Goal: Task Accomplishment & Management: Complete application form

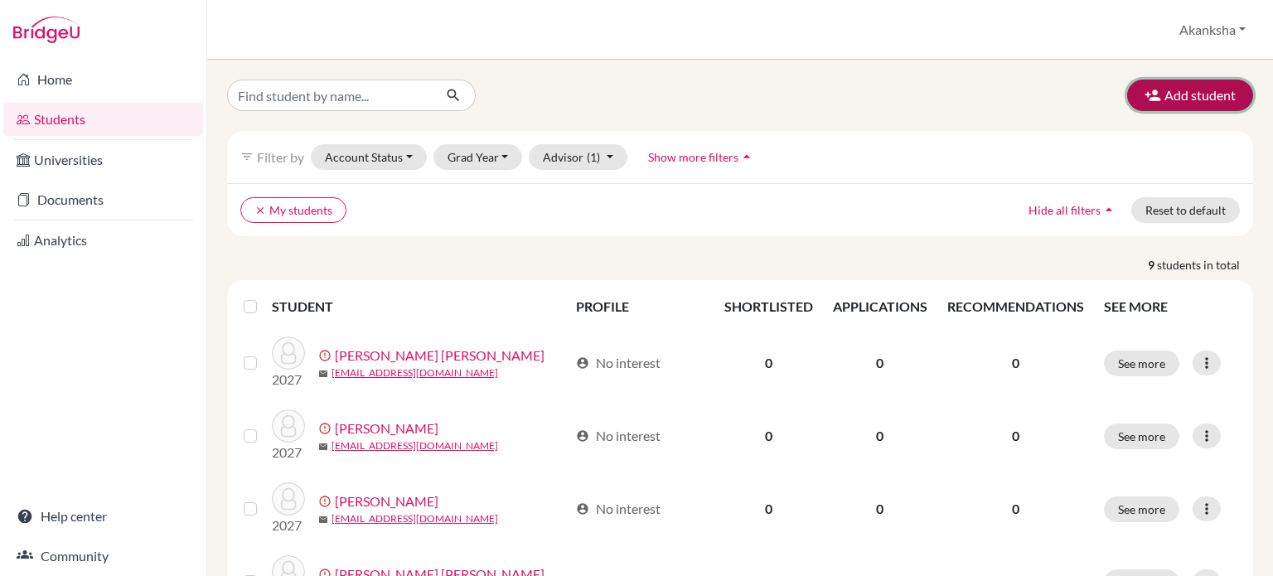
click at [1176, 92] on button "Add student" at bounding box center [1191, 96] width 126 height 32
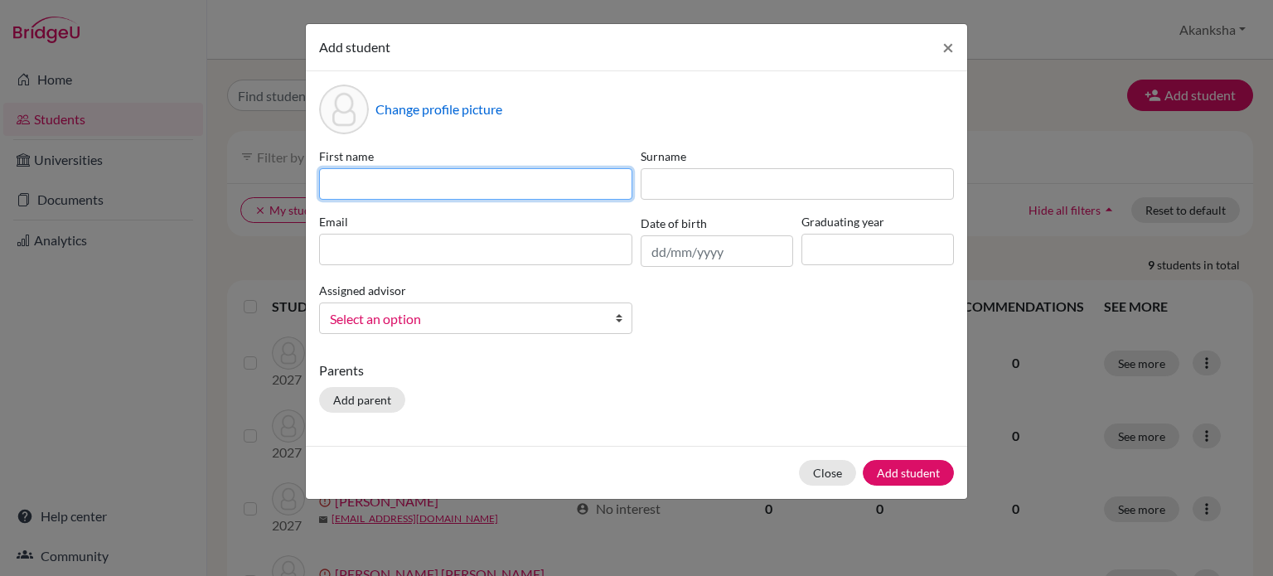
click at [541, 177] on input at bounding box center [475, 184] width 313 height 32
type input "[PERSON_NAME]"
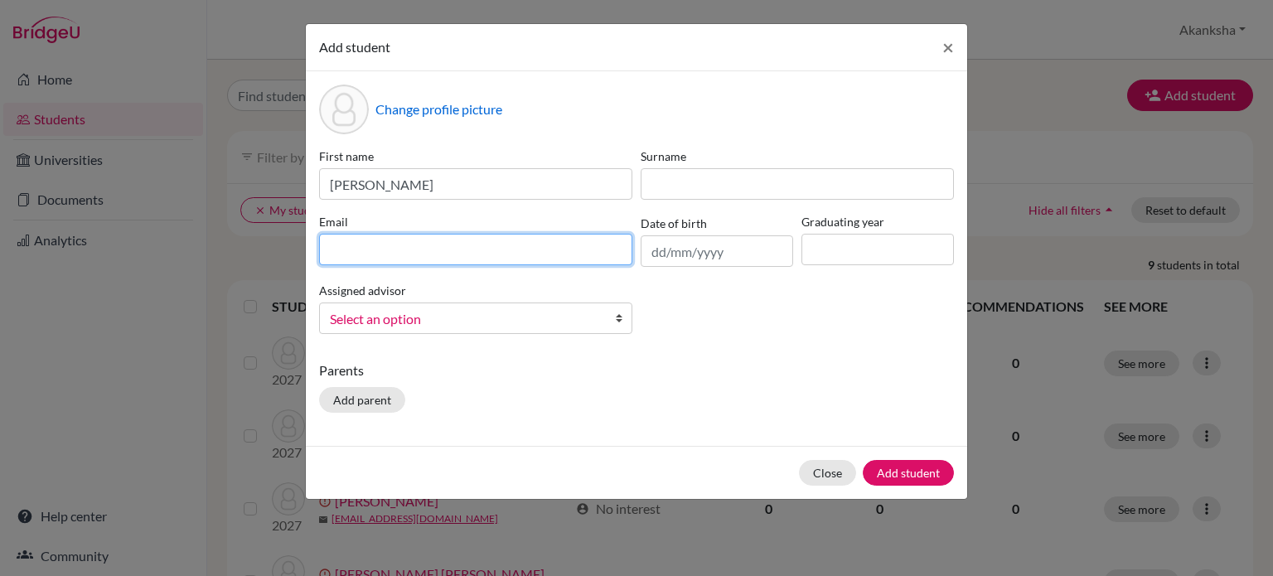
click at [506, 239] on input at bounding box center [475, 250] width 313 height 32
type input "[EMAIL_ADDRESS][DOMAIN_NAME]"
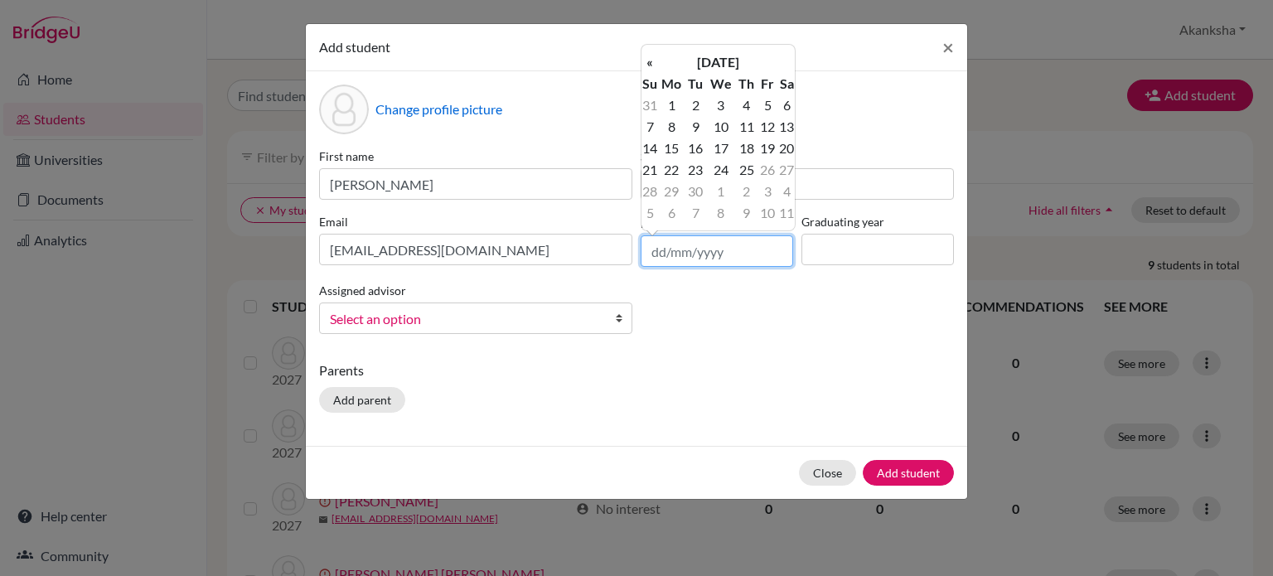
click at [696, 255] on input "text" at bounding box center [717, 251] width 153 height 32
type input "[DATE]"
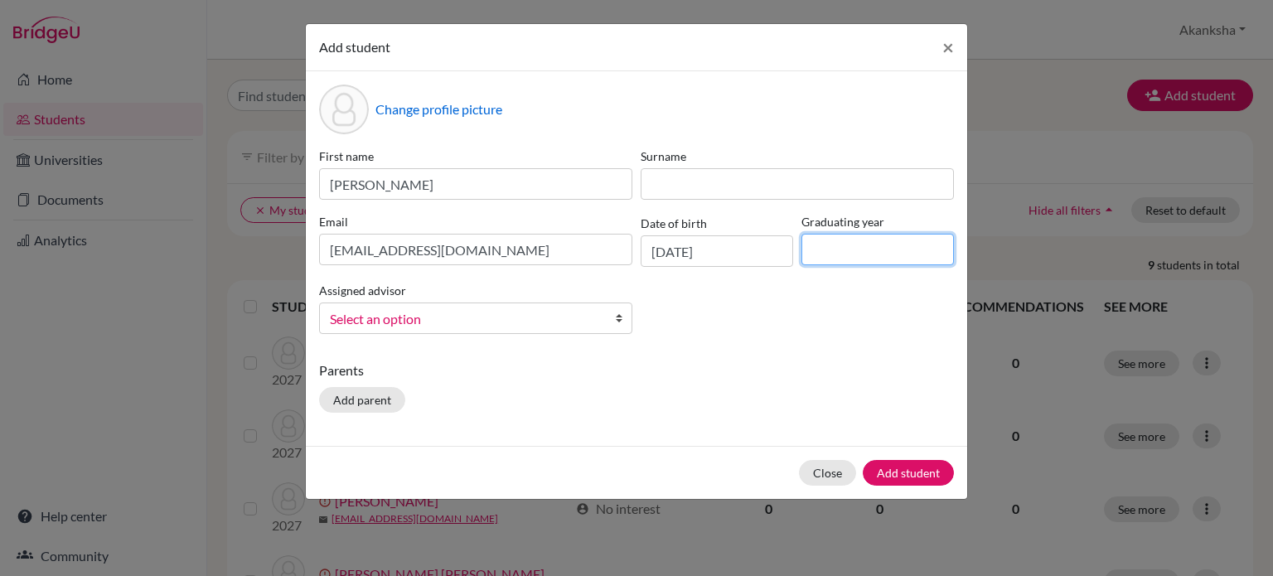
click at [846, 248] on input at bounding box center [878, 250] width 153 height 32
type input "2027"
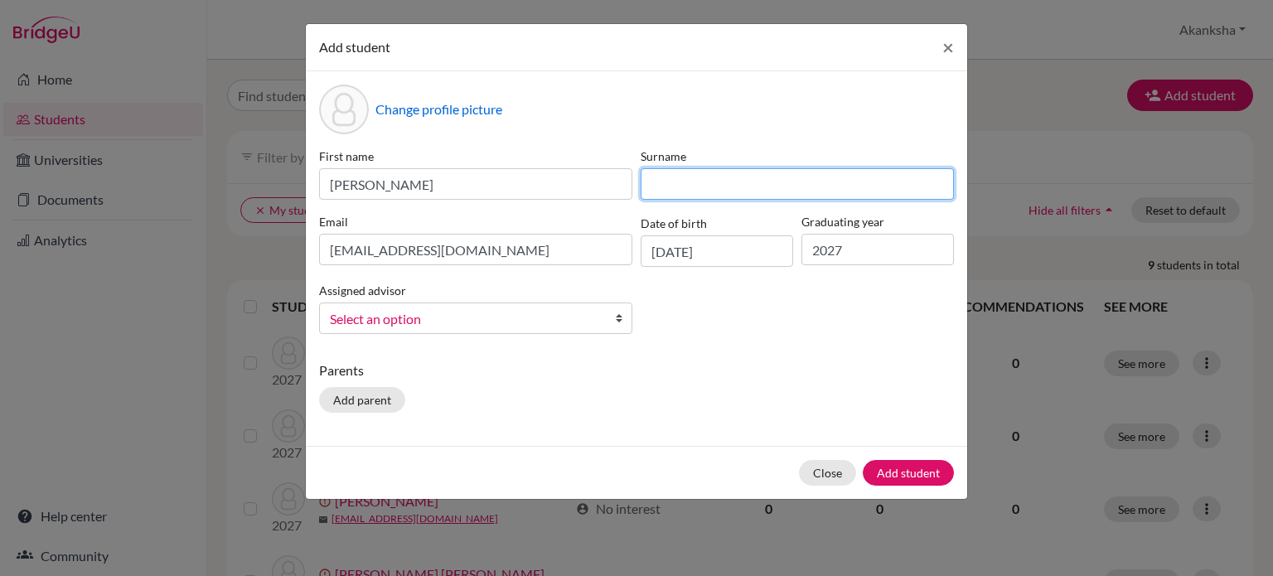
click at [692, 178] on input at bounding box center [797, 184] width 313 height 32
type input "[PERSON_NAME]"
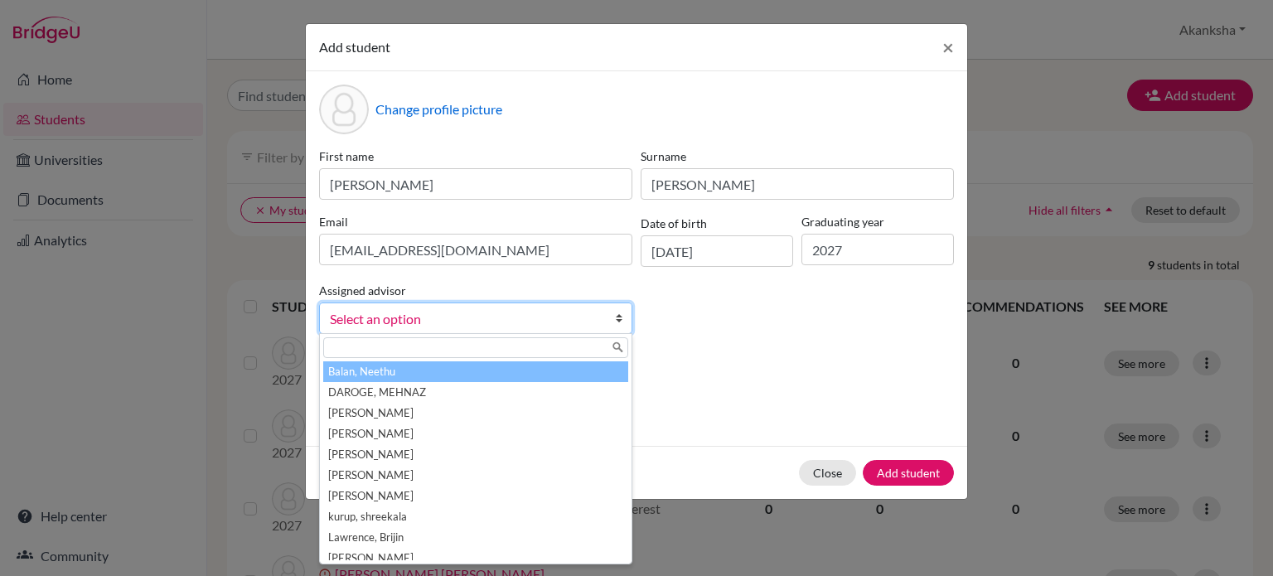
click at [459, 321] on span "Select an option" at bounding box center [465, 319] width 270 height 22
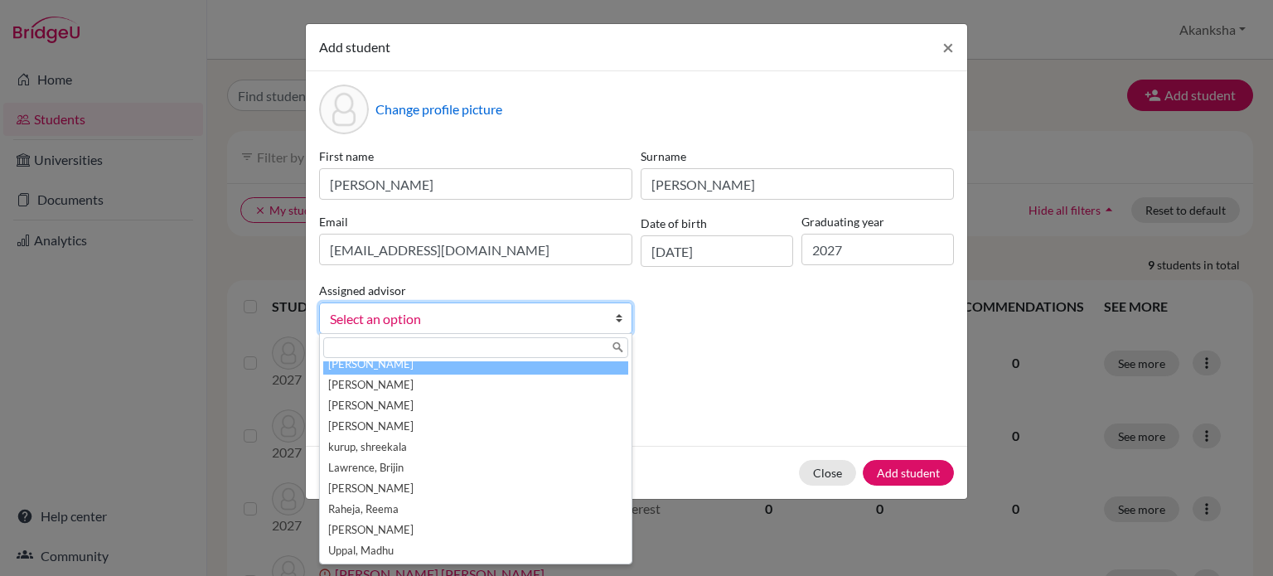
scroll to position [70, 0]
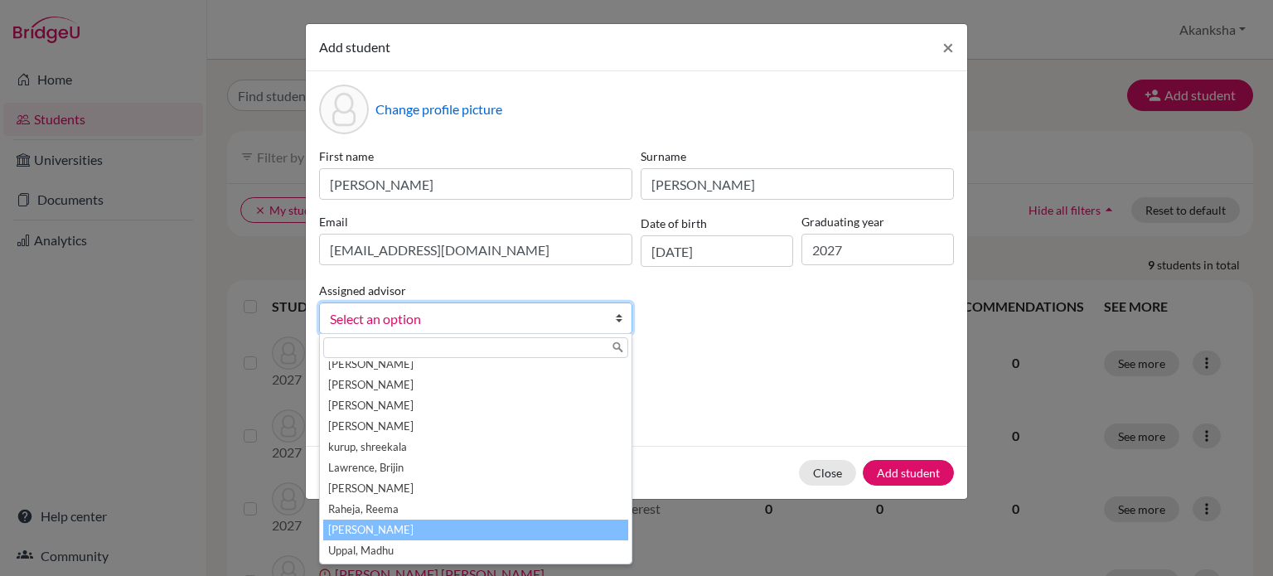
click at [413, 531] on li "[PERSON_NAME]" at bounding box center [475, 530] width 305 height 21
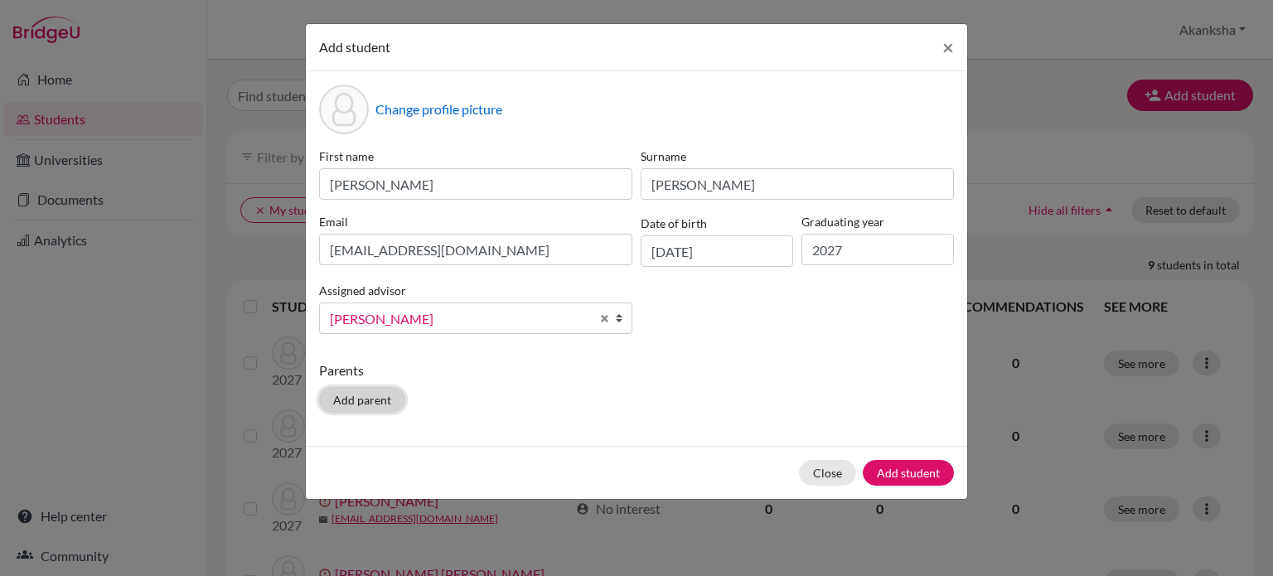
click at [360, 401] on button "Add parent" at bounding box center [362, 400] width 86 height 26
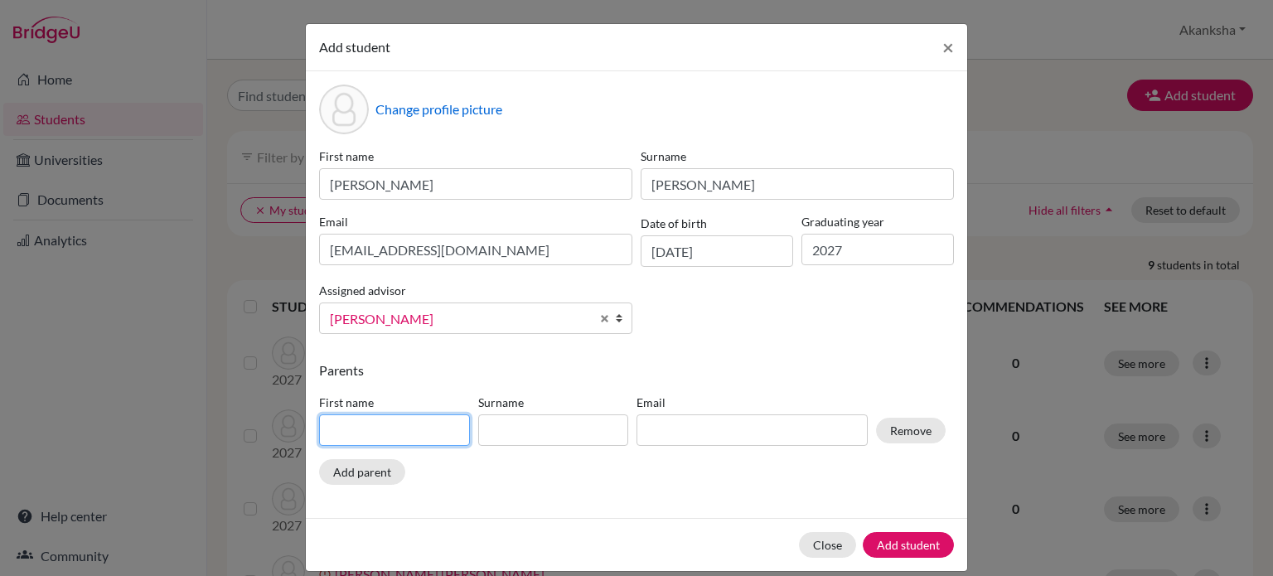
click at [344, 438] on input at bounding box center [394, 431] width 151 height 32
type input "Miteshkumar"
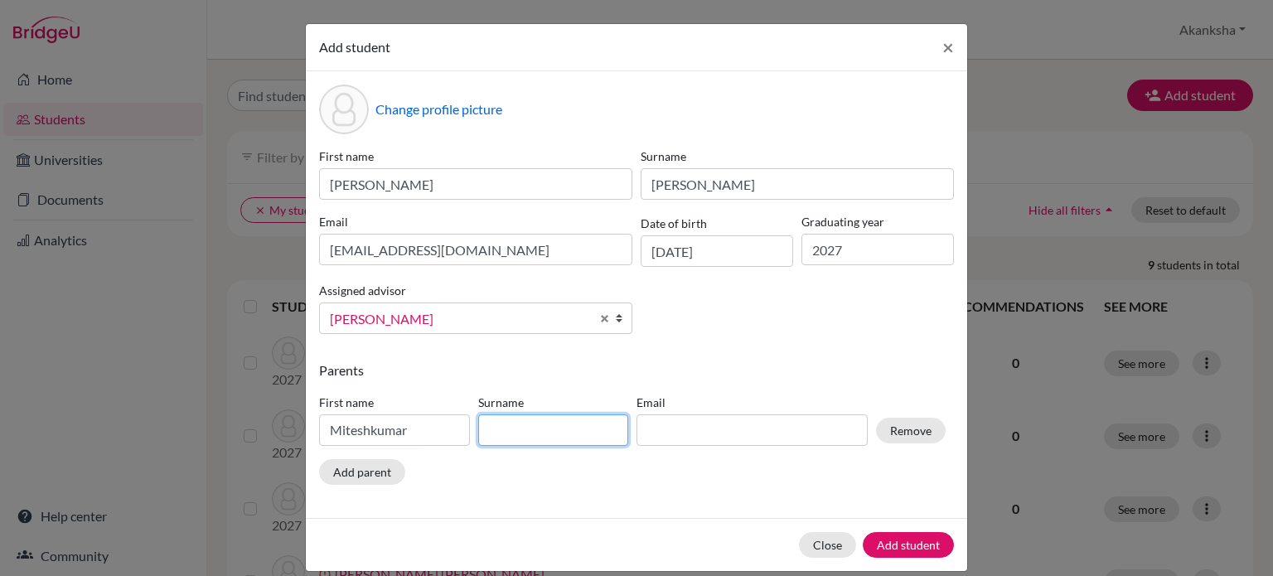
click at [533, 440] on input at bounding box center [553, 431] width 151 height 32
type input "[PERSON_NAME]"
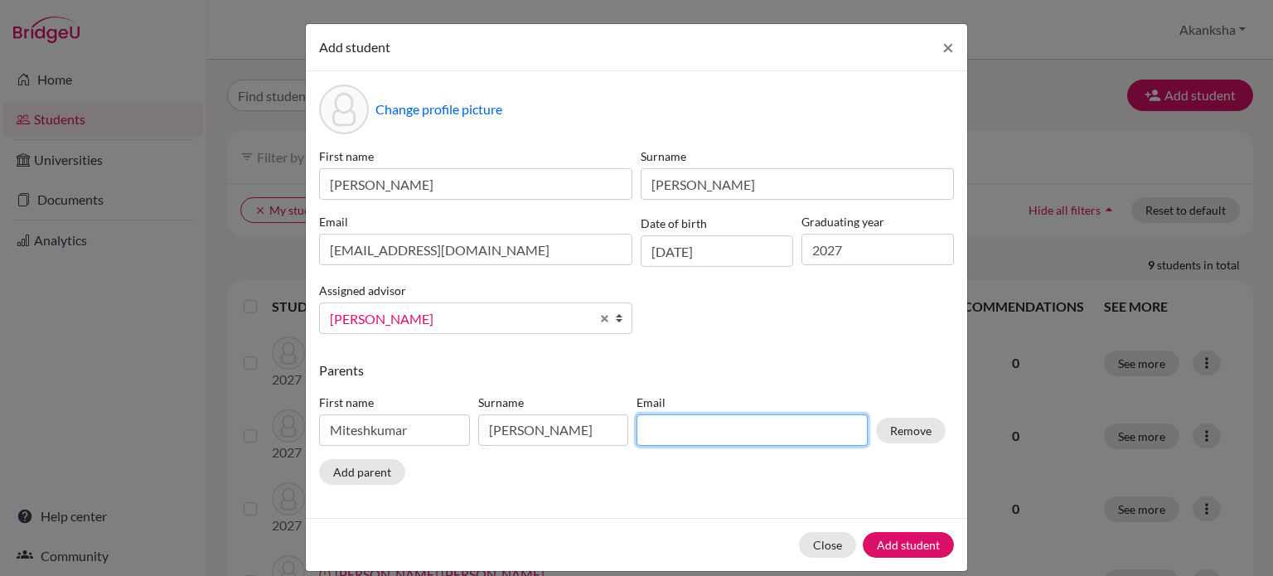
click at [742, 436] on input at bounding box center [752, 431] width 231 height 32
type input "[EMAIL_ADDRESS][DOMAIN_NAME]"
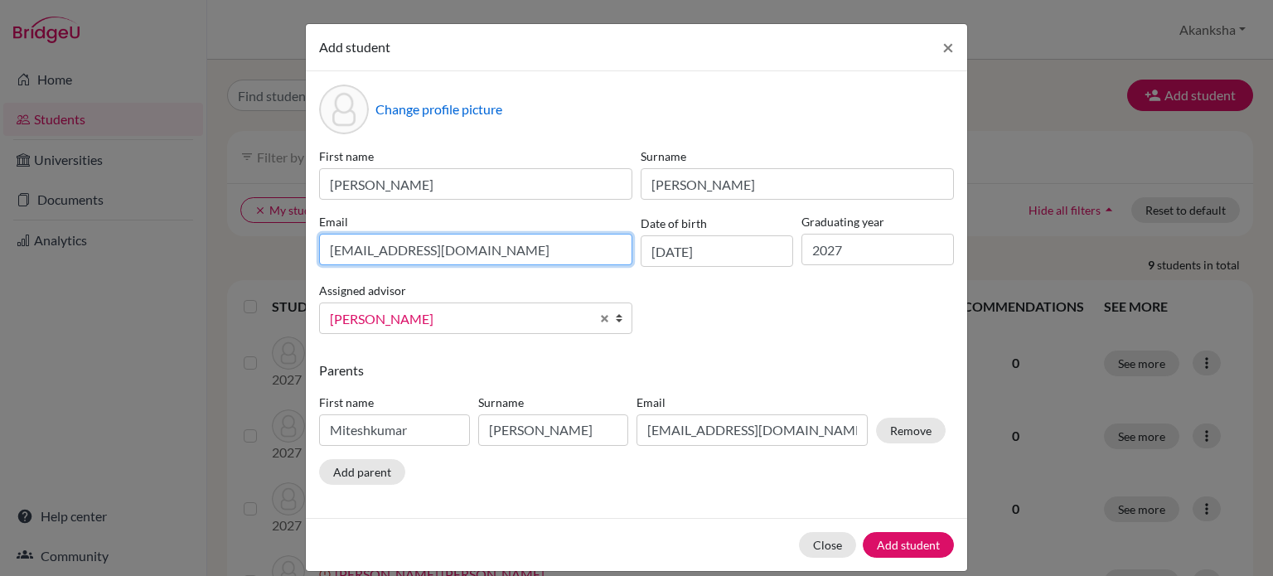
drag, startPoint x: 494, startPoint y: 255, endPoint x: 310, endPoint y: 241, distance: 184.5
click at [315, 241] on div "Email [EMAIL_ADDRESS][DOMAIN_NAME]" at bounding box center [476, 240] width 322 height 54
click at [333, 251] on input at bounding box center [475, 250] width 313 height 32
type input "[EMAIL_ADDRESS][DOMAIN_NAME]"
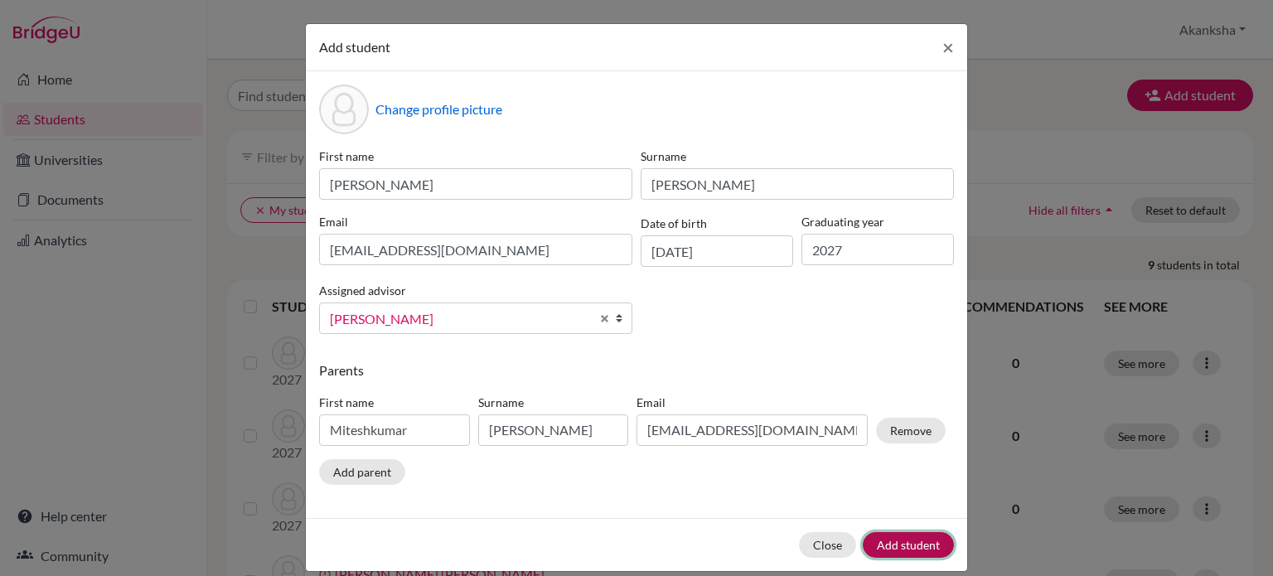
click at [896, 536] on button "Add student" at bounding box center [908, 545] width 91 height 26
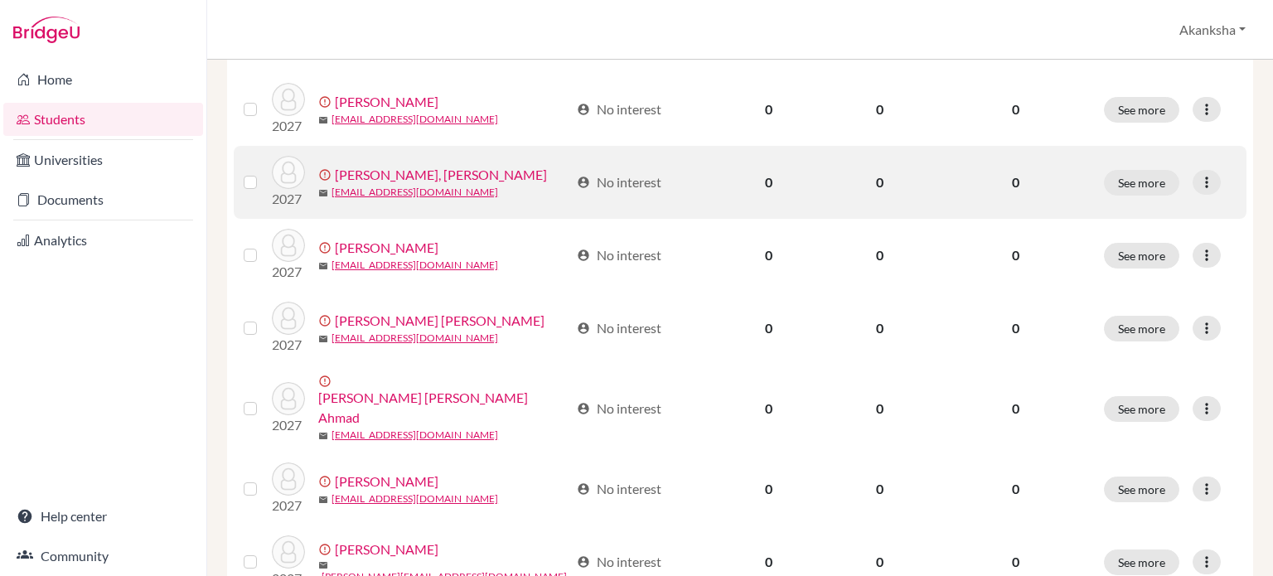
scroll to position [385, 0]
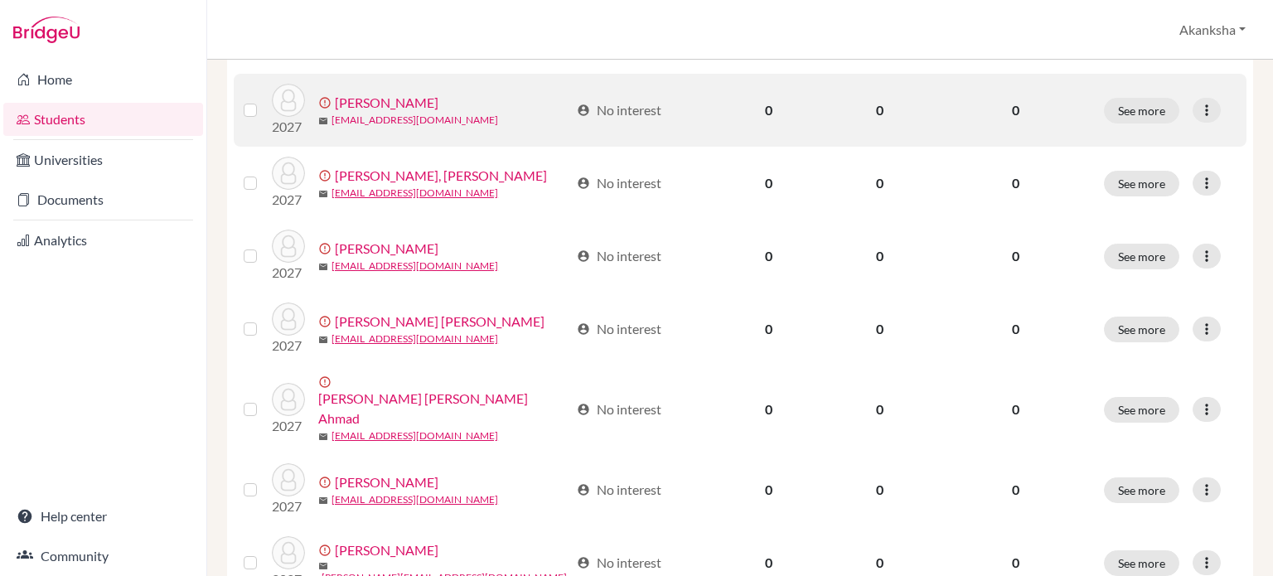
click at [396, 115] on link "[EMAIL_ADDRESS][DOMAIN_NAME]" at bounding box center [415, 120] width 167 height 15
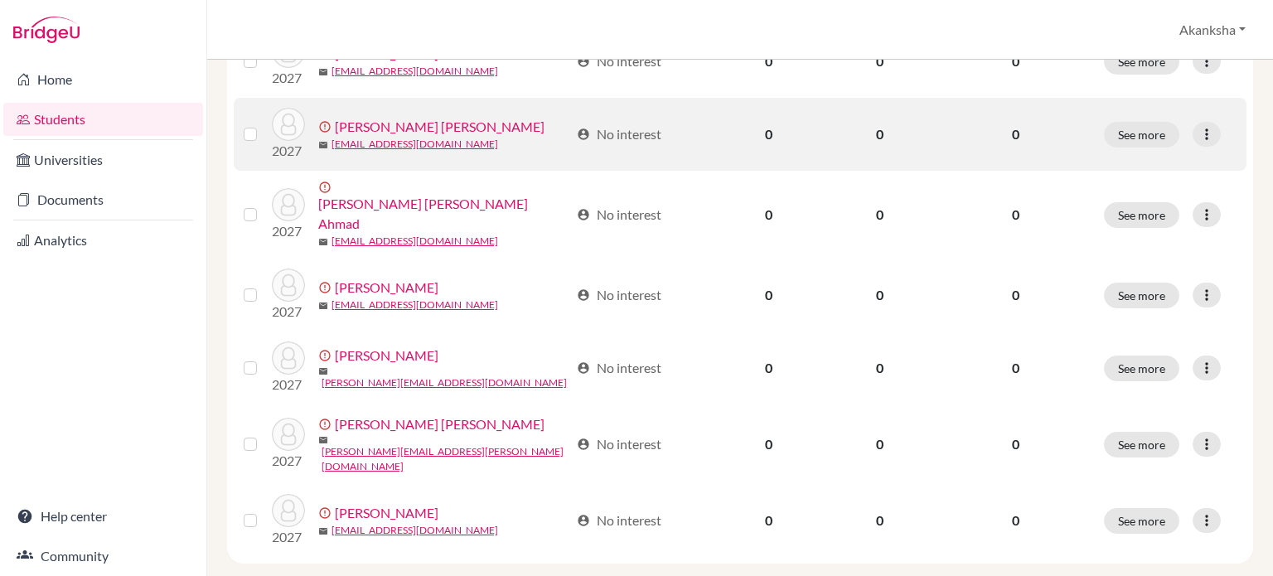
scroll to position [584, 0]
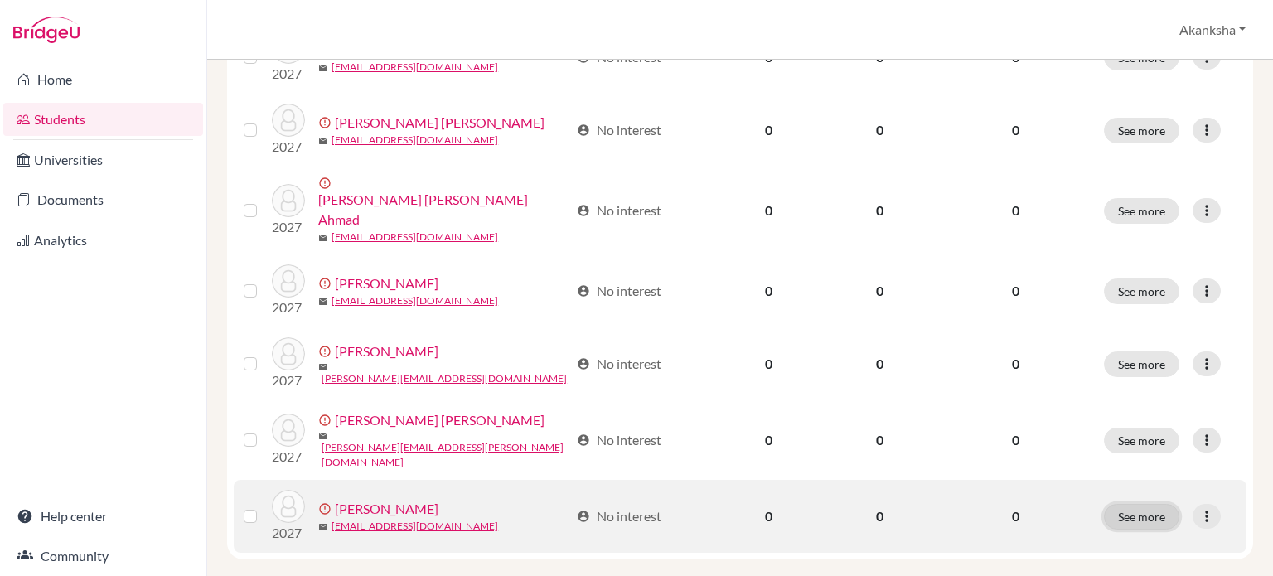
click at [1141, 504] on button "See more" at bounding box center [1141, 517] width 75 height 26
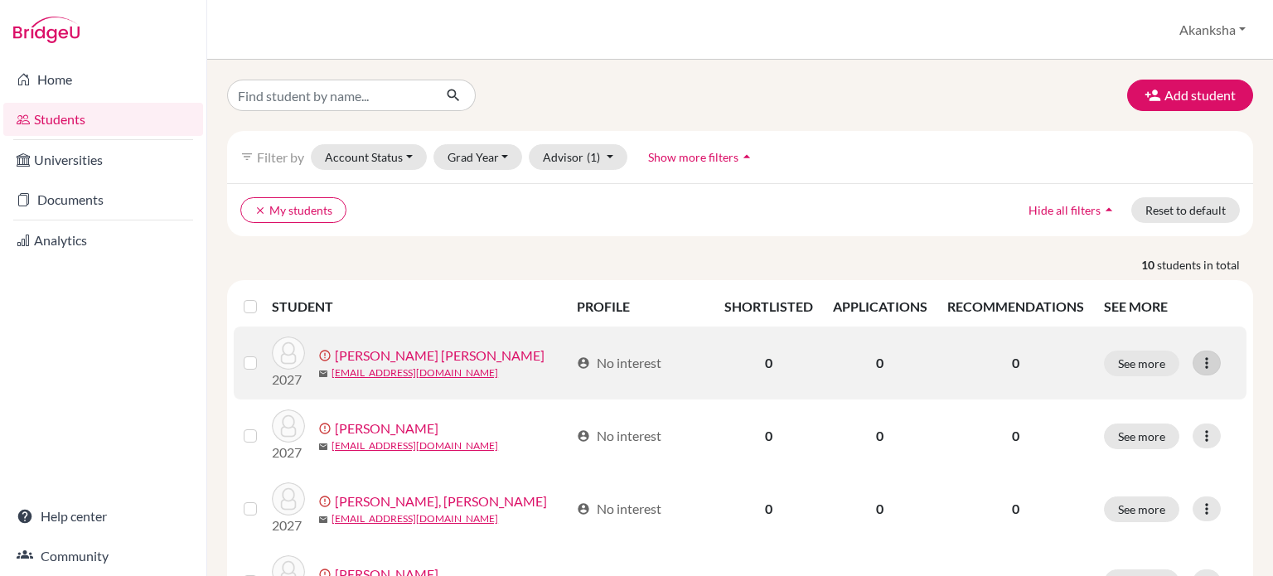
click at [1199, 357] on icon at bounding box center [1207, 363] width 17 height 17
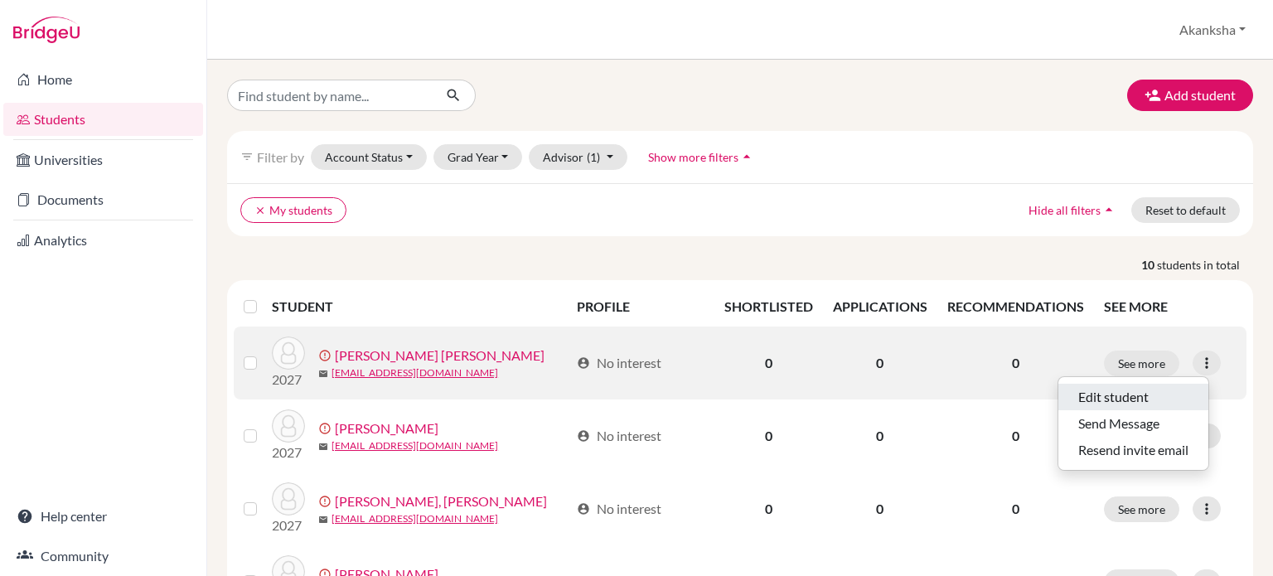
click at [1137, 403] on button "Edit student" at bounding box center [1134, 397] width 150 height 27
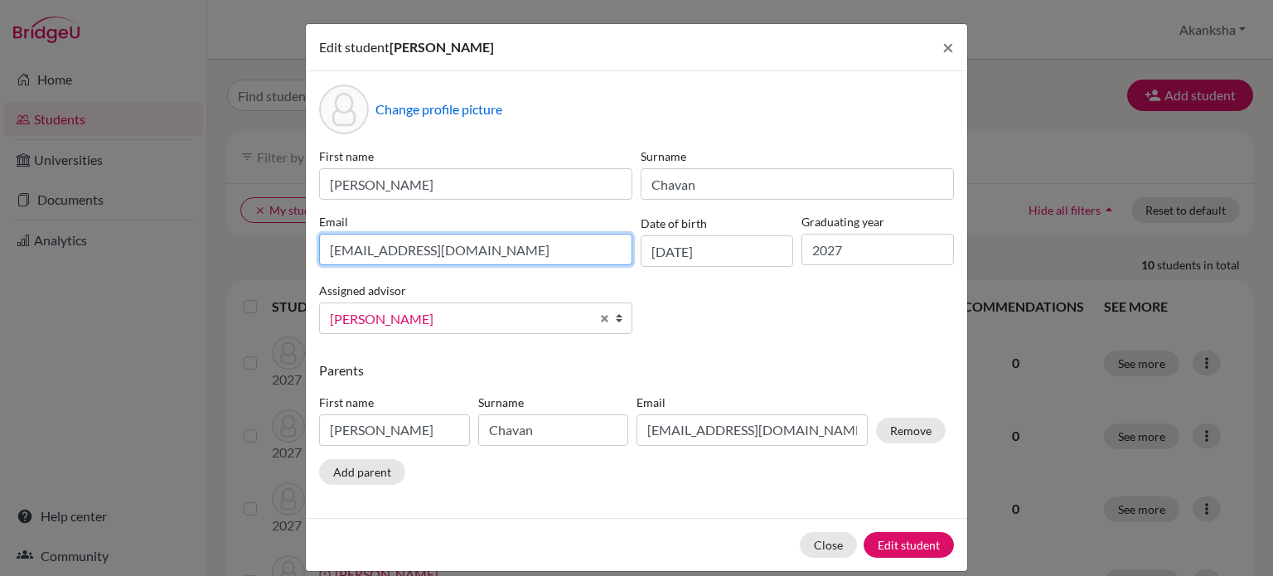
drag, startPoint x: 503, startPoint y: 248, endPoint x: 190, endPoint y: 243, distance: 313.4
click at [190, 243] on div "Edit student [PERSON_NAME] × Change profile picture First name [PERSON_NAME] Su…" at bounding box center [636, 288] width 1273 height 576
type input "[EMAIL_ADDRESS][DOMAIN_NAME]"
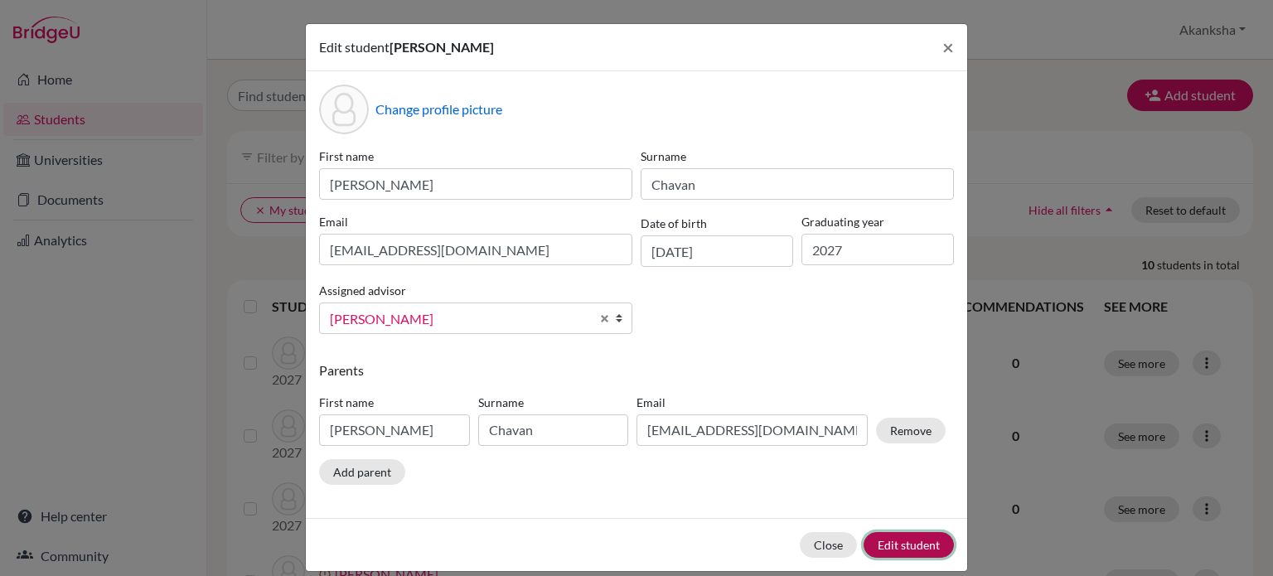
click at [888, 539] on button "Edit student" at bounding box center [909, 545] width 90 height 26
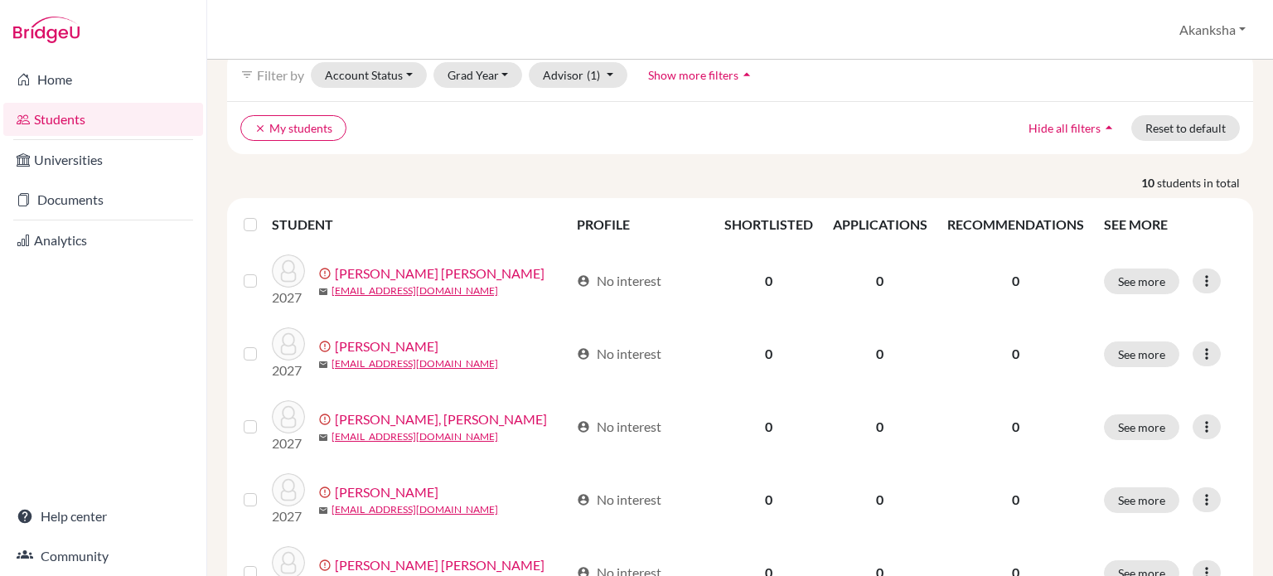
scroll to position [142, 0]
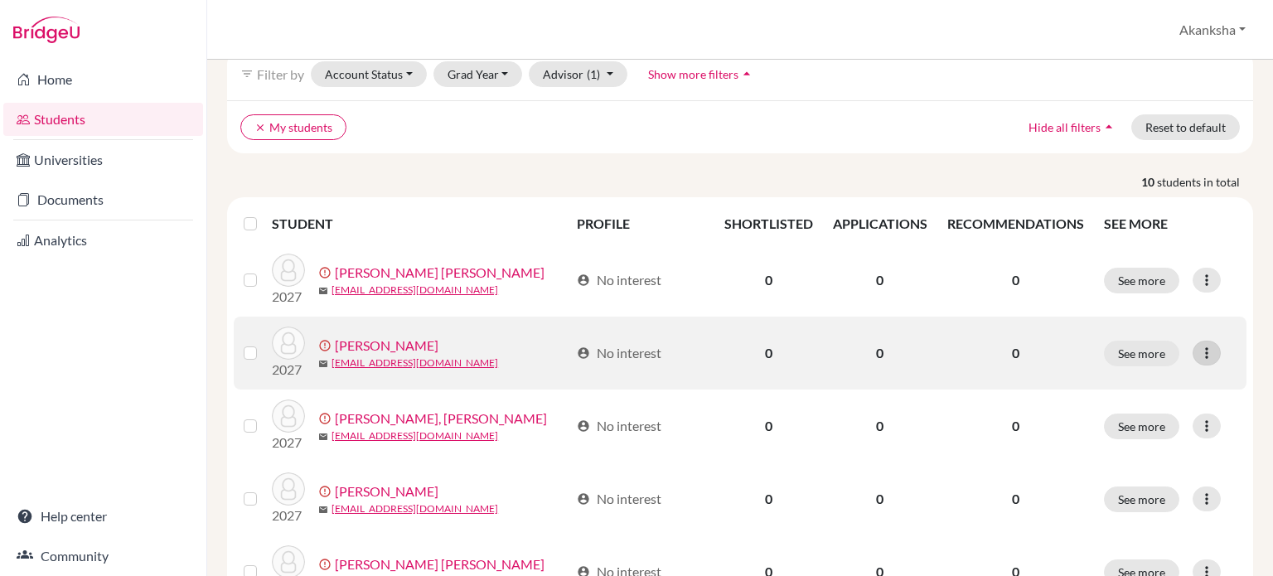
click at [1201, 351] on icon at bounding box center [1207, 353] width 17 height 17
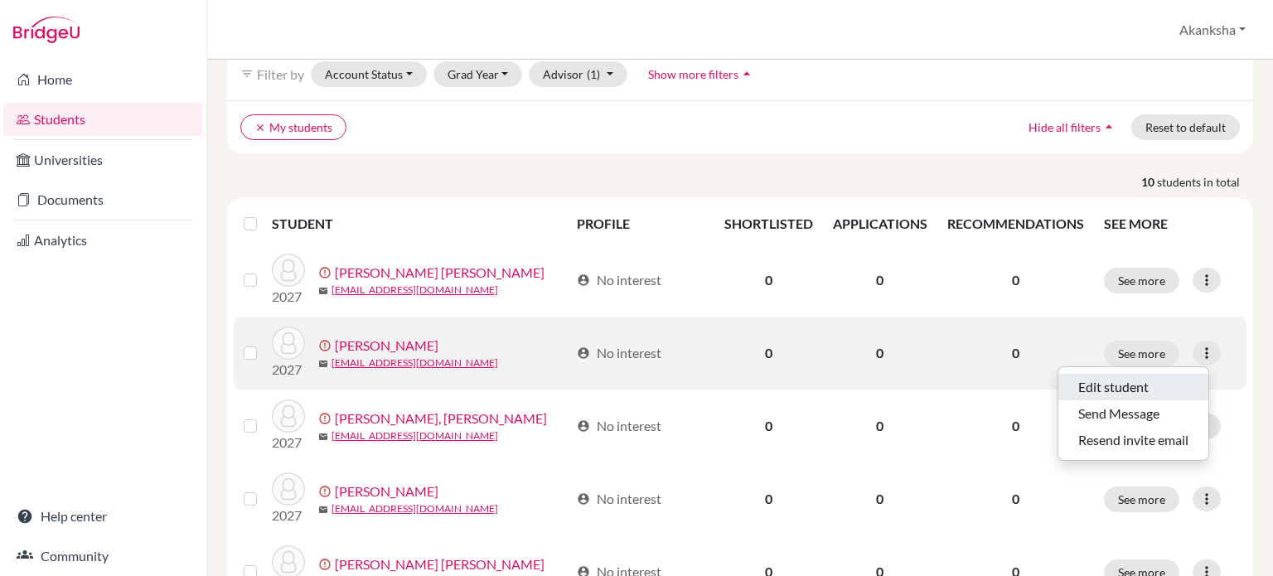
click at [1118, 384] on button "Edit student" at bounding box center [1134, 387] width 150 height 27
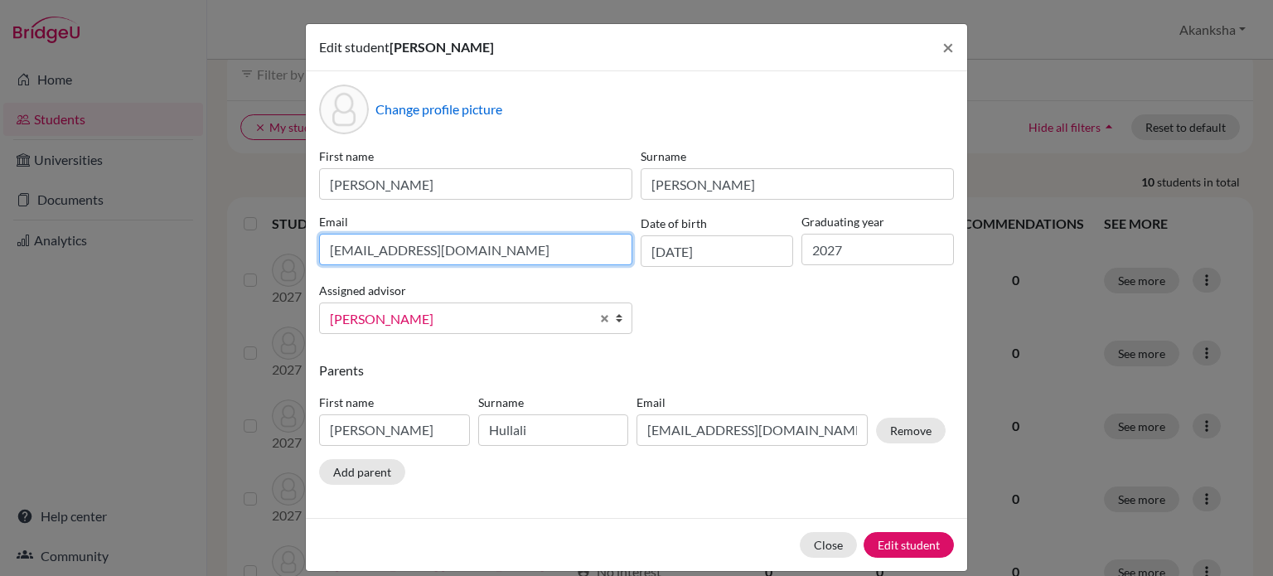
drag, startPoint x: 481, startPoint y: 245, endPoint x: 71, endPoint y: 412, distance: 442.5
click at [71, 412] on div "Edit student [PERSON_NAME] × Change profile picture First name [PERSON_NAME] Su…" at bounding box center [636, 288] width 1273 height 576
type input "[EMAIL_ADDRESS][DOMAIN_NAME]"
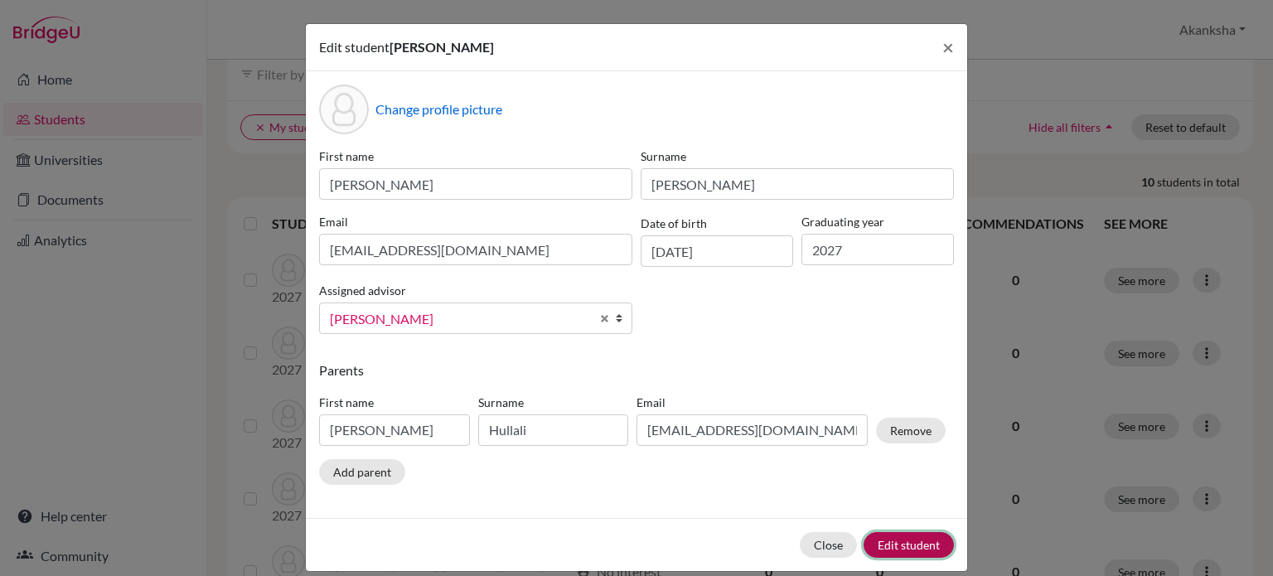
click at [905, 538] on button "Edit student" at bounding box center [909, 545] width 90 height 26
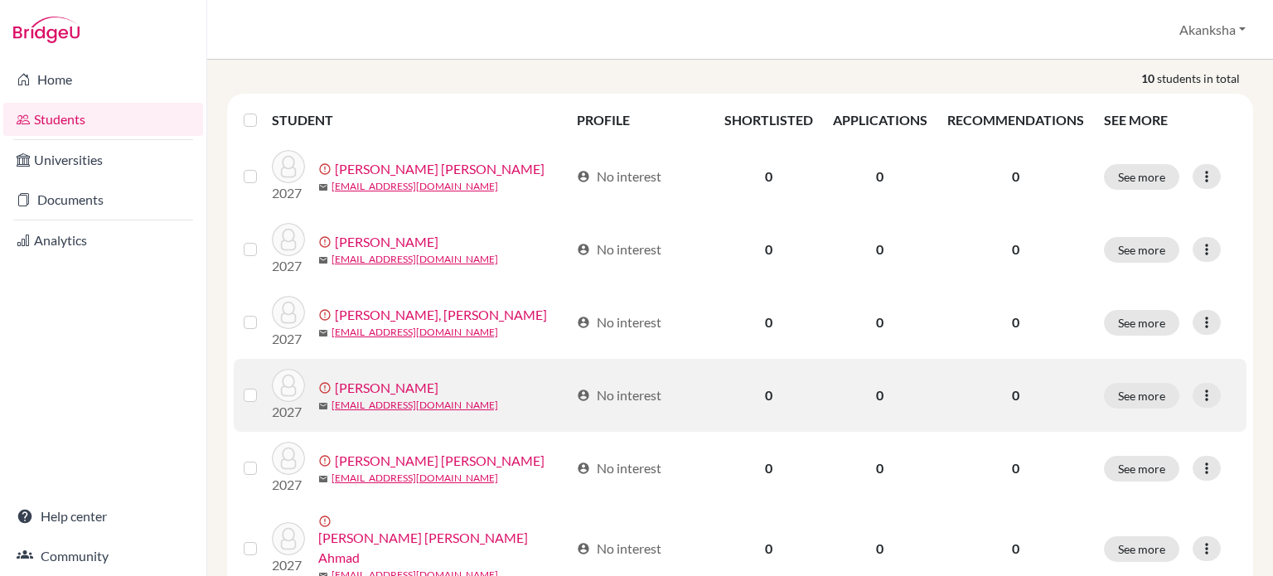
scroll to position [251, 0]
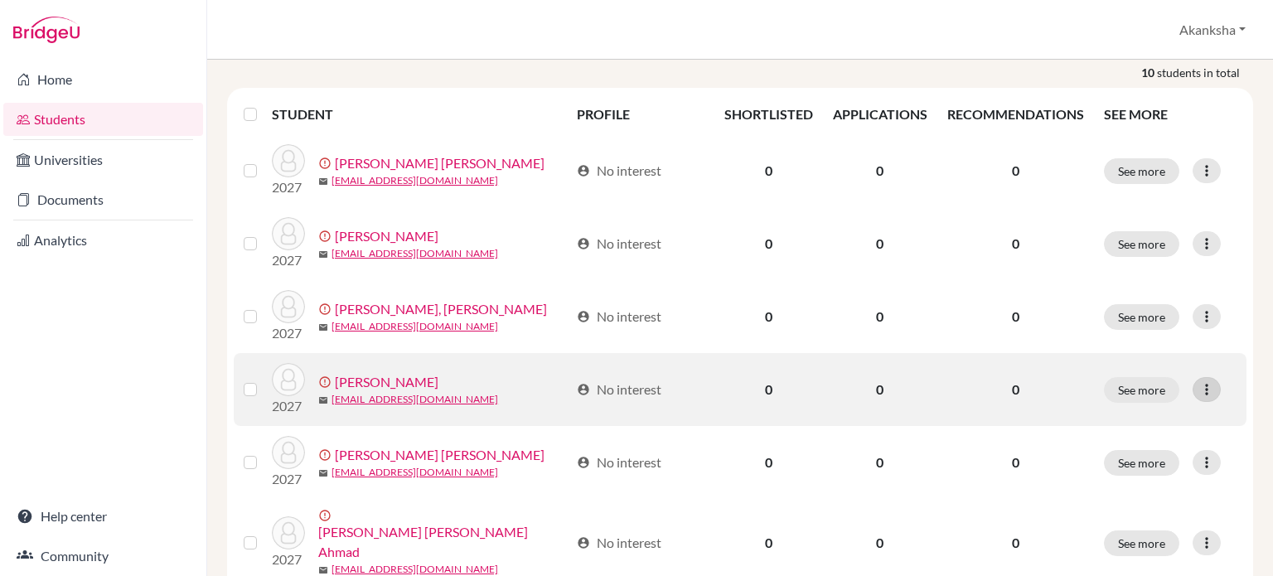
click at [1202, 393] on icon at bounding box center [1207, 389] width 17 height 17
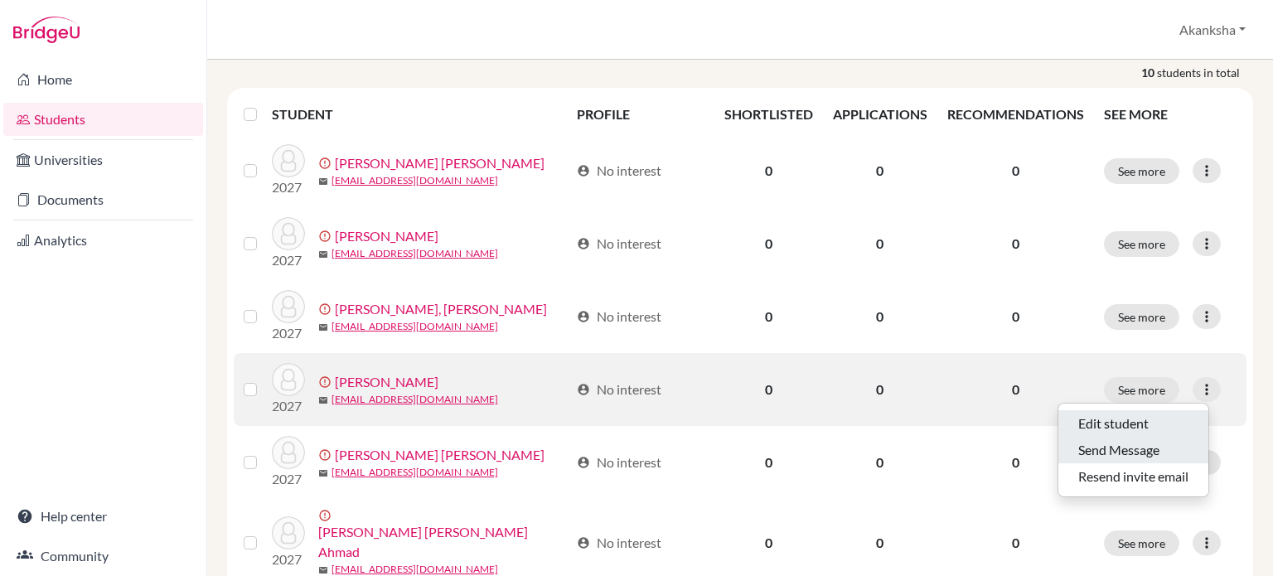
drag, startPoint x: 1116, startPoint y: 436, endPoint x: 1117, endPoint y: 426, distance: 10.0
click at [1117, 426] on div "Edit student Send Message Resend invite email" at bounding box center [1134, 450] width 152 height 95
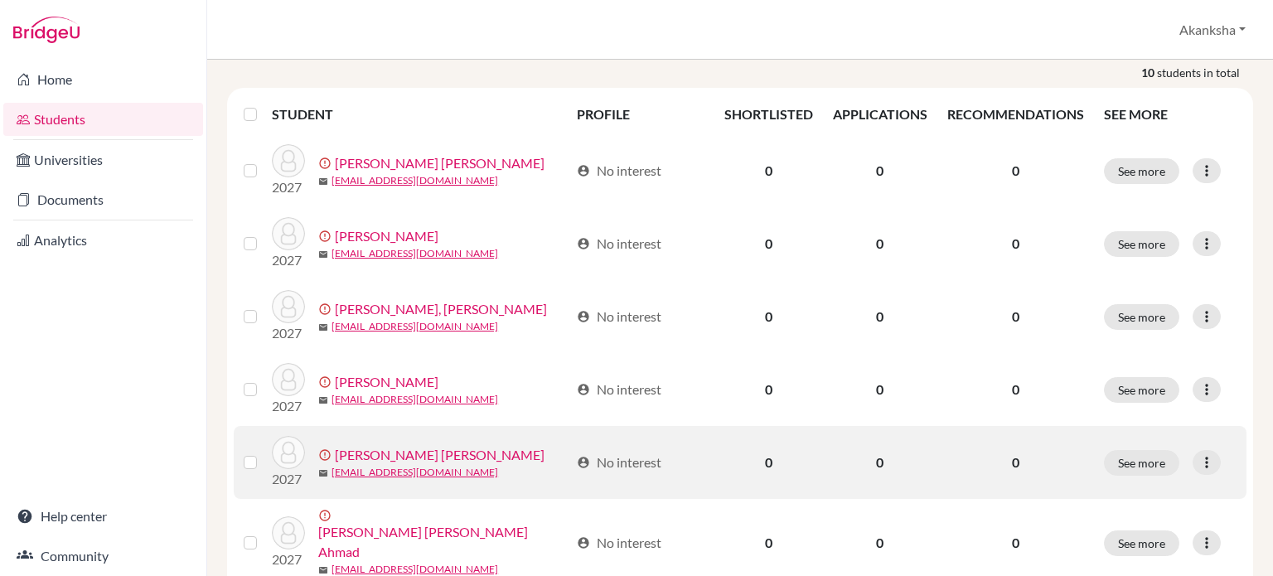
click at [1117, 426] on td "See more Edit student Send Message Resend invite email" at bounding box center [1170, 462] width 153 height 73
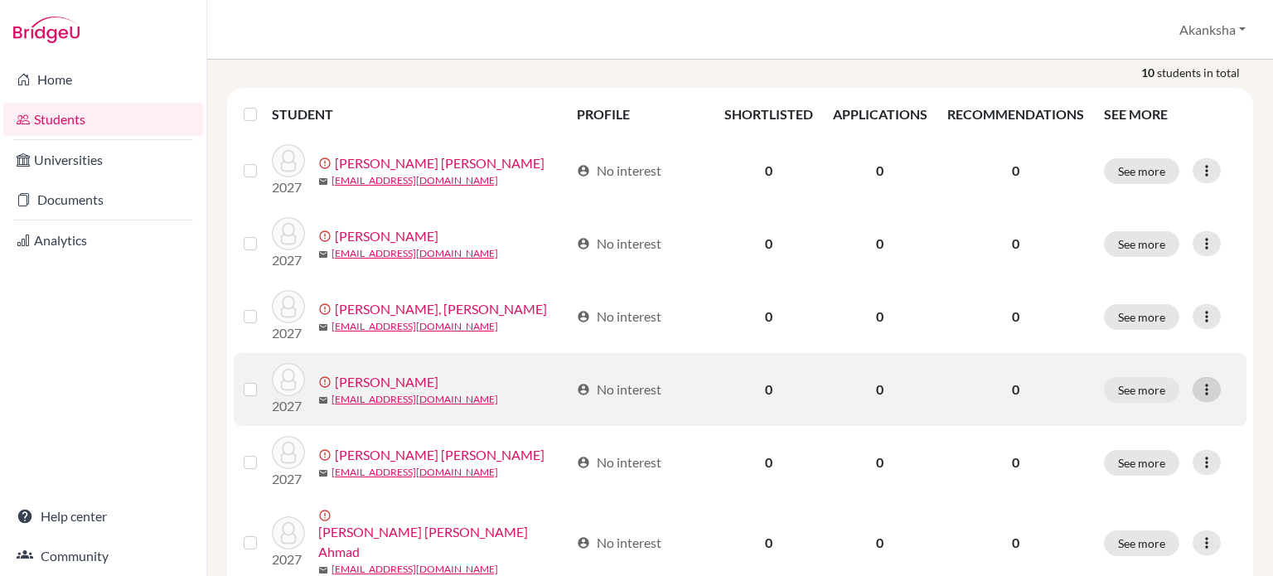
click at [1199, 386] on icon at bounding box center [1207, 389] width 17 height 17
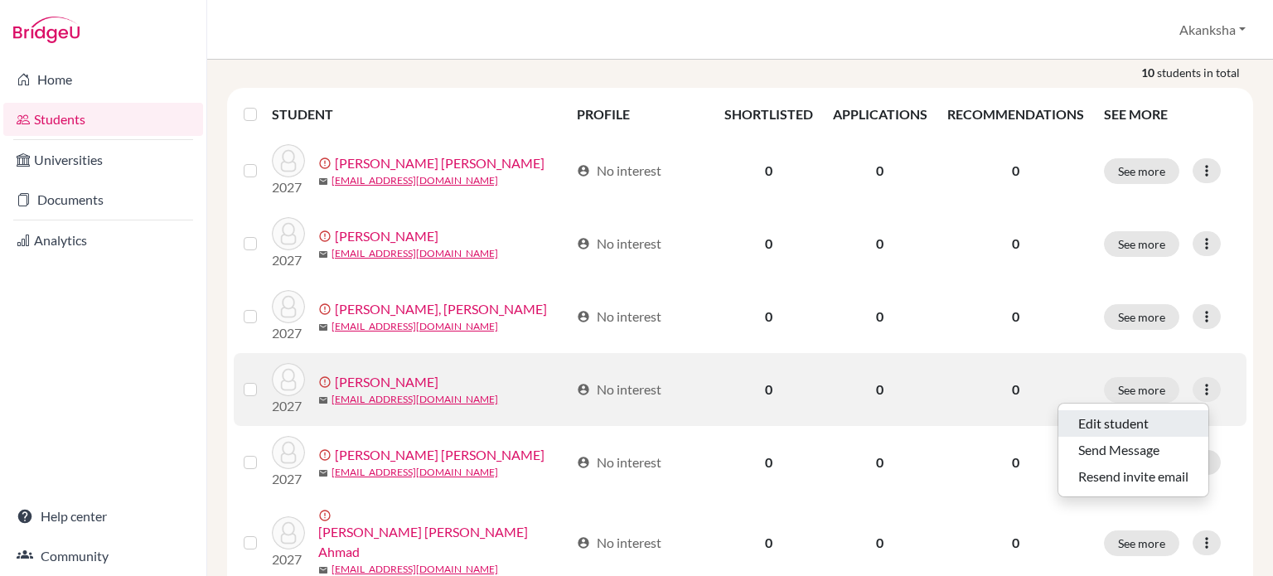
click at [1133, 410] on button "Edit student" at bounding box center [1134, 423] width 150 height 27
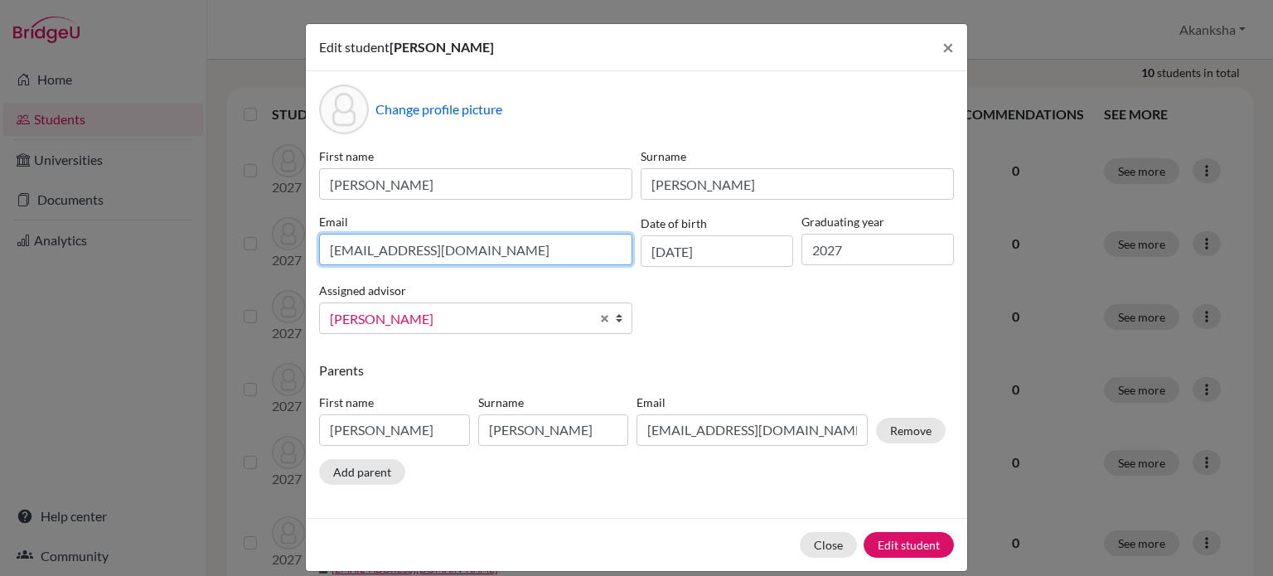
drag, startPoint x: 506, startPoint y: 245, endPoint x: 178, endPoint y: 213, distance: 329.1
click at [178, 213] on div "Edit student [PERSON_NAME] × Change profile picture First name [PERSON_NAME] [P…" at bounding box center [636, 288] width 1273 height 576
type input "[EMAIL_ADDRESS][DOMAIN_NAME]"
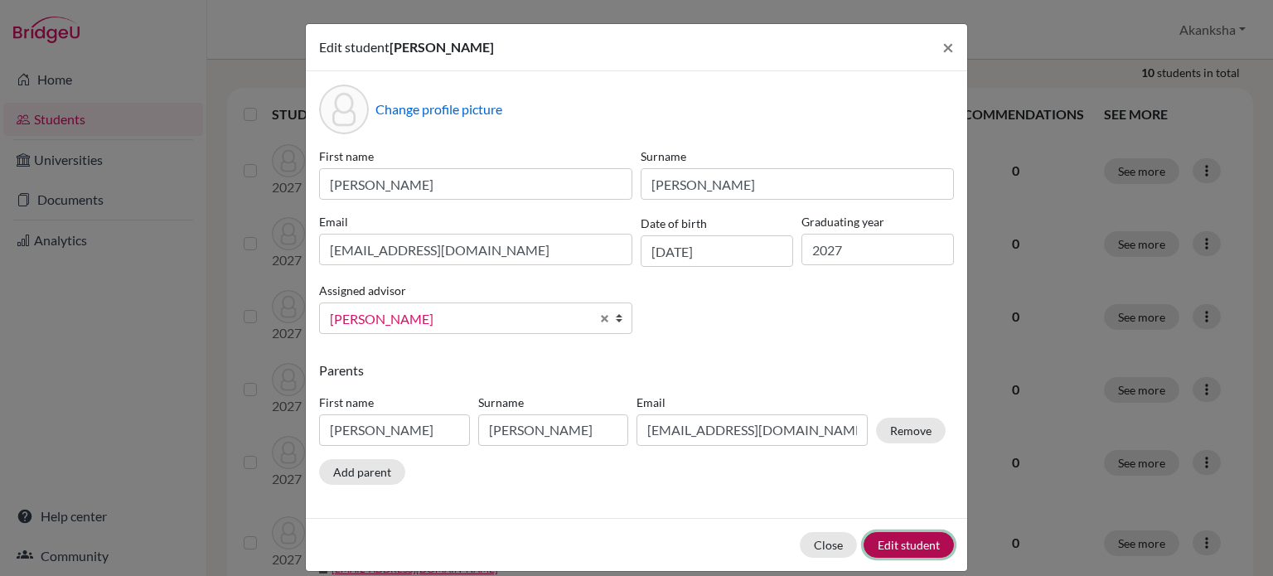
click at [901, 546] on button "Edit student" at bounding box center [909, 545] width 90 height 26
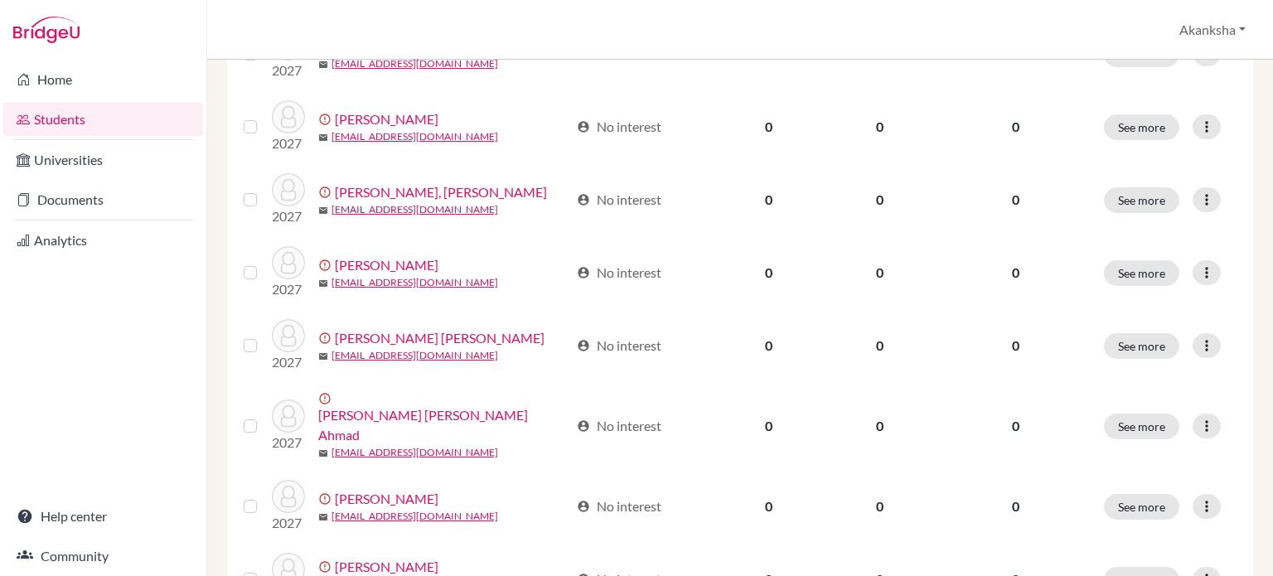
scroll to position [368, 0]
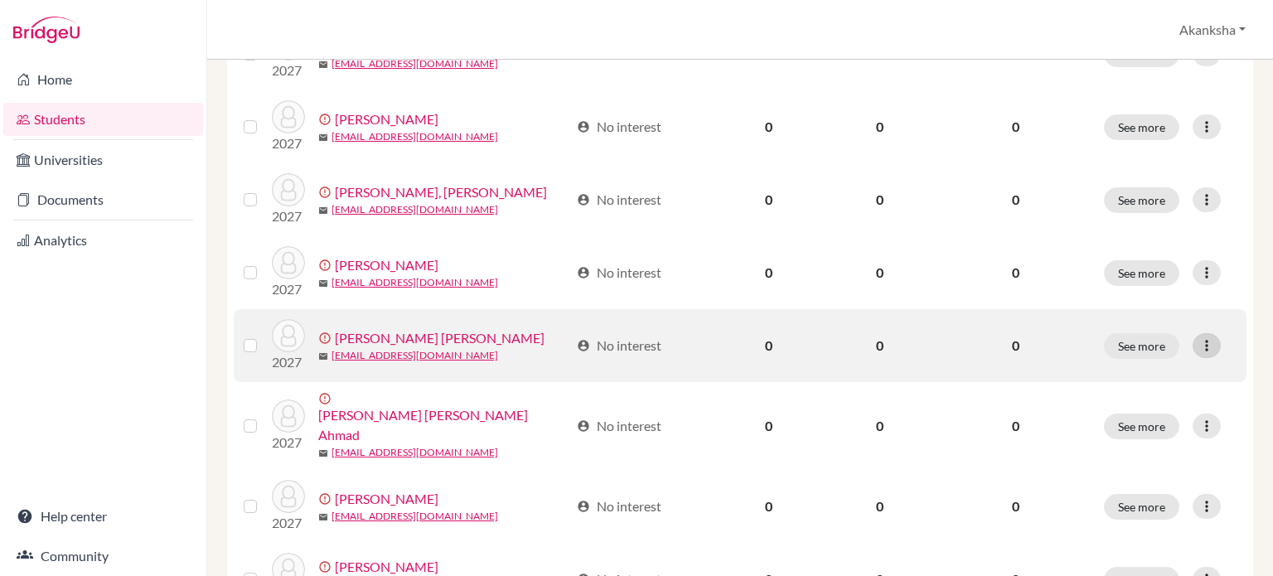
click at [1199, 339] on icon at bounding box center [1207, 345] width 17 height 17
click at [1135, 374] on button "Edit student" at bounding box center [1134, 379] width 150 height 27
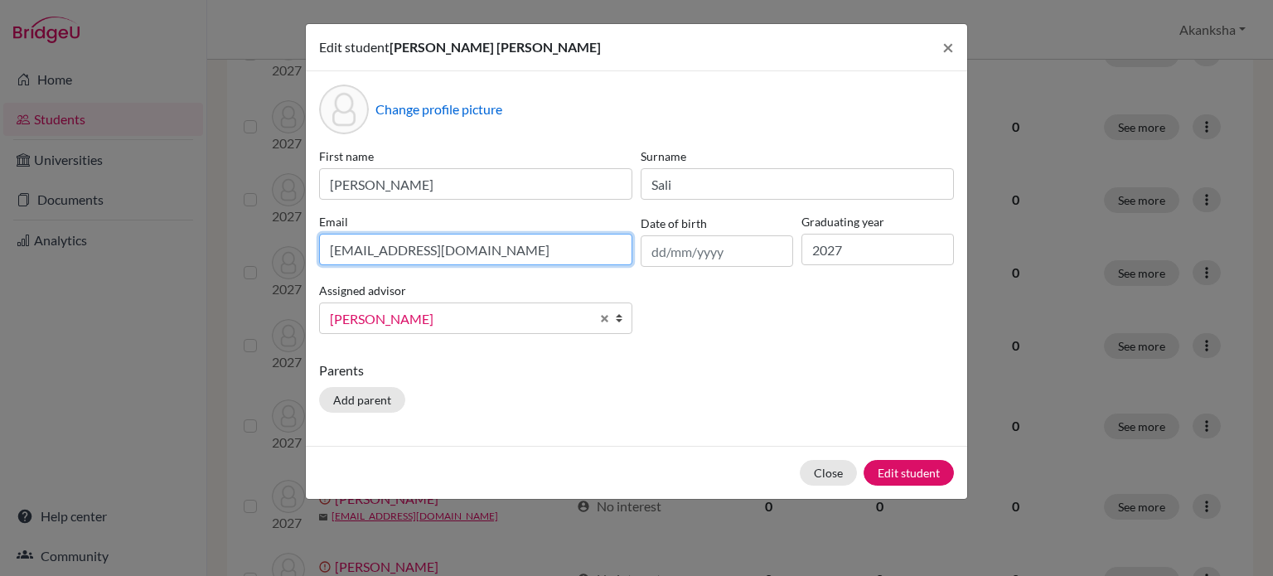
drag, startPoint x: 474, startPoint y: 241, endPoint x: 176, endPoint y: 288, distance: 302.1
click at [176, 288] on div "Edit student [PERSON_NAME] [PERSON_NAME] × Change profile picture First name [P…" at bounding box center [636, 288] width 1273 height 576
type input "[EMAIL_ADDRESS][DOMAIN_NAME]"
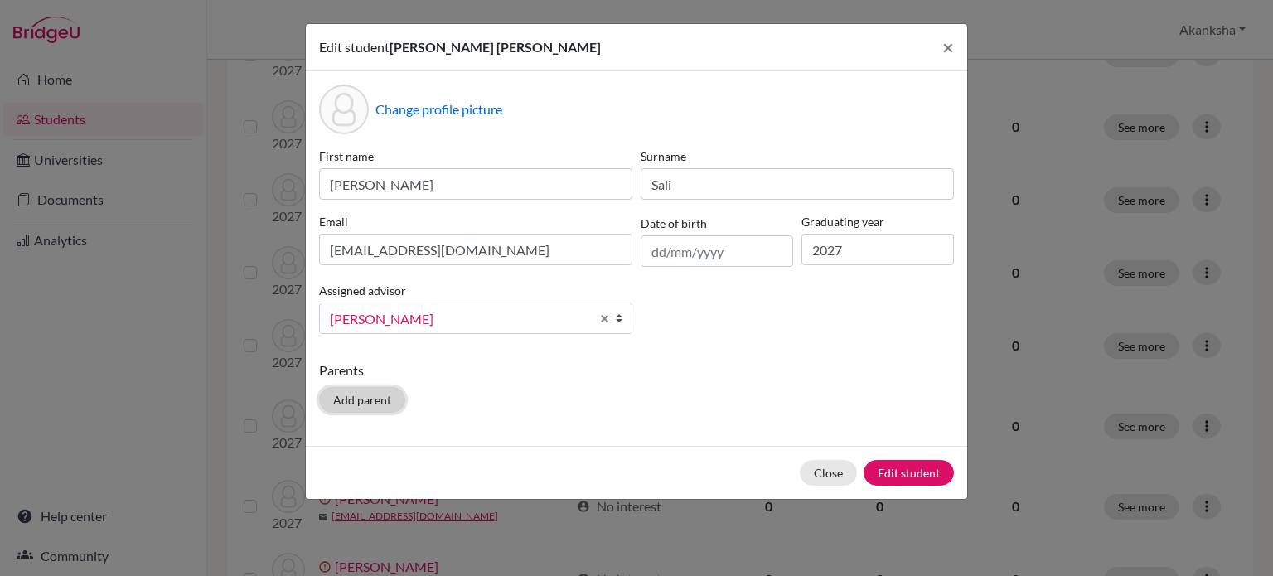
click at [358, 400] on button "Add parent" at bounding box center [362, 400] width 86 height 26
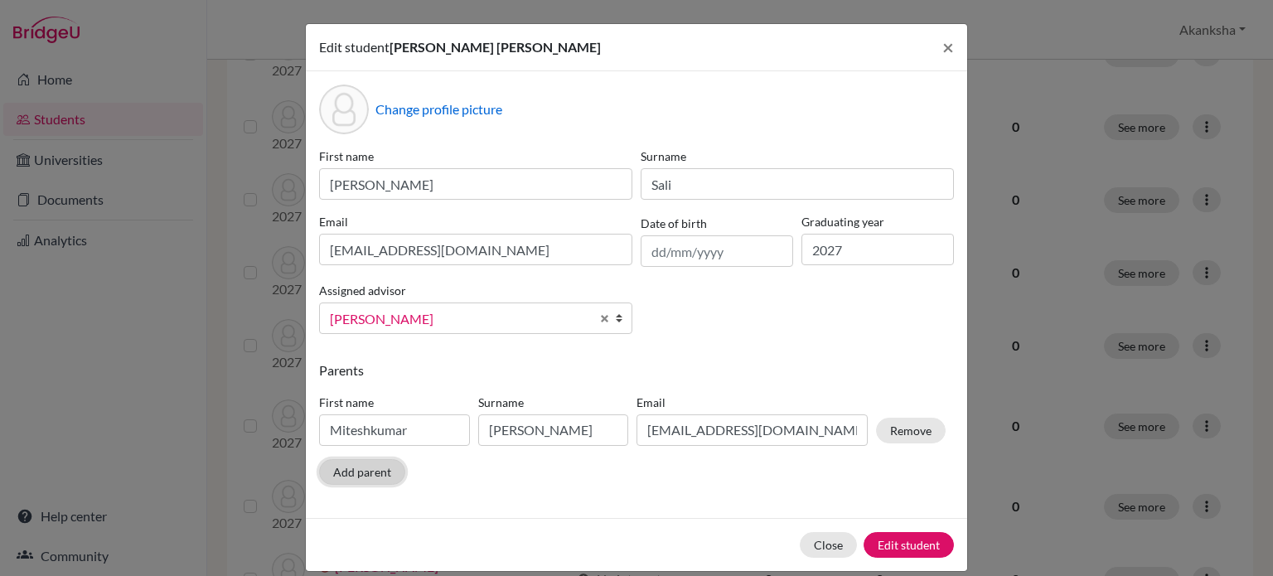
scroll to position [20, 0]
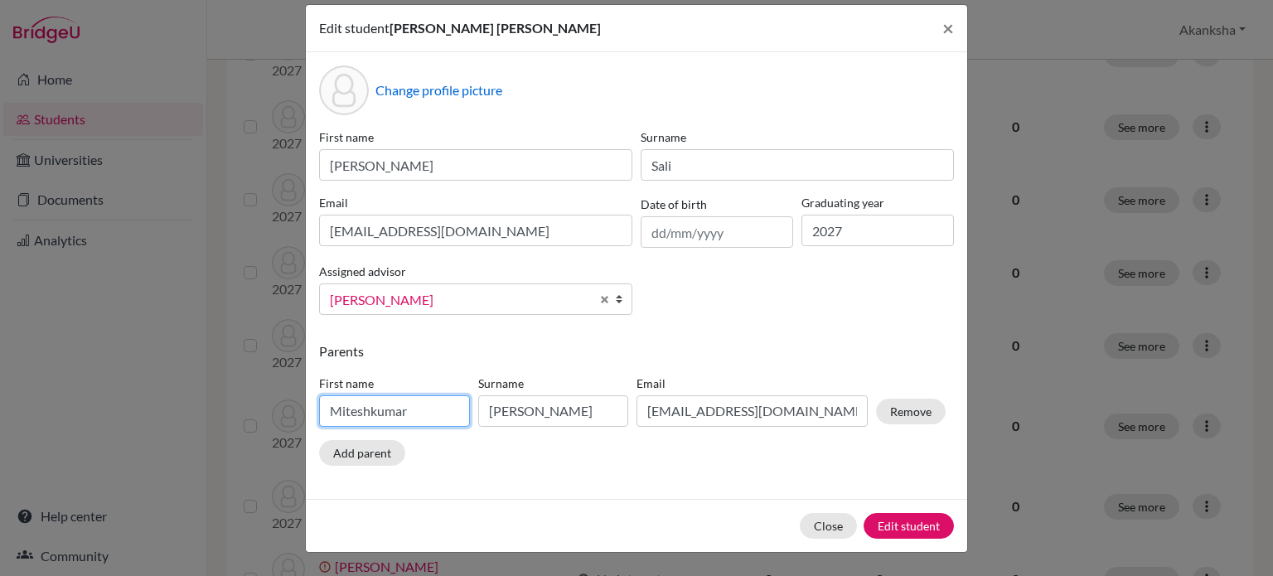
drag, startPoint x: 421, startPoint y: 410, endPoint x: 220, endPoint y: 429, distance: 202.3
click at [220, 429] on div "Edit student [PERSON_NAME] [PERSON_NAME] × Change profile picture First name [P…" at bounding box center [636, 288] width 1273 height 576
click at [338, 412] on input "Ayay" at bounding box center [394, 411] width 151 height 32
type input "Ajay"
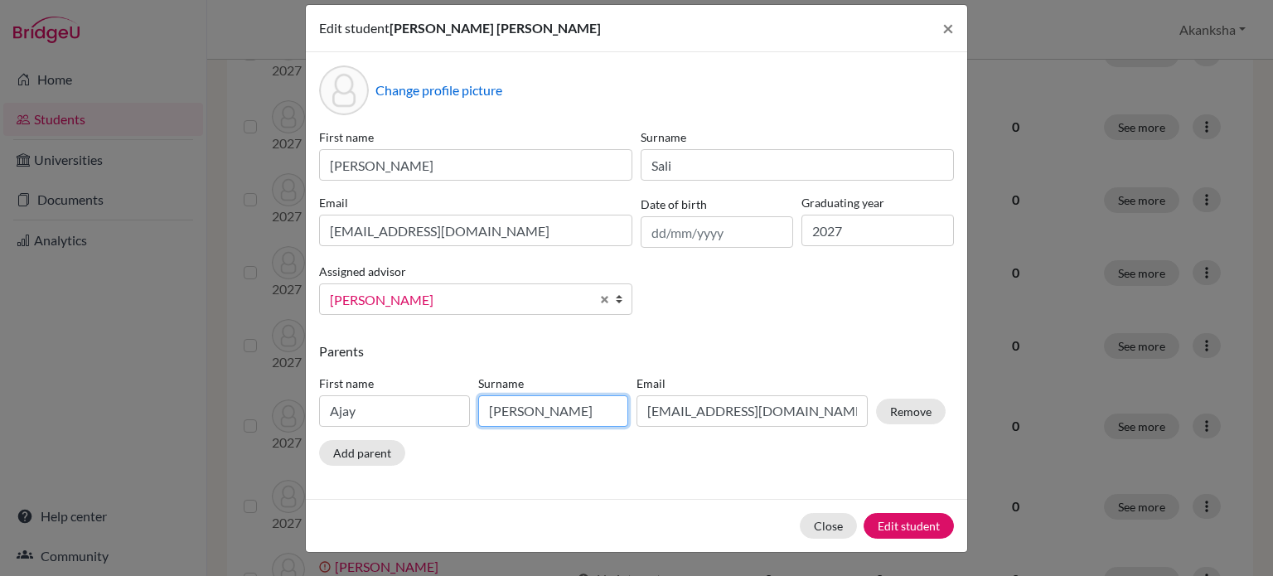
drag, startPoint x: 523, startPoint y: 414, endPoint x: 0, endPoint y: 377, distance: 524.4
click at [0, 377] on div "Edit student [PERSON_NAME] [PERSON_NAME] × Change profile picture First name [P…" at bounding box center [636, 288] width 1273 height 576
type input "Sali"
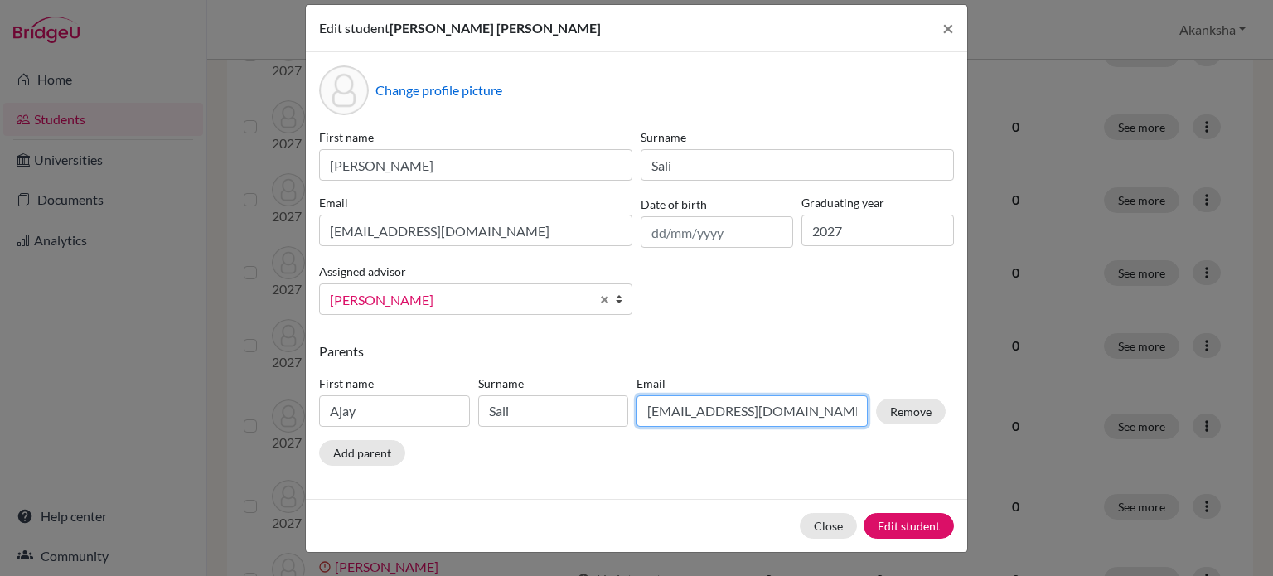
drag, startPoint x: 822, startPoint y: 414, endPoint x: 553, endPoint y: 414, distance: 269.5
click at [553, 414] on div "First name [PERSON_NAME] Surname Sali Email [EMAIL_ADDRESS][DOMAIN_NAME] Remove" at bounding box center [632, 404] width 635 height 72
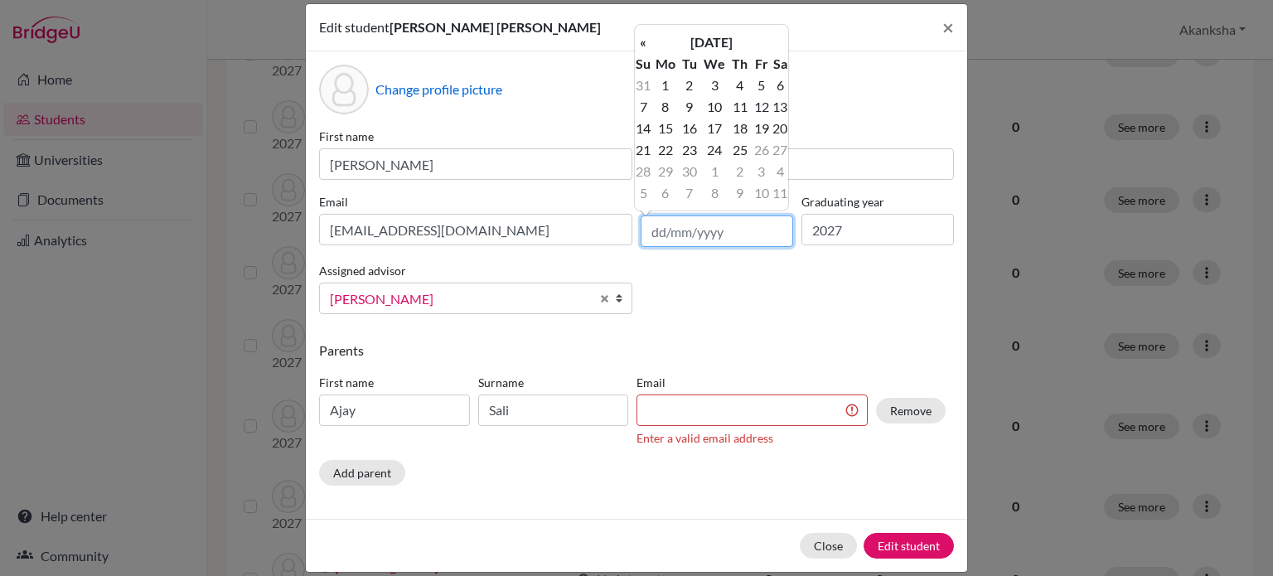
click at [701, 235] on input "text" at bounding box center [717, 232] width 153 height 32
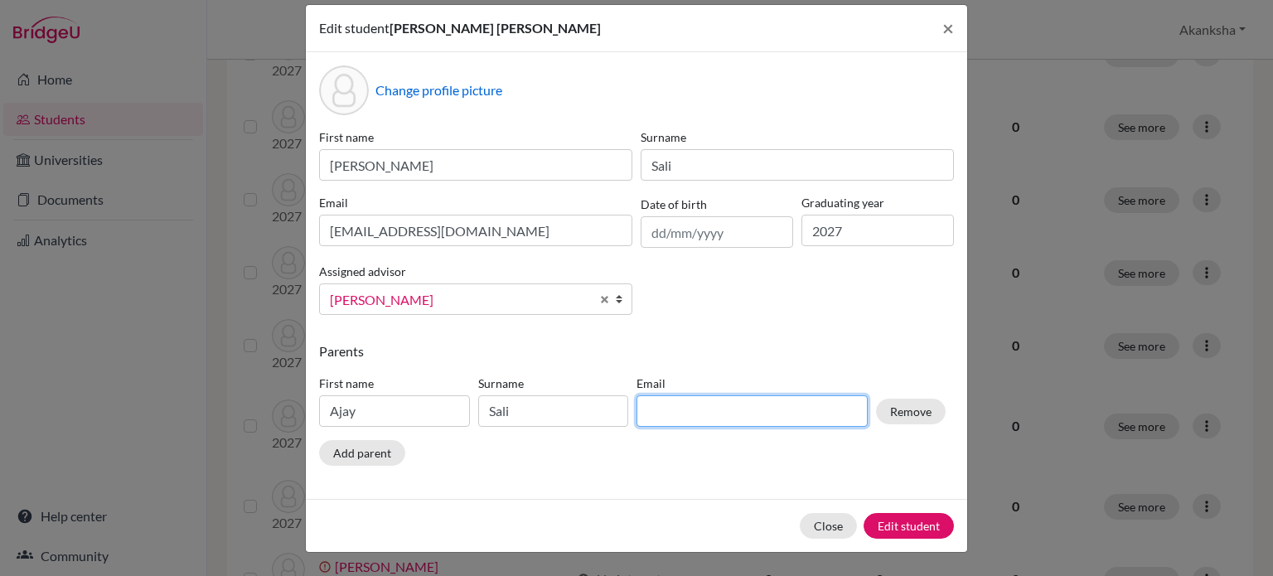
click at [667, 410] on input at bounding box center [752, 411] width 231 height 32
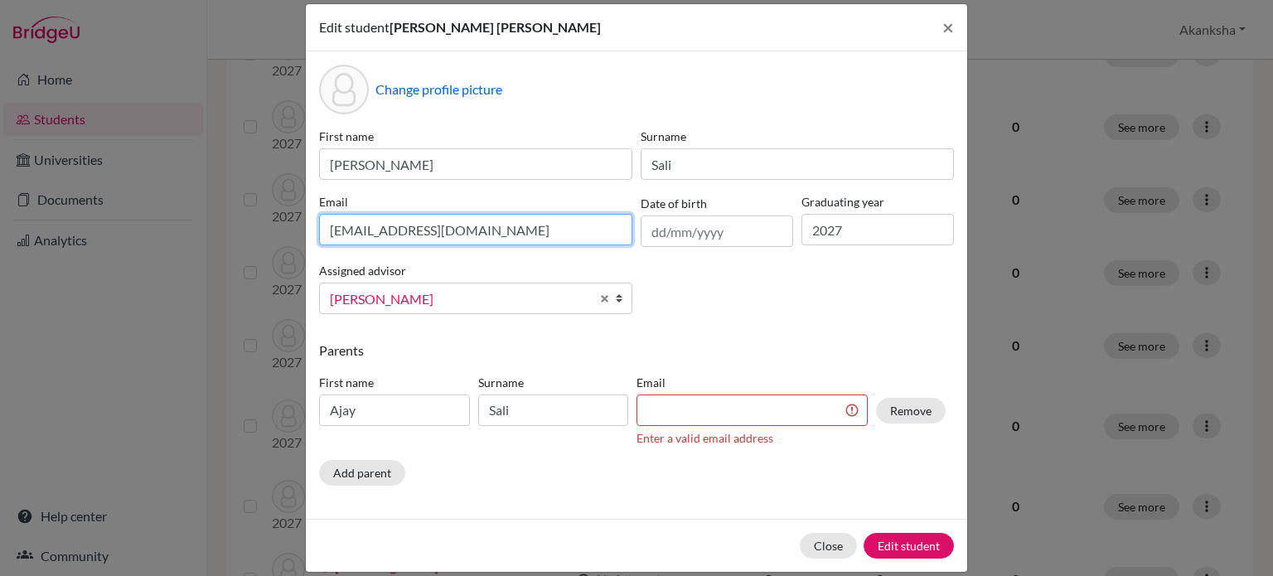
click at [386, 231] on input "[EMAIL_ADDRESS][DOMAIN_NAME]" at bounding box center [475, 230] width 313 height 32
type input "[EMAIL_ADDRESS][DOMAIN_NAME]"
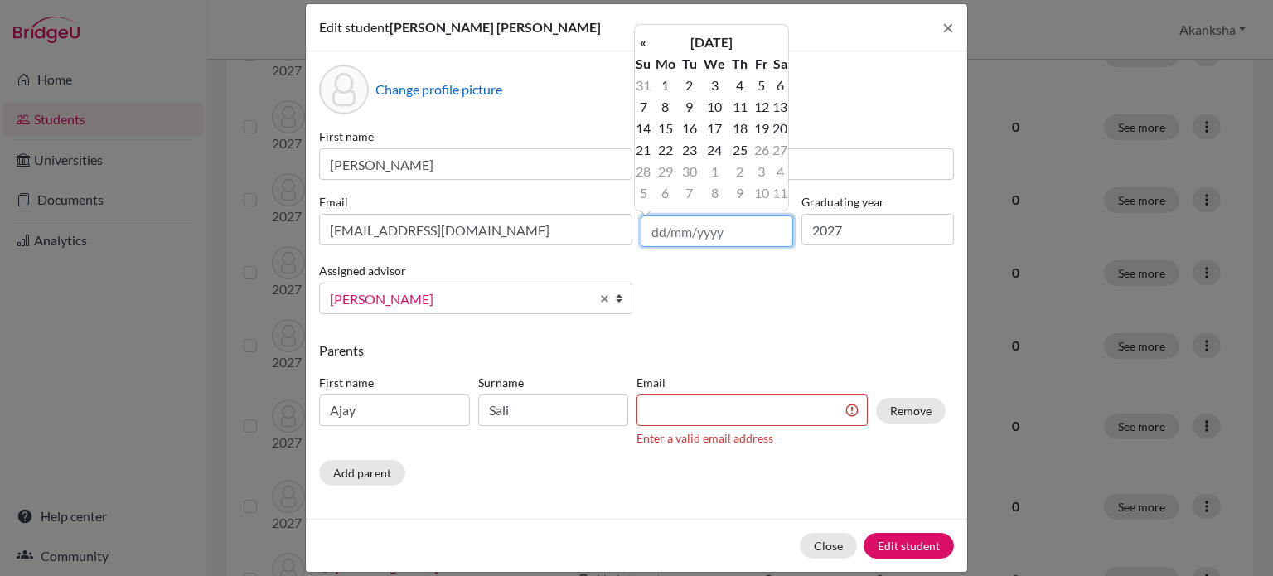
click at [667, 239] on input "text" at bounding box center [717, 232] width 153 height 32
click at [682, 42] on th "[DATE]" at bounding box center [712, 43] width 120 height 22
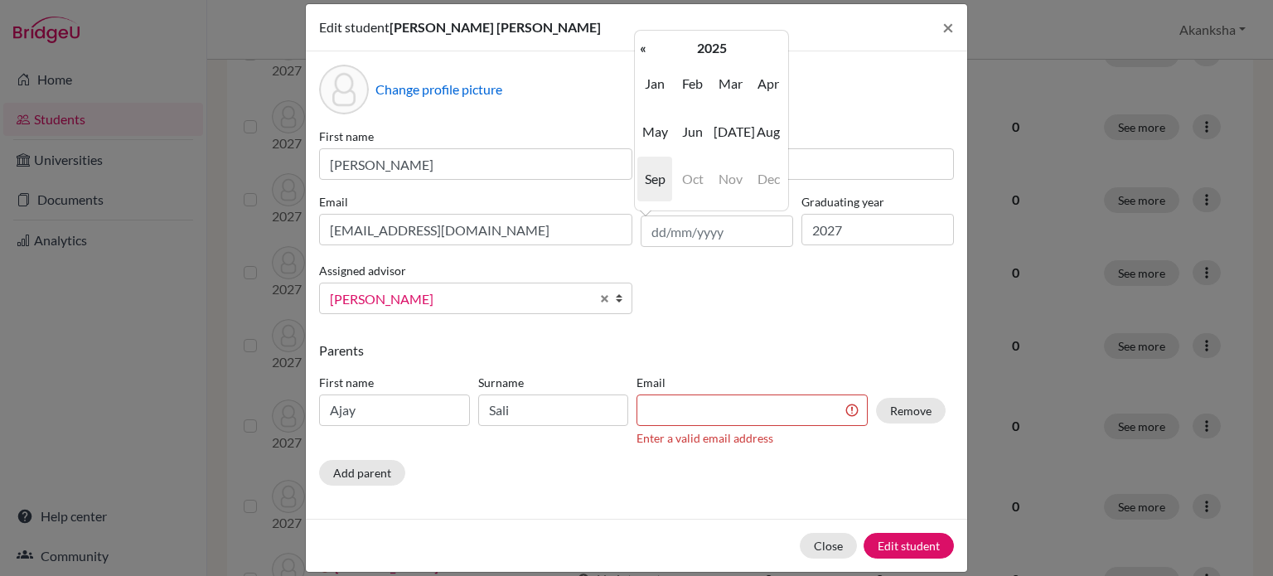
click at [682, 42] on th "2025" at bounding box center [712, 48] width 120 height 22
click at [643, 54] on th "«" at bounding box center [643, 48] width 17 height 22
click at [731, 166] on span "2009" at bounding box center [731, 179] width 35 height 45
click at [768, 122] on span "Aug" at bounding box center [768, 131] width 35 height 45
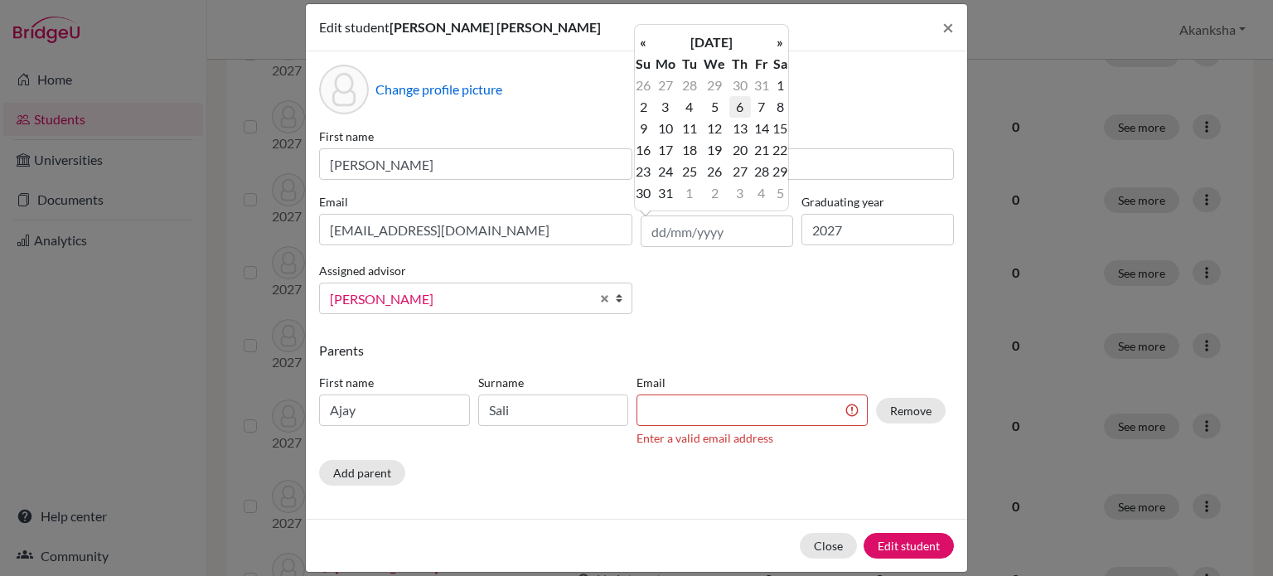
click at [736, 100] on td "6" at bounding box center [741, 107] width 22 height 22
type input "[DATE]"
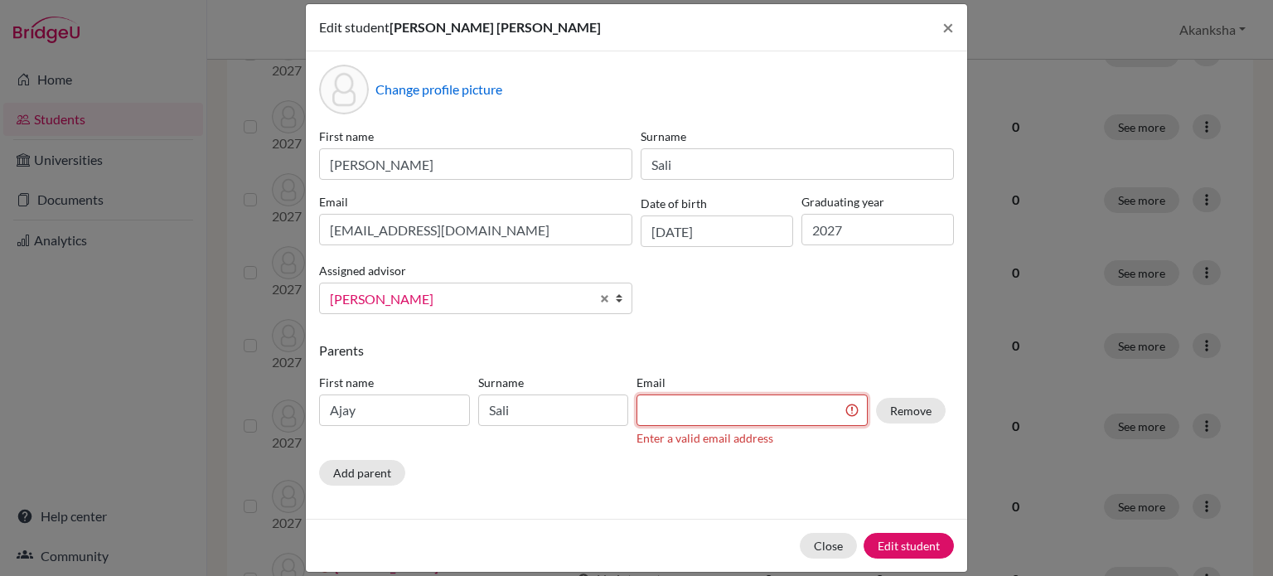
click at [670, 406] on input at bounding box center [752, 411] width 231 height 32
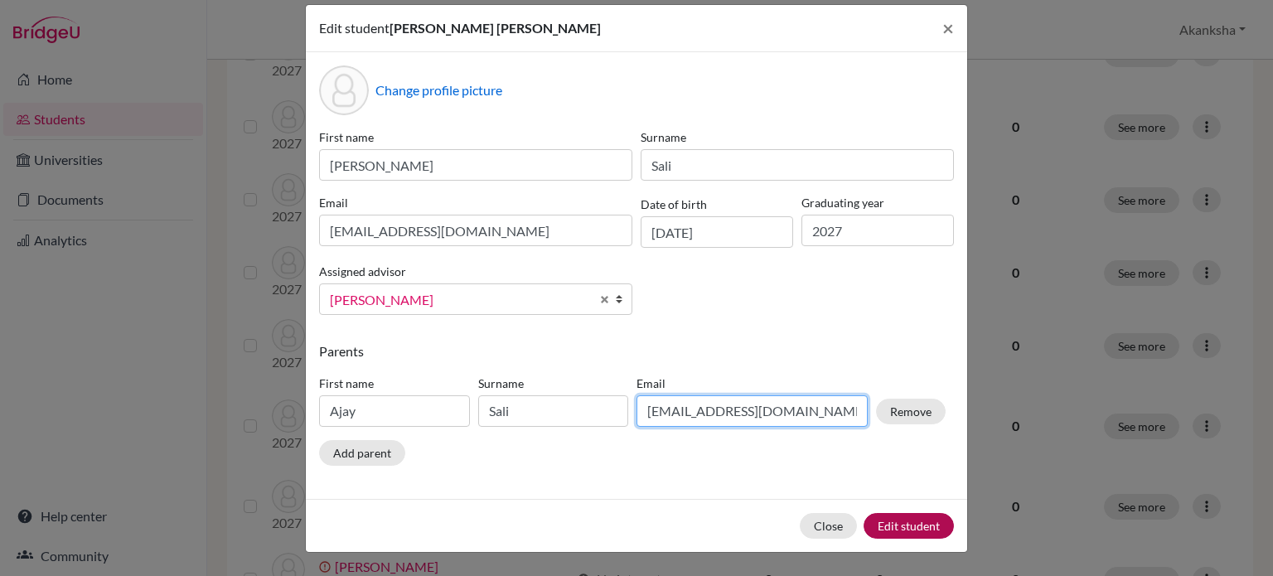
type input "[EMAIL_ADDRESS][DOMAIN_NAME]"
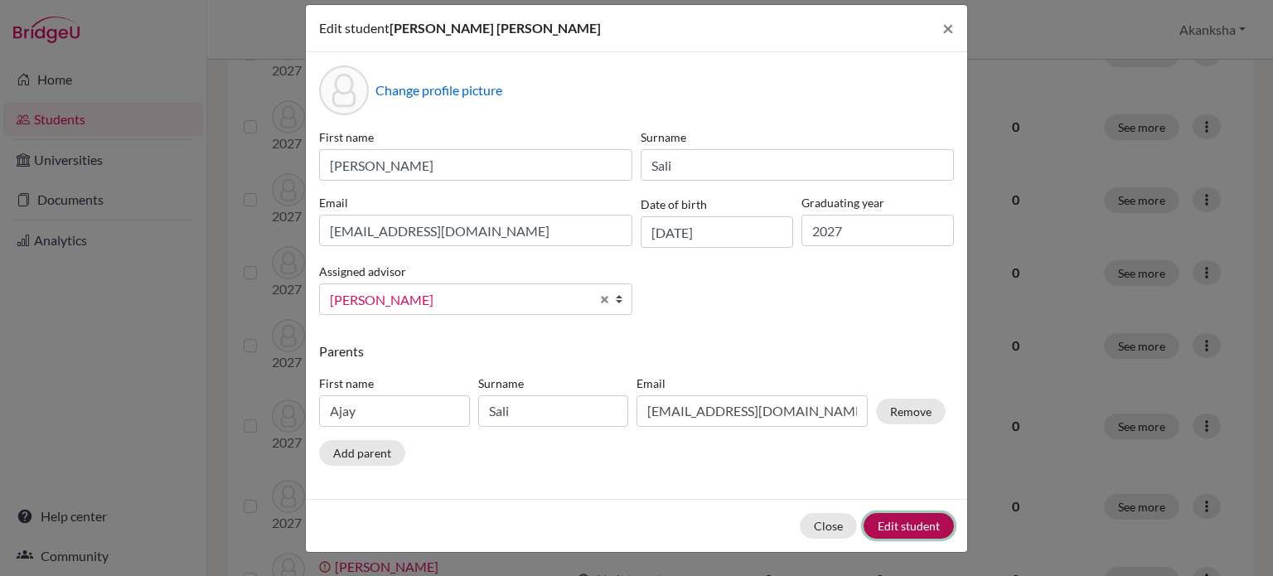
click at [900, 526] on button "Edit student" at bounding box center [909, 526] width 90 height 26
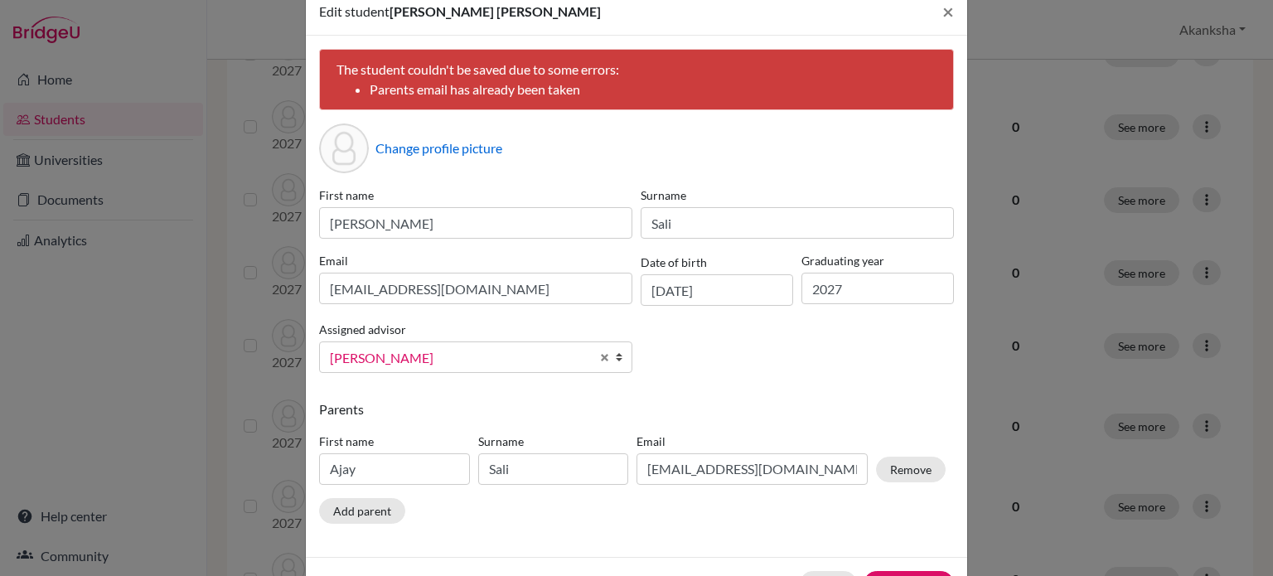
scroll to position [94, 0]
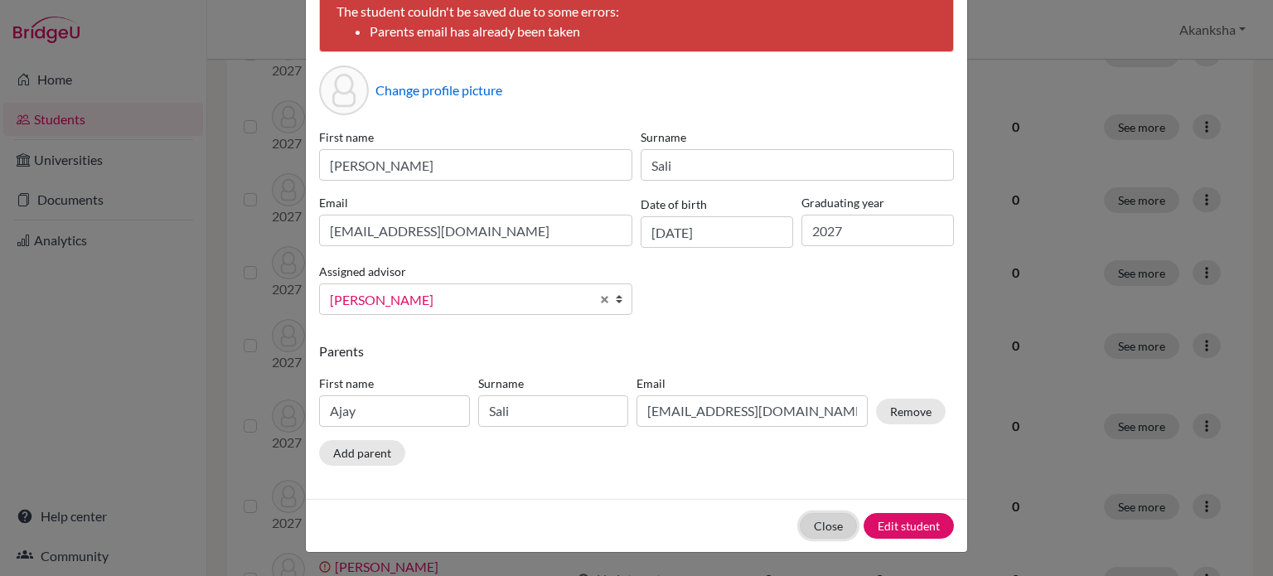
click at [823, 520] on button "Close" at bounding box center [828, 526] width 57 height 26
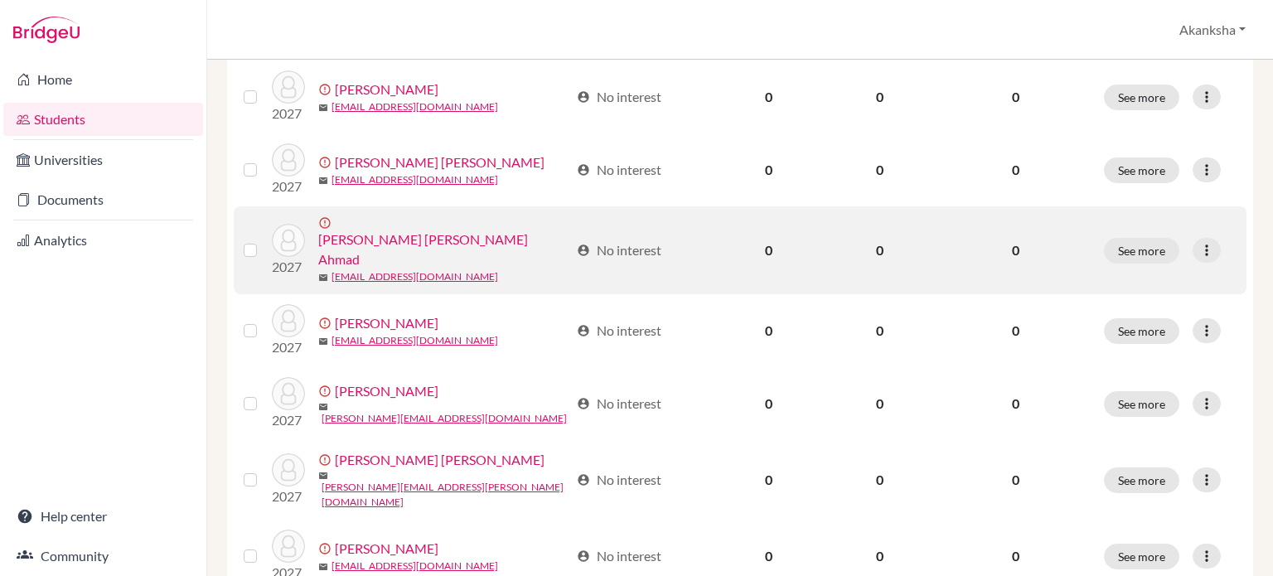
scroll to position [584, 0]
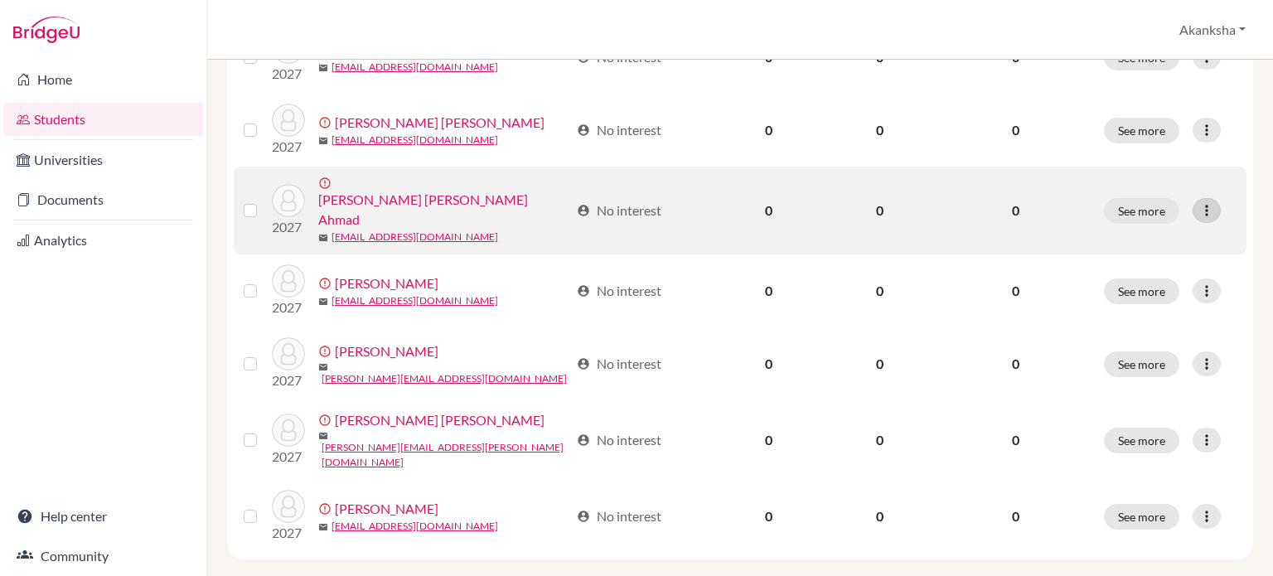
click at [1193, 211] on div at bounding box center [1207, 210] width 28 height 25
click at [1123, 235] on button "Edit student" at bounding box center [1134, 237] width 150 height 27
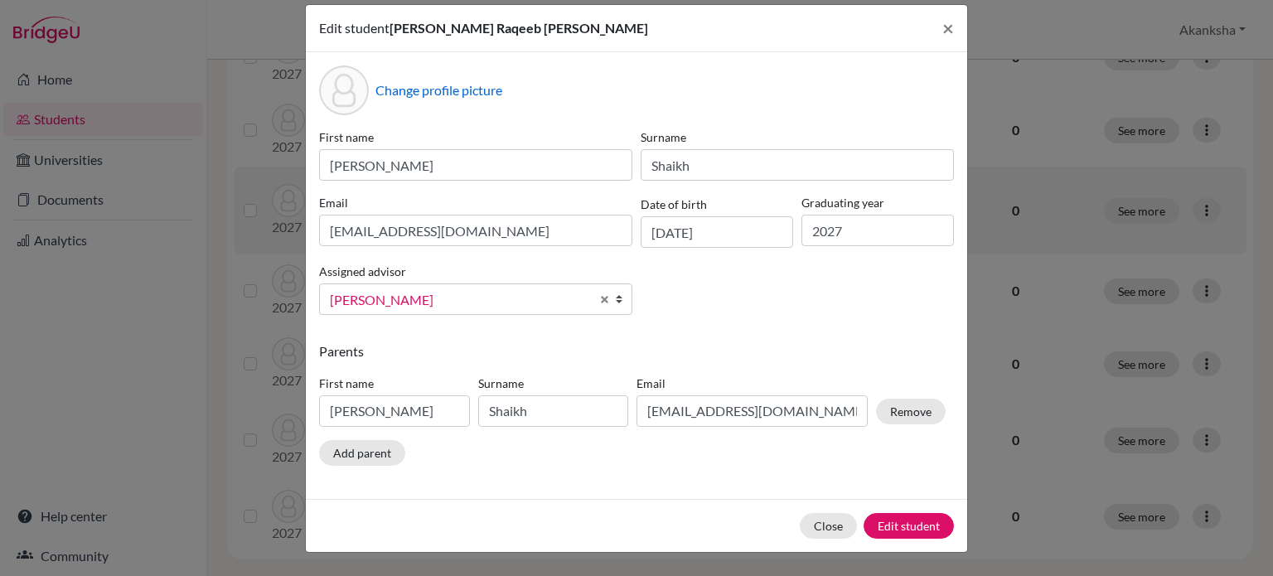
scroll to position [0, 0]
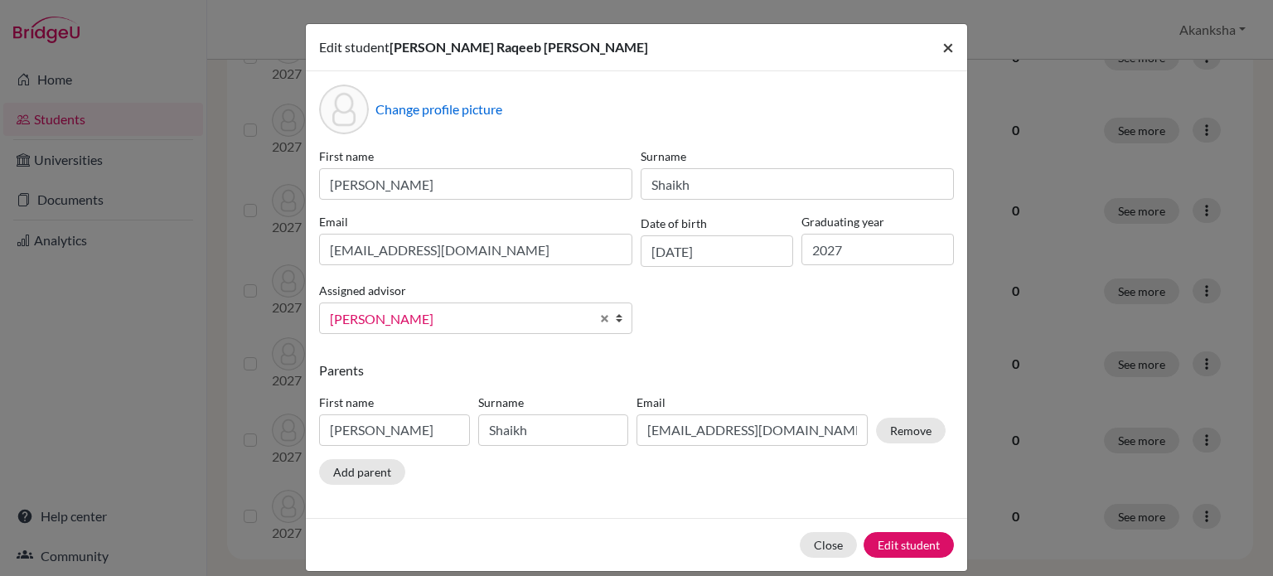
click at [943, 41] on span "×" at bounding box center [949, 47] width 12 height 24
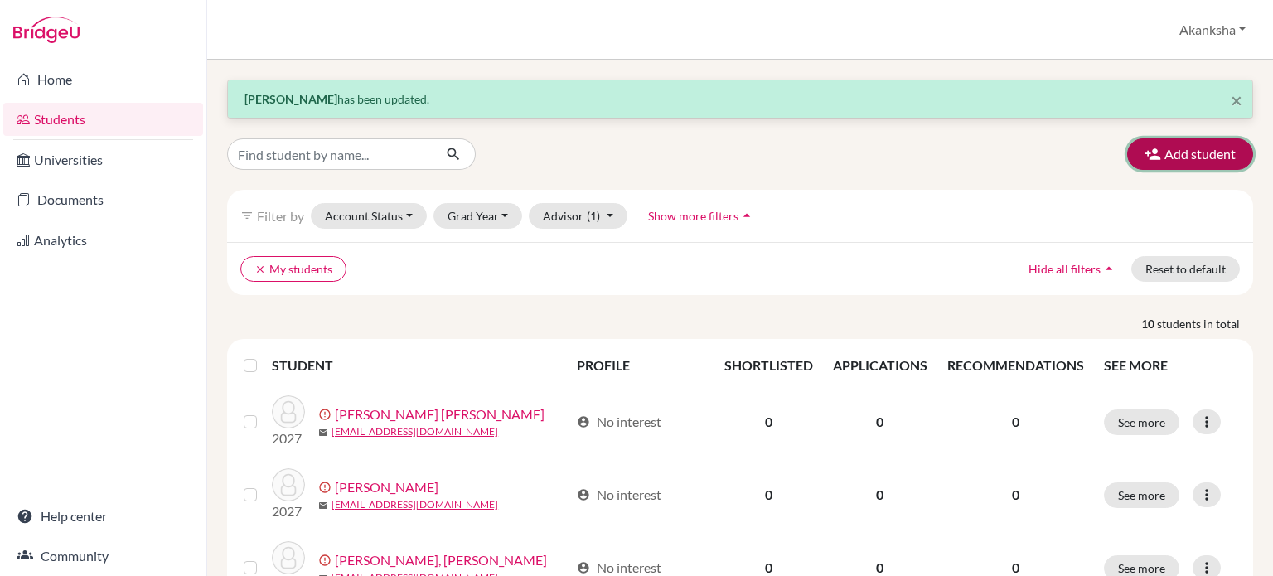
click at [1180, 145] on button "Add student" at bounding box center [1191, 154] width 126 height 32
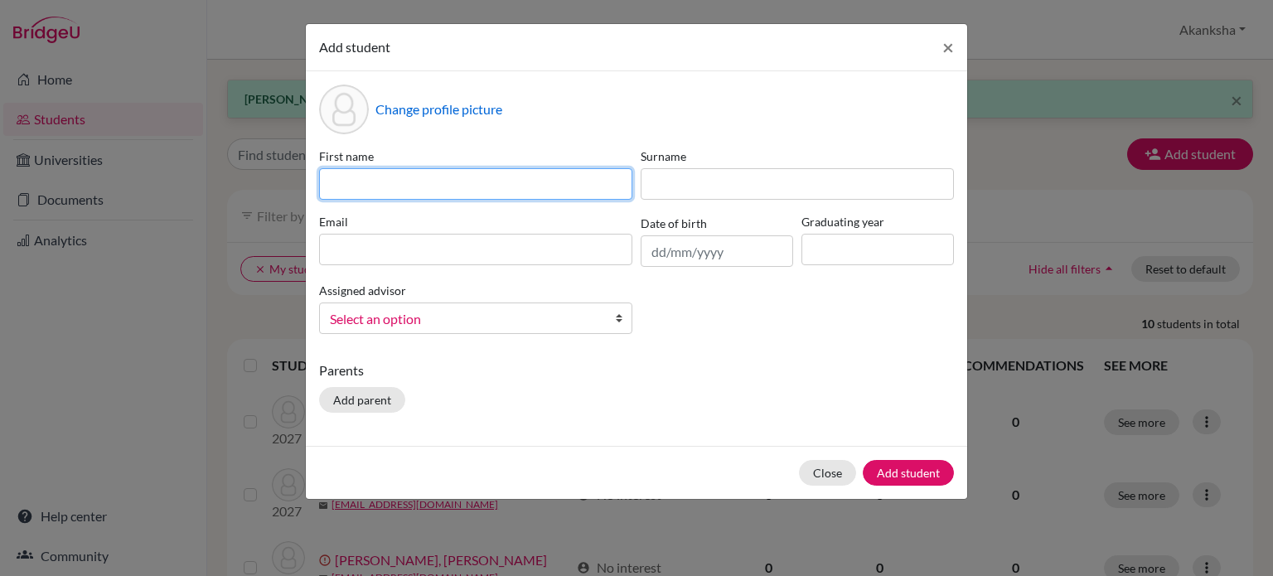
click at [433, 182] on input at bounding box center [475, 184] width 313 height 32
click at [471, 311] on div "Assigned advisor [PERSON_NAME], [PERSON_NAME] Dev [PERSON_NAME] Dev [PERSON_NAM…" at bounding box center [476, 307] width 322 height 54
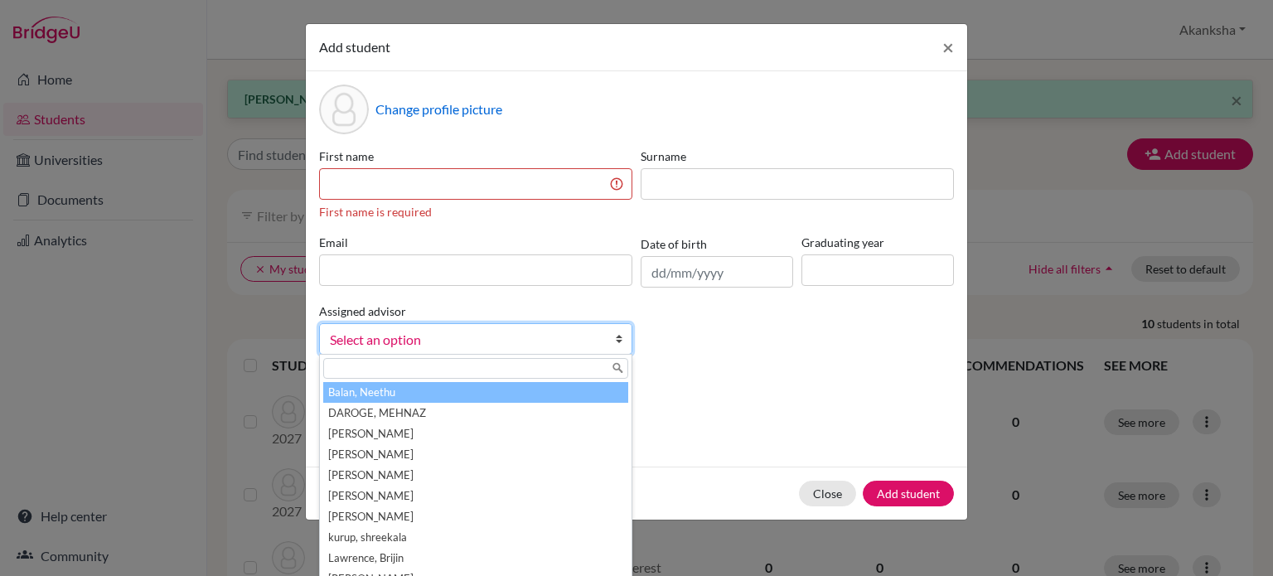
click at [468, 331] on span "Select an option" at bounding box center [465, 340] width 270 height 22
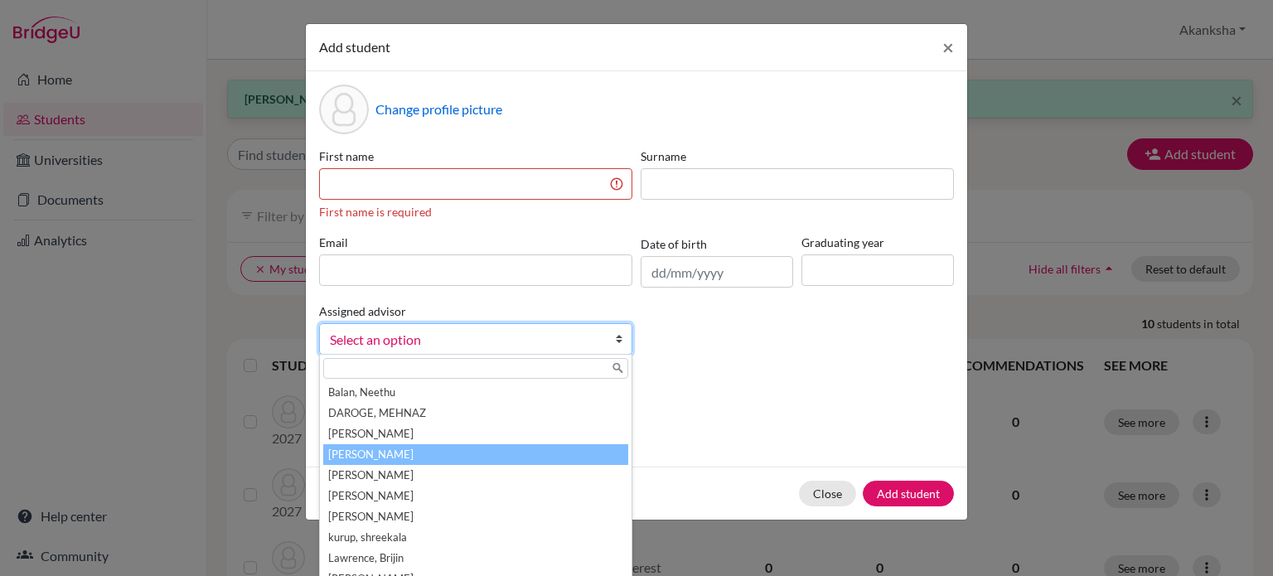
scroll to position [70, 0]
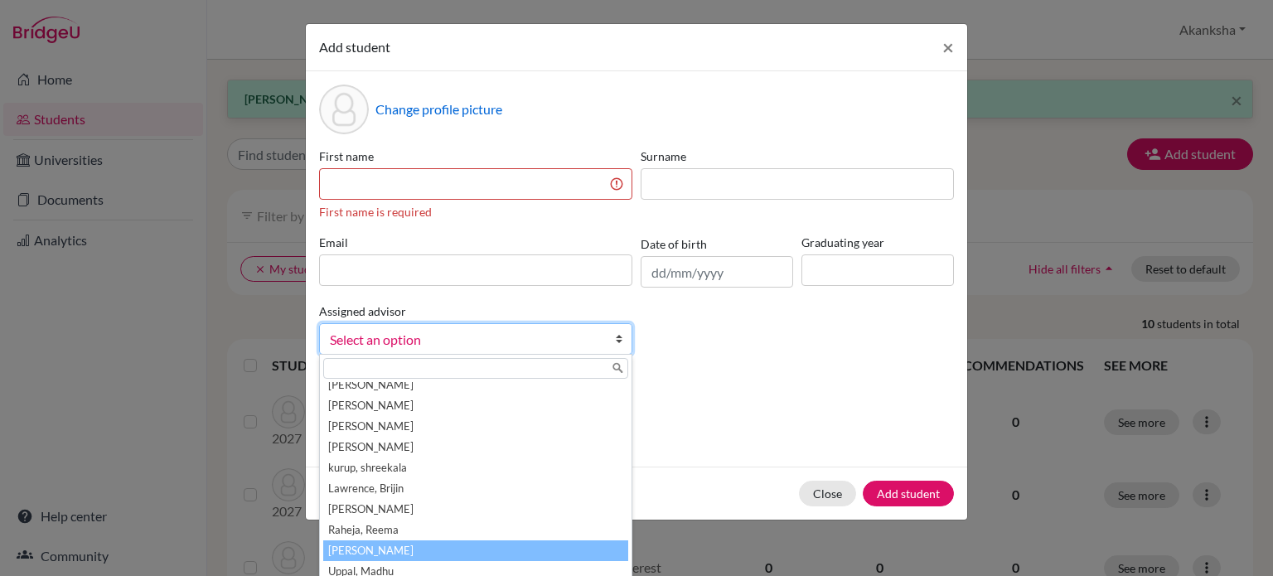
click at [435, 552] on li "[PERSON_NAME]" at bounding box center [475, 551] width 305 height 21
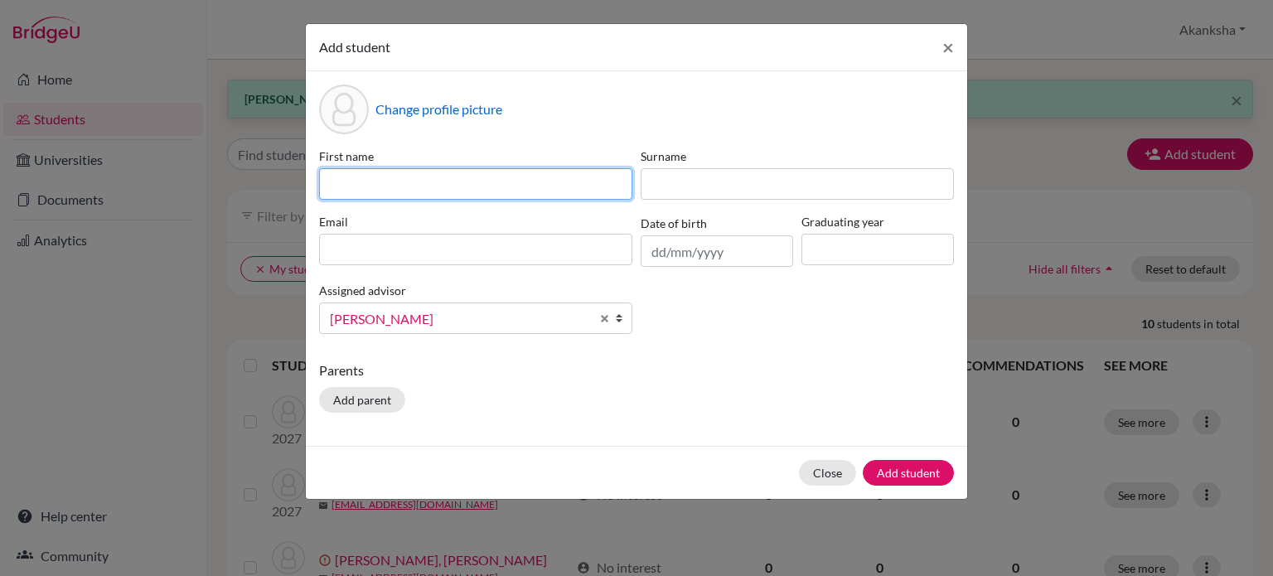
click at [466, 178] on input at bounding box center [475, 184] width 313 height 32
type input "[PERSON_NAME] Vaishno [PERSON_NAME]"
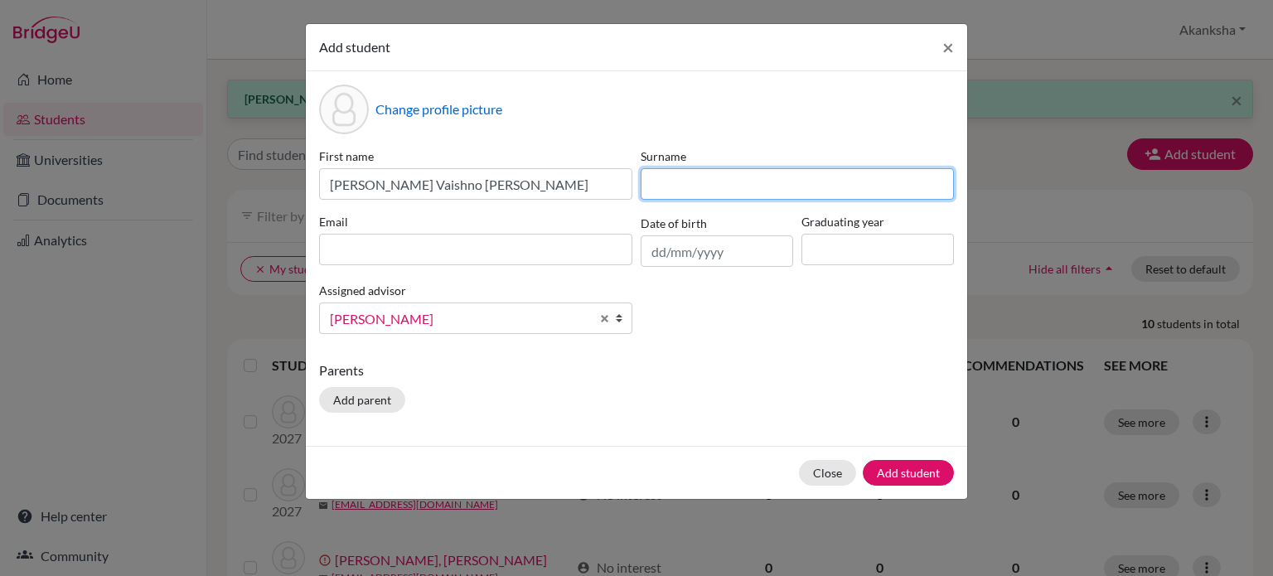
click at [701, 182] on input at bounding box center [797, 184] width 313 height 32
type input "[PERSON_NAME]"
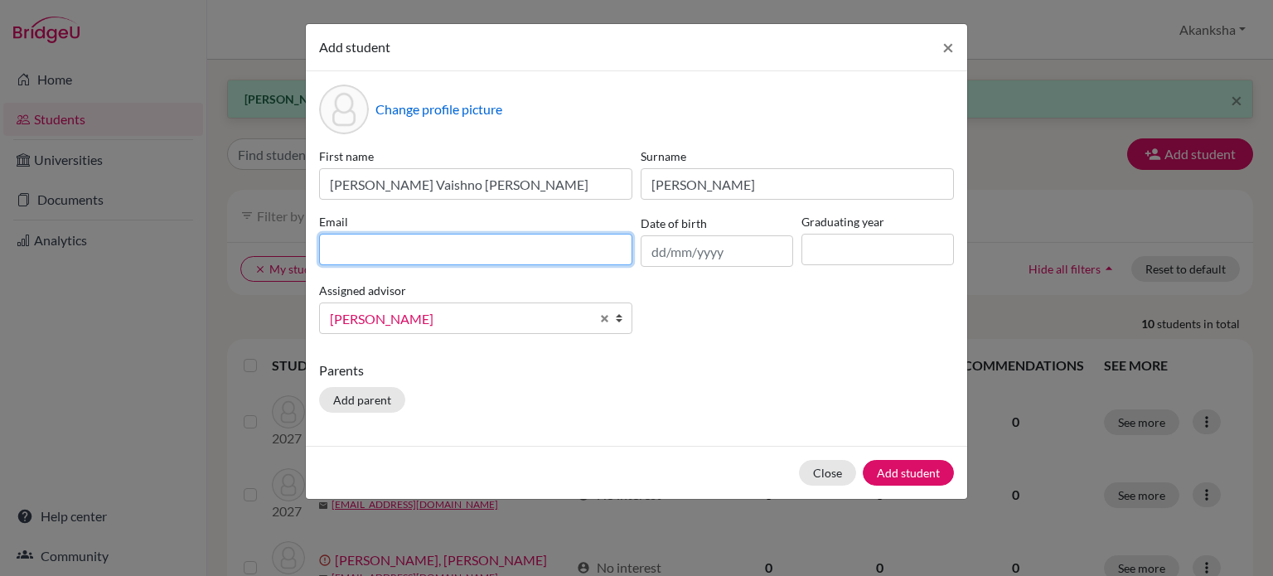
click at [519, 245] on input at bounding box center [475, 250] width 313 height 32
type input "[EMAIL_ADDRESS][DOMAIN_NAME]"
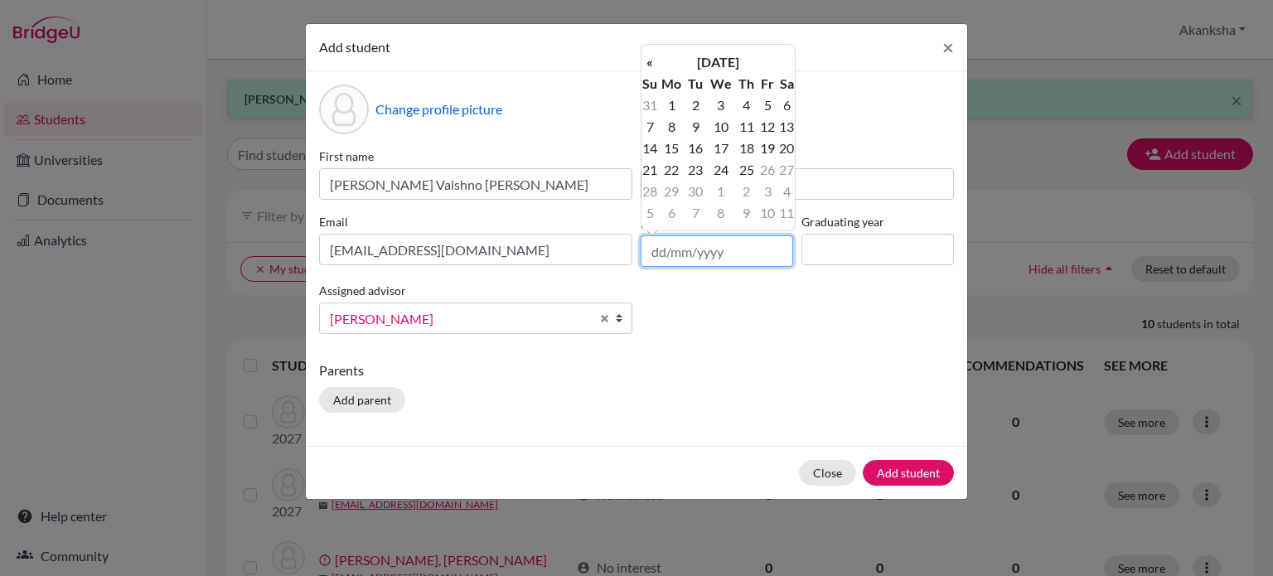
click at [662, 255] on input "text" at bounding box center [717, 251] width 153 height 32
click at [668, 69] on th "[DATE]" at bounding box center [718, 62] width 120 height 22
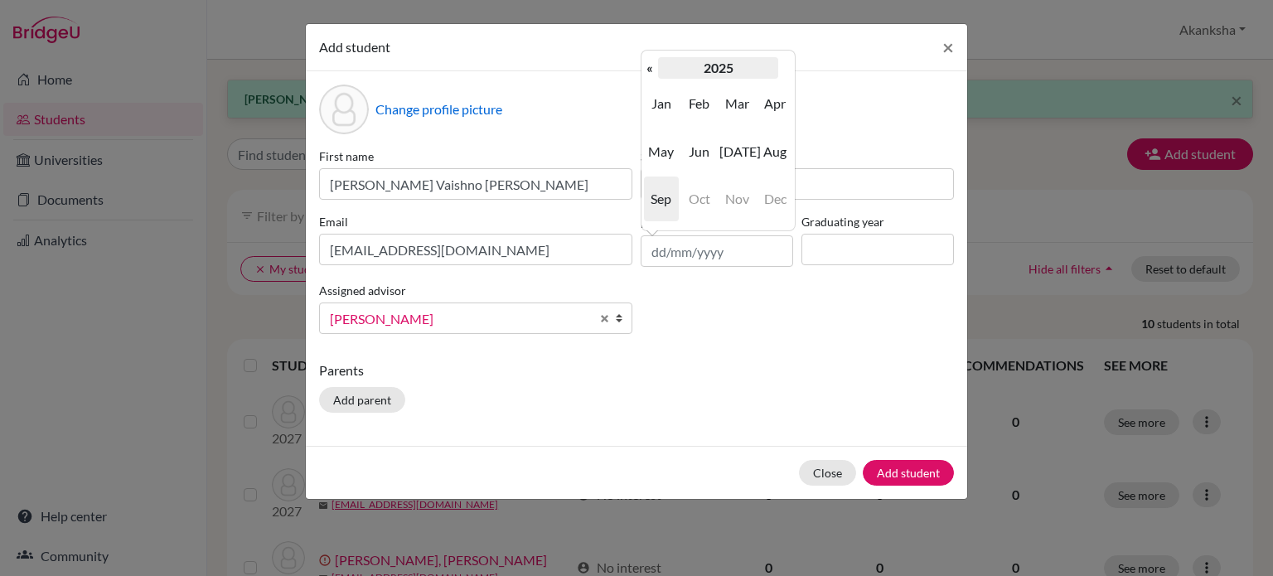
click at [679, 65] on th "2025" at bounding box center [718, 68] width 120 height 22
click at [651, 69] on th "«" at bounding box center [650, 68] width 17 height 22
click at [659, 99] on span "2009" at bounding box center [661, 103] width 35 height 45
click at [768, 114] on span "Apr" at bounding box center [775, 103] width 35 height 45
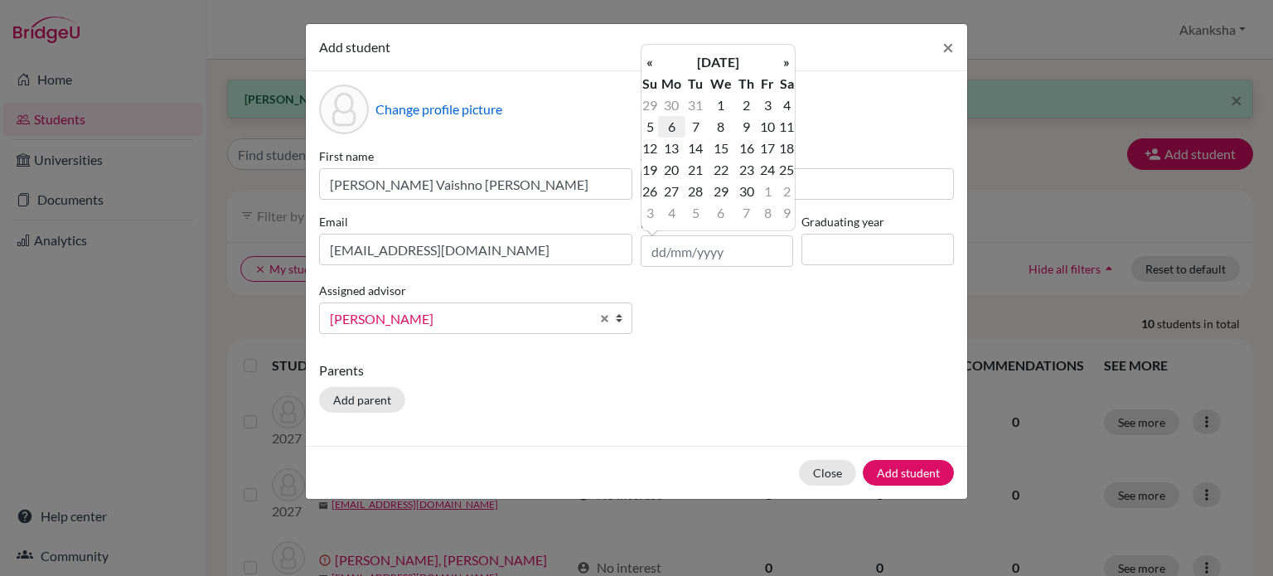
click at [674, 129] on td "6" at bounding box center [671, 127] width 27 height 22
type input "[DATE]"
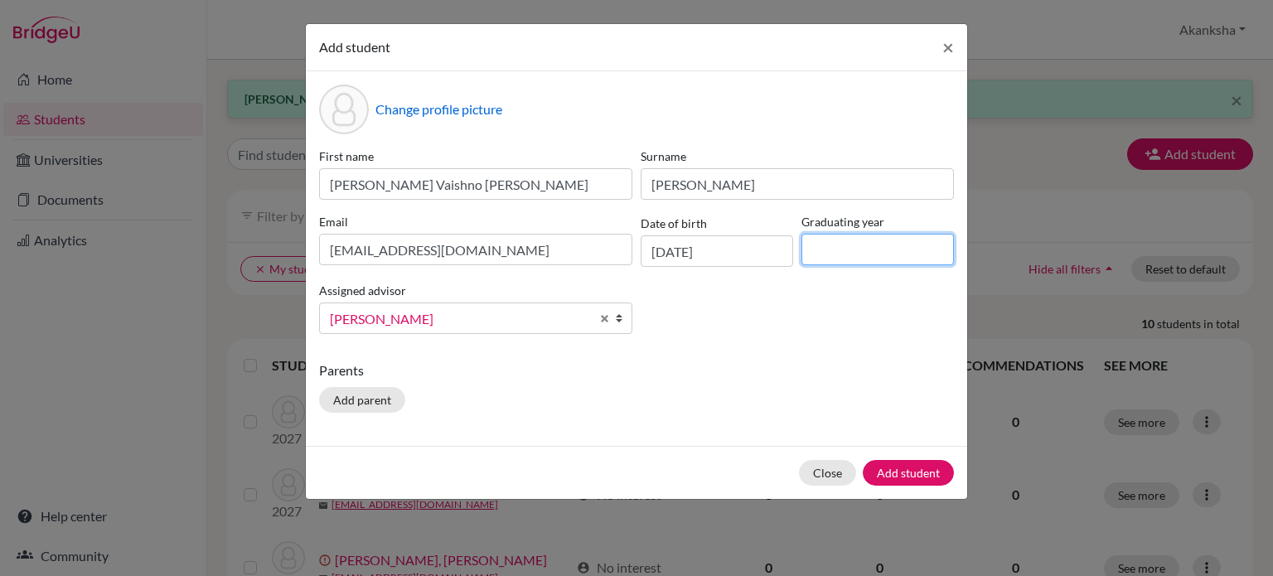
click at [870, 254] on input at bounding box center [878, 250] width 153 height 32
type input "2027"
click at [387, 403] on button "Add parent" at bounding box center [362, 400] width 86 height 26
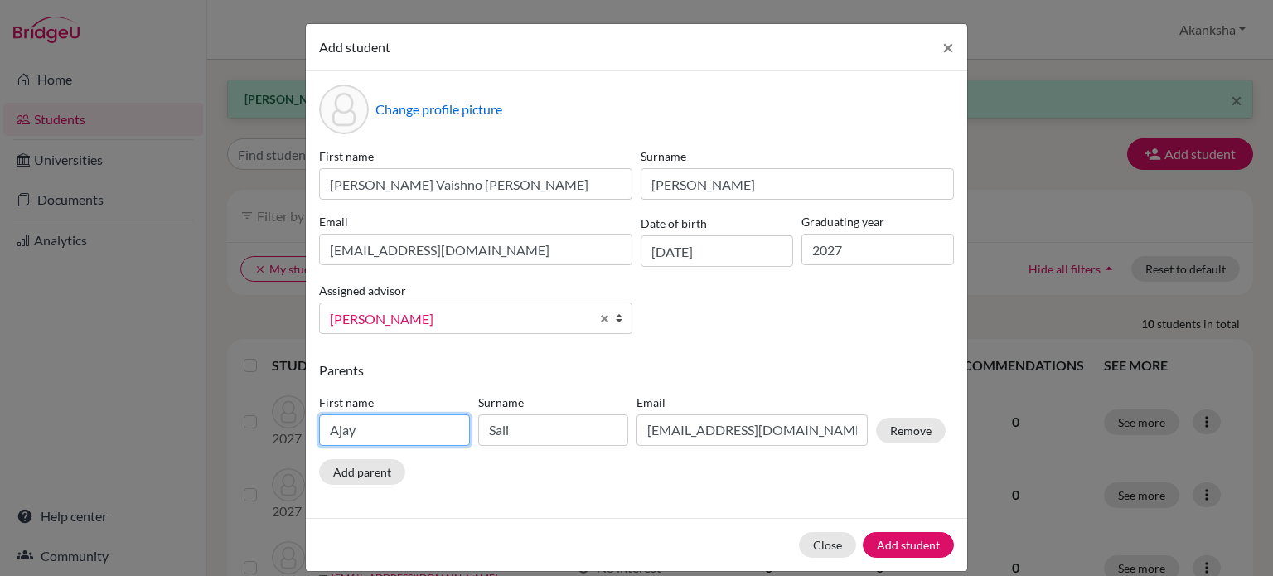
click at [396, 441] on input "Ajay" at bounding box center [394, 431] width 151 height 32
type input "A"
type input "Punnarao"
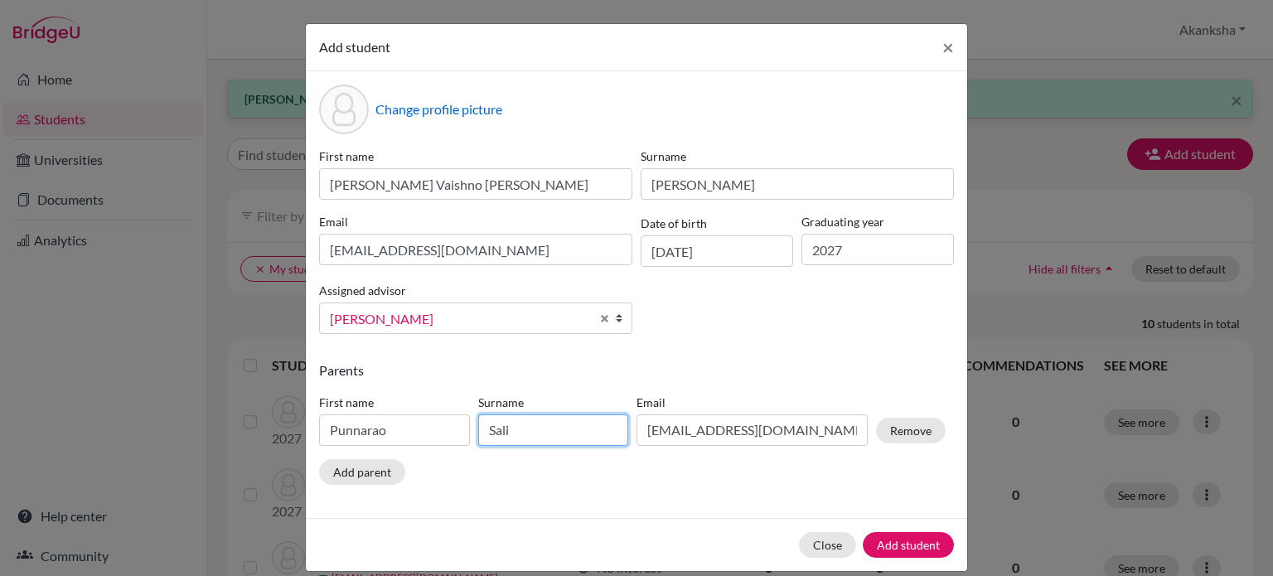
click at [521, 438] on input "Sali" at bounding box center [553, 431] width 151 height 32
type input "S"
type input "[PERSON_NAME]"
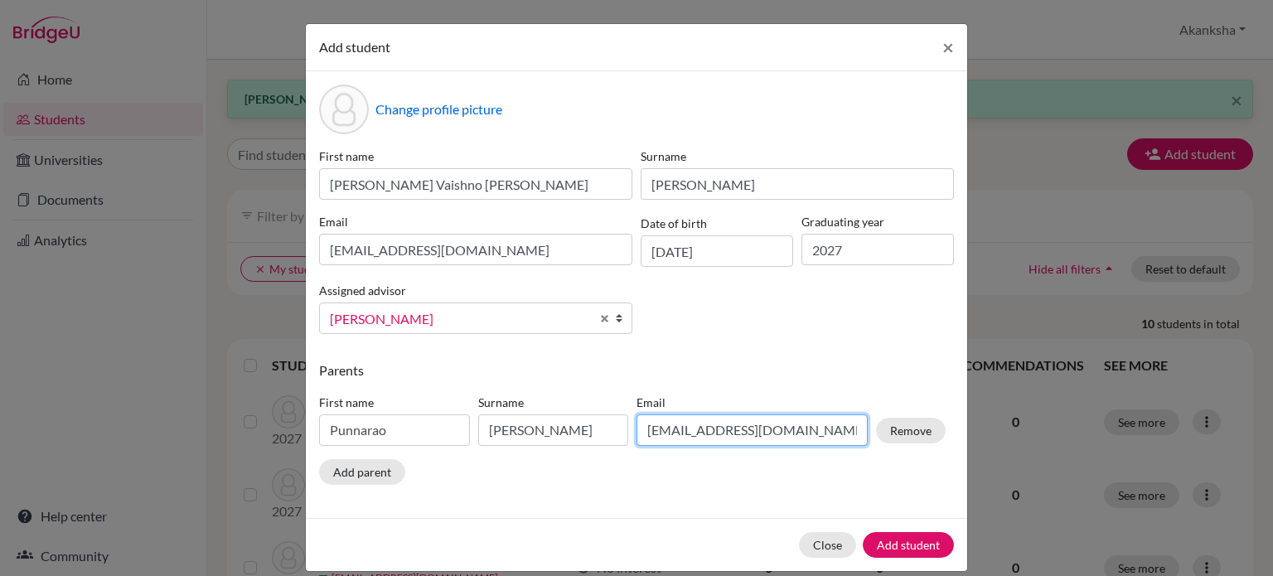
click at [762, 434] on input "[EMAIL_ADDRESS][DOMAIN_NAME]" at bounding box center [752, 431] width 231 height 32
type input "a"
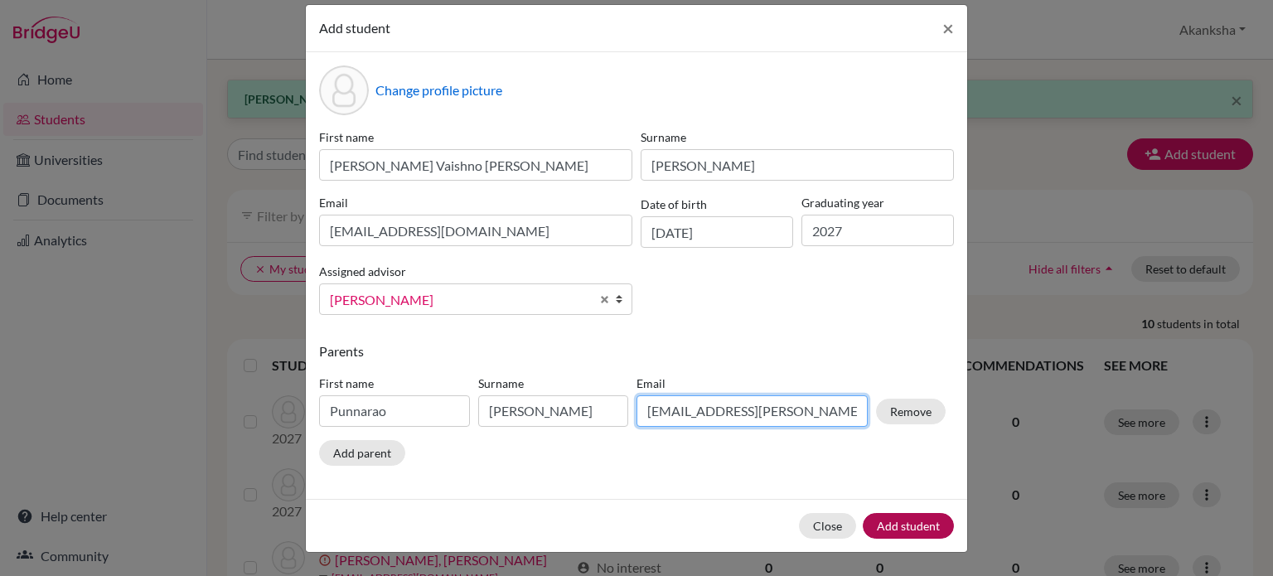
type input "[EMAIL_ADDRESS][PERSON_NAME][DOMAIN_NAME]"
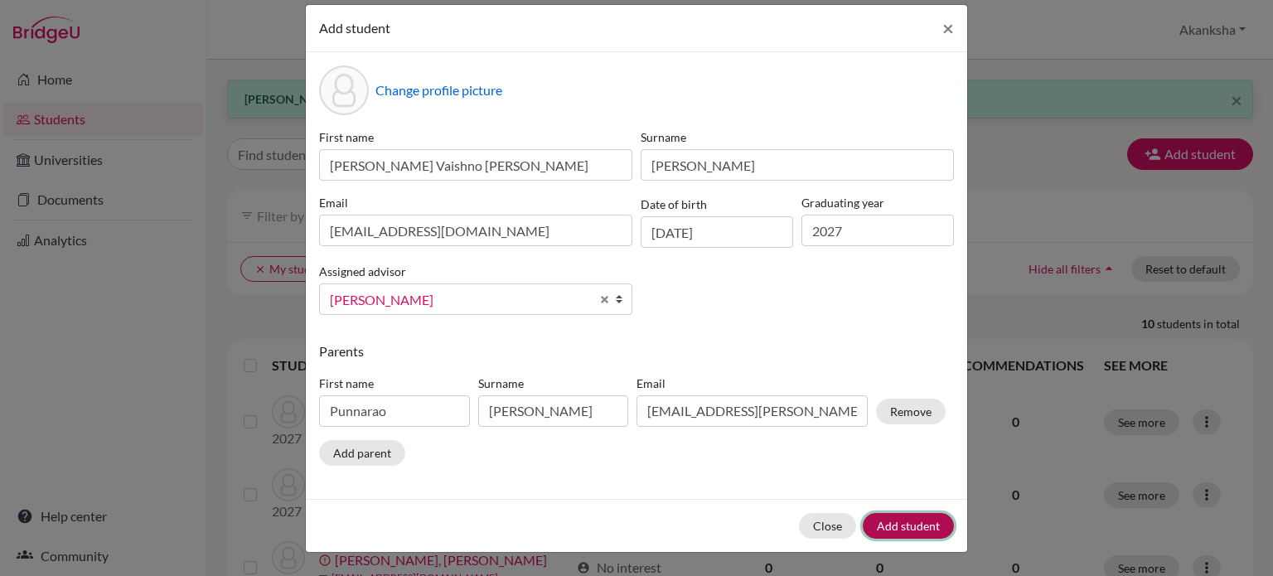
click at [895, 521] on button "Add student" at bounding box center [908, 526] width 91 height 26
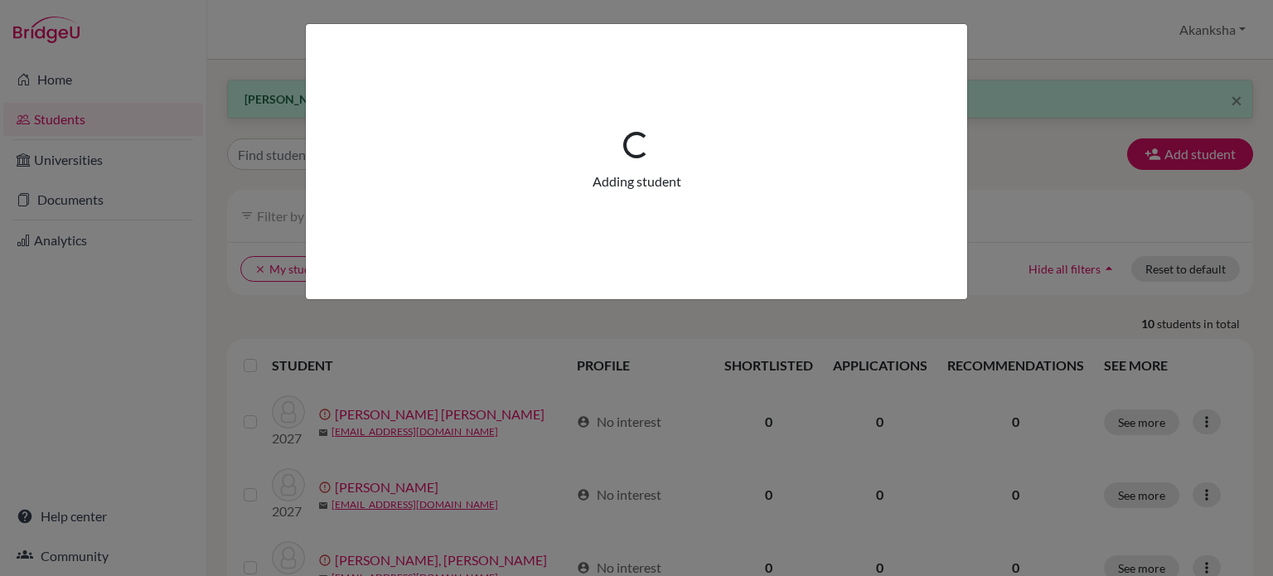
scroll to position [0, 0]
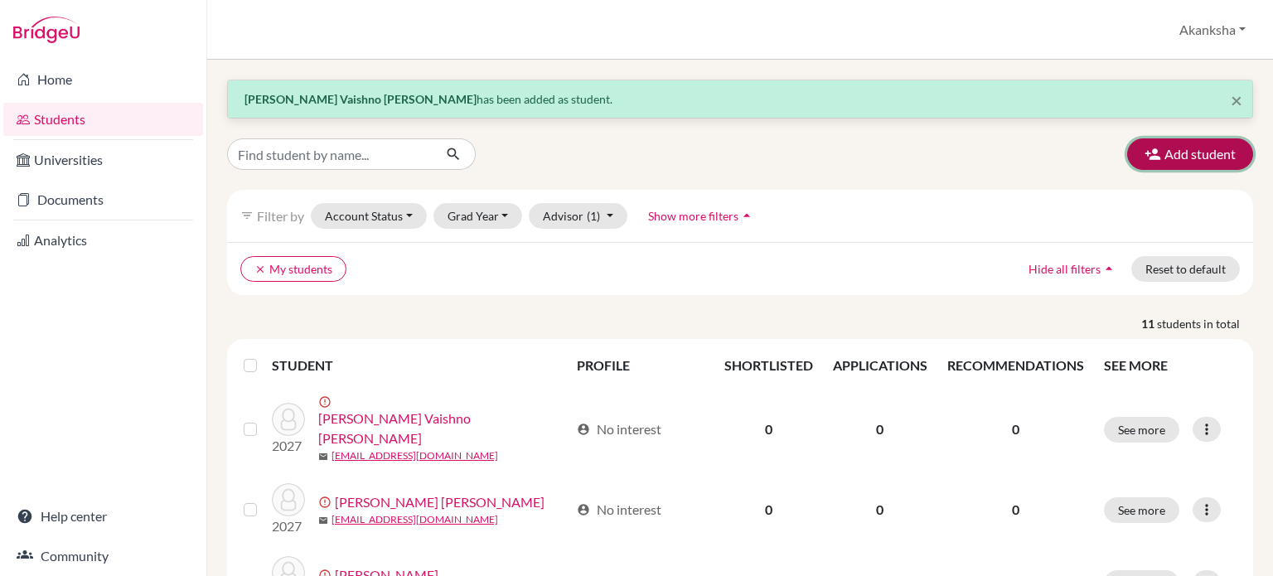
click at [1178, 155] on button "Add student" at bounding box center [1191, 154] width 126 height 32
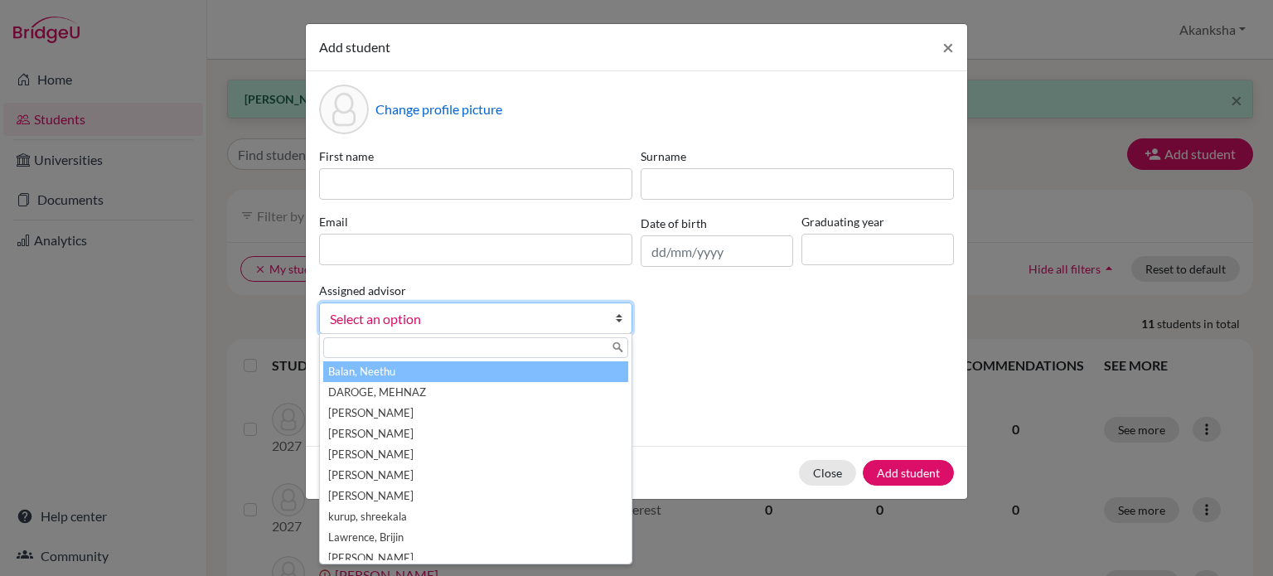
click at [415, 313] on span "Select an option" at bounding box center [465, 319] width 270 height 22
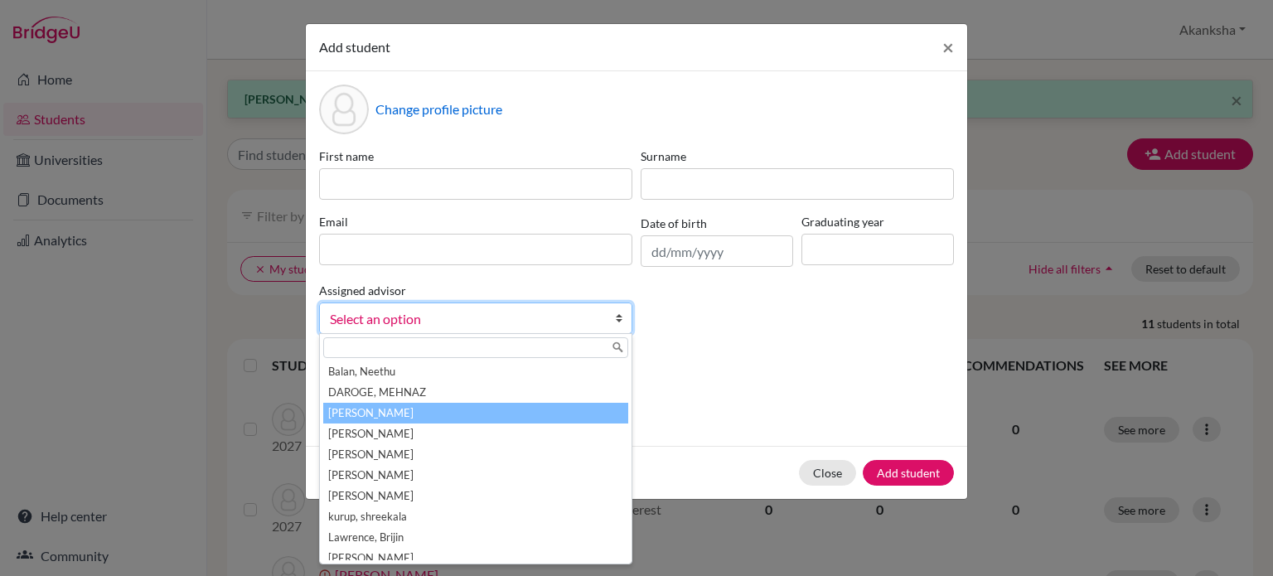
scroll to position [70, 0]
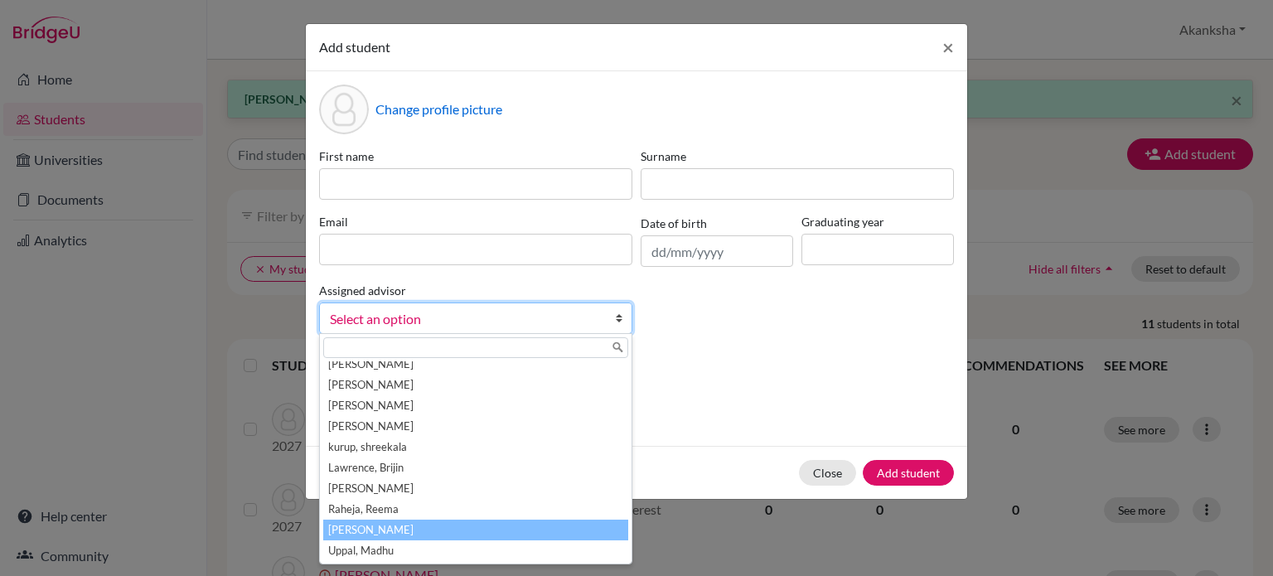
click at [395, 526] on li "[PERSON_NAME]" at bounding box center [475, 530] width 305 height 21
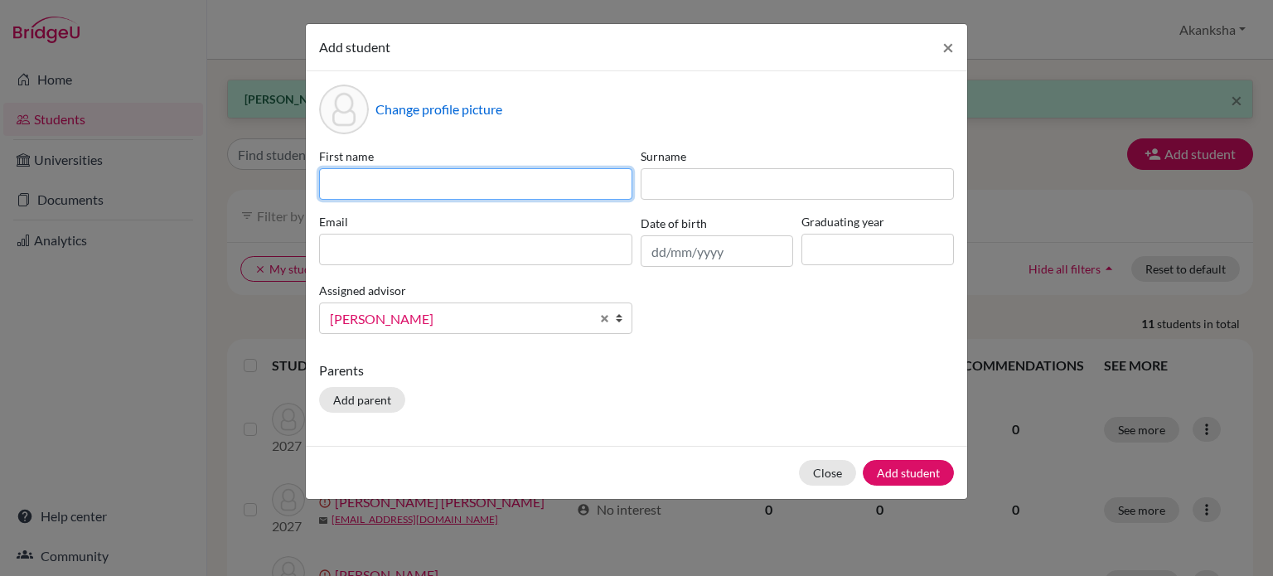
click at [439, 177] on input at bounding box center [475, 184] width 313 height 32
type input "[PERSON_NAME]"
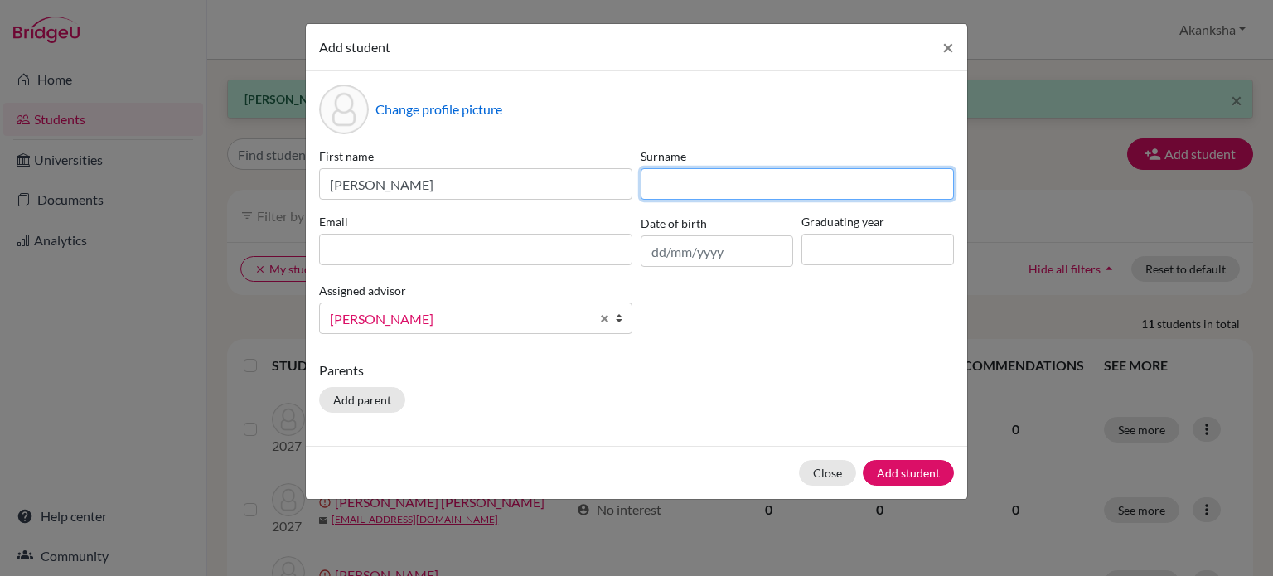
click at [751, 182] on input at bounding box center [797, 184] width 313 height 32
type input "Puli"
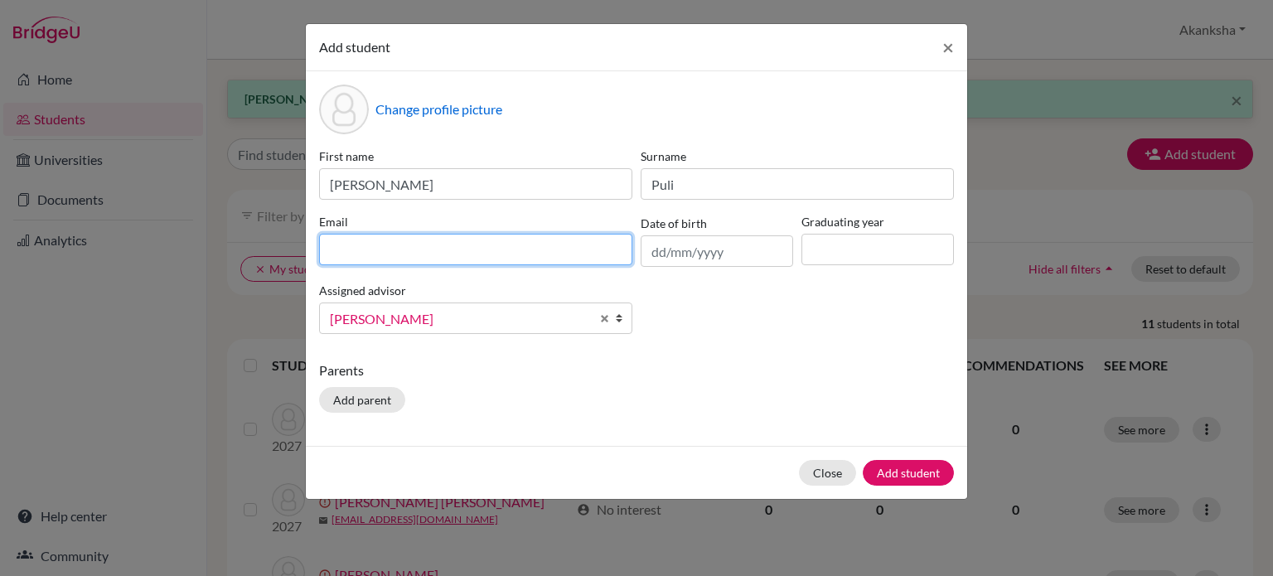
click at [459, 257] on input at bounding box center [475, 250] width 313 height 32
type input "[EMAIL_ADDRESS][DOMAIN_NAME]"
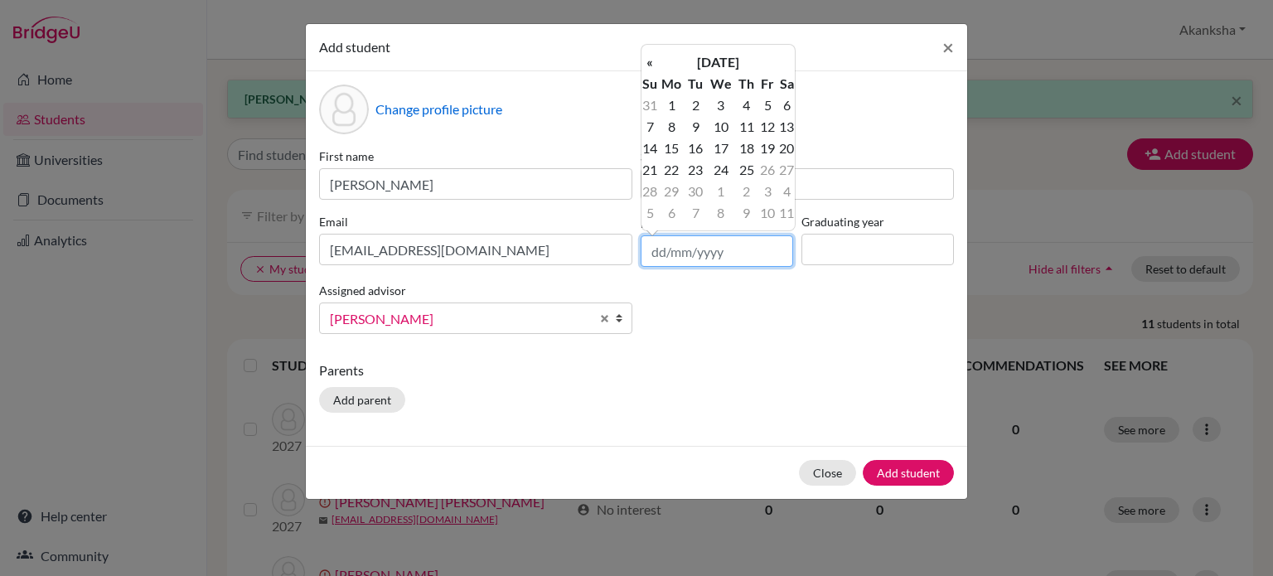
click at [730, 242] on input "text" at bounding box center [717, 251] width 153 height 32
click at [693, 61] on th "[DATE]" at bounding box center [718, 62] width 120 height 22
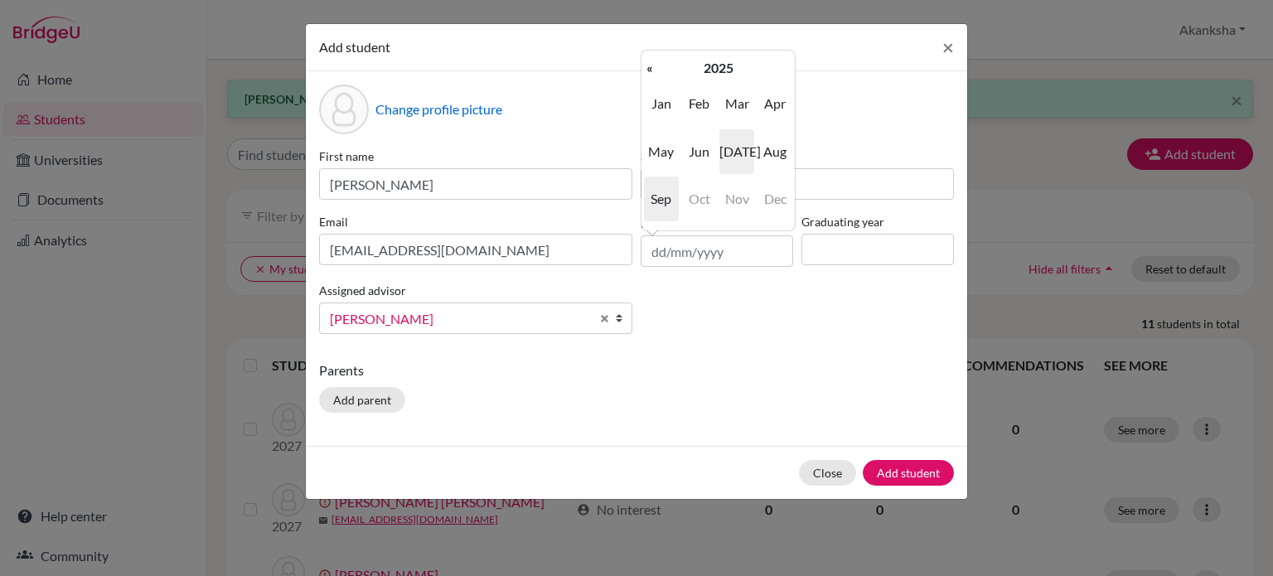
click at [745, 162] on span "[DATE]" at bounding box center [737, 151] width 35 height 45
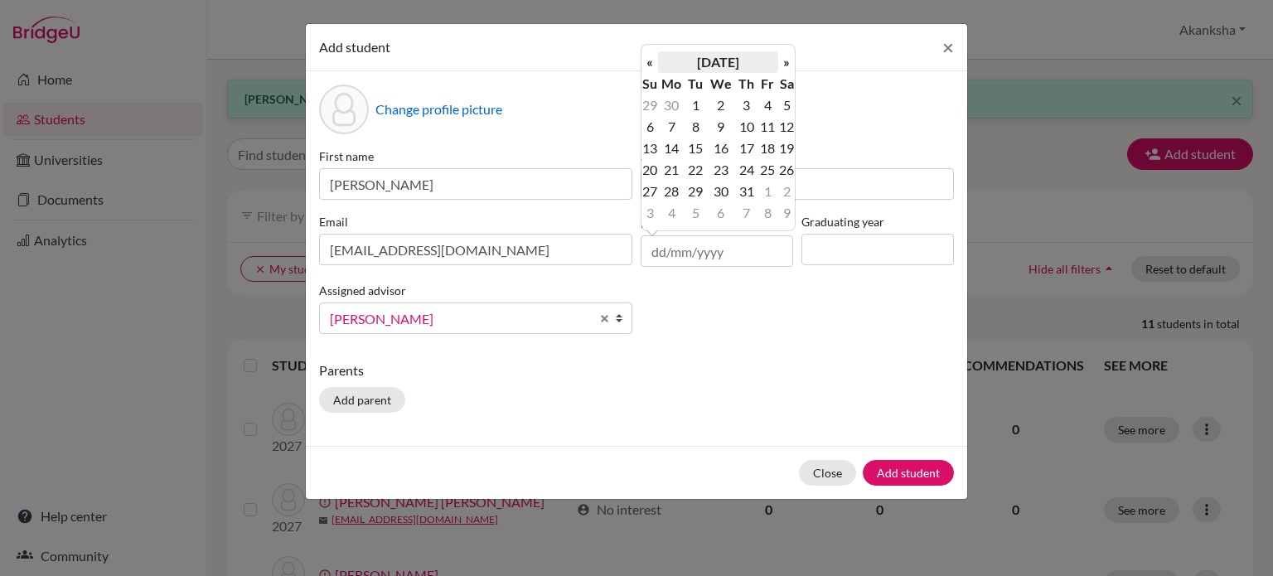
click at [736, 61] on th "[DATE]" at bounding box center [718, 62] width 120 height 22
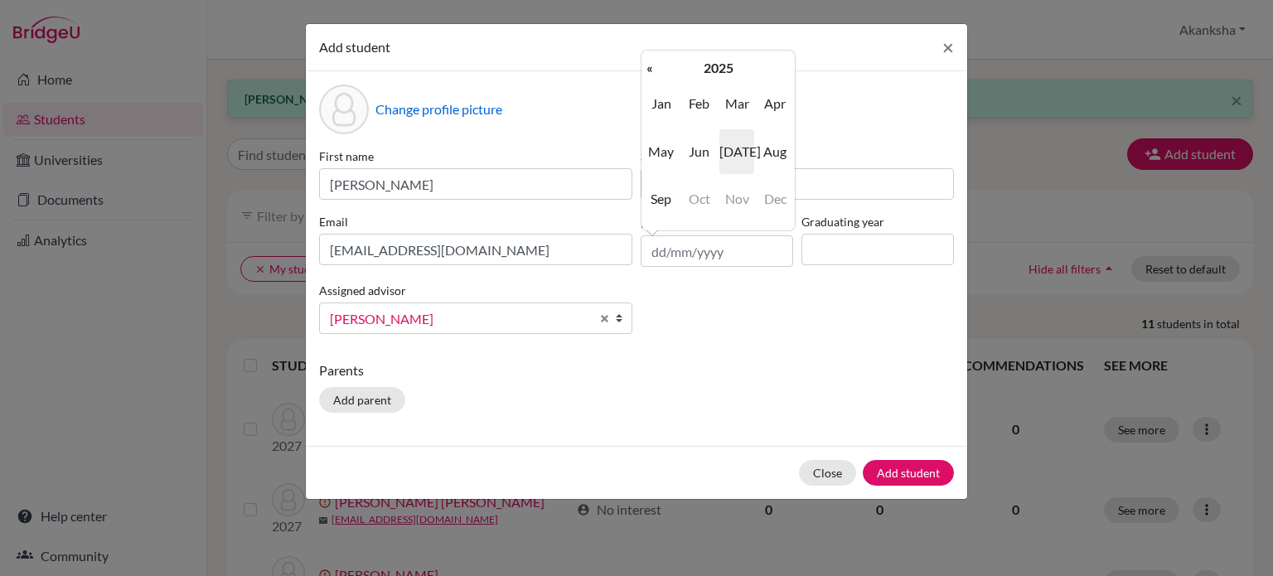
click at [736, 61] on th "2025" at bounding box center [718, 68] width 120 height 22
click at [651, 67] on th "«" at bounding box center [650, 68] width 17 height 22
click at [657, 108] on span "2009" at bounding box center [661, 103] width 35 height 45
click at [739, 158] on span "[DATE]" at bounding box center [737, 151] width 35 height 45
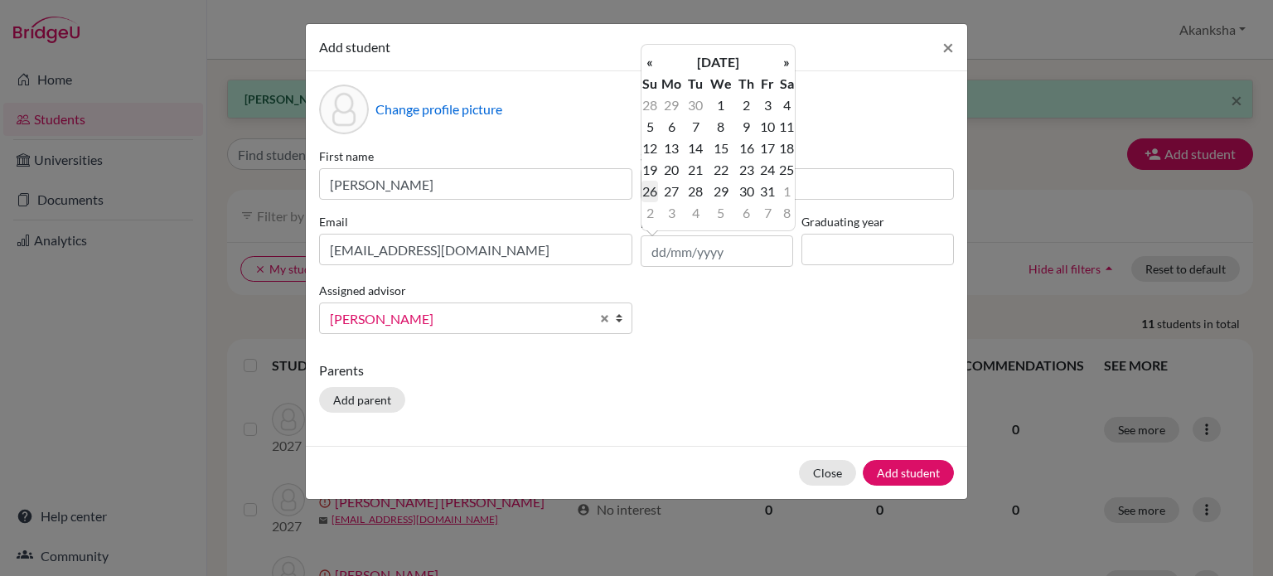
click at [653, 192] on td "26" at bounding box center [650, 192] width 17 height 22
type input "[DATE]"
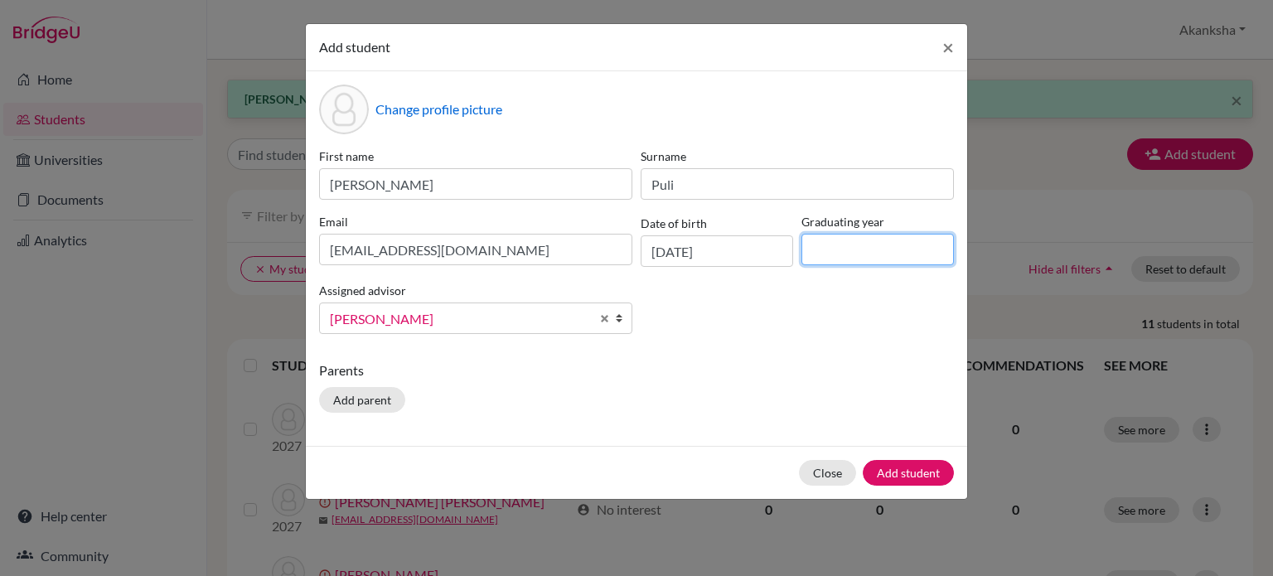
click at [862, 243] on input at bounding box center [878, 250] width 153 height 32
type input "2027"
click at [366, 405] on button "Add parent" at bounding box center [362, 400] width 86 height 26
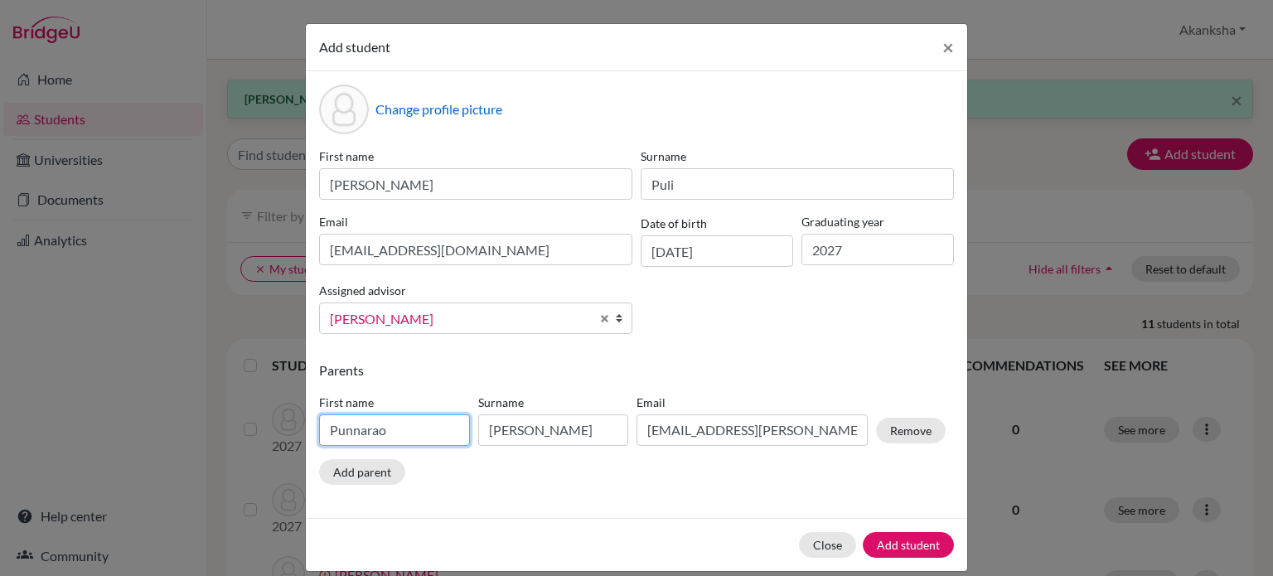
click at [376, 442] on input "Punnarao" at bounding box center [394, 431] width 151 height 32
type input "P"
click at [347, 438] on input "pulinagalakshmi" at bounding box center [394, 431] width 151 height 32
type input "[PERSON_NAME]"
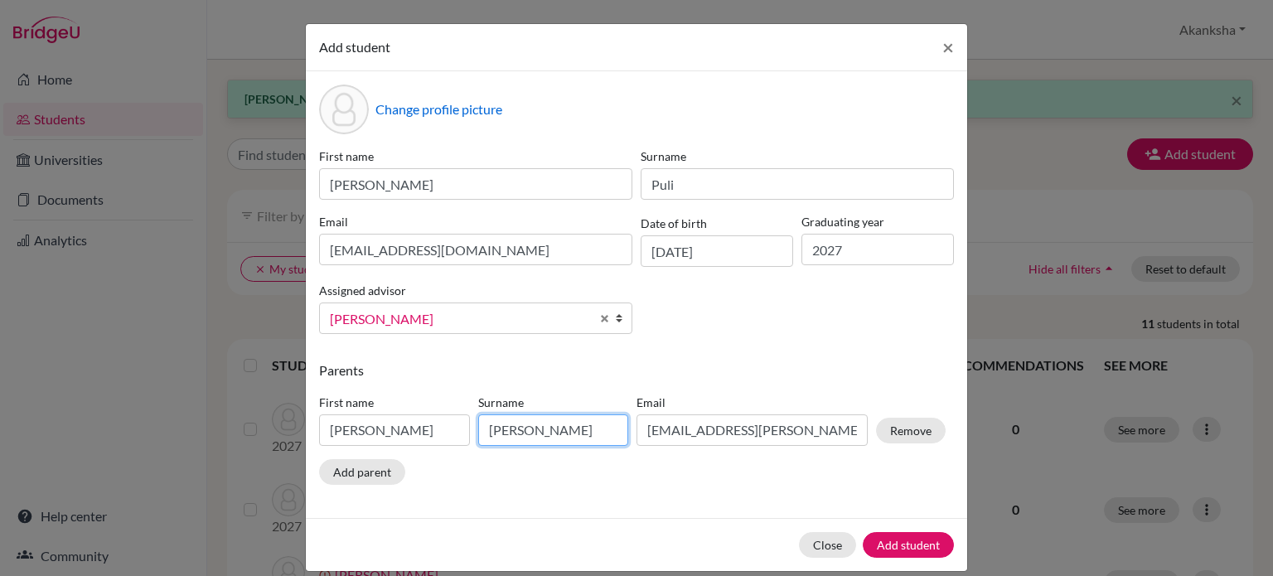
click at [565, 433] on input "[PERSON_NAME]" at bounding box center [553, 431] width 151 height 32
type input "Puli"
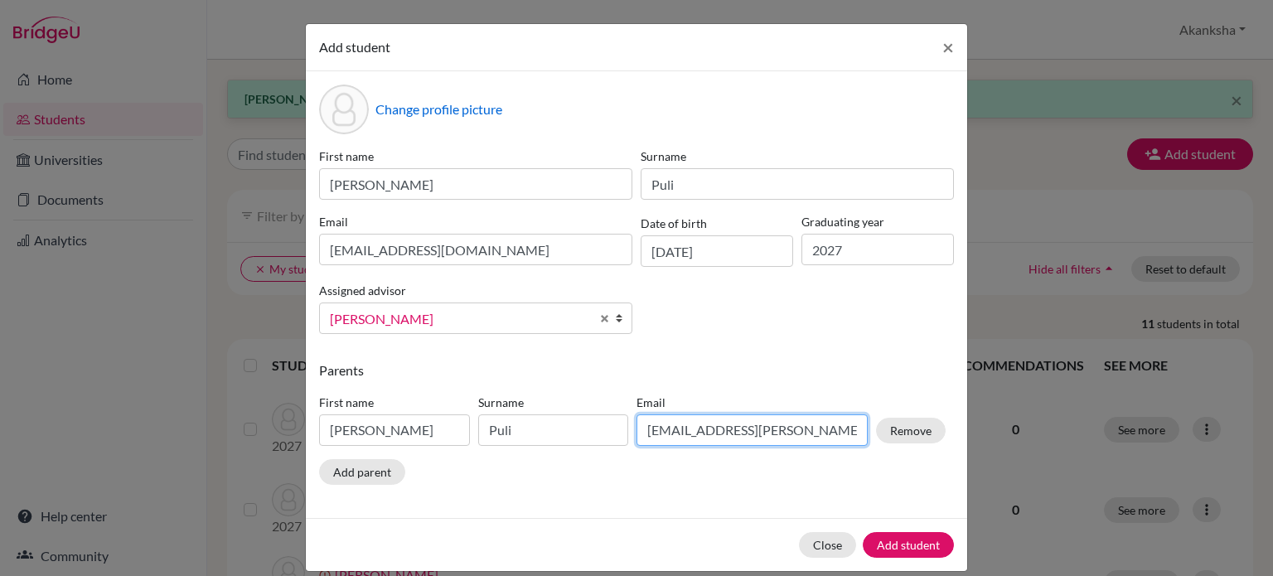
click at [737, 432] on input "[EMAIL_ADDRESS][PERSON_NAME][DOMAIN_NAME]" at bounding box center [752, 431] width 231 height 32
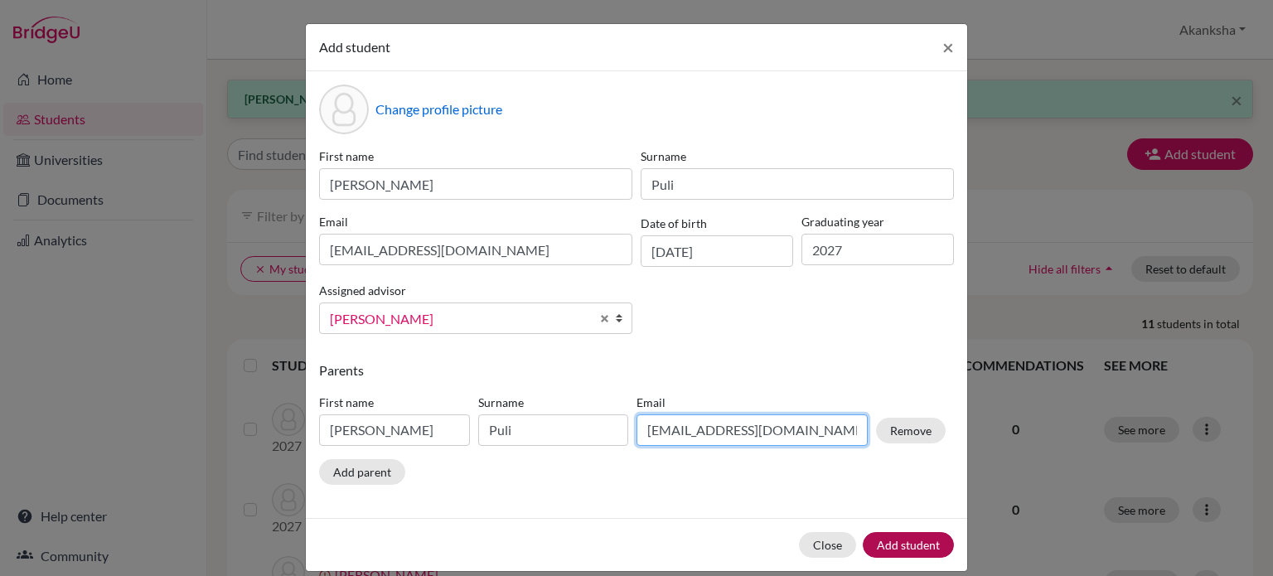
type input "[EMAIL_ADDRESS][DOMAIN_NAME]"
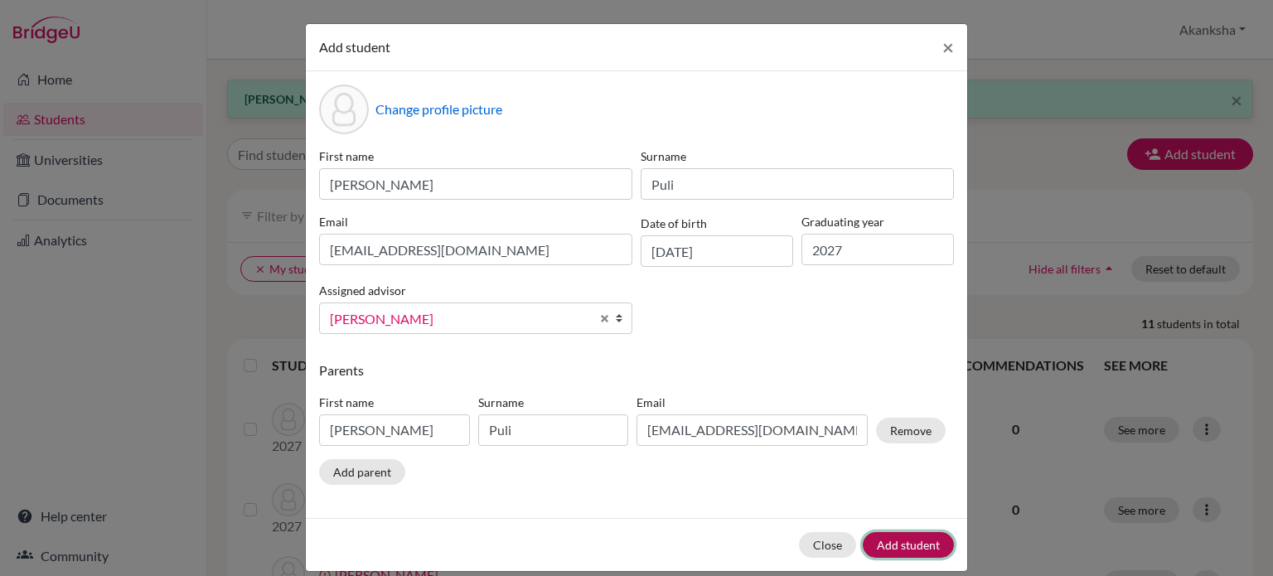
click at [895, 541] on button "Add student" at bounding box center [908, 545] width 91 height 26
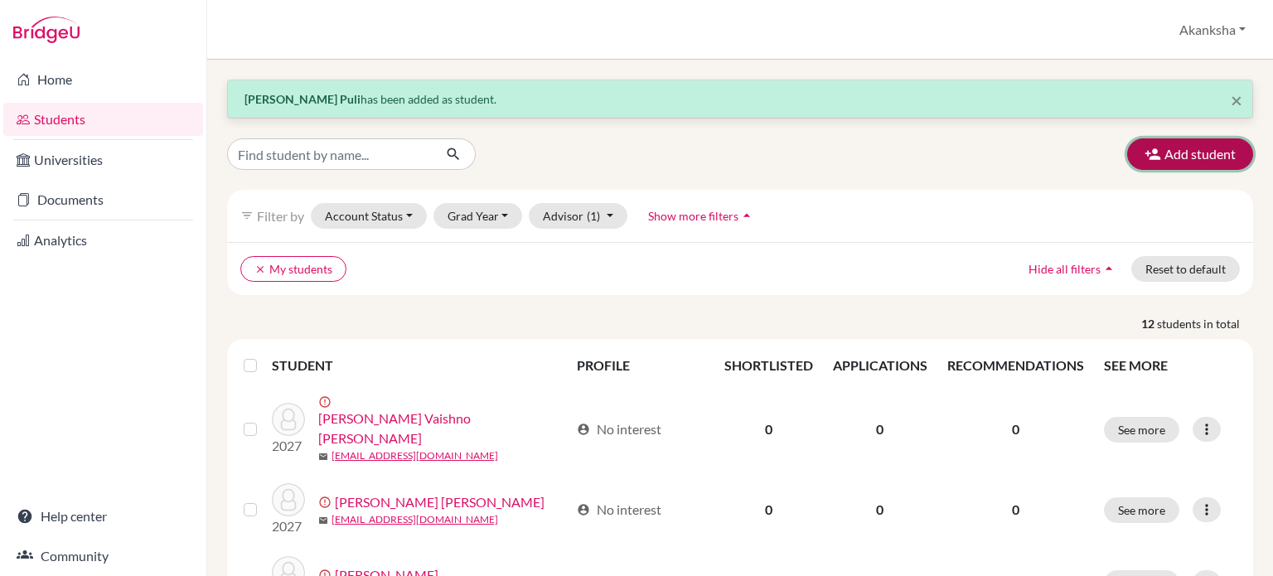
click at [1201, 148] on button "Add student" at bounding box center [1191, 154] width 126 height 32
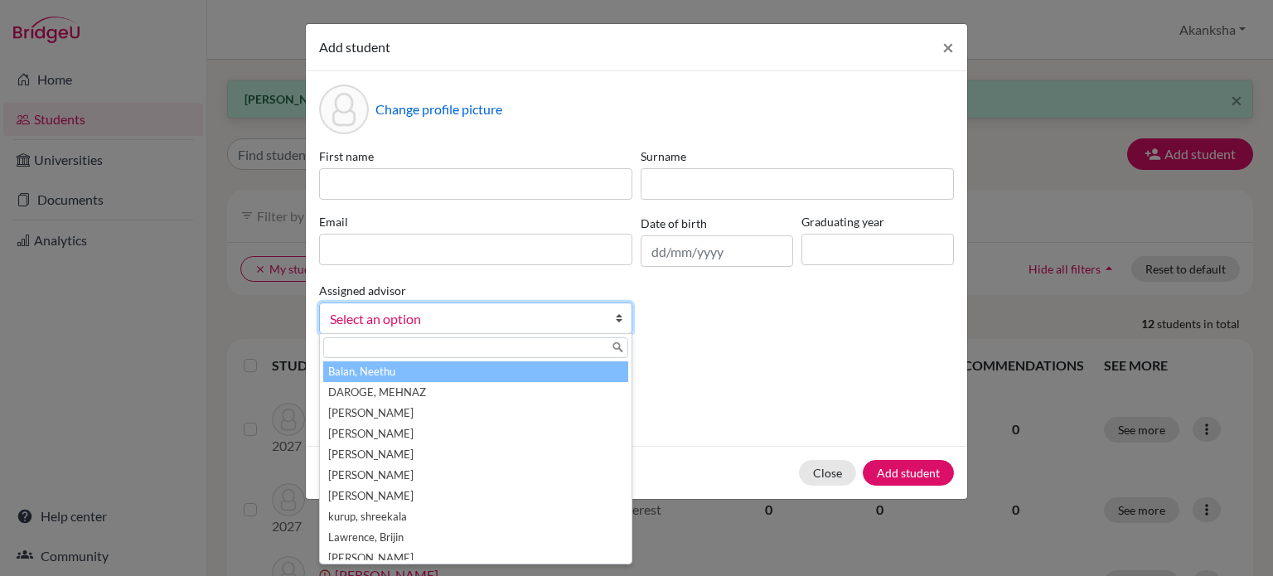
click at [414, 329] on span "Select an option" at bounding box center [465, 319] width 270 height 22
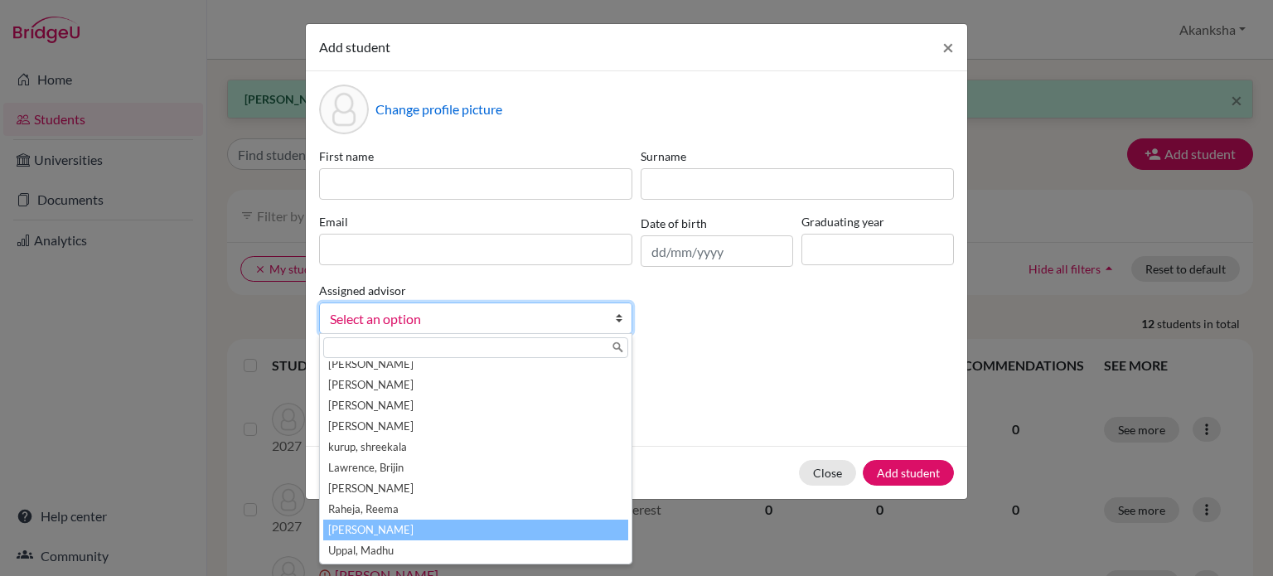
click at [392, 533] on li "[PERSON_NAME]" at bounding box center [475, 530] width 305 height 21
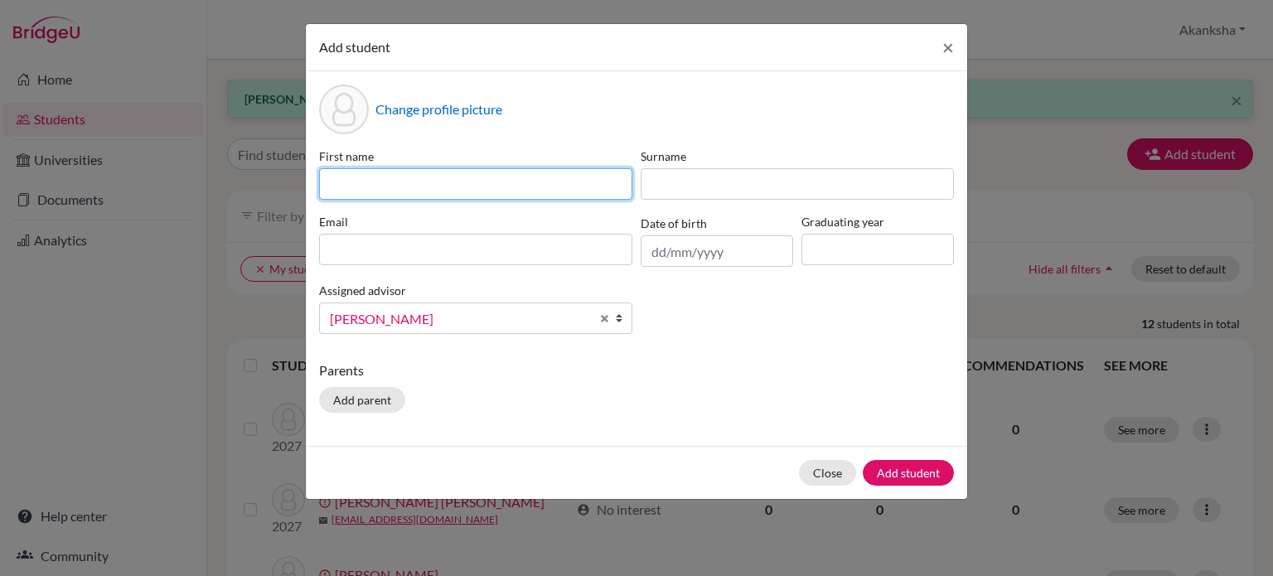
click at [413, 183] on input at bounding box center [475, 184] width 313 height 32
type input "[PERSON_NAME]"
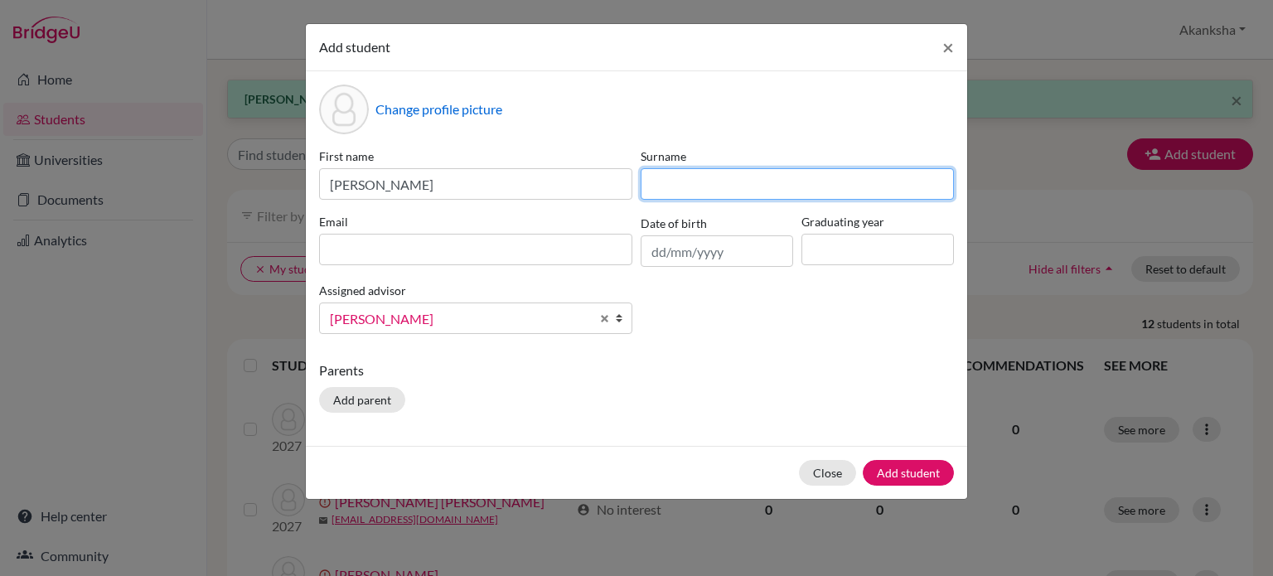
click at [763, 182] on input at bounding box center [797, 184] width 313 height 32
type input "[PERSON_NAME]"
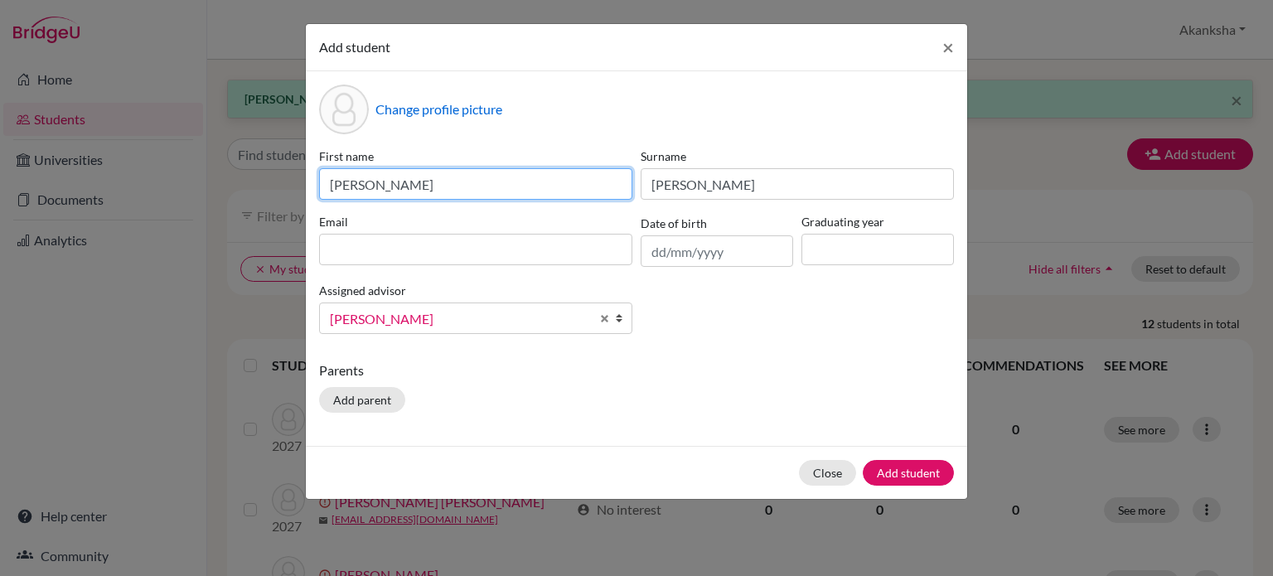
click at [492, 177] on input "[PERSON_NAME]" at bounding box center [475, 184] width 313 height 32
type input "[PERSON_NAME] P"
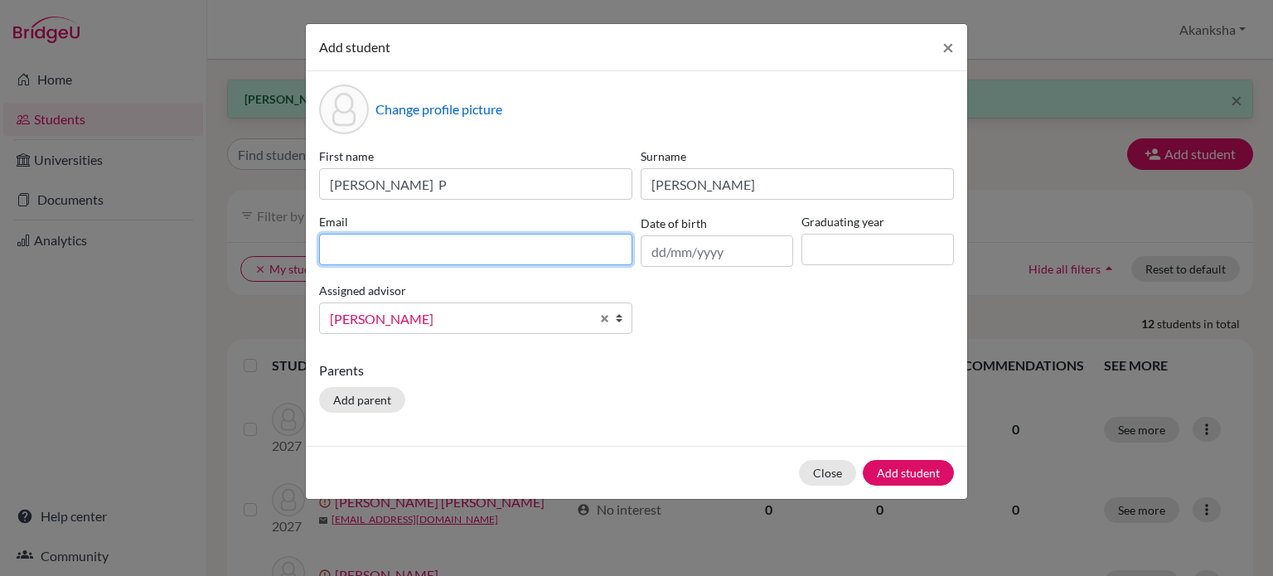
click at [440, 254] on input at bounding box center [475, 250] width 313 height 32
click at [384, 252] on input at bounding box center [475, 250] width 313 height 32
type input "[EMAIL_ADDRESS][DOMAIN_NAME]"
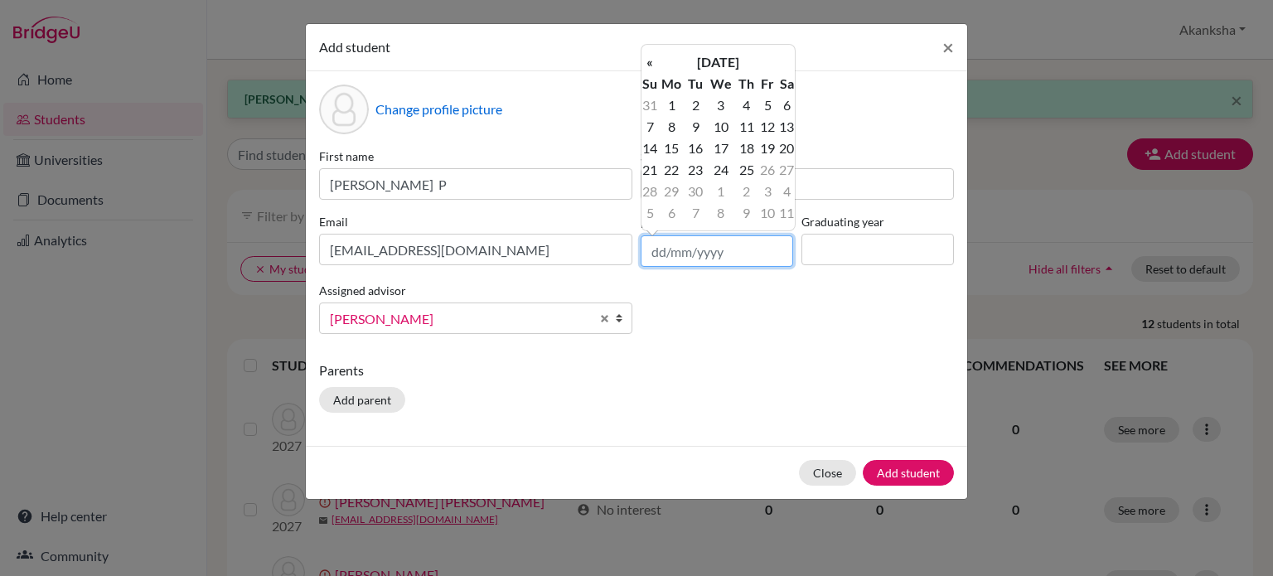
click at [708, 249] on input "text" at bounding box center [717, 251] width 153 height 32
click at [646, 62] on th "«" at bounding box center [650, 62] width 17 height 22
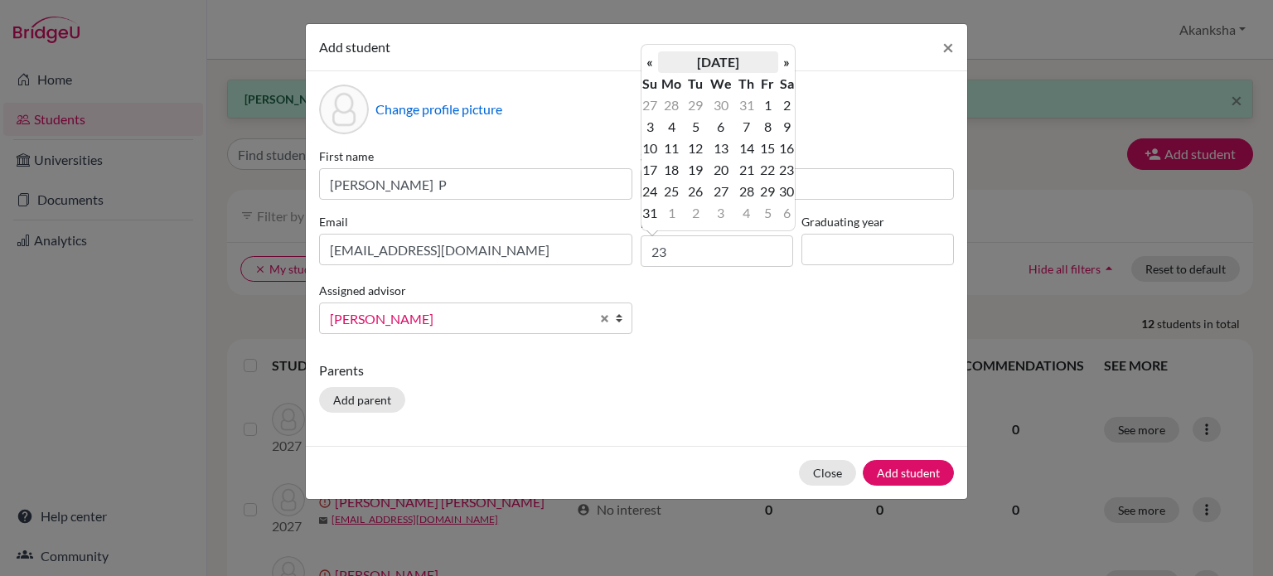
click at [706, 62] on th "[DATE]" at bounding box center [718, 62] width 120 height 22
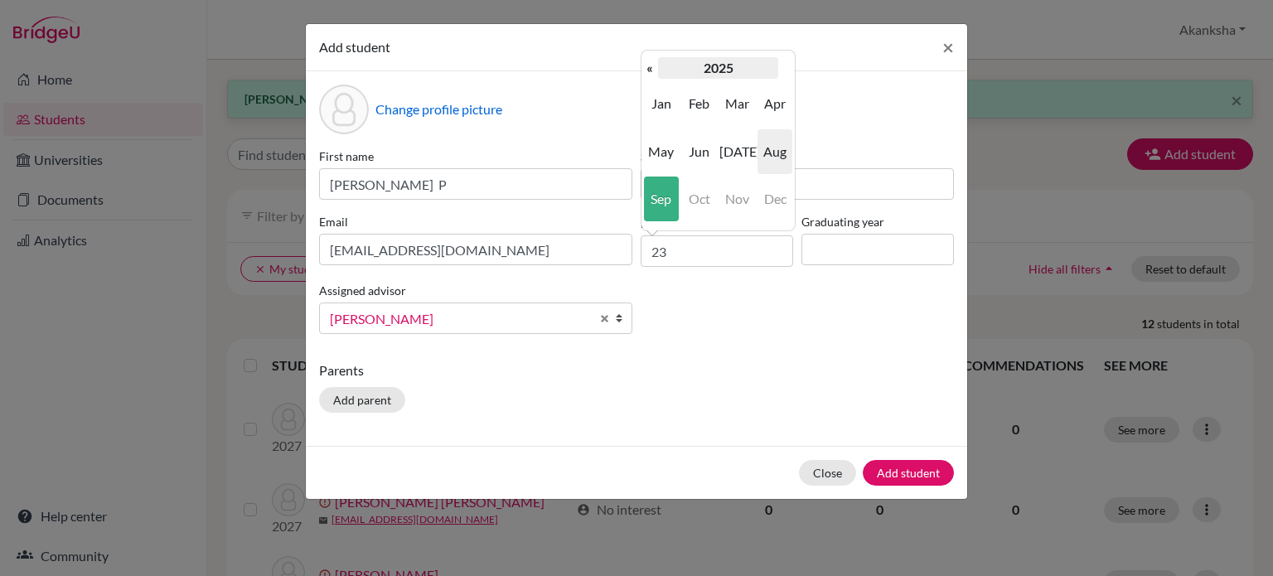
click at [727, 66] on th "2025" at bounding box center [718, 68] width 120 height 22
click at [643, 62] on th "«" at bounding box center [650, 68] width 17 height 22
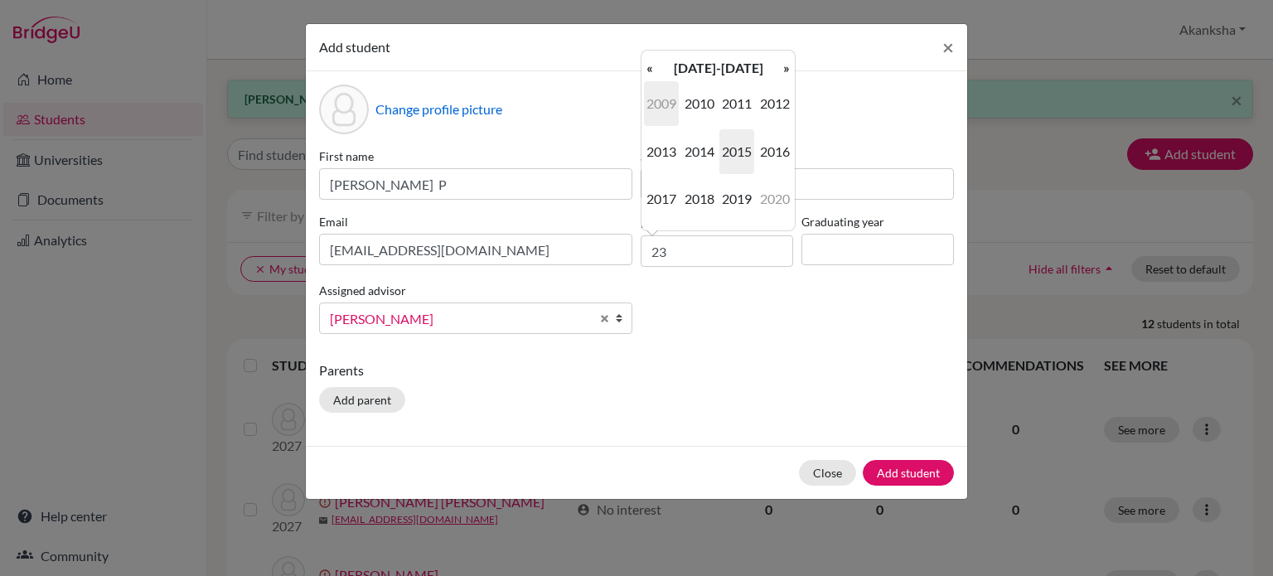
click at [655, 101] on span "2009" at bounding box center [661, 103] width 35 height 45
click at [701, 155] on span "Jun" at bounding box center [699, 151] width 35 height 45
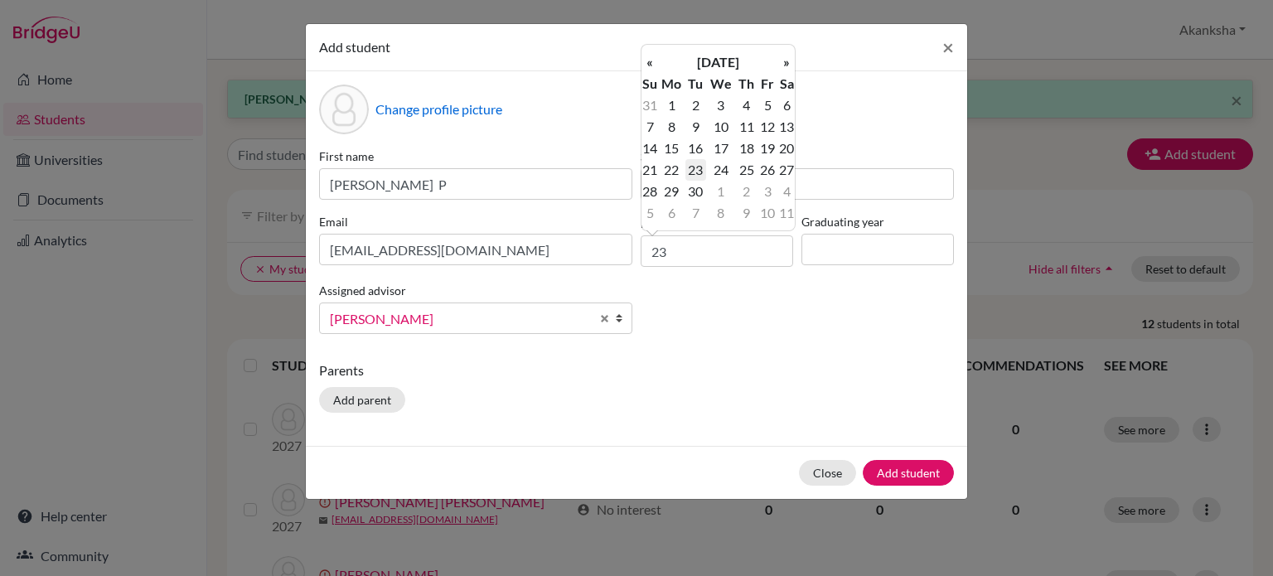
click at [696, 169] on td "23" at bounding box center [696, 170] width 21 height 22
type input "[DATE]"
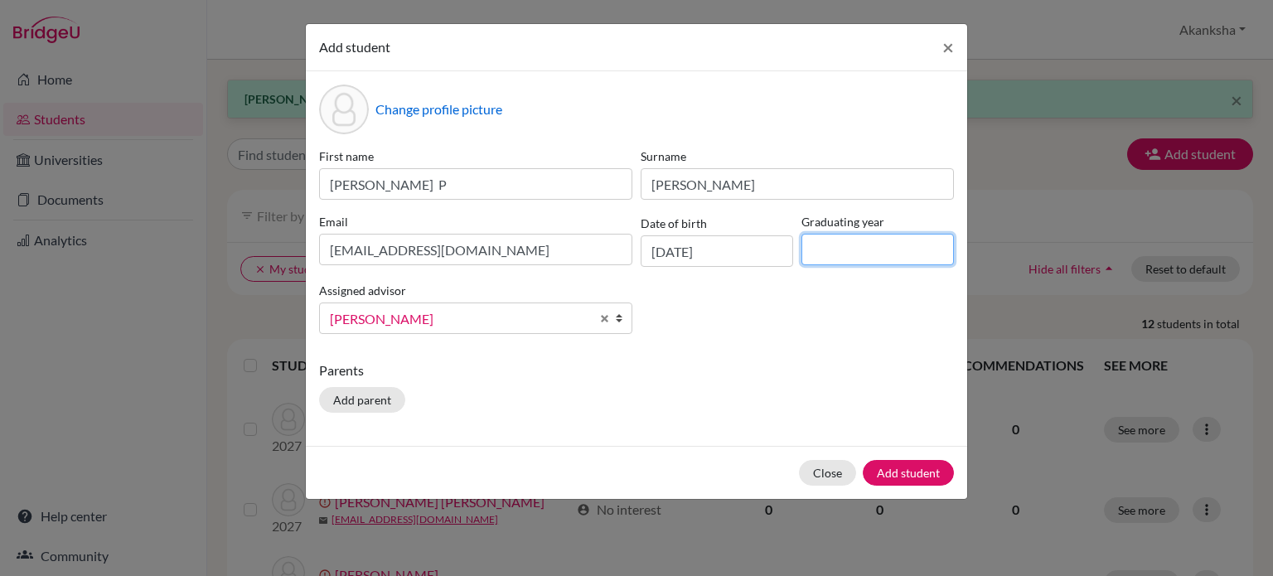
click at [816, 259] on input at bounding box center [878, 250] width 153 height 32
type input "2027"
click at [385, 408] on button "Add parent" at bounding box center [362, 400] width 86 height 26
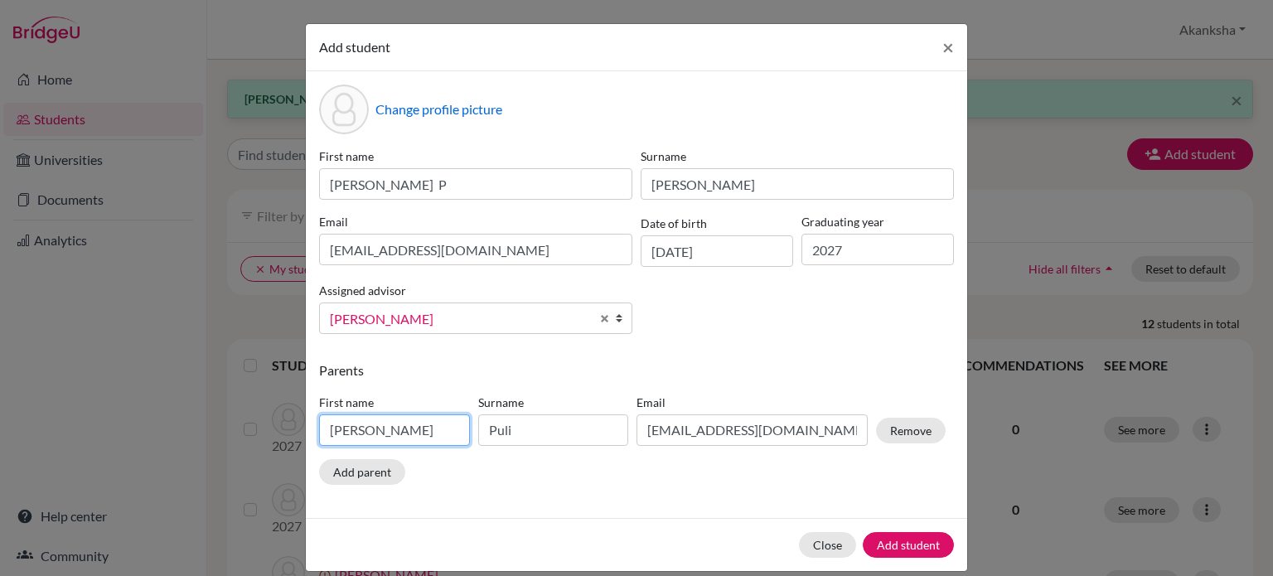
click at [395, 434] on input "[PERSON_NAME]" at bounding box center [394, 431] width 151 height 32
type input "i"
type input "Remya"
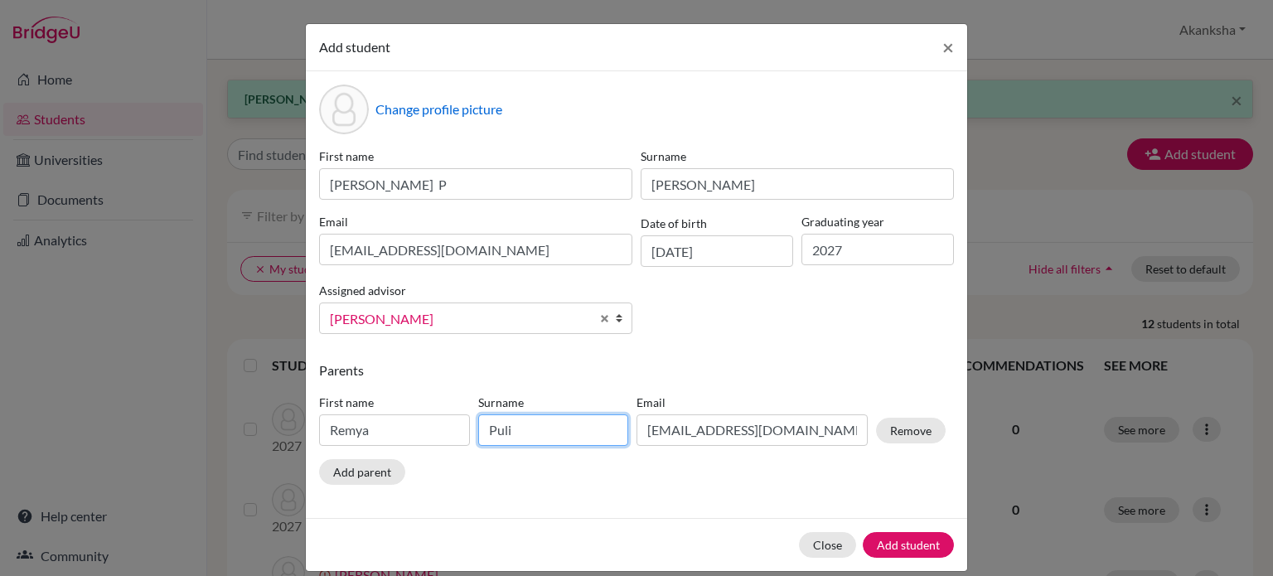
click at [528, 435] on input "Puli" at bounding box center [553, 431] width 151 height 32
type input "P"
type input "Subramian"
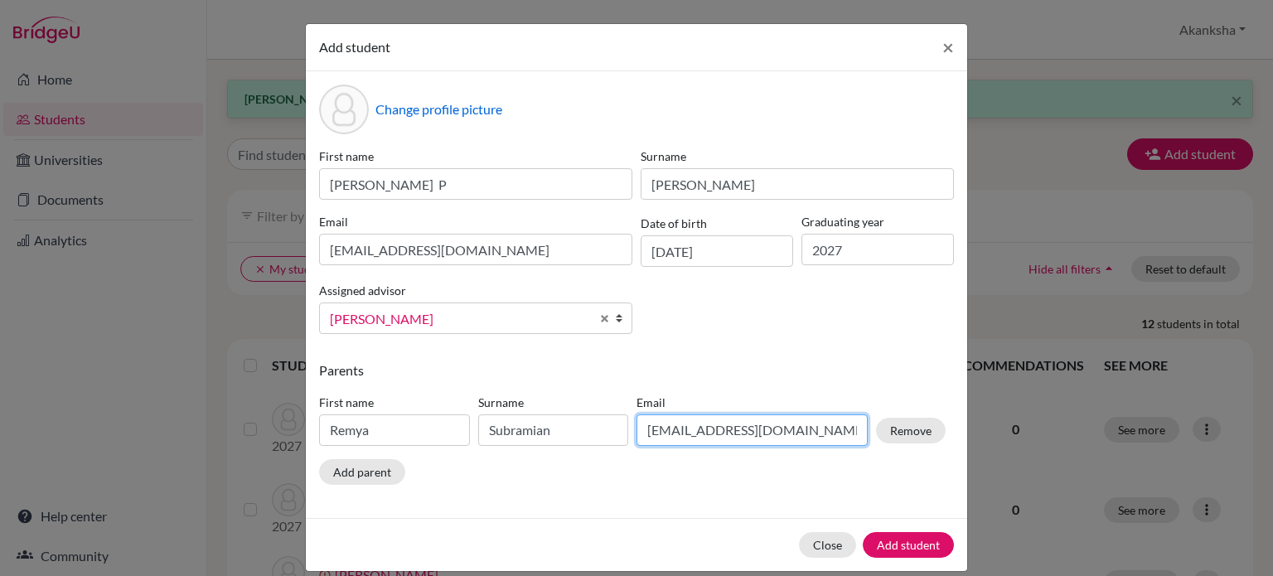
click at [842, 430] on input "[EMAIL_ADDRESS][DOMAIN_NAME]" at bounding box center [752, 431] width 231 height 32
type input "N"
type input "[EMAIL_ADDRESS][DOMAIN_NAME]"
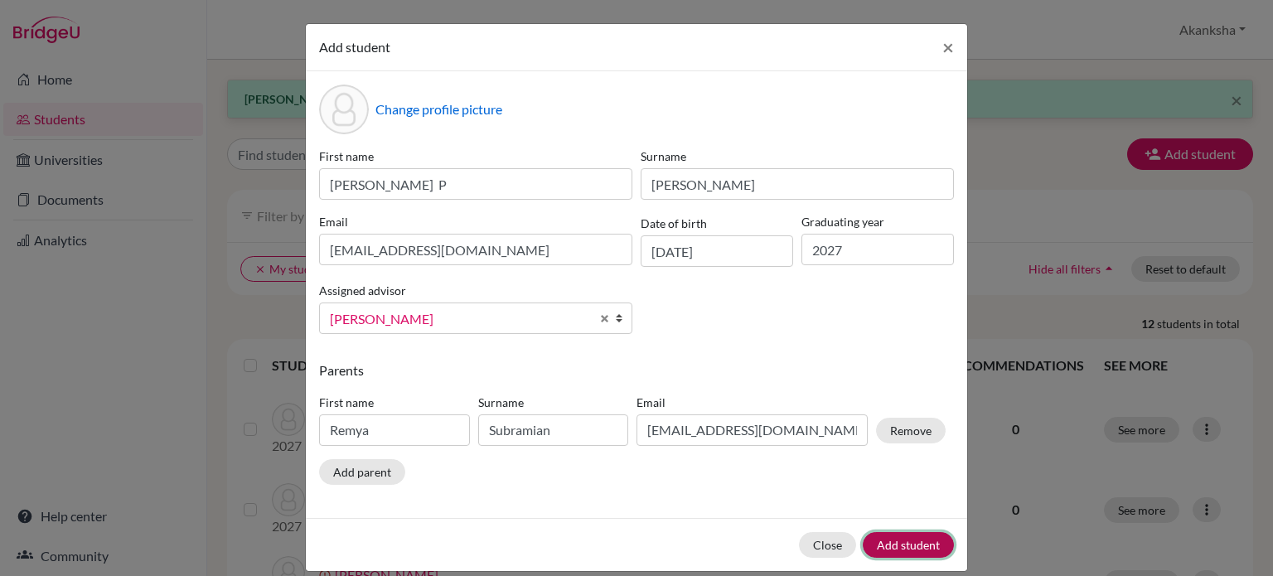
click at [912, 536] on button "Add student" at bounding box center [908, 545] width 91 height 26
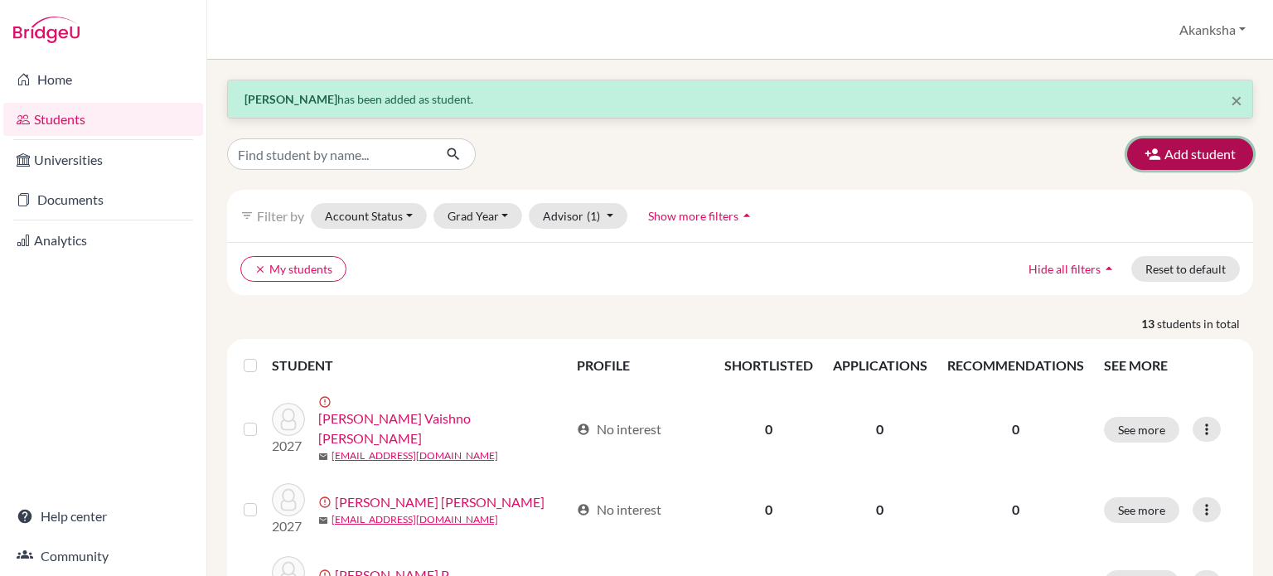
click at [1170, 151] on button "Add student" at bounding box center [1191, 154] width 126 height 32
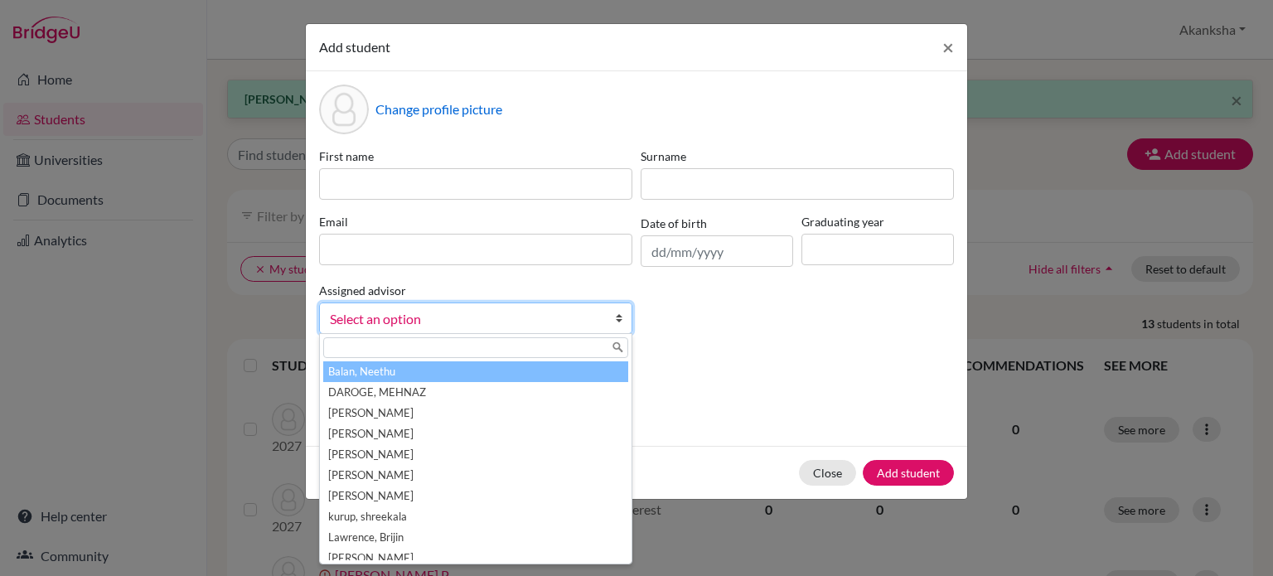
click at [424, 304] on link "Select an option" at bounding box center [475, 319] width 313 height 32
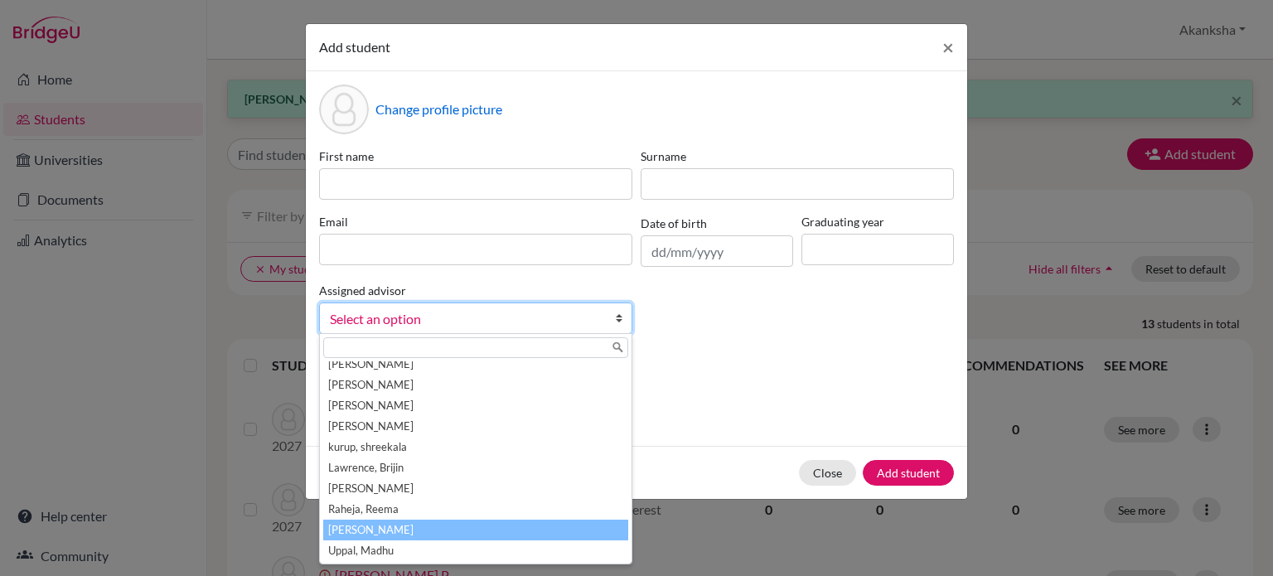
click at [383, 535] on li "[PERSON_NAME]" at bounding box center [475, 530] width 305 height 21
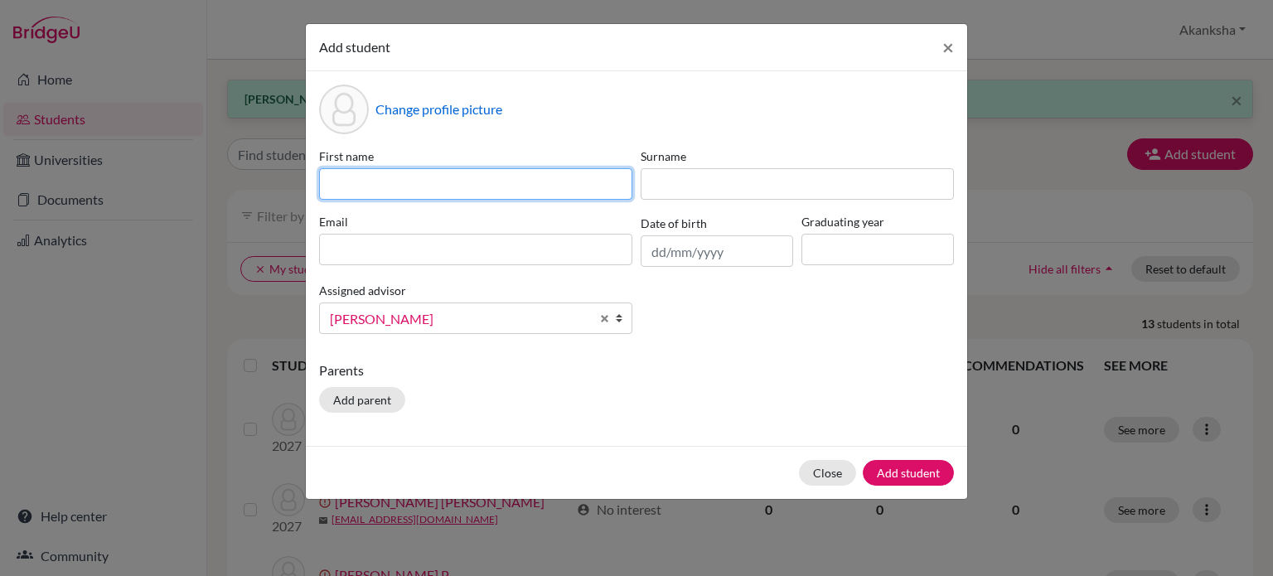
click at [434, 172] on input at bounding box center [475, 184] width 313 height 32
type input "[PERSON_NAME]"
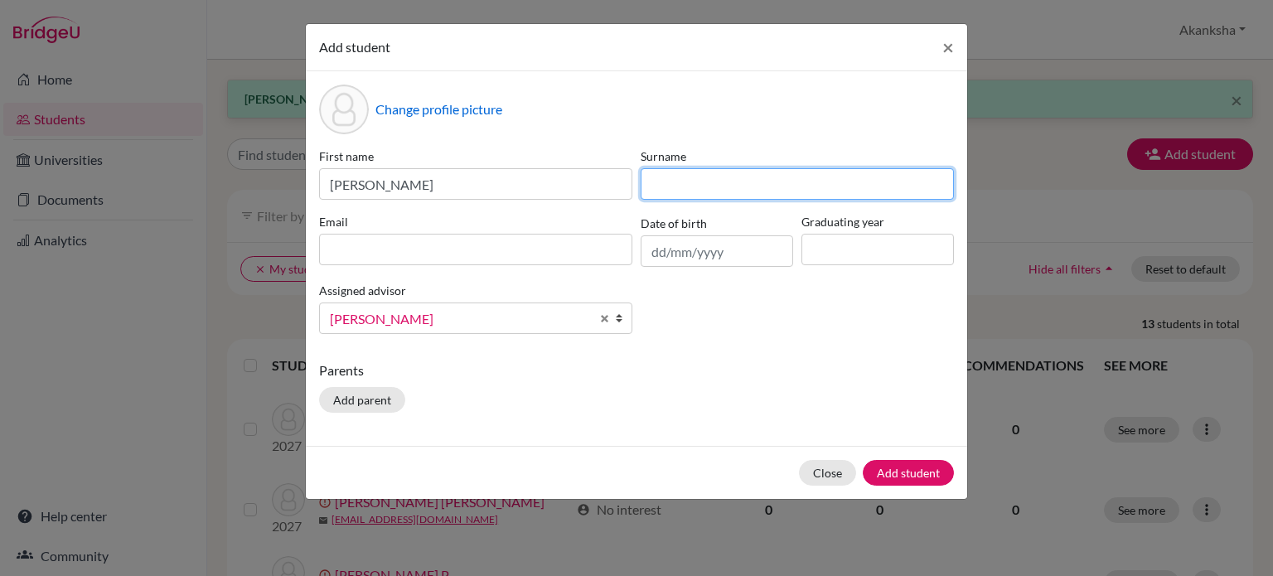
click at [707, 193] on input at bounding box center [797, 184] width 313 height 32
type input "Rakesh"
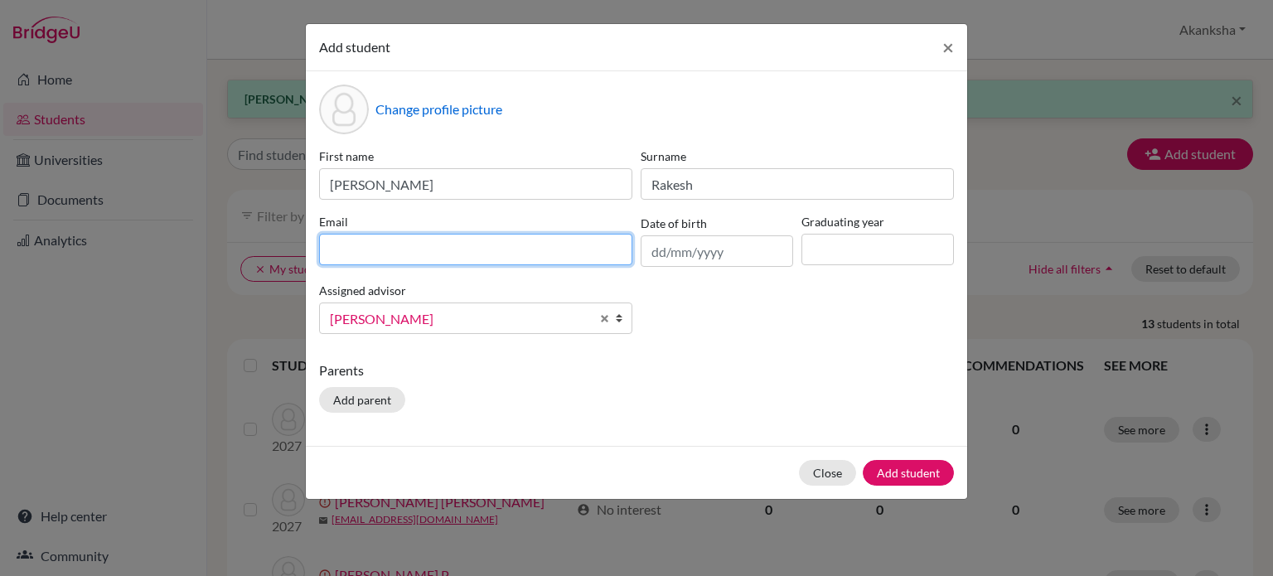
click at [439, 259] on input at bounding box center [475, 250] width 313 height 32
type input "[EMAIL_ADDRESS][DOMAIN_NAME]"
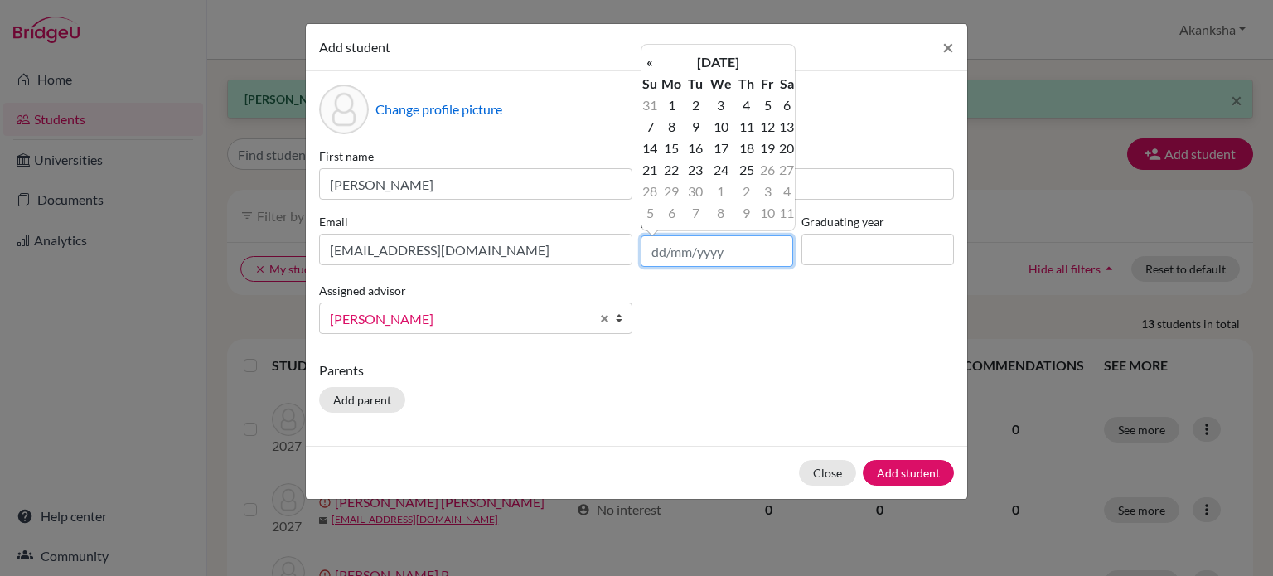
click at [767, 255] on input "text" at bounding box center [717, 251] width 153 height 32
type input "[DATE]"
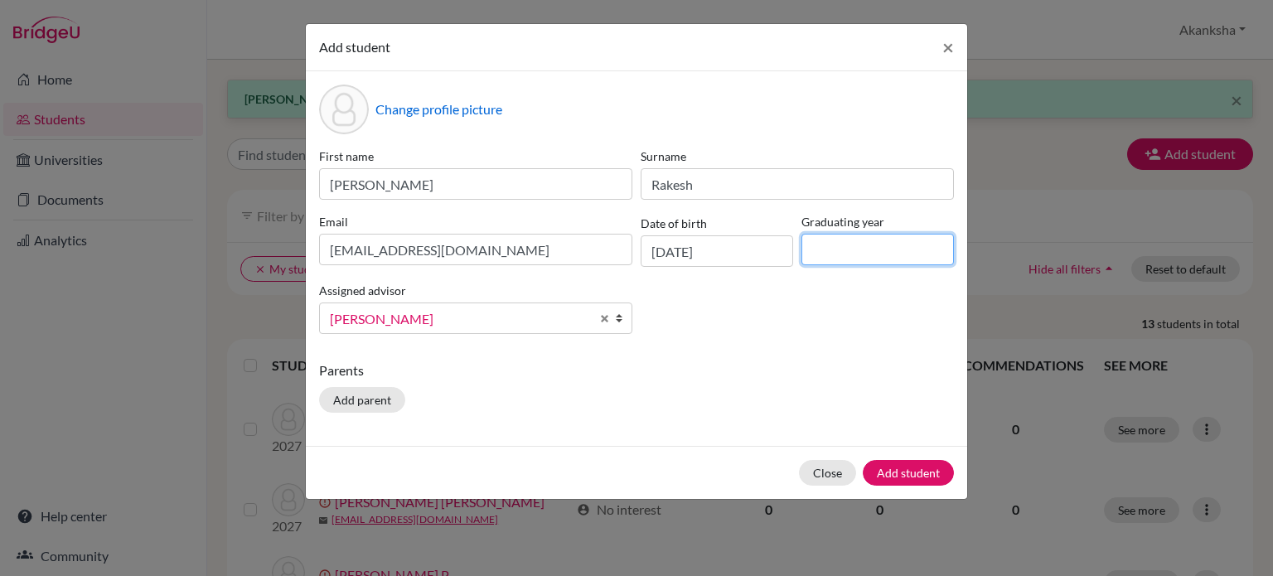
click at [885, 260] on input at bounding box center [878, 250] width 153 height 32
type input "2027"
click at [388, 394] on button "Add parent" at bounding box center [362, 400] width 86 height 26
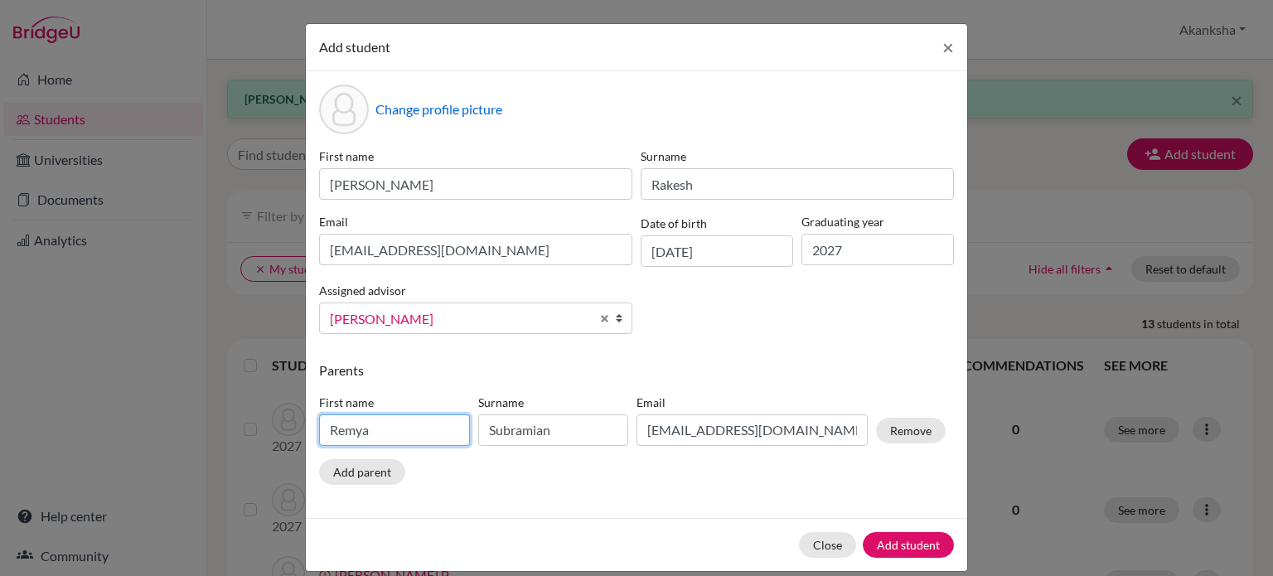
click at [401, 444] on input "Remya" at bounding box center [394, 431] width 151 height 32
type input "R"
type input "Rakesh"
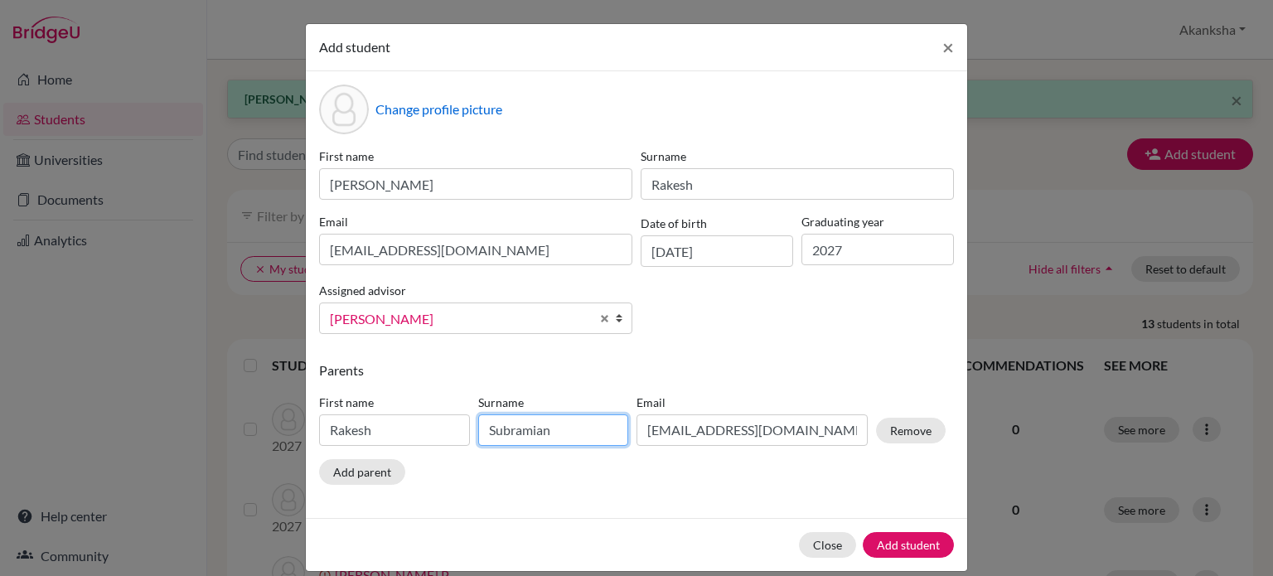
click at [577, 437] on input "Subramian" at bounding box center [553, 431] width 151 height 32
type input "S"
type input "Vijayan"
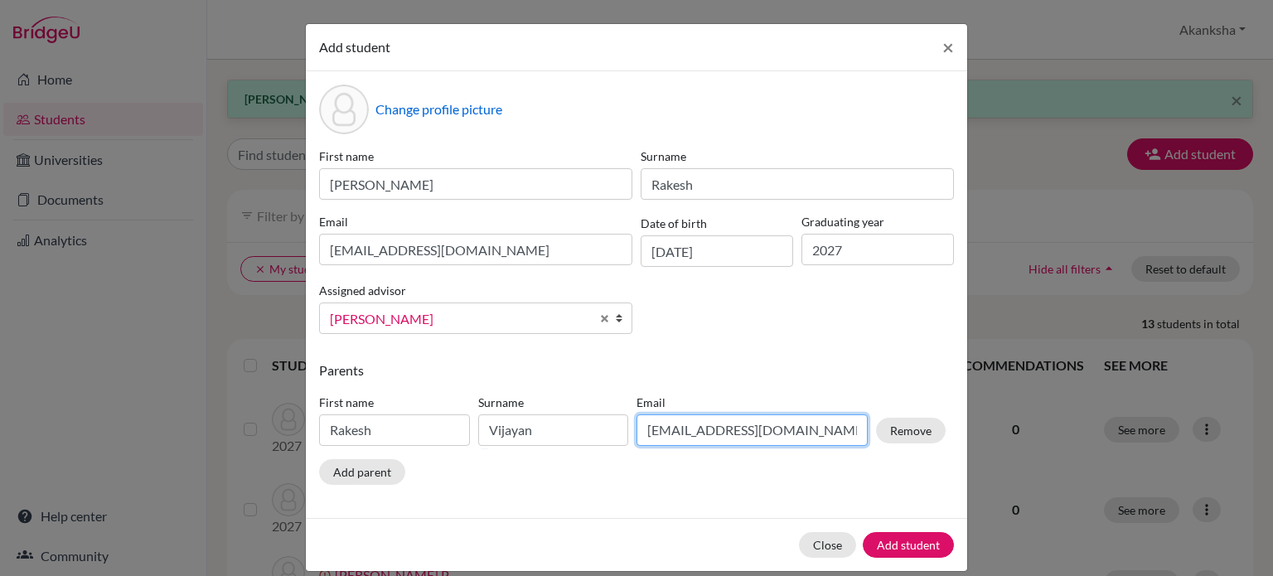
drag, startPoint x: 854, startPoint y: 430, endPoint x: 453, endPoint y: 458, distance: 402.2
click at [453, 458] on div "First name [PERSON_NAME] Surname [PERSON_NAME] Email [EMAIL_ADDRESS][DOMAIN_NAM…" at bounding box center [632, 423] width 635 height 72
type input "[EMAIL_ADDRESS][DOMAIN_NAME]"
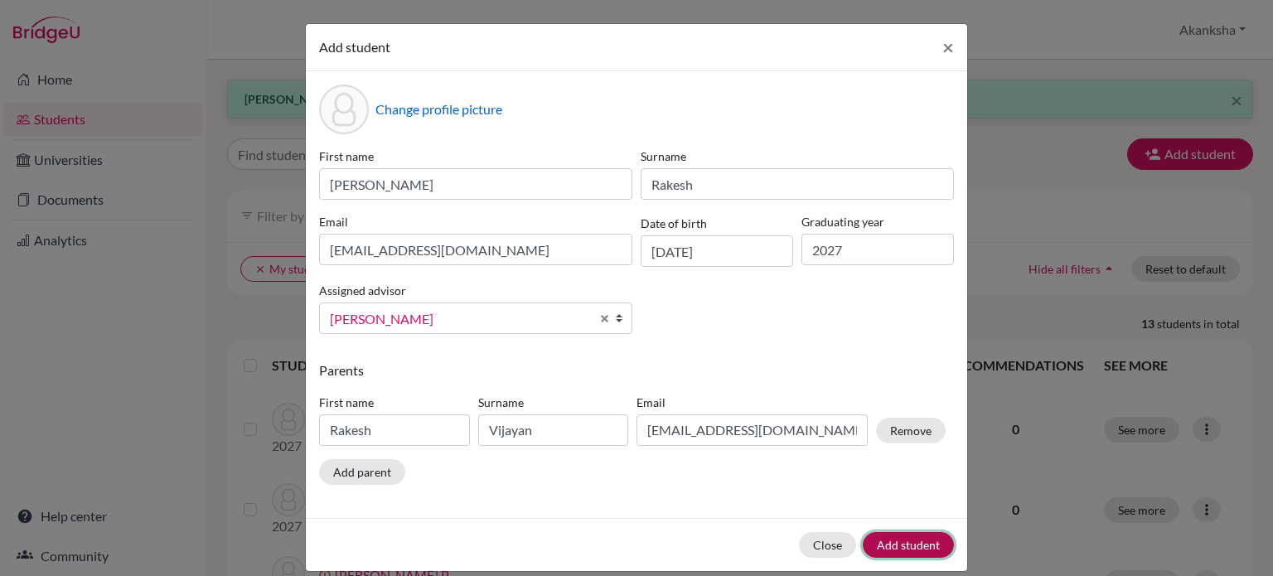
click at [890, 541] on button "Add student" at bounding box center [908, 545] width 91 height 26
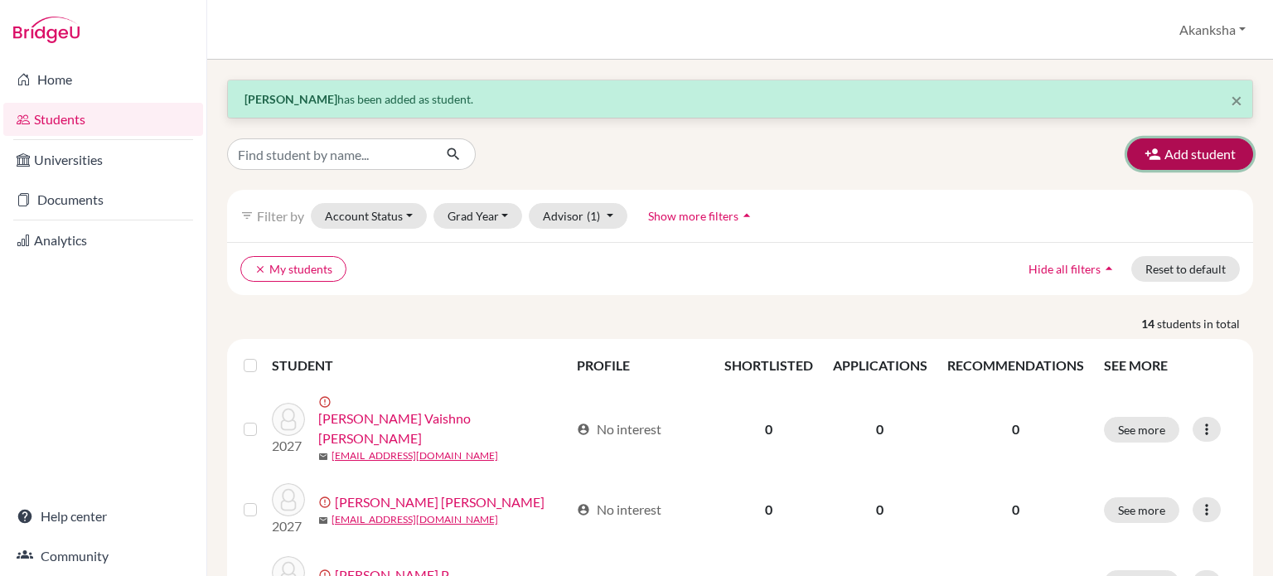
click at [1170, 152] on button "Add student" at bounding box center [1191, 154] width 126 height 32
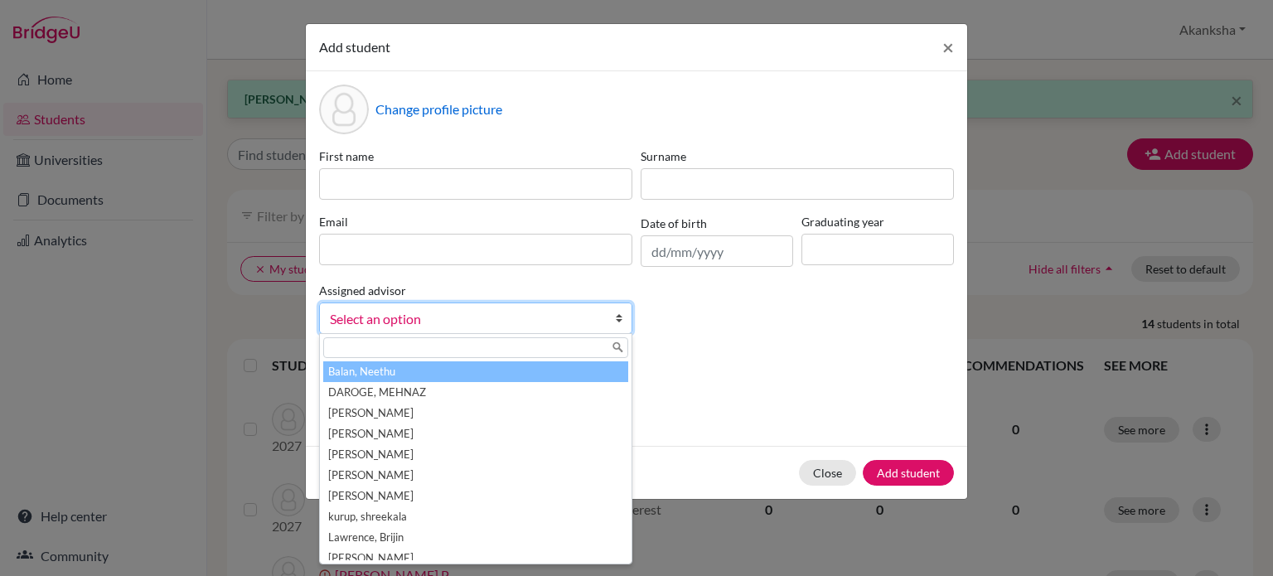
click at [428, 323] on span "Select an option" at bounding box center [465, 319] width 270 height 22
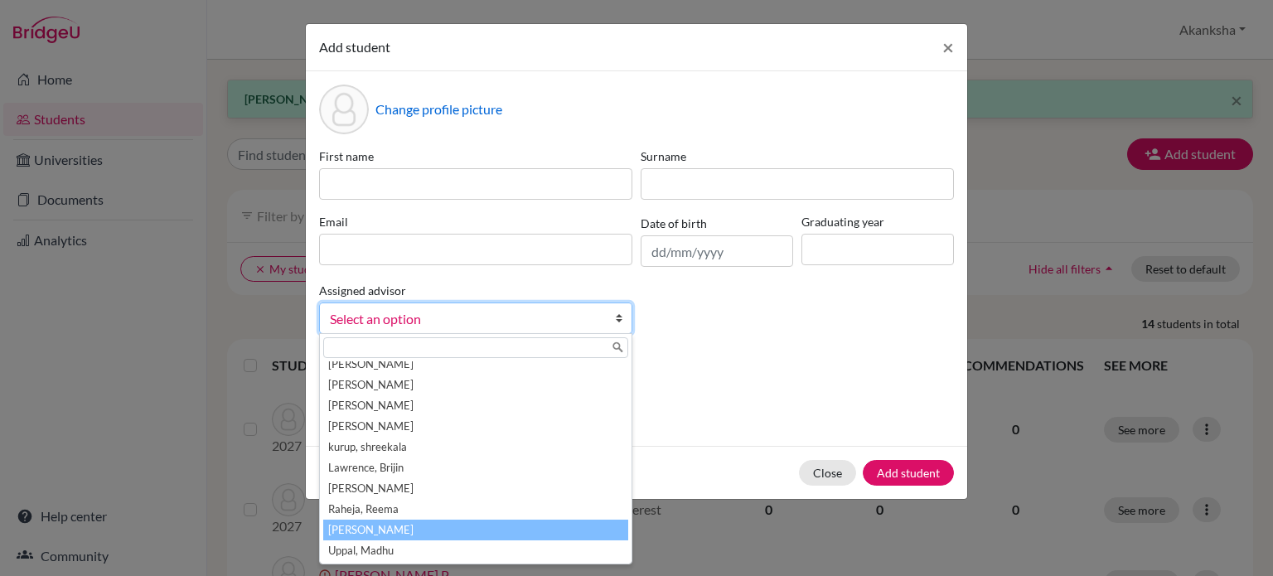
click at [415, 524] on li "[PERSON_NAME]" at bounding box center [475, 530] width 305 height 21
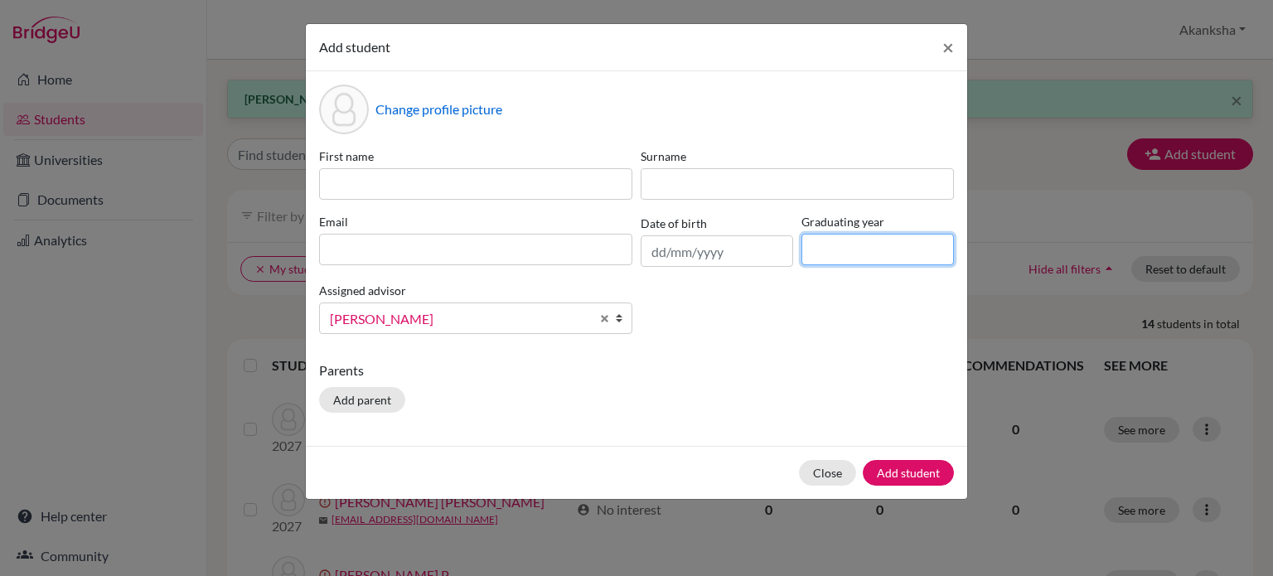
click at [882, 246] on input at bounding box center [878, 250] width 153 height 32
type input "2027"
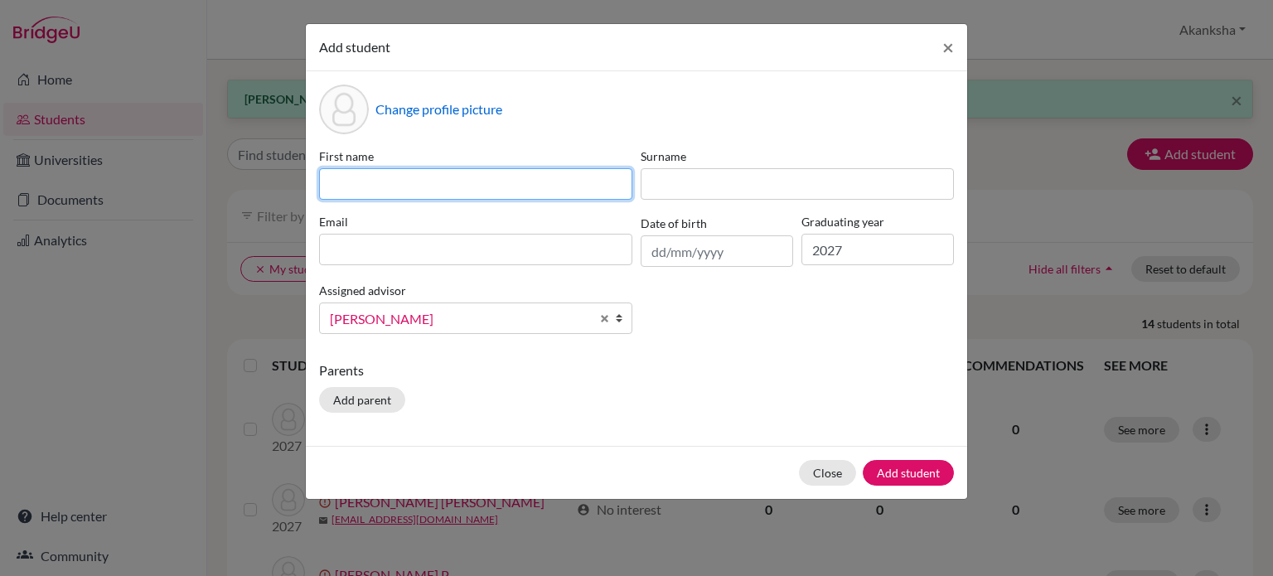
click at [450, 182] on input at bounding box center [475, 184] width 313 height 32
type input "[PERSON_NAME]"
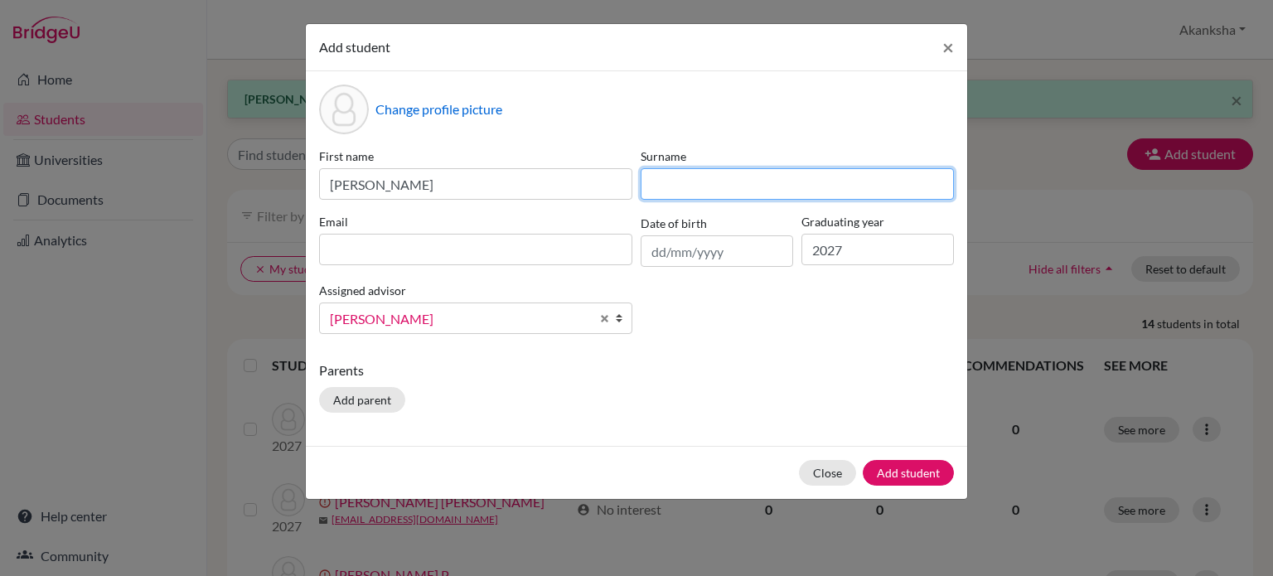
click at [740, 181] on input at bounding box center [797, 184] width 313 height 32
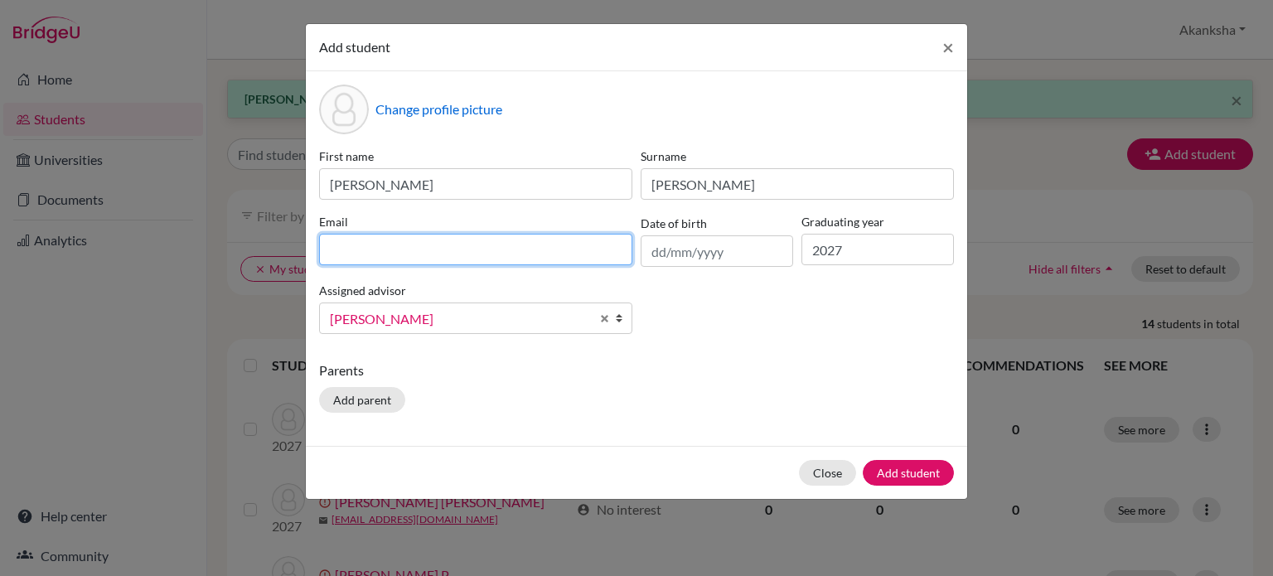
drag, startPoint x: 457, startPoint y: 259, endPoint x: 657, endPoint y: 187, distance: 212.9
click at [657, 187] on div "First name [PERSON_NAME] Surname [PERSON_NAME] Email Date of birth Graduating y…" at bounding box center [636, 248] width 643 height 200
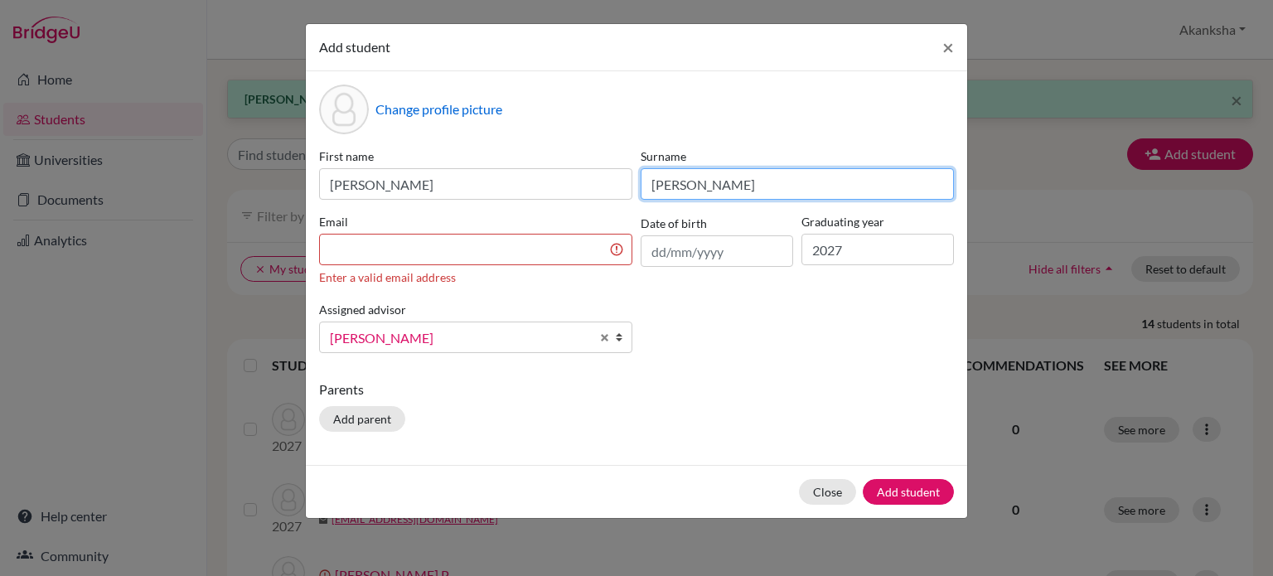
click at [657, 187] on input "[PERSON_NAME]" at bounding box center [797, 184] width 313 height 32
type input "[PERSON_NAME]"
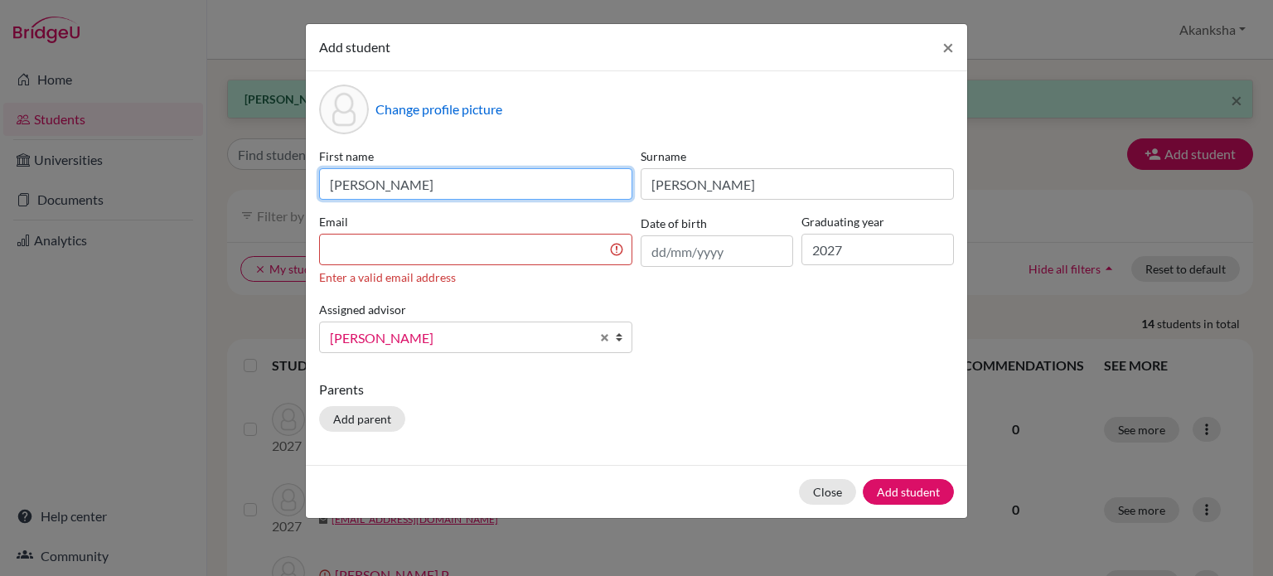
drag, startPoint x: 327, startPoint y: 190, endPoint x: 758, endPoint y: 155, distance: 432.5
click at [758, 155] on div "First name [PERSON_NAME] Surname [PERSON_NAME] Email Enter a valid email addres…" at bounding box center [636, 257] width 643 height 219
type input "s"
type input "[PERSON_NAME]"
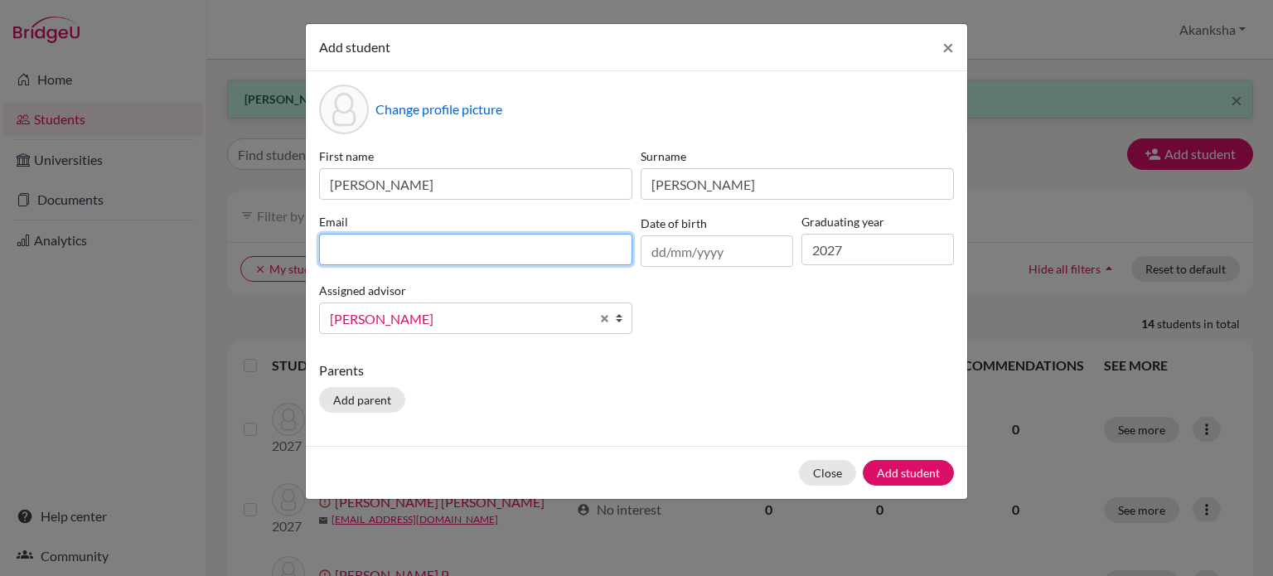
click at [464, 260] on input at bounding box center [475, 250] width 313 height 32
type input "w"
type input "[EMAIL_ADDRESS][DOMAIN_NAME]"
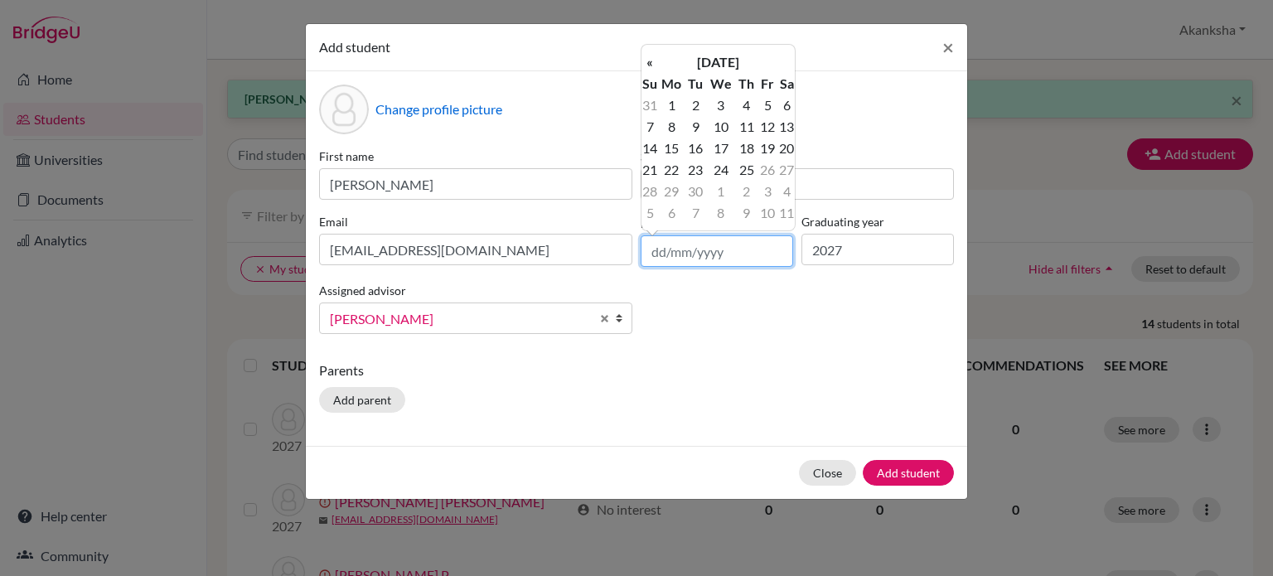
click at [690, 264] on input "text" at bounding box center [717, 251] width 153 height 32
click at [789, 148] on td "20" at bounding box center [787, 149] width 17 height 22
click at [686, 250] on input "[DATE]" at bounding box center [717, 251] width 153 height 32
click at [730, 255] on input "[DATE]" at bounding box center [717, 251] width 153 height 32
type input "[DATE]"
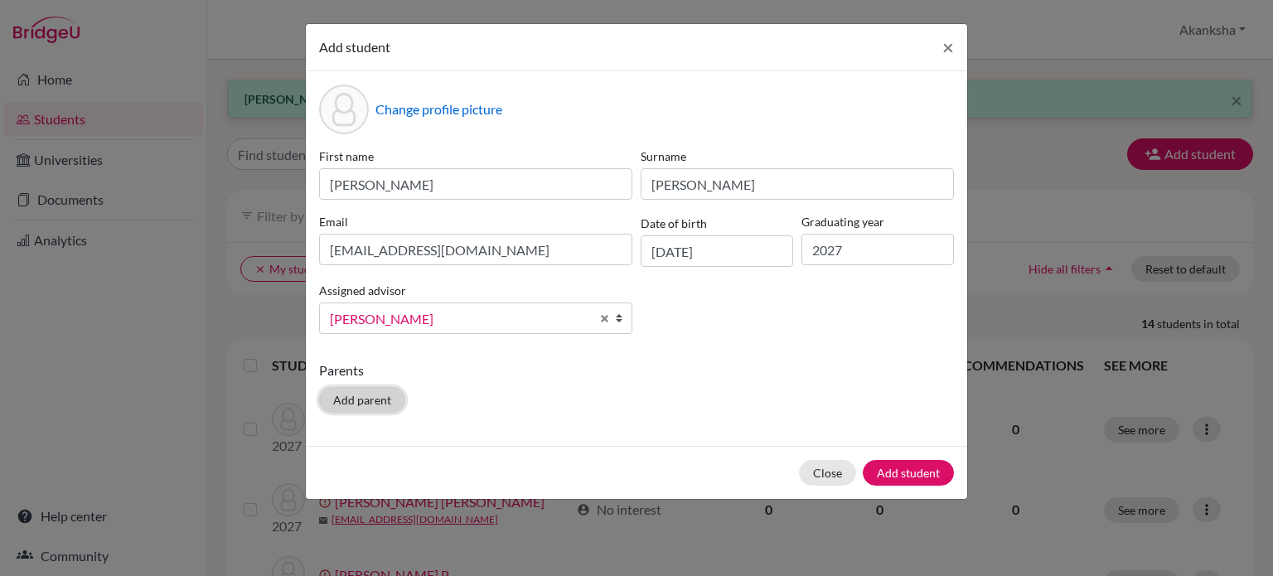
click at [355, 399] on button "Add parent" at bounding box center [362, 400] width 86 height 26
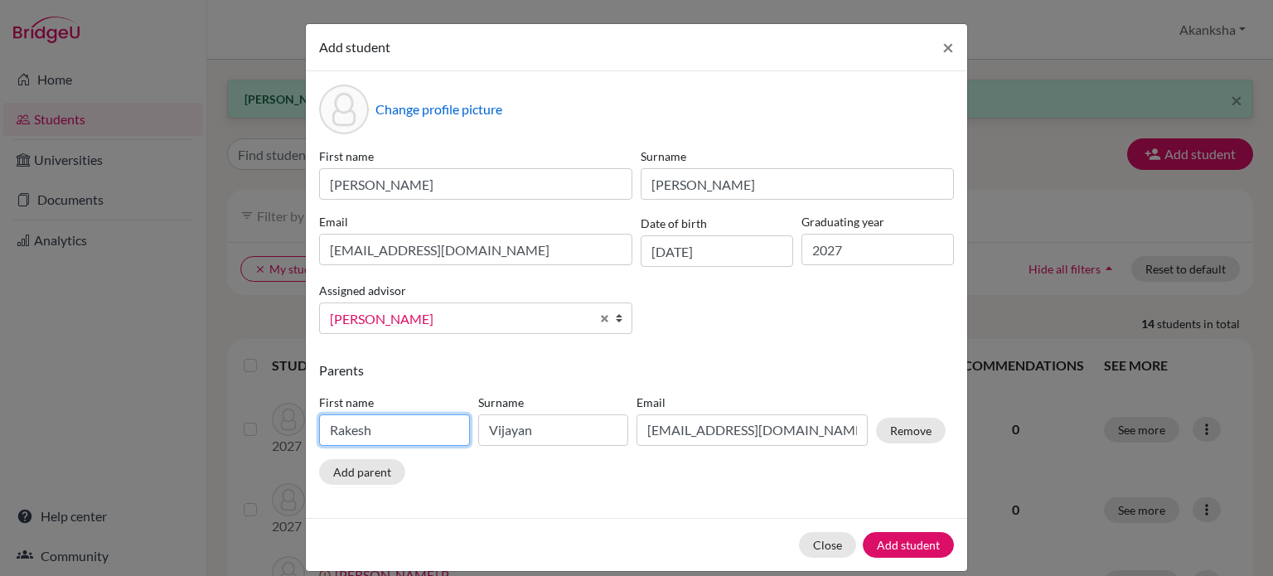
click at [381, 430] on input "Rakesh" at bounding box center [394, 431] width 151 height 32
type input "R"
type input "[PERSON_NAME]"
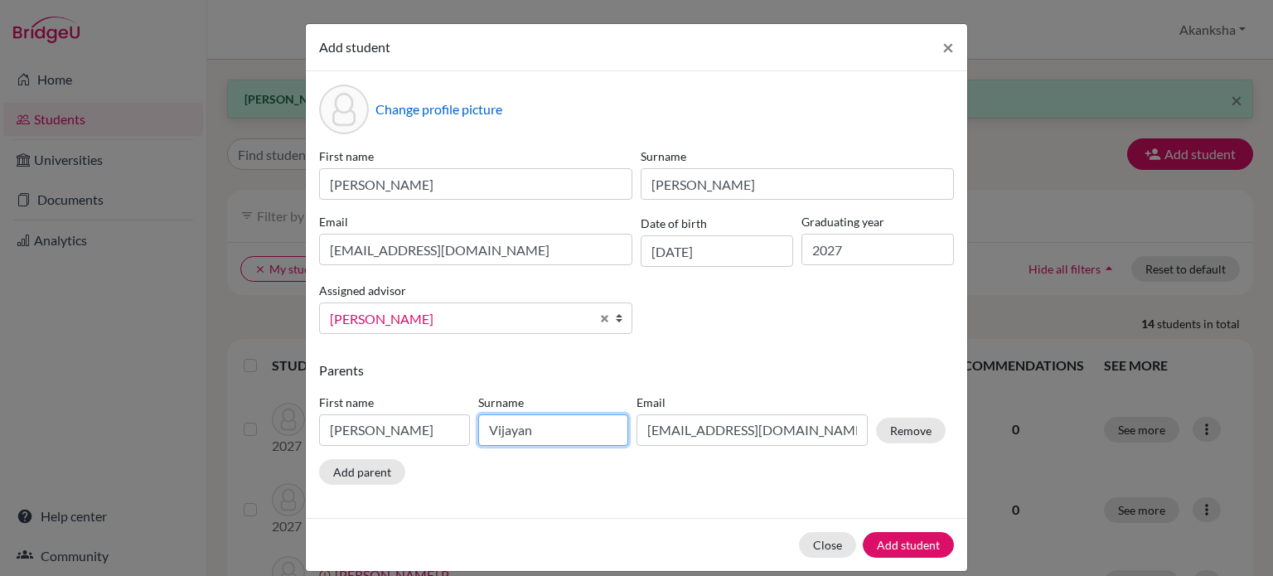
click at [536, 446] on input "Vijayan" at bounding box center [553, 431] width 151 height 32
type input "V"
type input "[PERSON_NAME]"
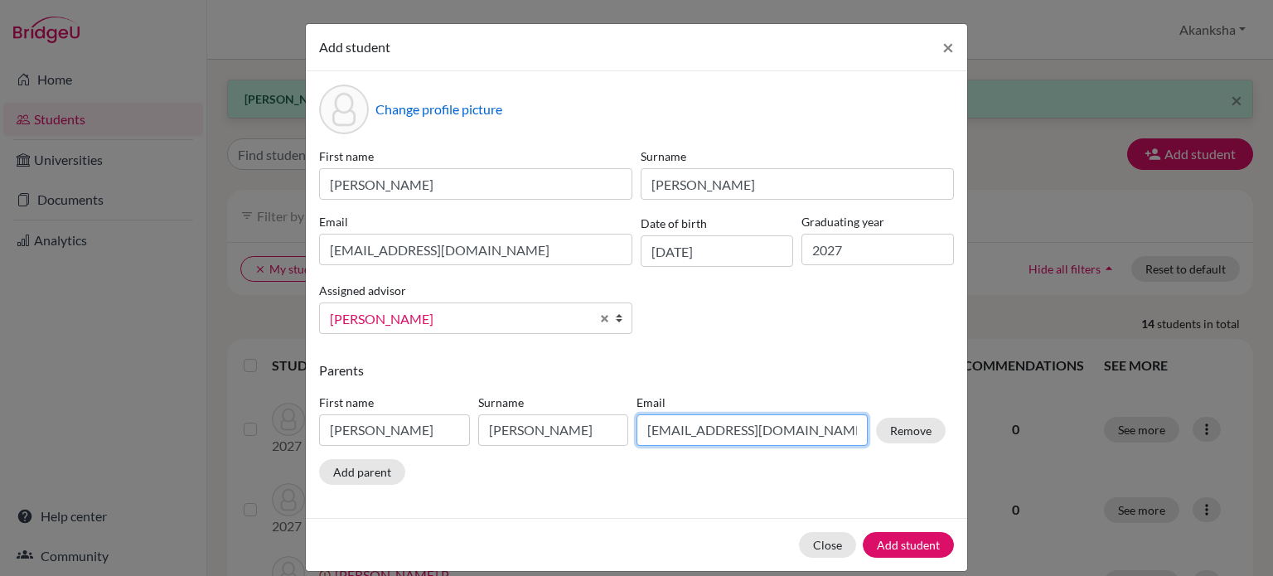
click at [835, 438] on input "[EMAIL_ADDRESS][DOMAIN_NAME]" at bounding box center [752, 431] width 231 height 32
type input "r"
type input "[PERSON_NAME][EMAIL_ADDRESS][PERSON_NAME][DOMAIN_NAME]"
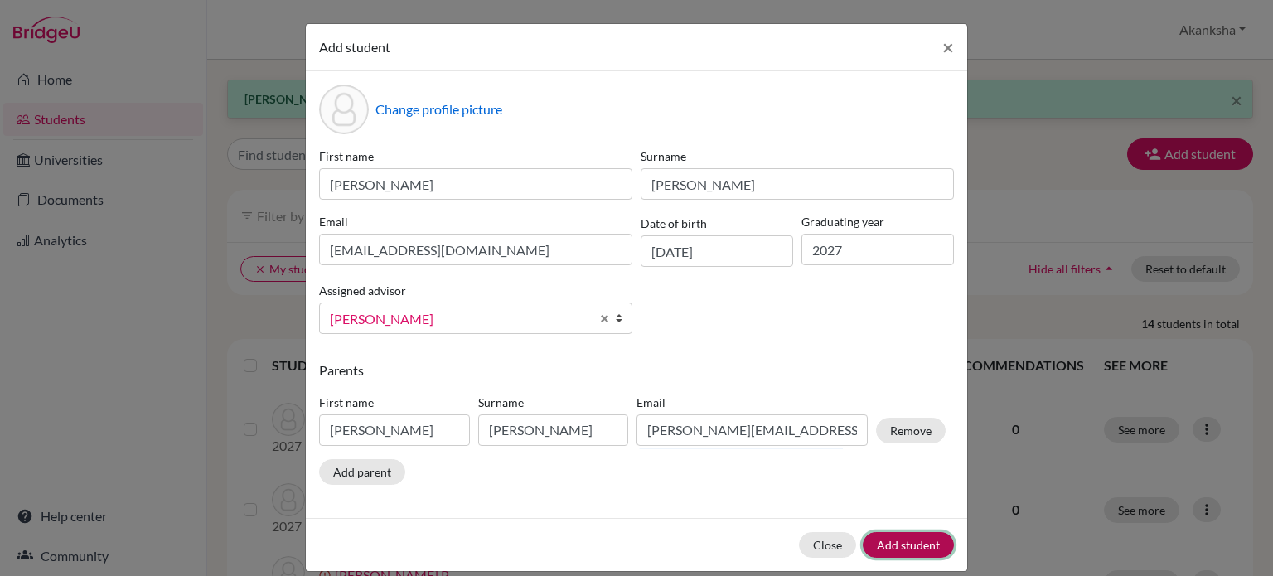
click at [885, 545] on button "Add student" at bounding box center [908, 545] width 91 height 26
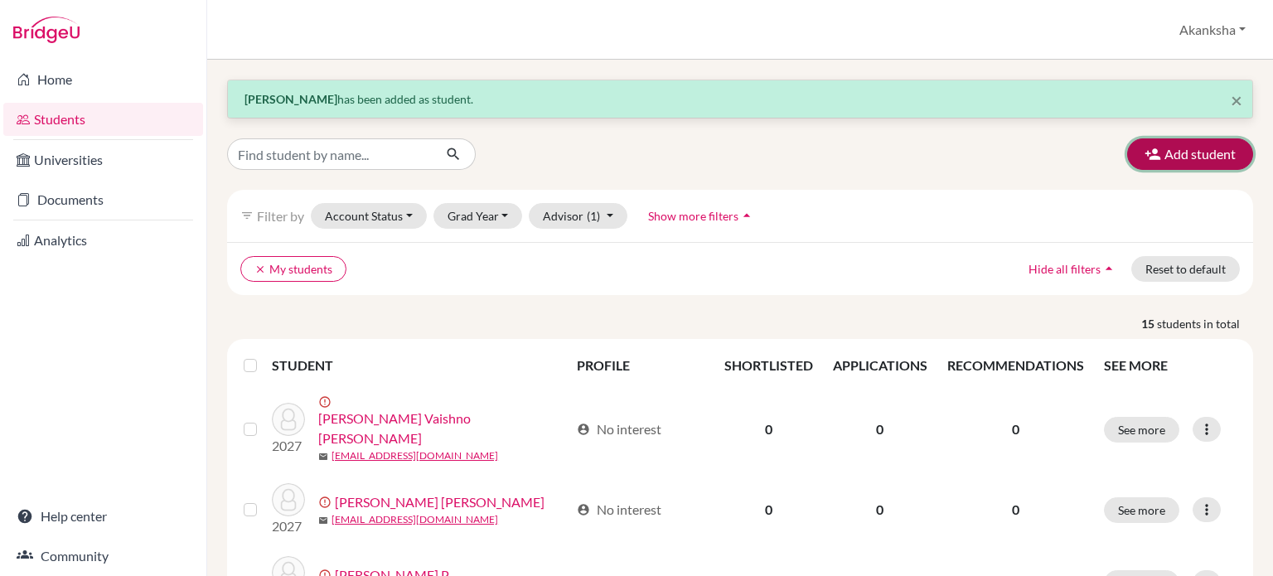
click at [1164, 146] on button "Add student" at bounding box center [1191, 154] width 126 height 32
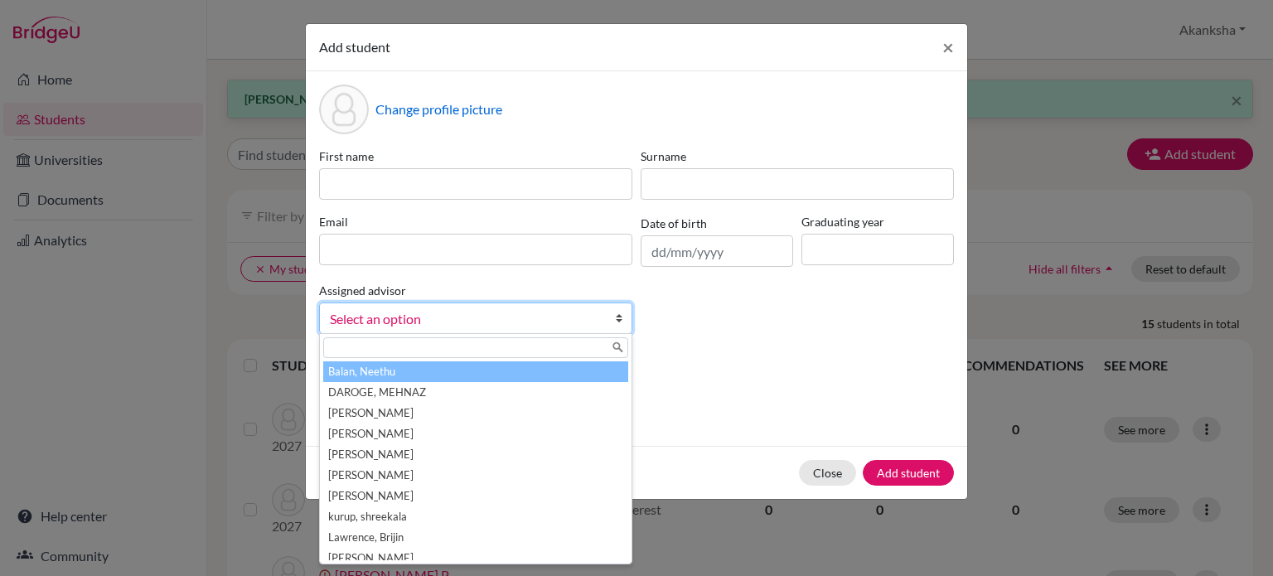
click at [411, 326] on span "Select an option" at bounding box center [465, 319] width 270 height 22
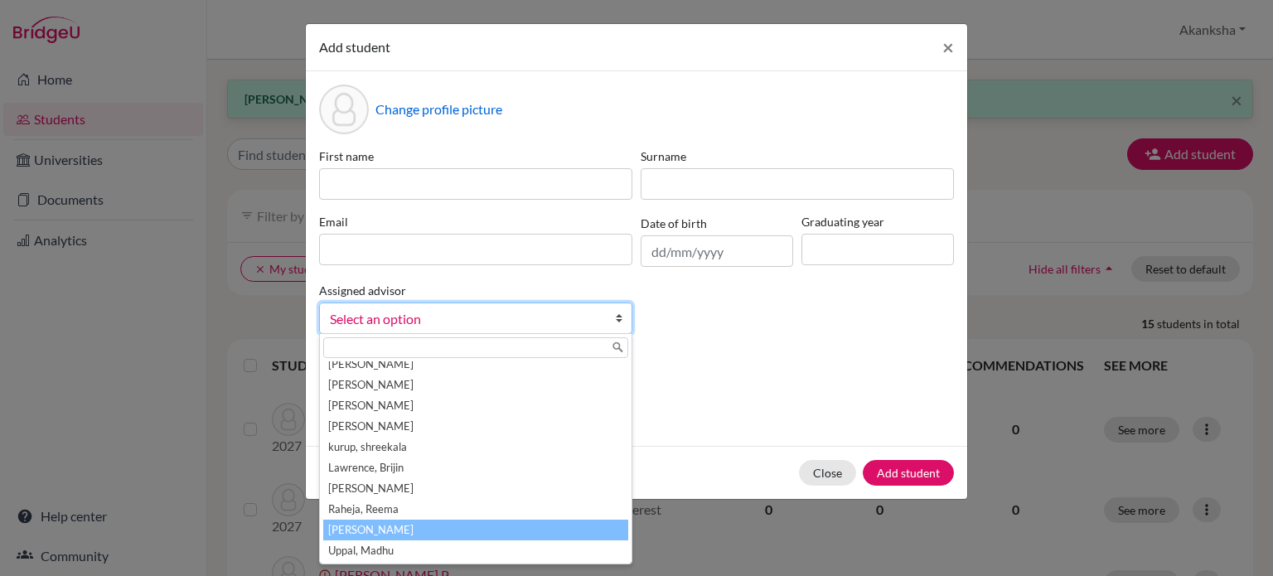
click at [402, 533] on li "[PERSON_NAME]" at bounding box center [475, 530] width 305 height 21
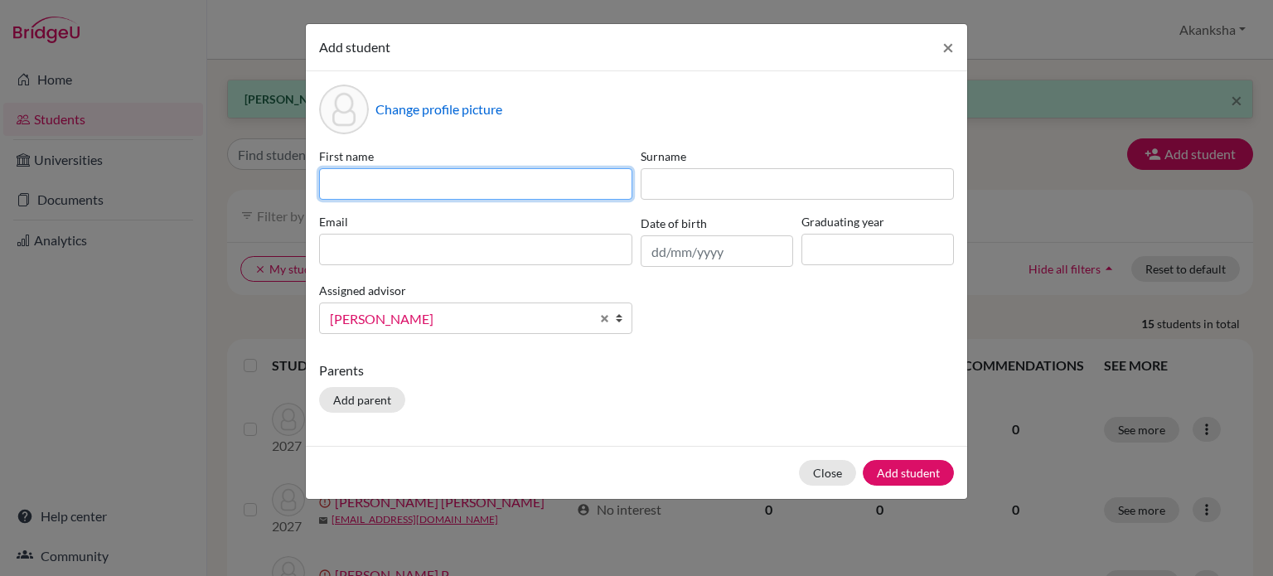
click at [477, 175] on input at bounding box center [475, 184] width 313 height 32
type input "[PERSON_NAME]"
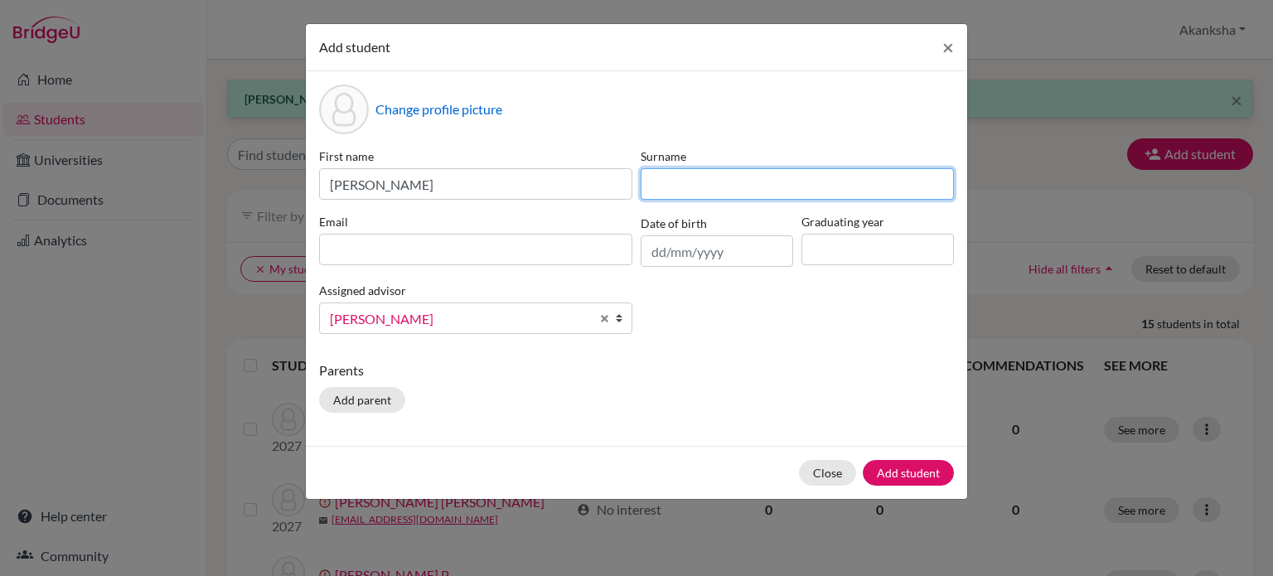
click at [662, 189] on input at bounding box center [797, 184] width 313 height 32
type input "Vadukala"
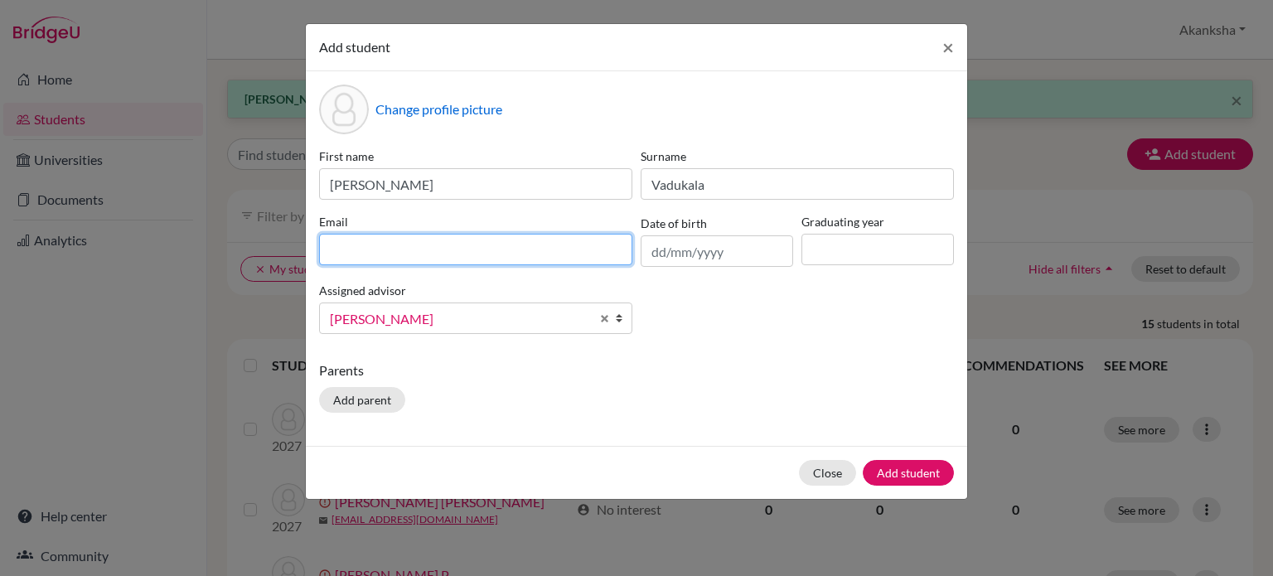
click at [593, 251] on input at bounding box center [475, 250] width 313 height 32
type input "[EMAIL_ADDRESS][DOMAIN_NAME]"
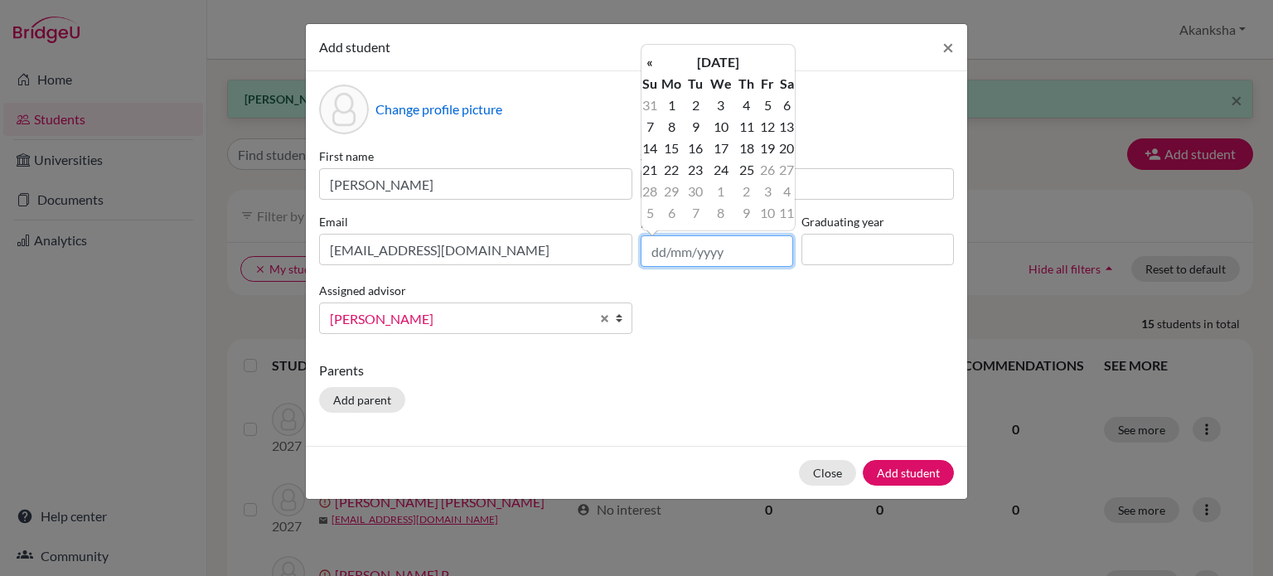
click at [730, 264] on input "text" at bounding box center [717, 251] width 153 height 32
click at [647, 67] on th "«" at bounding box center [650, 62] width 17 height 22
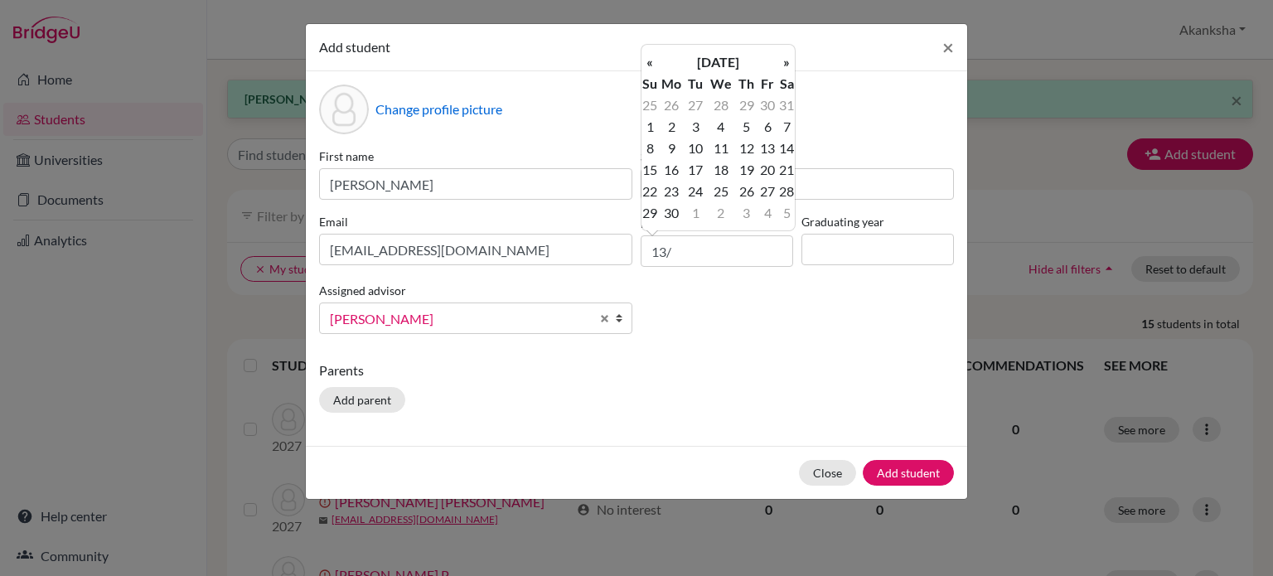
click at [647, 67] on th "«" at bounding box center [650, 62] width 17 height 22
click at [789, 71] on th "»" at bounding box center [787, 62] width 17 height 22
click at [710, 69] on th "[DATE]" at bounding box center [718, 62] width 120 height 22
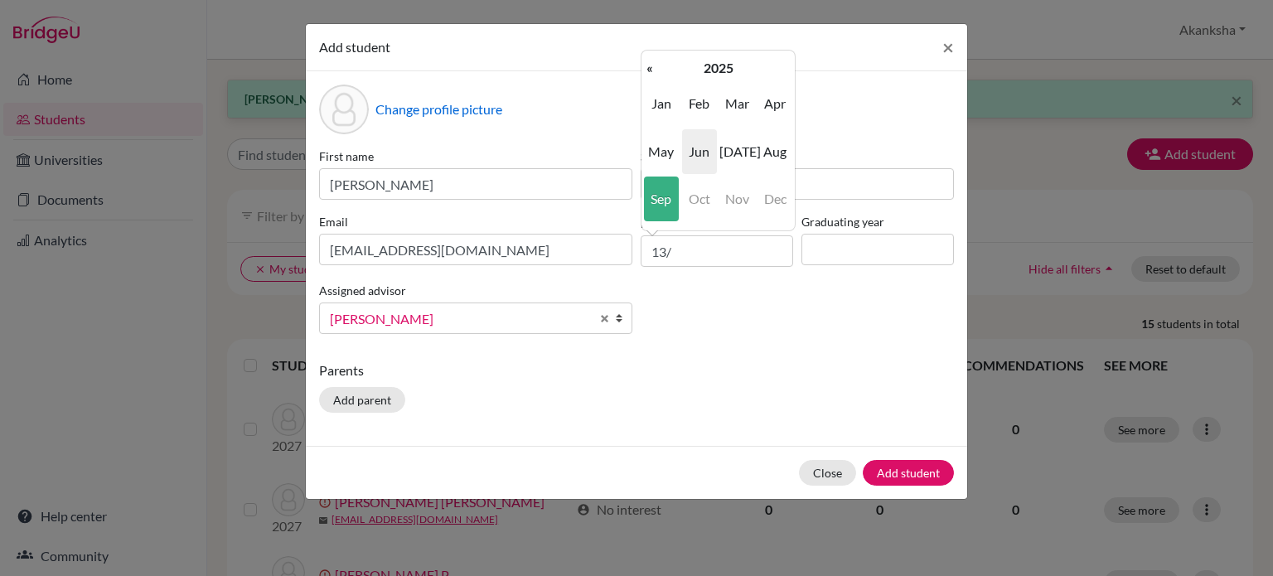
click at [719, 56] on div "« [DATE] » Su Mo Tu We Th Fr Sa 25 26 27 28 29 30 31 1 2 3 4 5 6 7 8 9 10 11 12…" at bounding box center [718, 141] width 155 height 182
click at [718, 60] on th "2025" at bounding box center [718, 68] width 120 height 22
click at [704, 130] on span "2024" at bounding box center [699, 151] width 35 height 45
click at [710, 77] on th "2024" at bounding box center [718, 68] width 120 height 22
click at [643, 64] on th "«" at bounding box center [650, 68] width 17 height 22
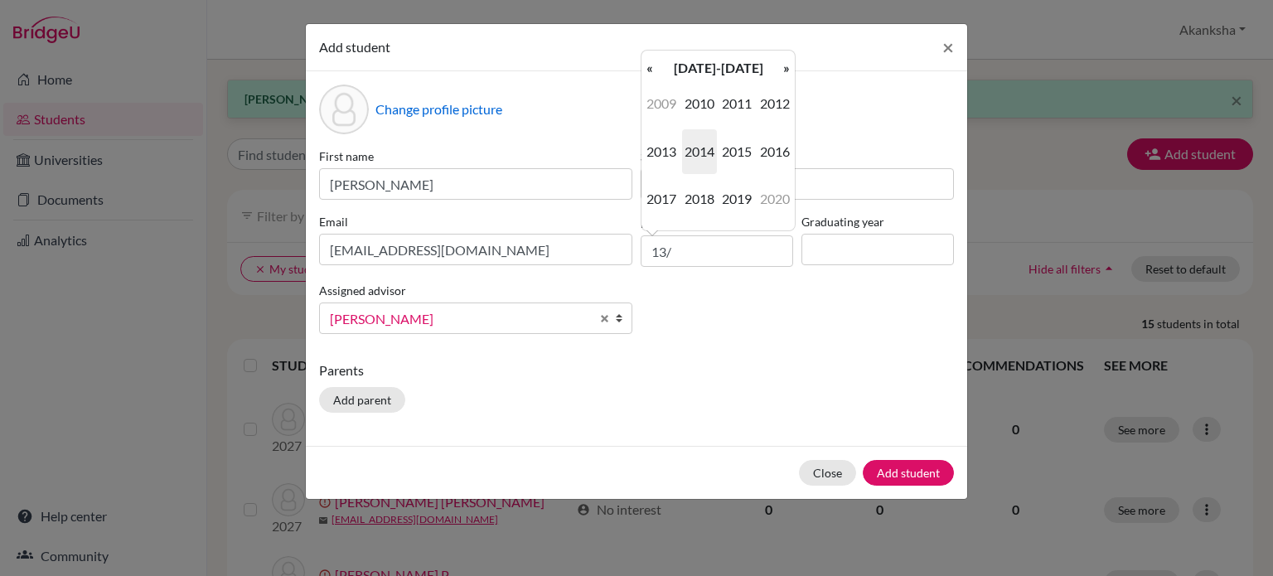
click at [643, 64] on th "«" at bounding box center [650, 68] width 17 height 22
click at [730, 191] on span "2009" at bounding box center [737, 199] width 35 height 45
click at [703, 140] on span "Jun" at bounding box center [699, 151] width 35 height 45
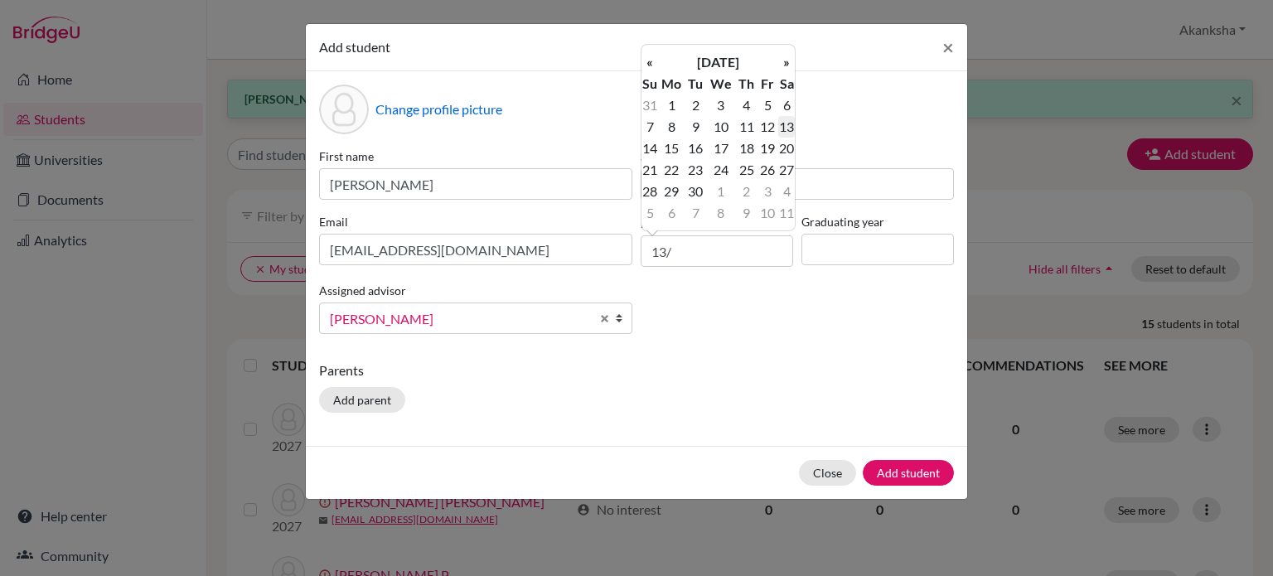
click at [782, 129] on td "13" at bounding box center [787, 127] width 17 height 22
type input "[DATE]"
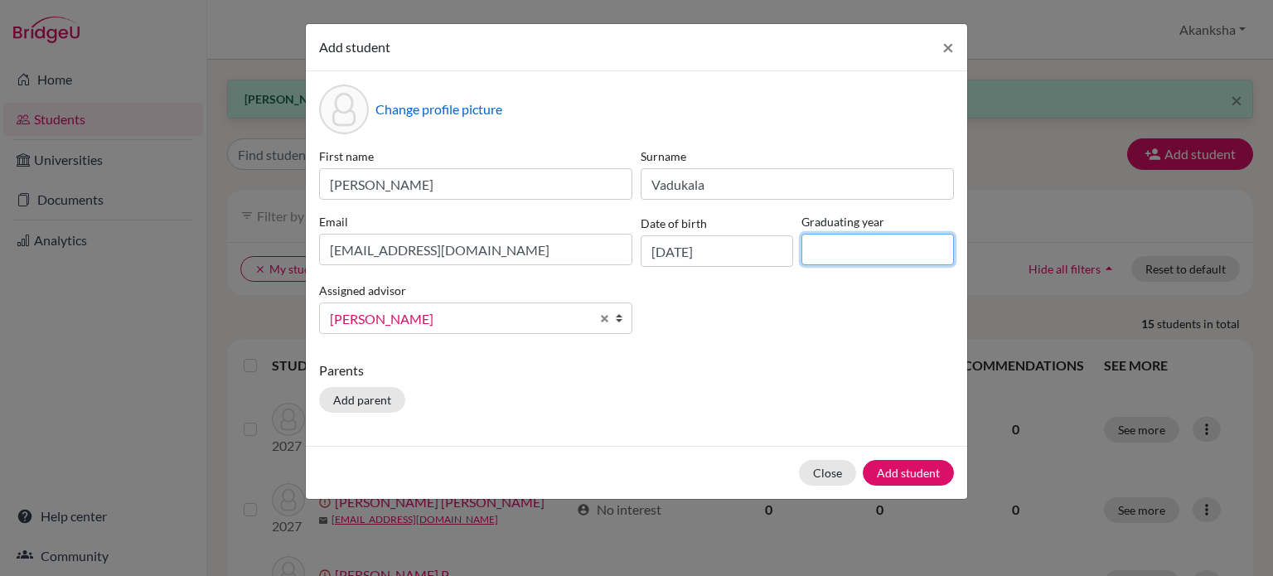
click at [827, 246] on input at bounding box center [878, 250] width 153 height 32
type input "2027"
click at [371, 401] on button "Add parent" at bounding box center [362, 400] width 86 height 26
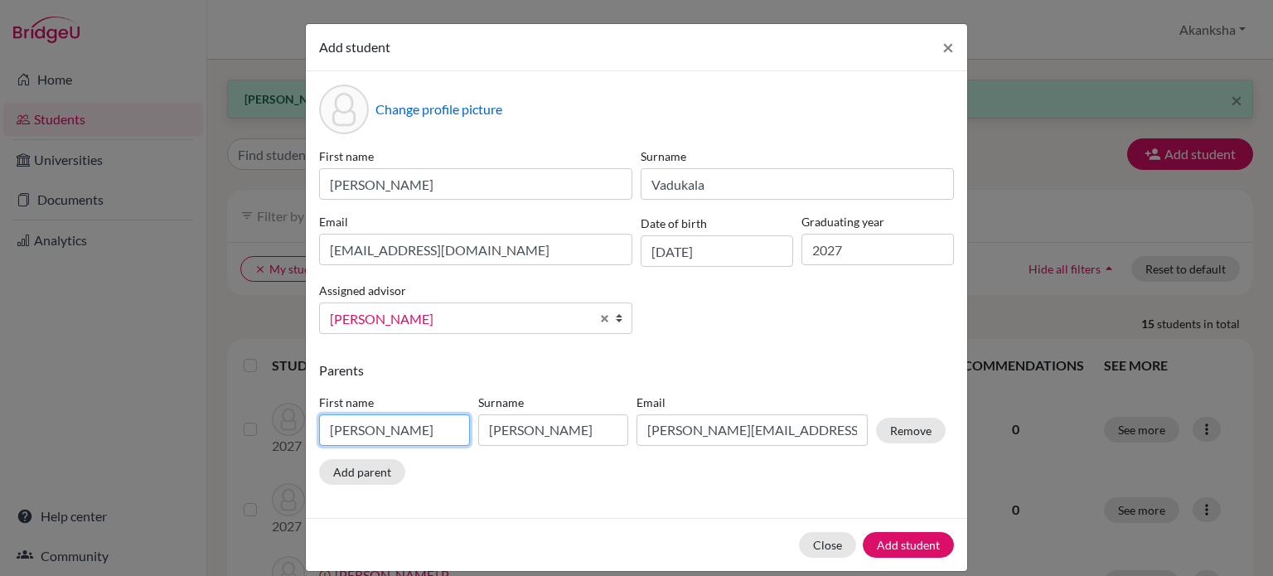
click at [381, 423] on input "[PERSON_NAME]" at bounding box center [394, 431] width 151 height 32
drag, startPoint x: 381, startPoint y: 423, endPoint x: 229, endPoint y: 450, distance: 155.0
click at [229, 450] on div "Add student × Change profile picture First name [PERSON_NAME] Surname Vadukala …" at bounding box center [636, 288] width 1273 height 576
type input "Prasad"
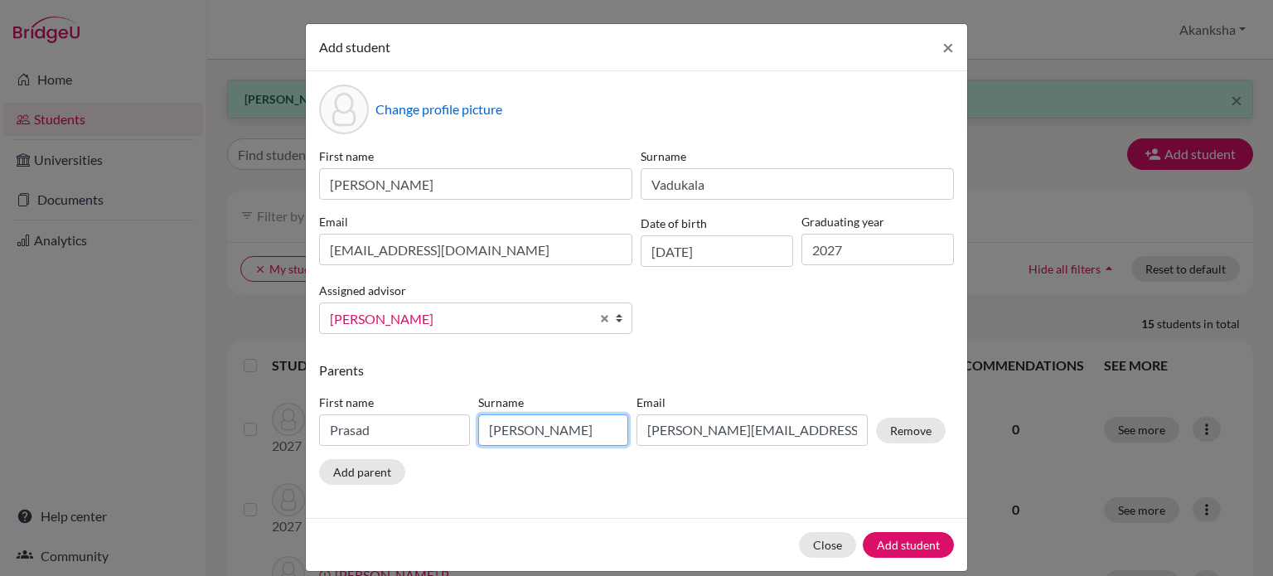
click at [492, 430] on input "[PERSON_NAME]" at bounding box center [553, 431] width 151 height 32
type input "Vadukala"
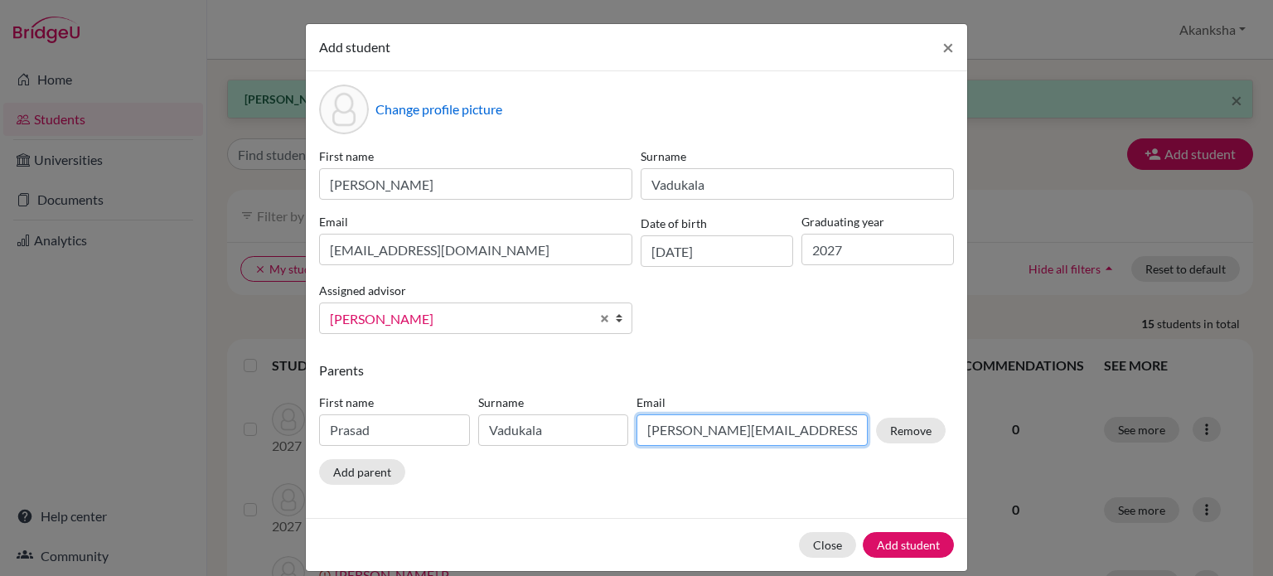
click at [709, 439] on input "[PERSON_NAME][EMAIL_ADDRESS][PERSON_NAME][DOMAIN_NAME]" at bounding box center [752, 431] width 231 height 32
drag, startPoint x: 796, startPoint y: 439, endPoint x: 544, endPoint y: 445, distance: 252.1
click at [544, 445] on div "First name [PERSON_NAME] Surname Vadukala Email [PERSON_NAME][EMAIL_ADDRESS][PE…" at bounding box center [632, 423] width 635 height 72
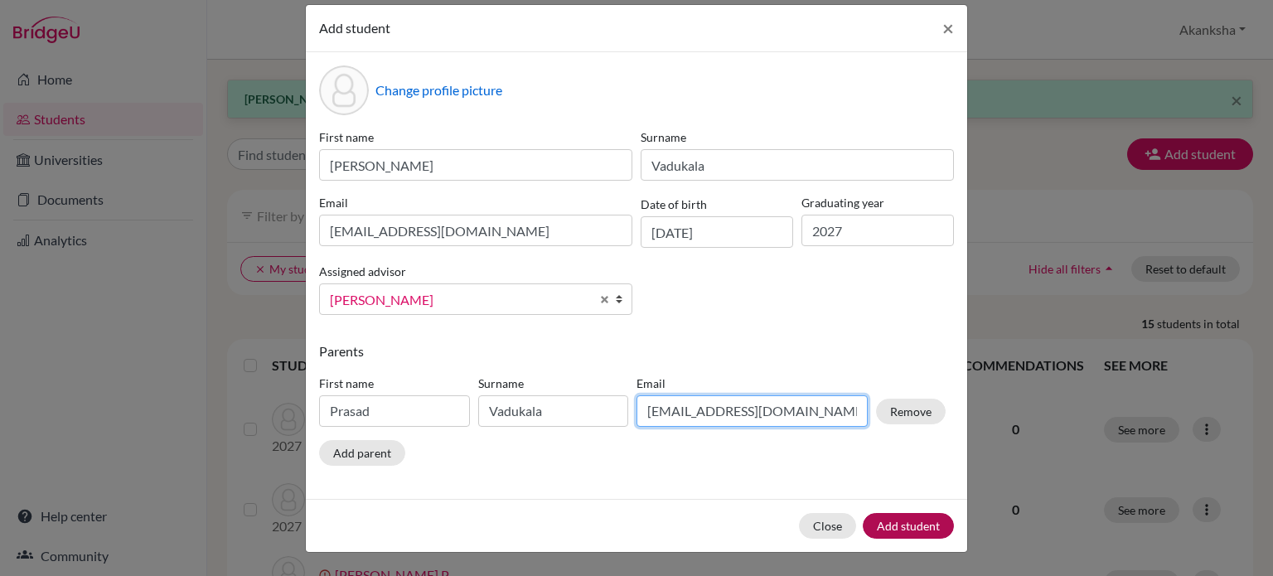
type input "[EMAIL_ADDRESS][DOMAIN_NAME]"
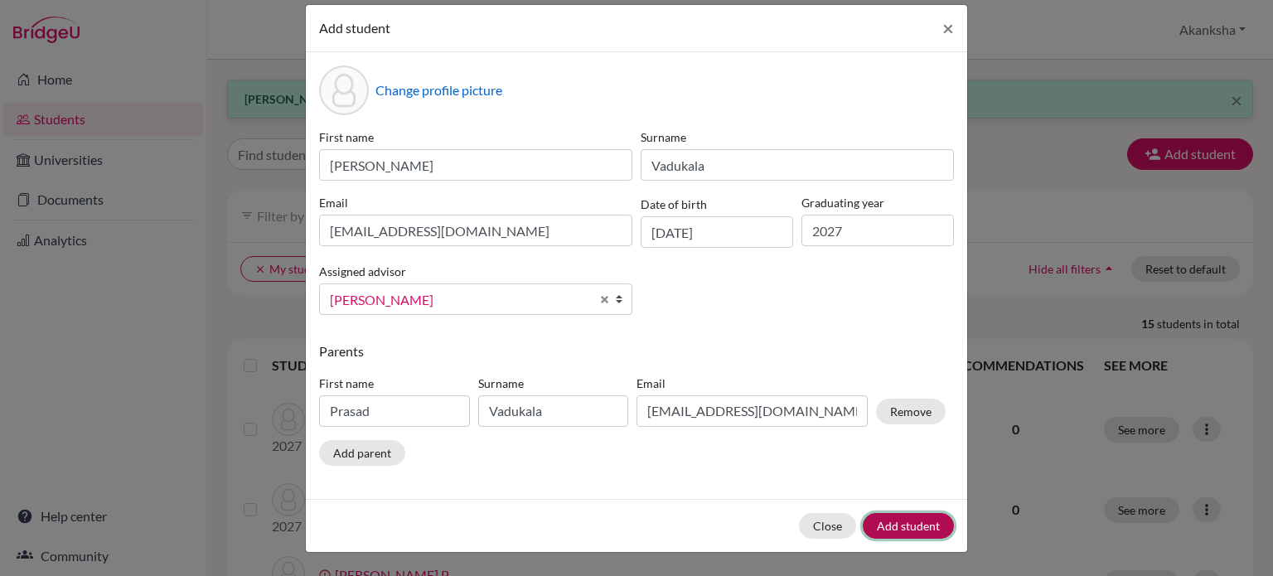
click at [871, 526] on button "Add student" at bounding box center [908, 526] width 91 height 26
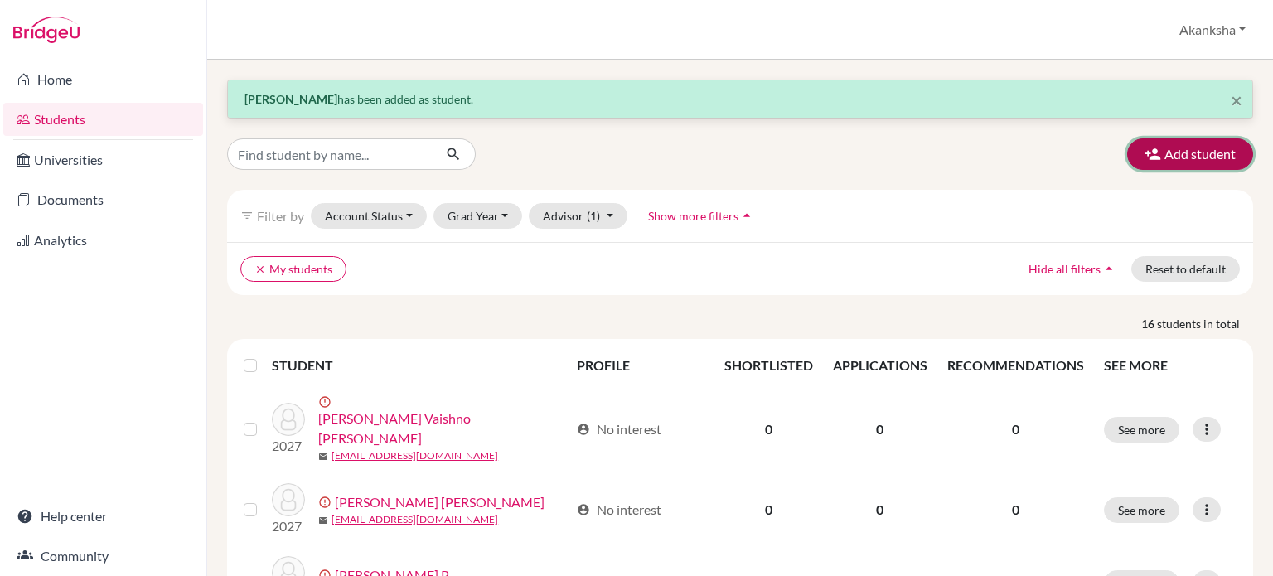
click at [1155, 152] on button "Add student" at bounding box center [1191, 154] width 126 height 32
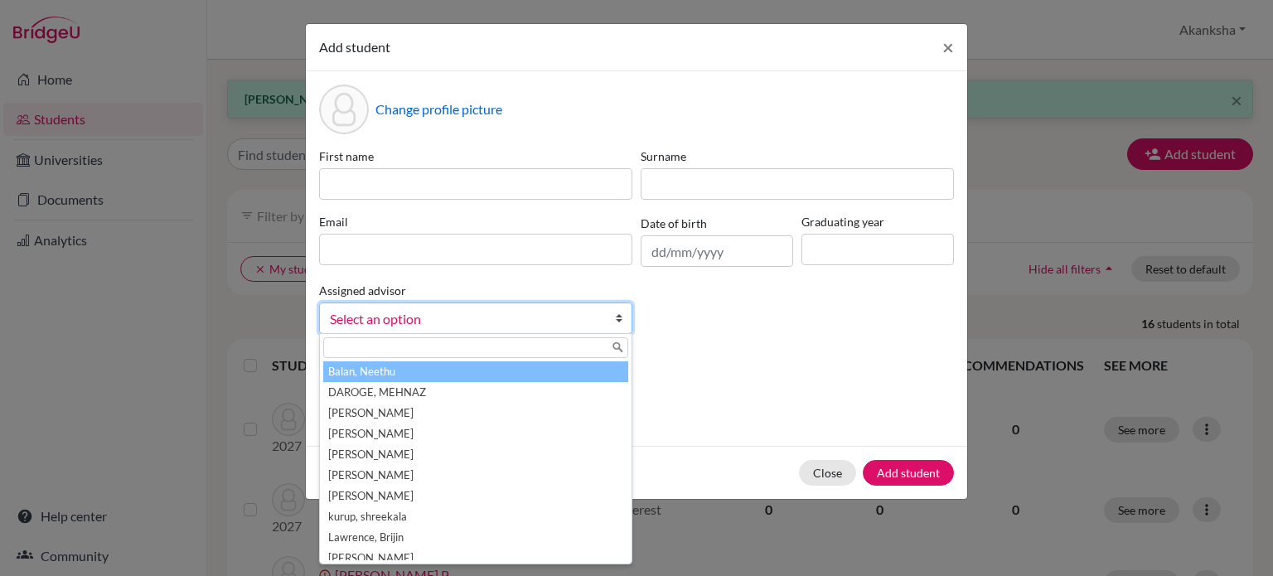
click at [497, 321] on span "Select an option" at bounding box center [465, 319] width 270 height 22
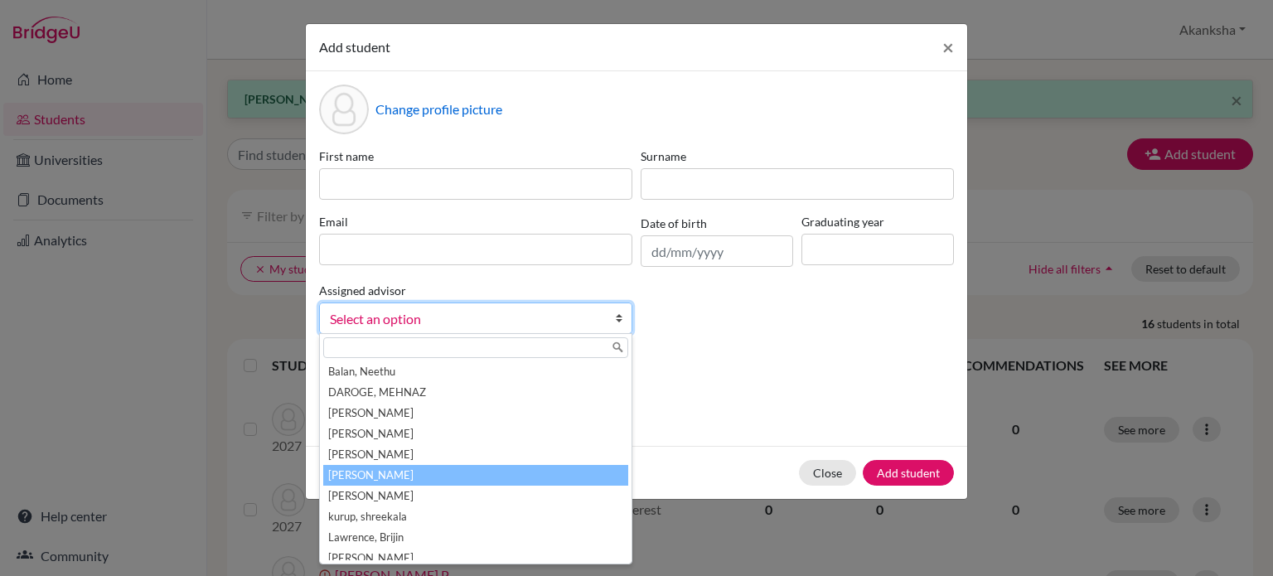
scroll to position [70, 0]
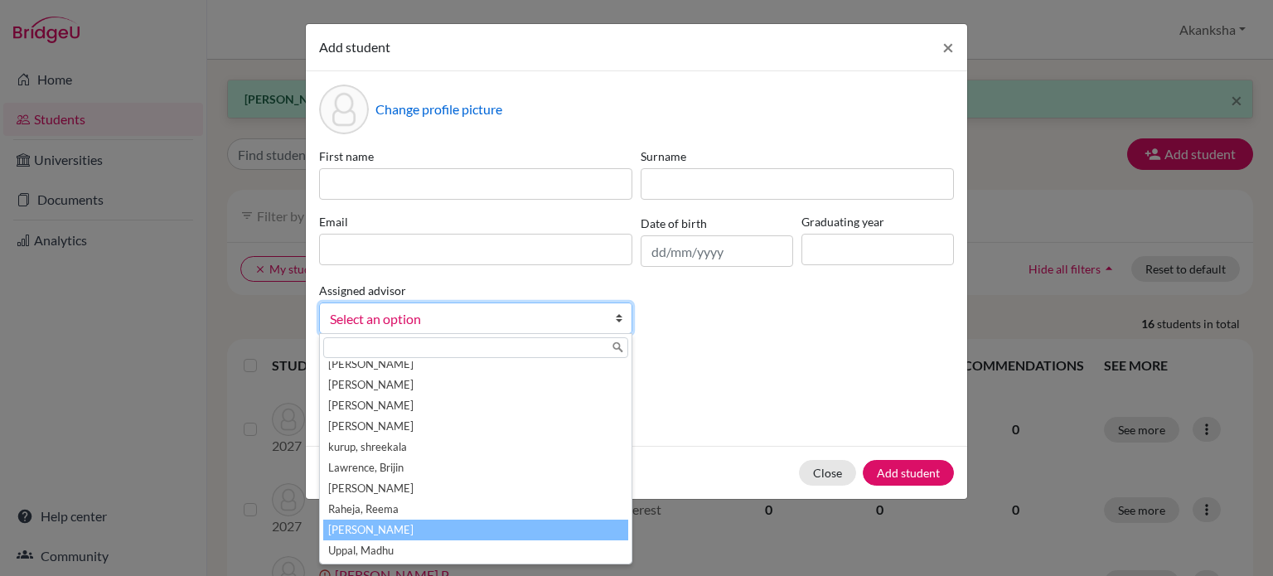
click at [454, 533] on li "[PERSON_NAME]" at bounding box center [475, 530] width 305 height 21
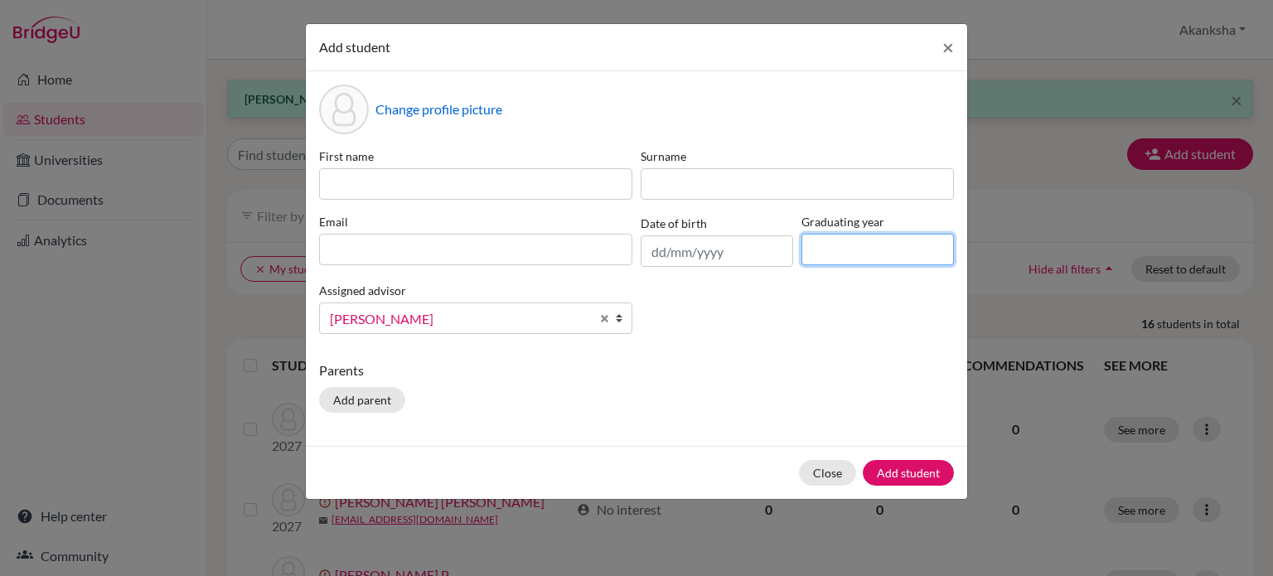
click at [858, 248] on input at bounding box center [878, 250] width 153 height 32
type input "2027"
click at [348, 397] on button "Add parent" at bounding box center [362, 400] width 86 height 26
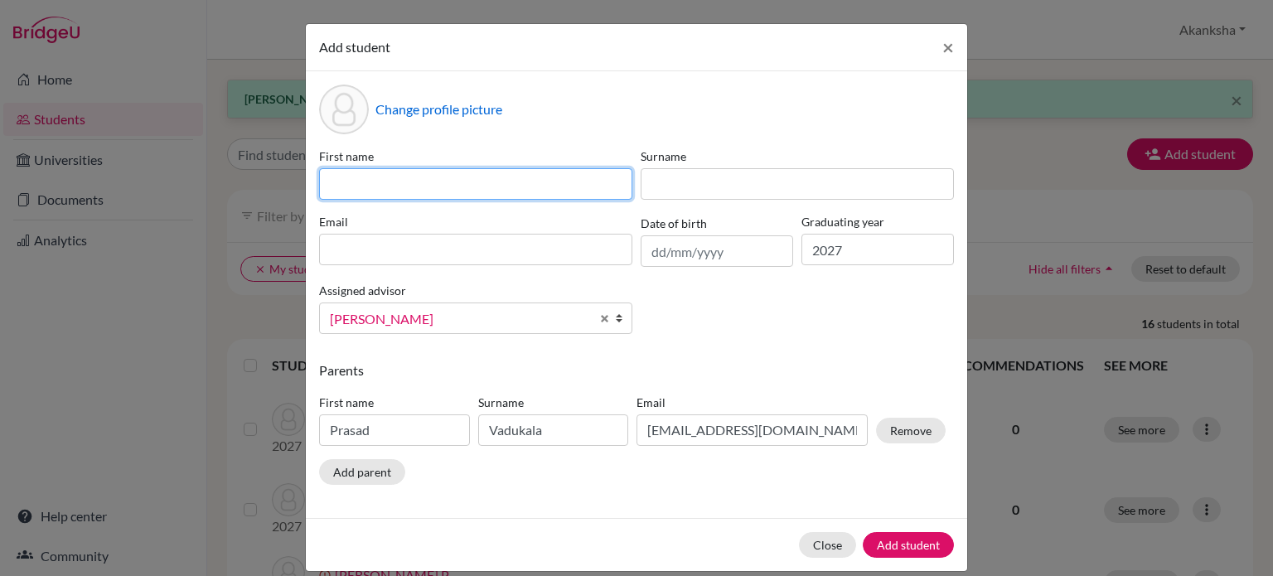
click at [391, 168] on input at bounding box center [475, 184] width 313 height 32
type input "v"
type input "[DEMOGRAPHIC_DATA]"
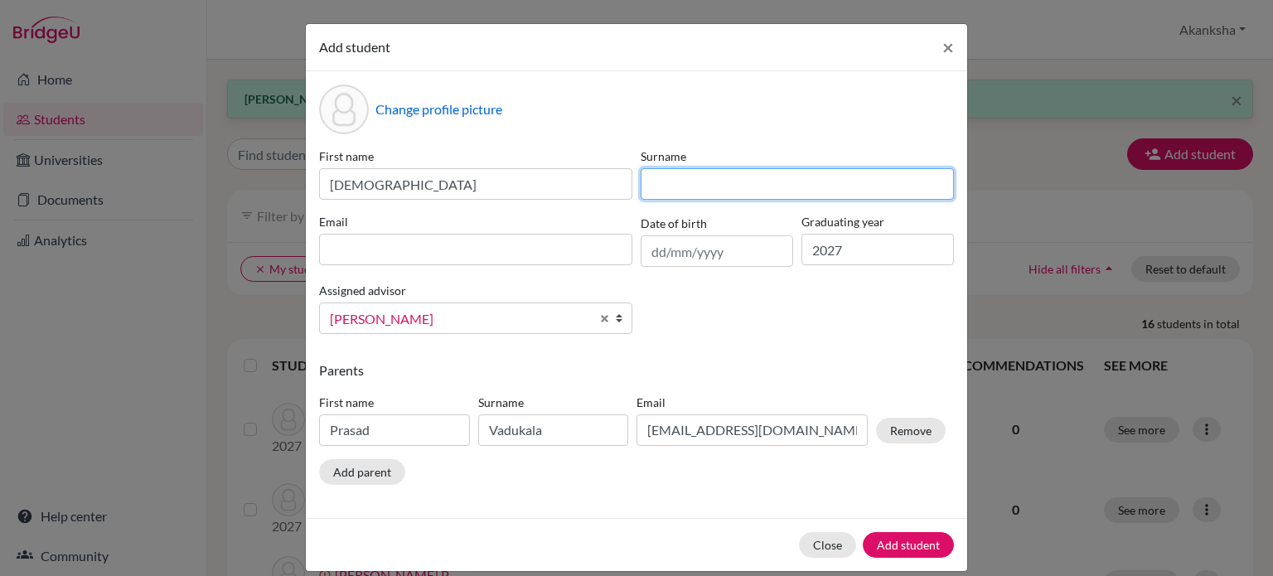
click at [695, 184] on input at bounding box center [797, 184] width 313 height 32
type input "[PERSON_NAME]"
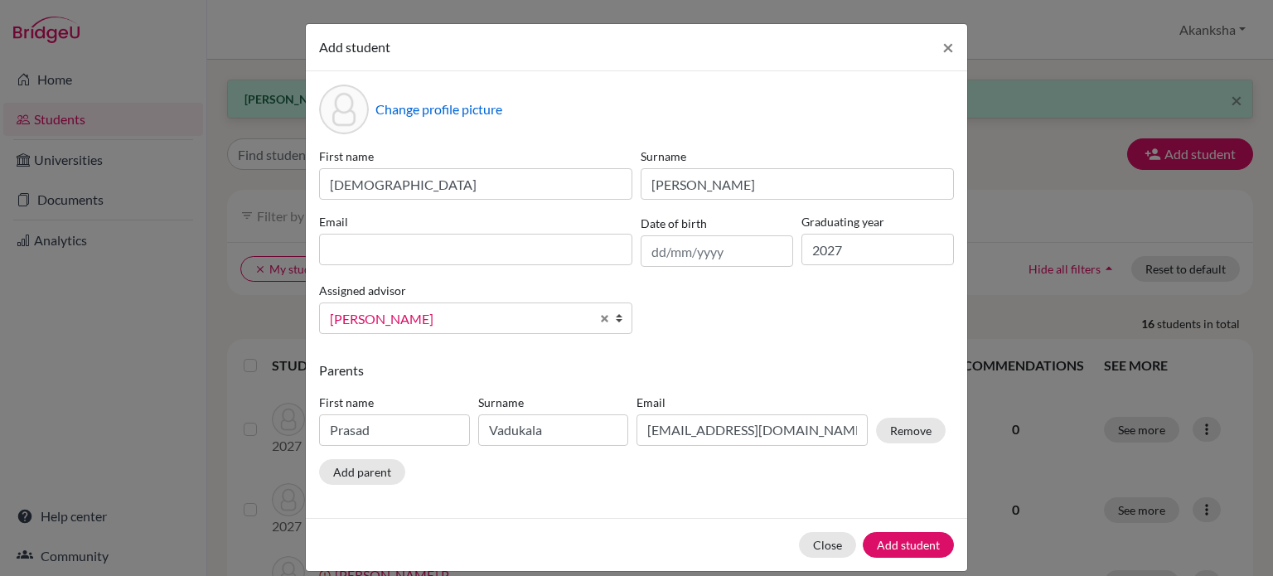
click at [454, 268] on div "First name Ved Surname [PERSON_NAME] Email Date of birth Graduating year [DATE]…" at bounding box center [636, 248] width 643 height 200
click at [449, 255] on input at bounding box center [475, 250] width 313 height 32
click at [367, 246] on input at bounding box center [475, 250] width 313 height 32
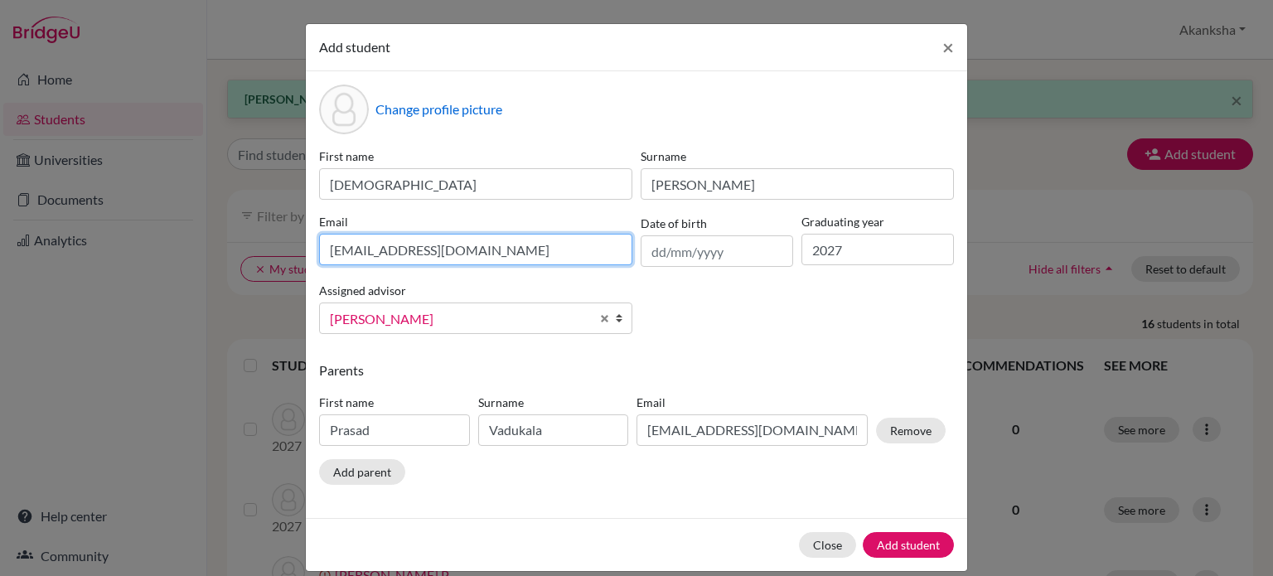
type input "[EMAIL_ADDRESS][DOMAIN_NAME]"
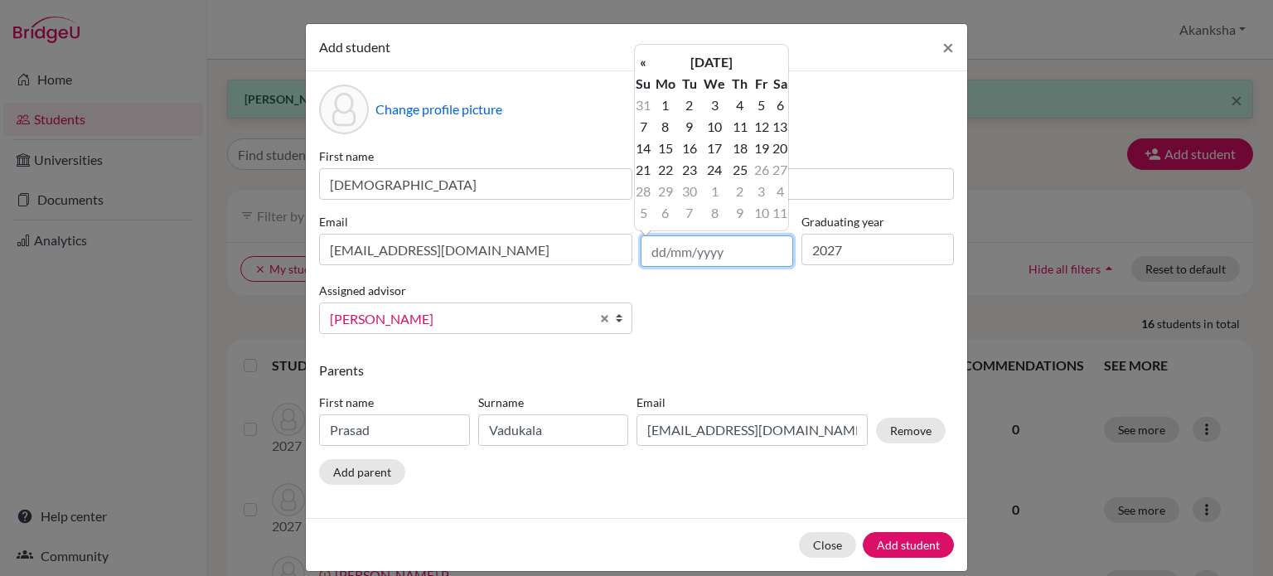
click at [711, 254] on input "text" at bounding box center [717, 251] width 153 height 32
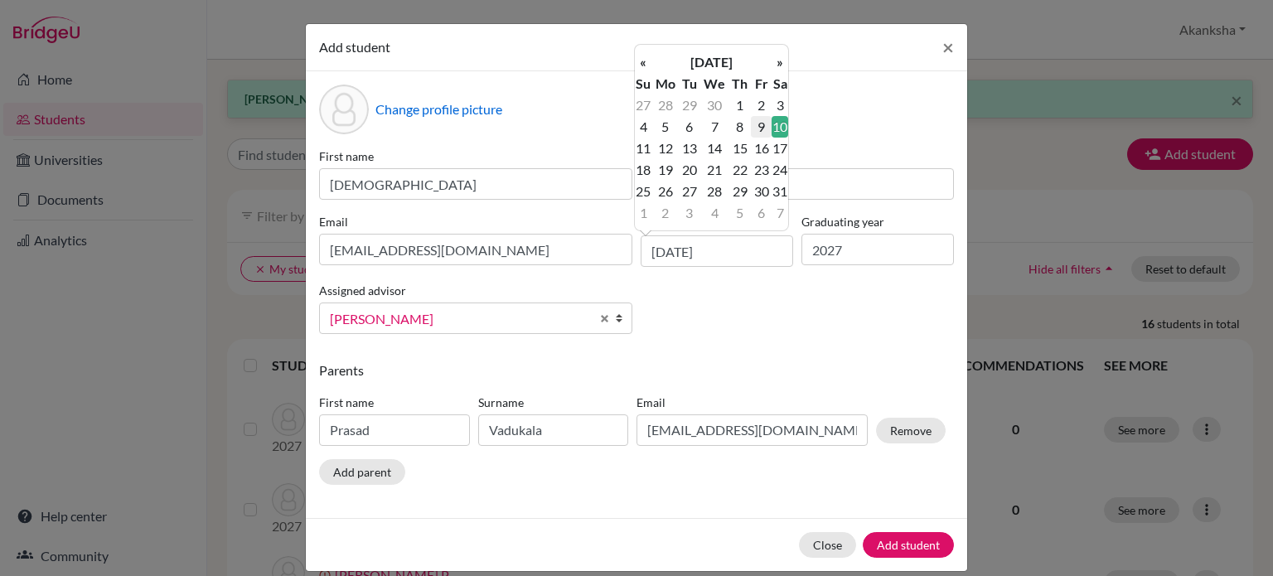
click at [759, 130] on td "9" at bounding box center [761, 127] width 21 height 22
type input "[DATE]"
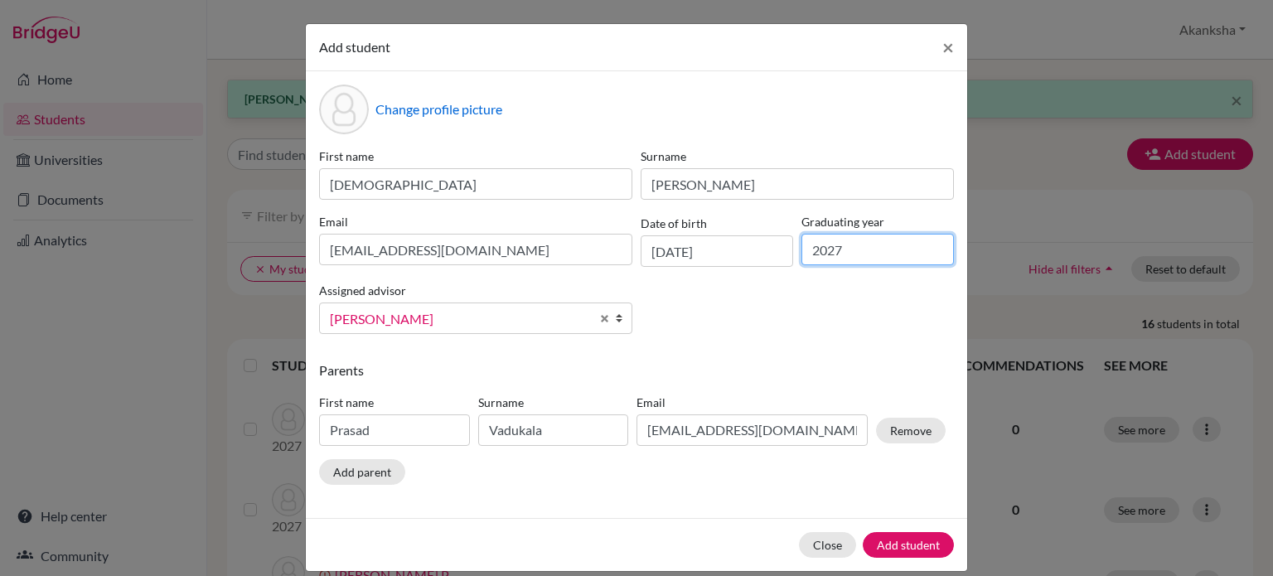
click at [864, 250] on input "2027" at bounding box center [878, 250] width 153 height 32
type input "2027"
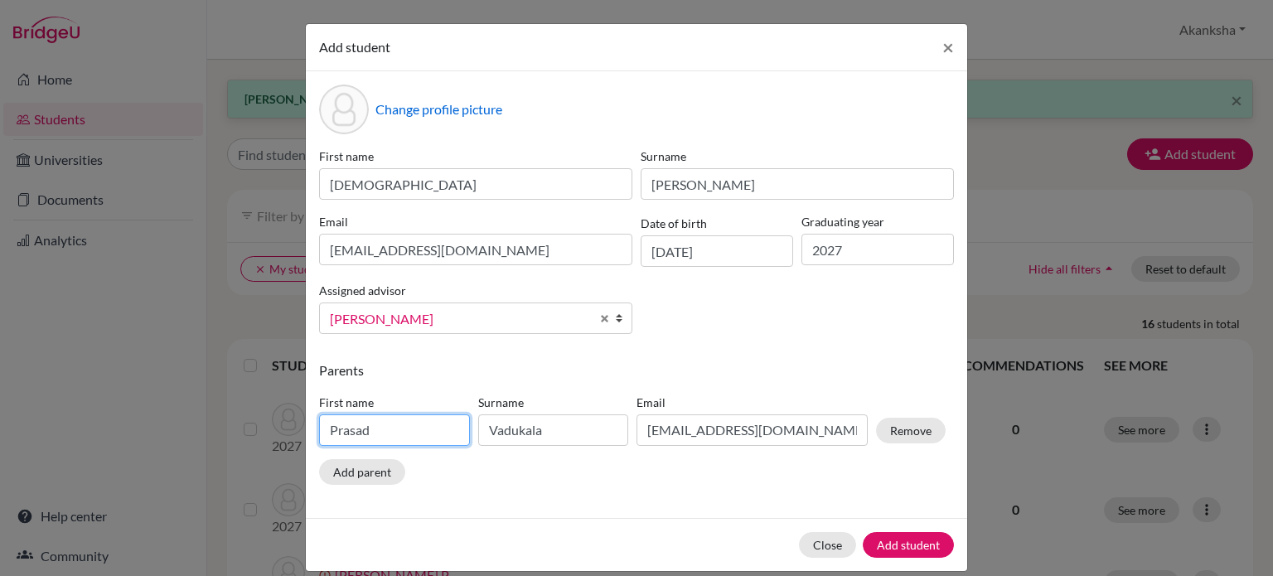
click at [406, 429] on input "Prasad" at bounding box center [394, 431] width 151 height 32
type input "P"
type input "[PERSON_NAME]"
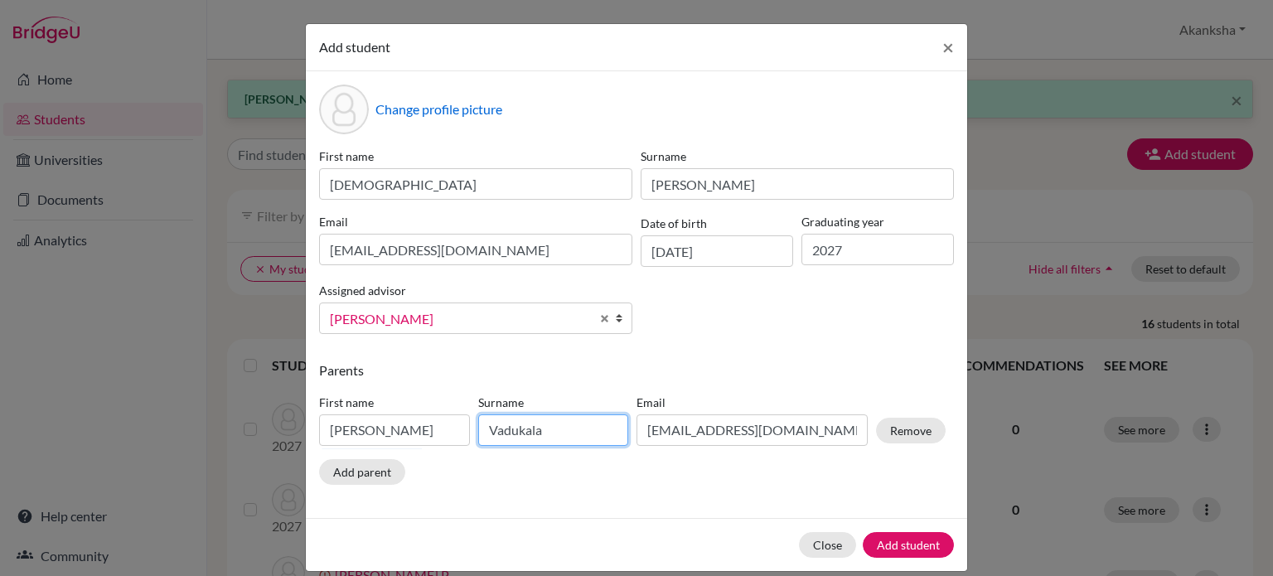
click at [559, 434] on input "Vadukala" at bounding box center [553, 431] width 151 height 32
type input "V"
type input "[PERSON_NAME]"
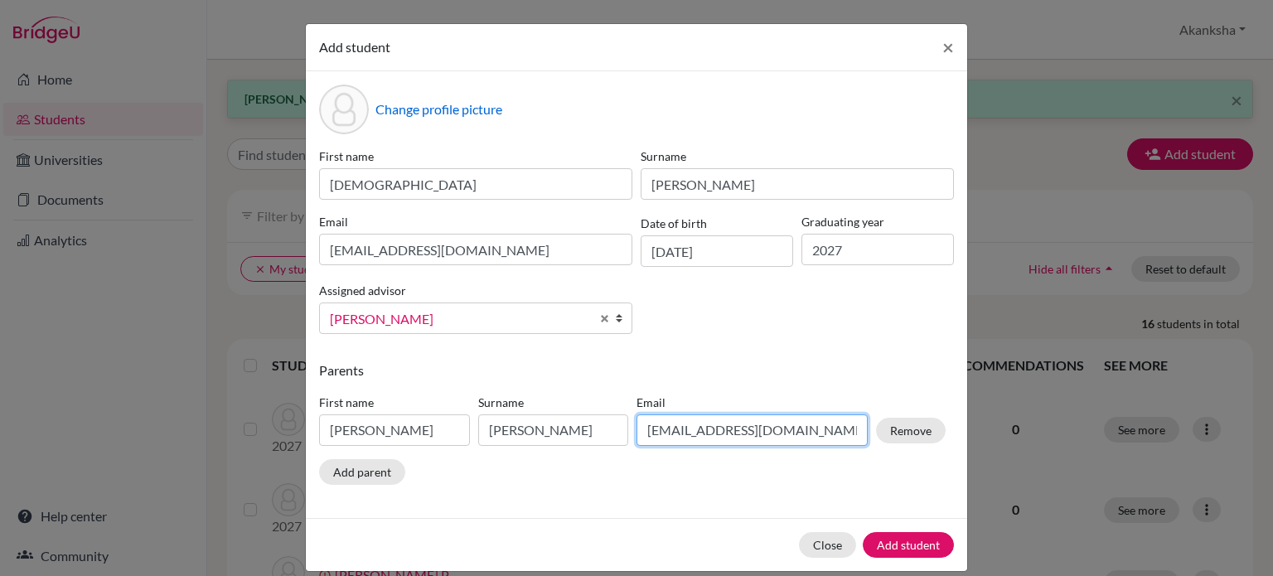
click at [666, 431] on input "[EMAIL_ADDRESS][DOMAIN_NAME]" at bounding box center [752, 431] width 231 height 32
type input "v"
type input "[EMAIL_ADDRESS][DOMAIN_NAME]"
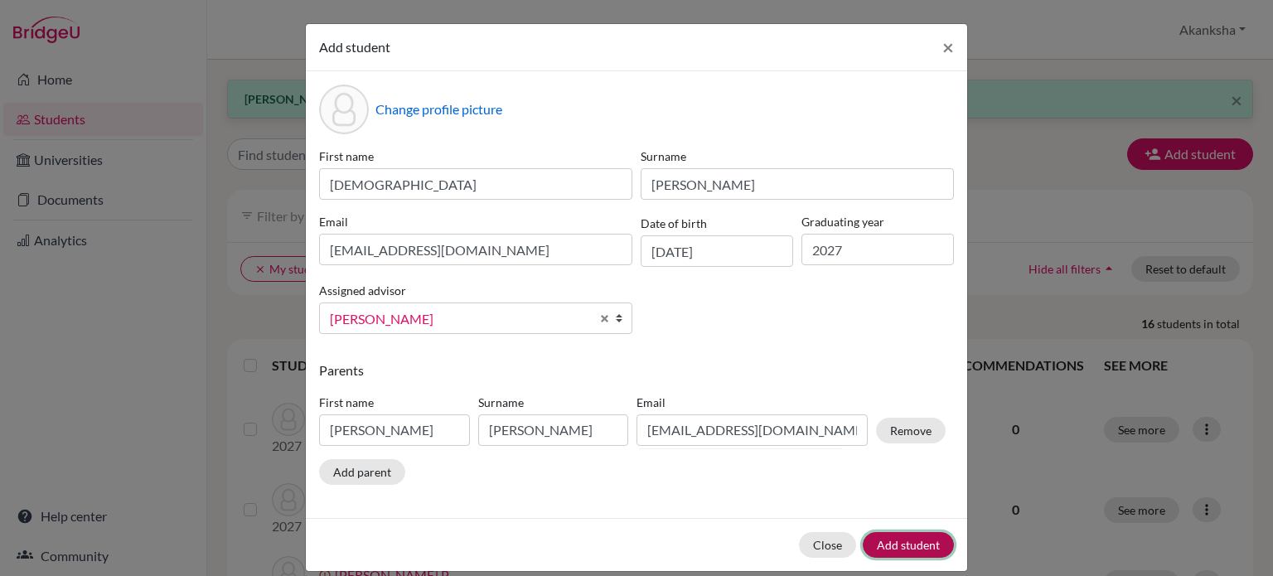
click at [902, 553] on button "Add student" at bounding box center [908, 545] width 91 height 26
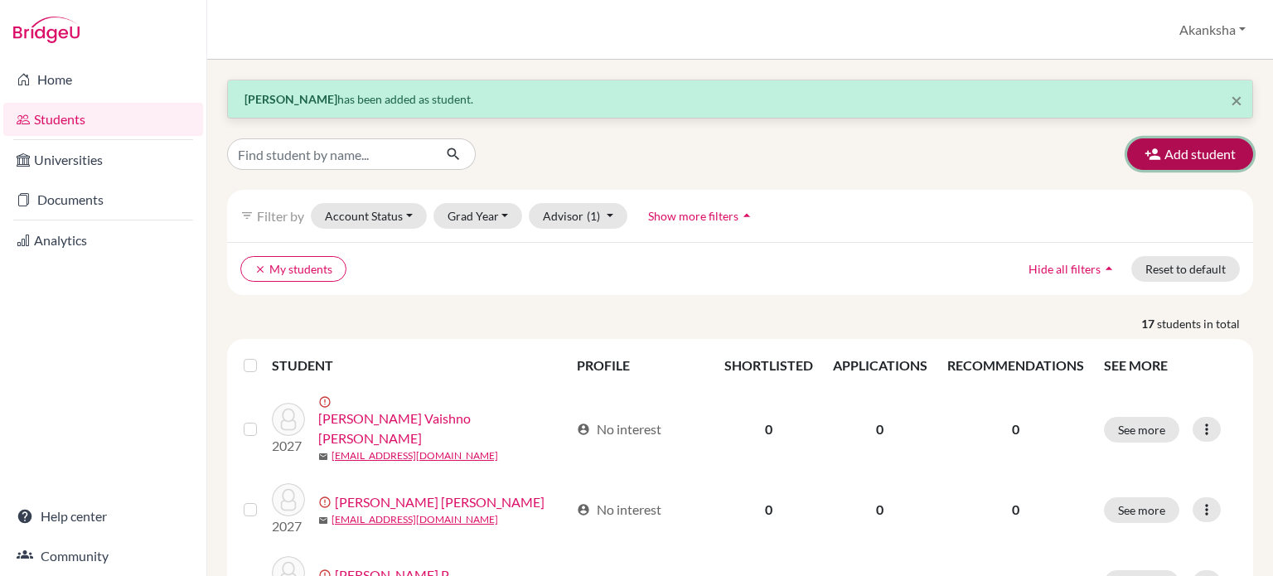
click at [1168, 162] on button "Add student" at bounding box center [1191, 154] width 126 height 32
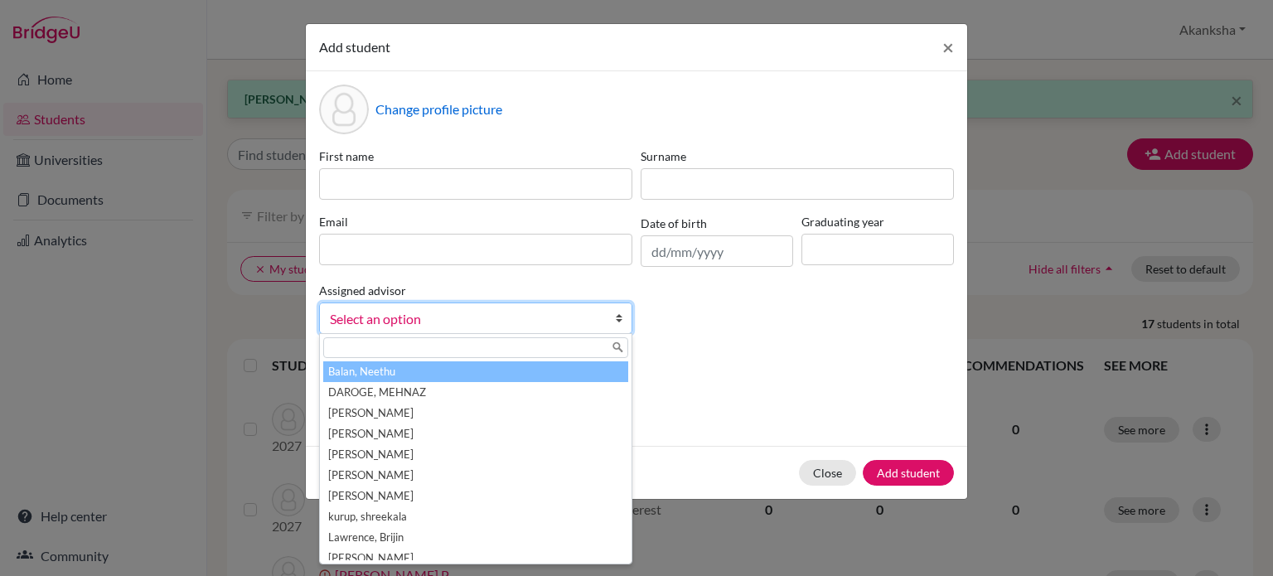
click at [534, 318] on span "Select an option" at bounding box center [465, 319] width 270 height 22
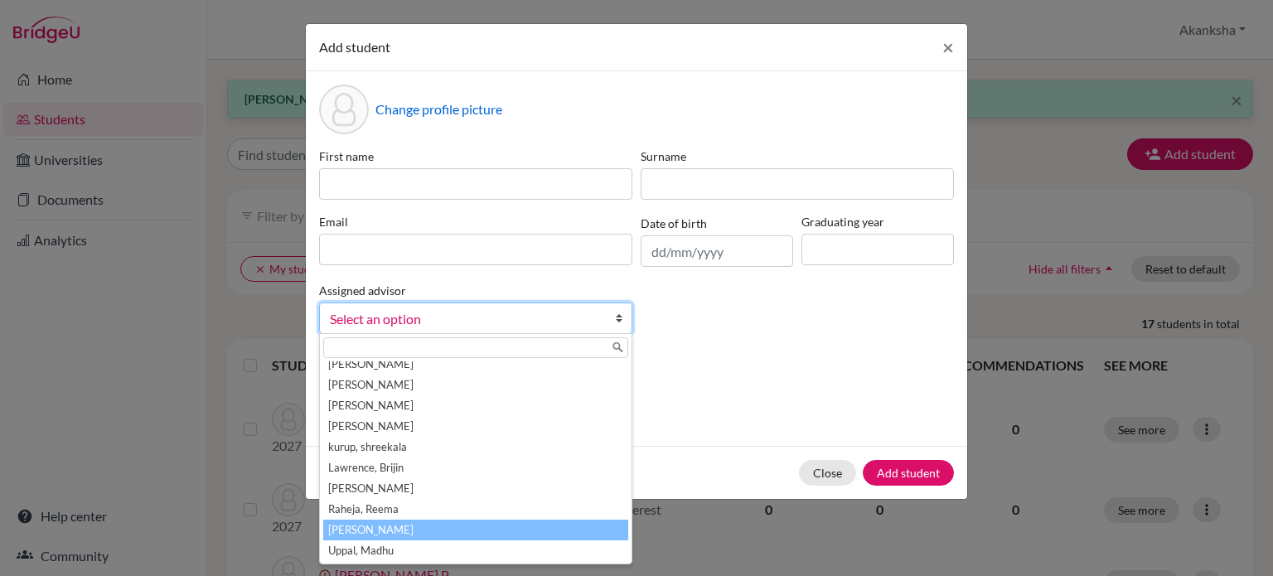
click at [464, 523] on li "[PERSON_NAME]" at bounding box center [475, 530] width 305 height 21
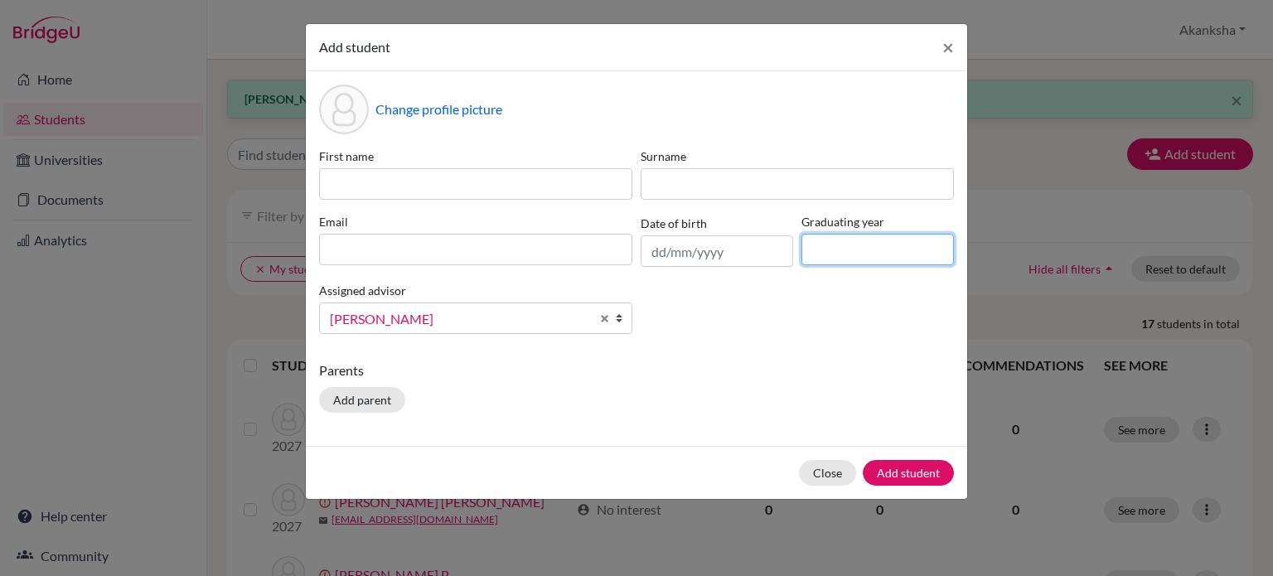
click at [838, 240] on input at bounding box center [878, 250] width 153 height 32
type input "2027"
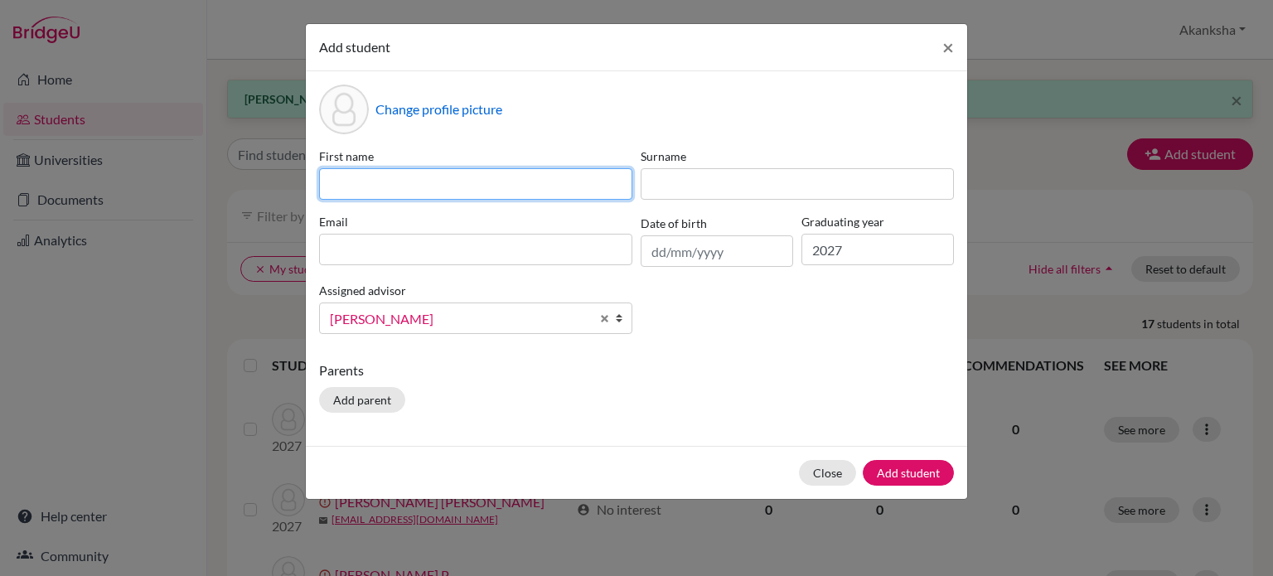
click at [412, 174] on input at bounding box center [475, 184] width 313 height 32
type input "[PERSON_NAME]"
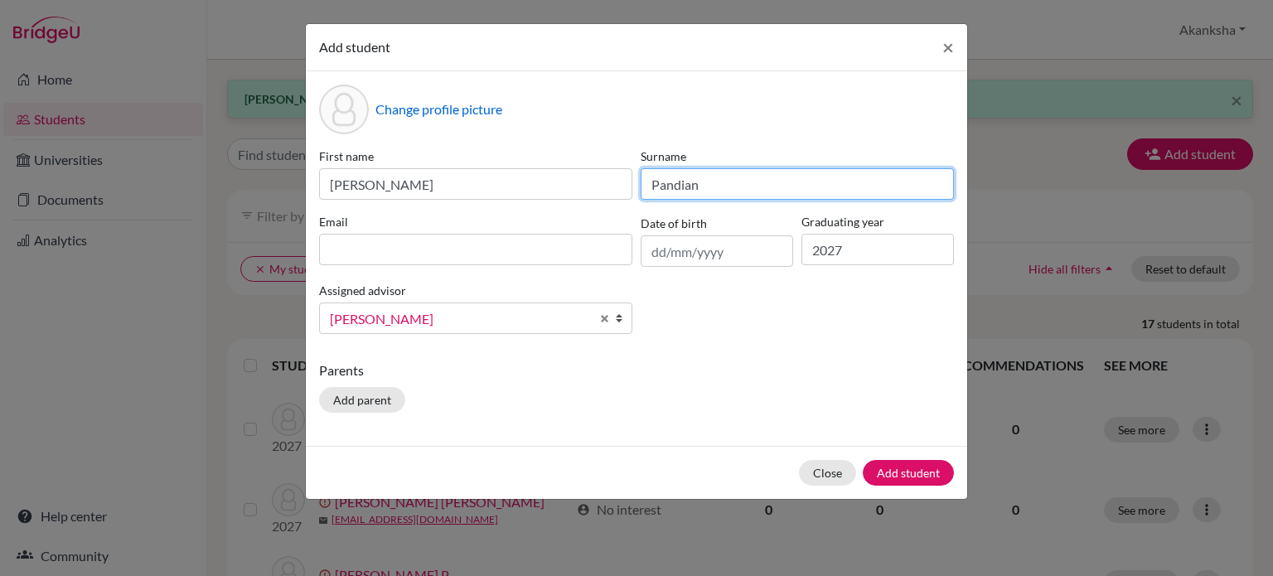
type input "Pandian"
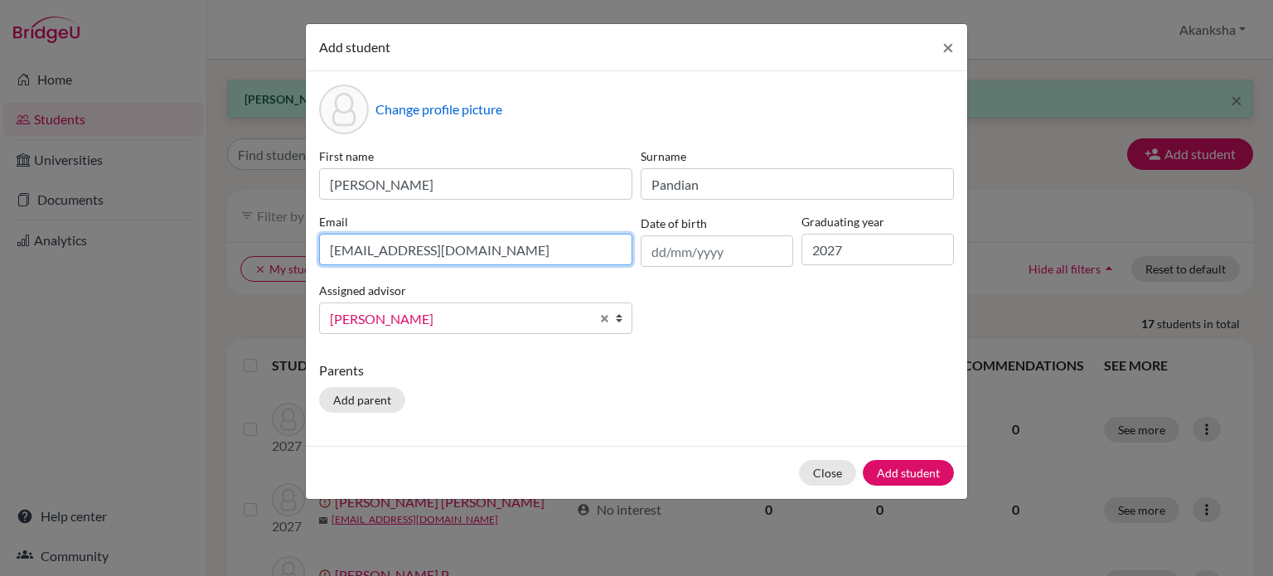
type input "[EMAIL_ADDRESS][DOMAIN_NAME]"
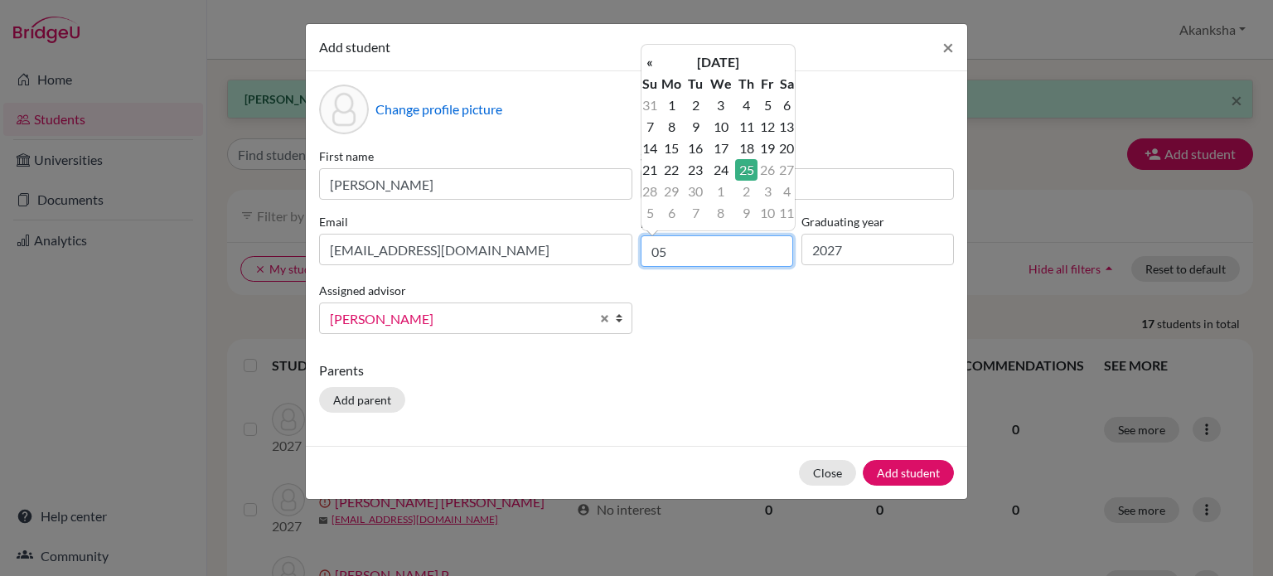
type input "0"
type input "[DATE]"
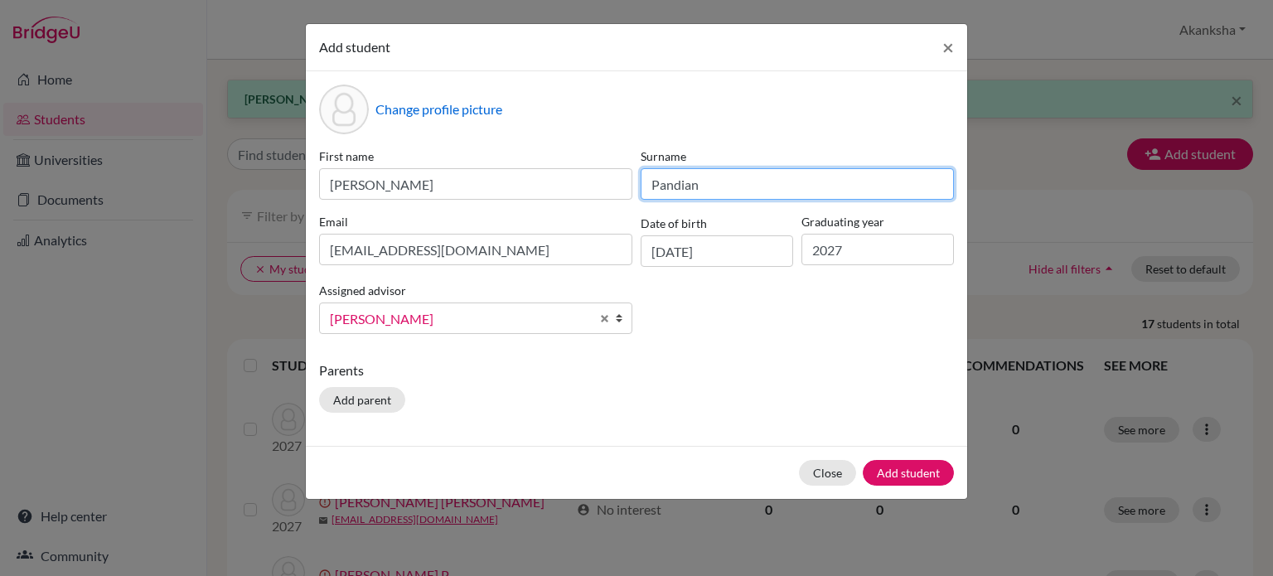
click at [856, 176] on input "Pandian" at bounding box center [797, 184] width 313 height 32
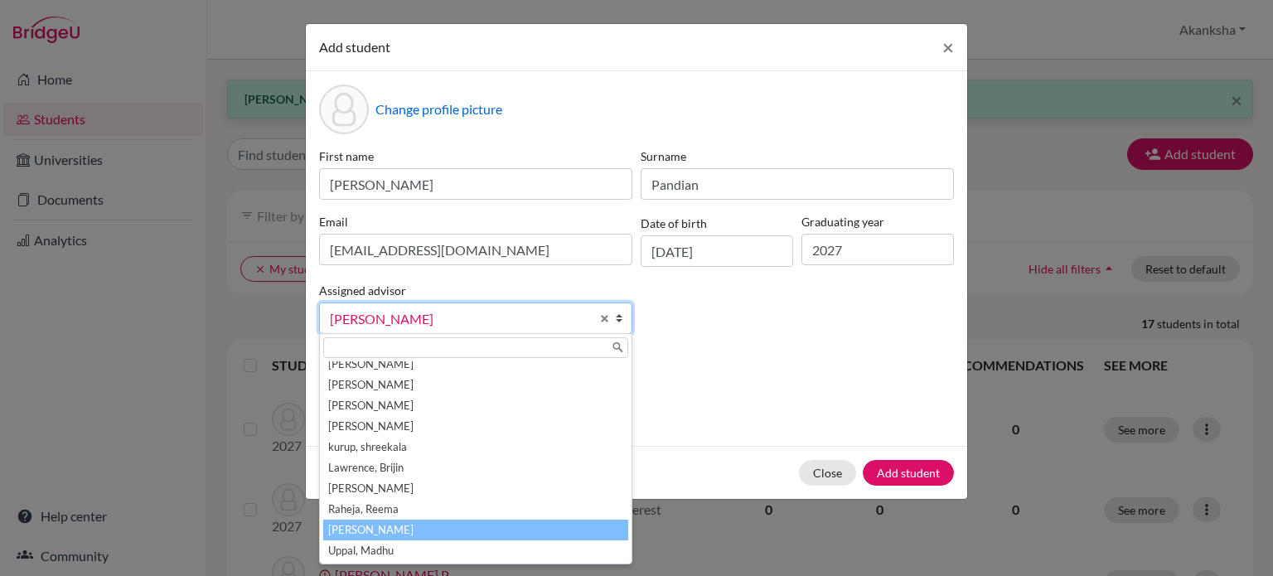
click at [478, 323] on span "[PERSON_NAME]" at bounding box center [460, 319] width 260 height 22
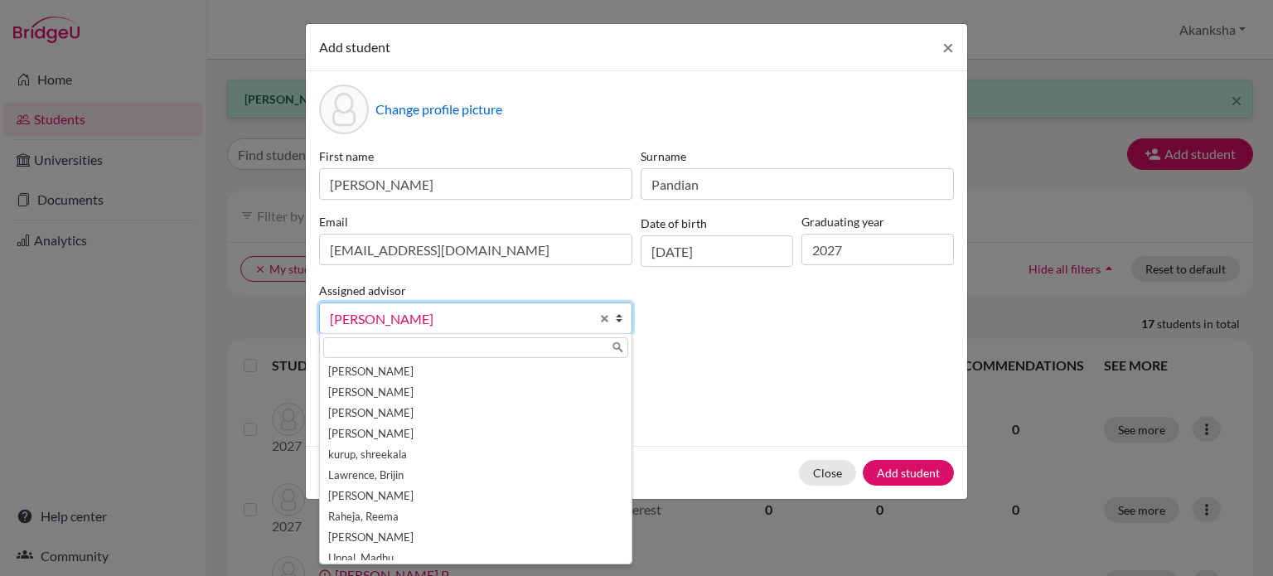
click at [894, 398] on div "Parents Add parent" at bounding box center [636, 390] width 635 height 59
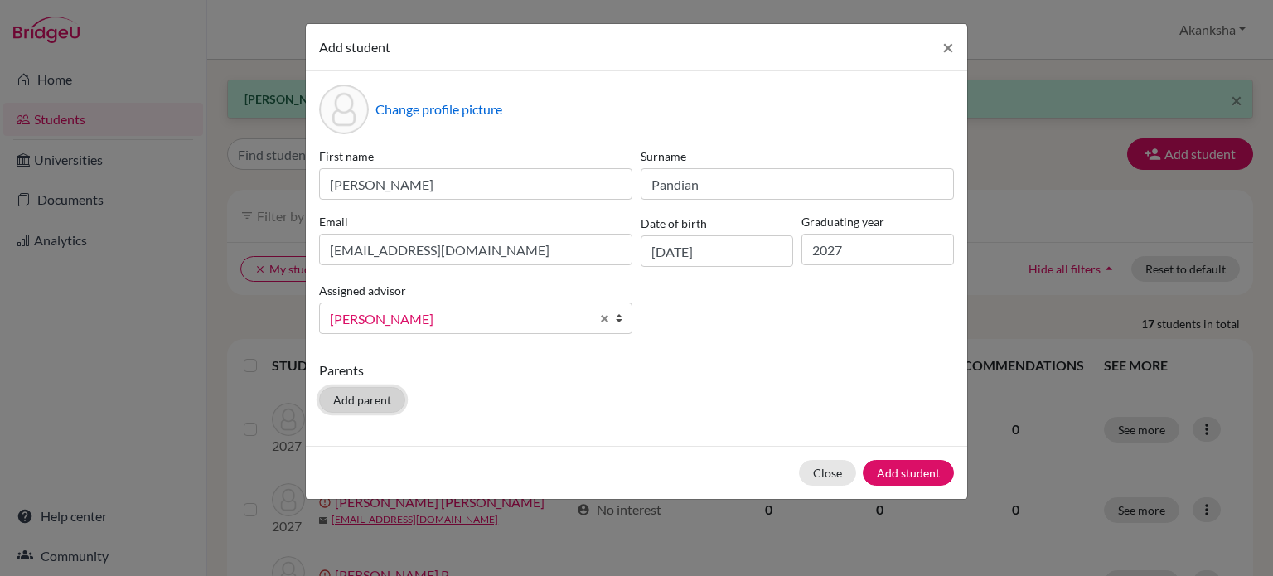
click at [361, 410] on button "Add parent" at bounding box center [362, 400] width 86 height 26
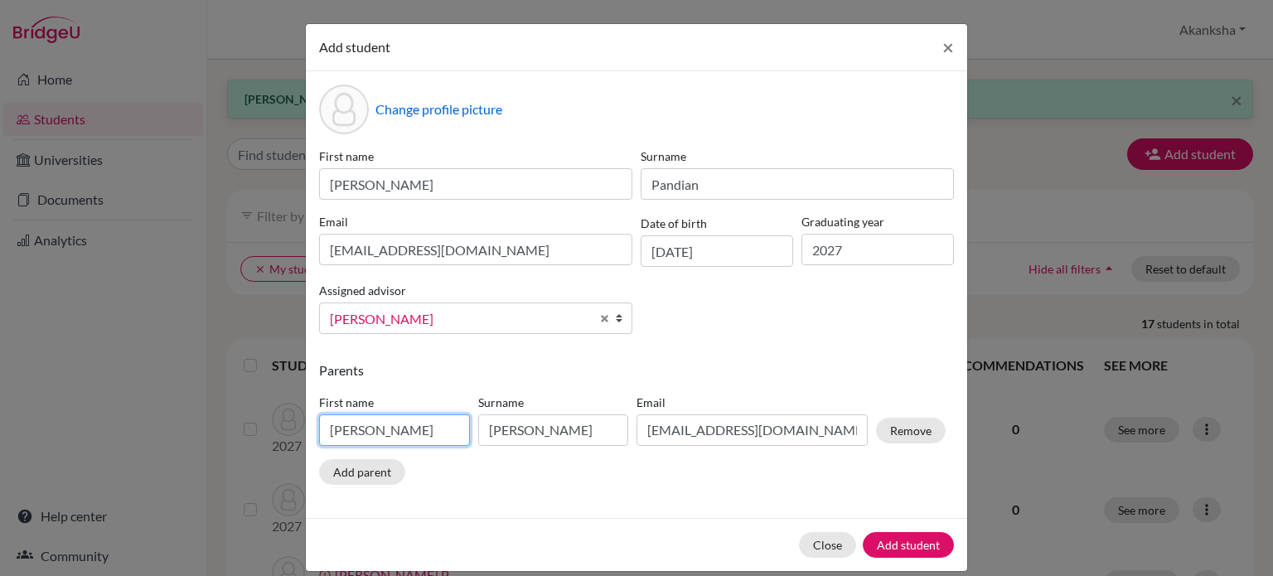
click at [395, 440] on input "[PERSON_NAME]" at bounding box center [394, 431] width 151 height 32
type input "P"
type input "[PERSON_NAME]"
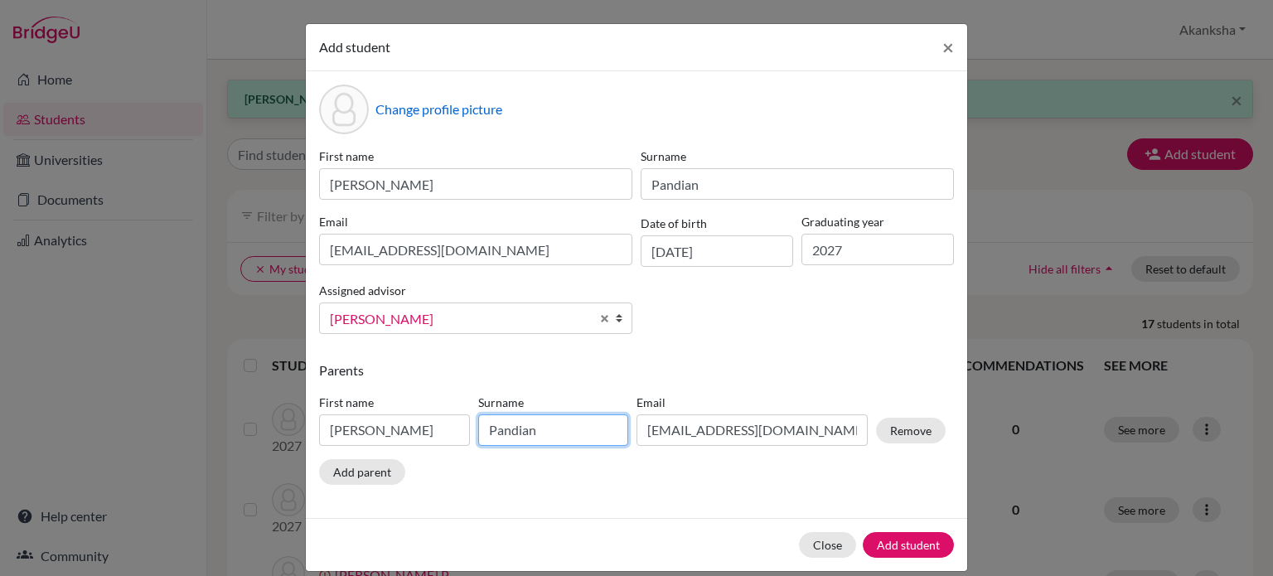
type input "Pandian"
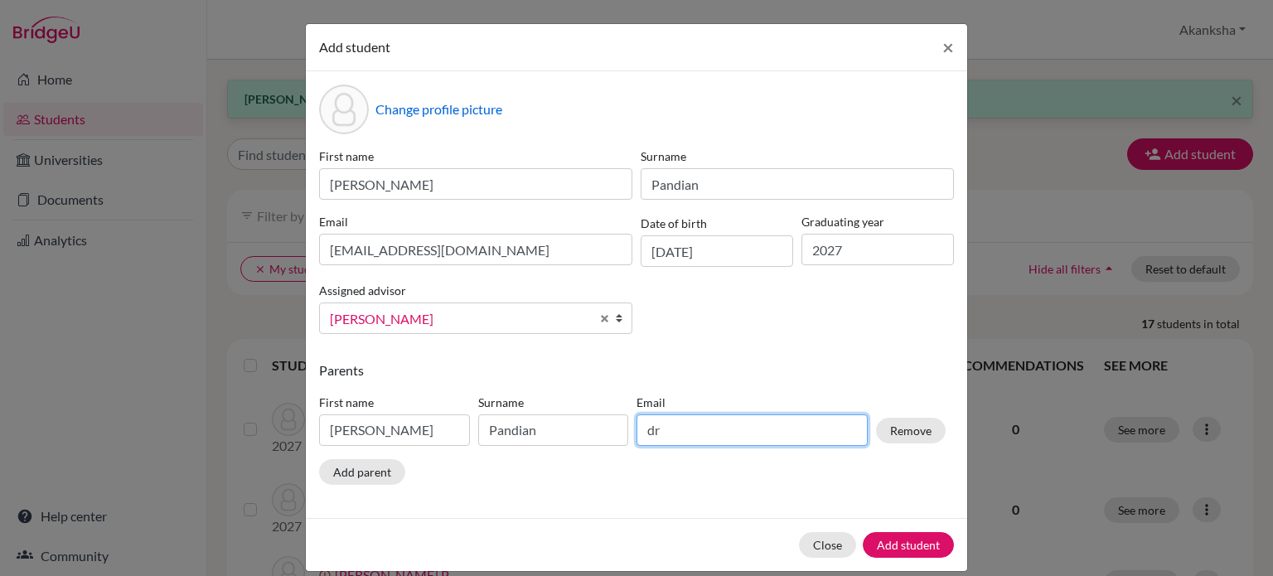
type input "d"
type input "[EMAIL_ADDRESS][DOMAIN_NAME]"
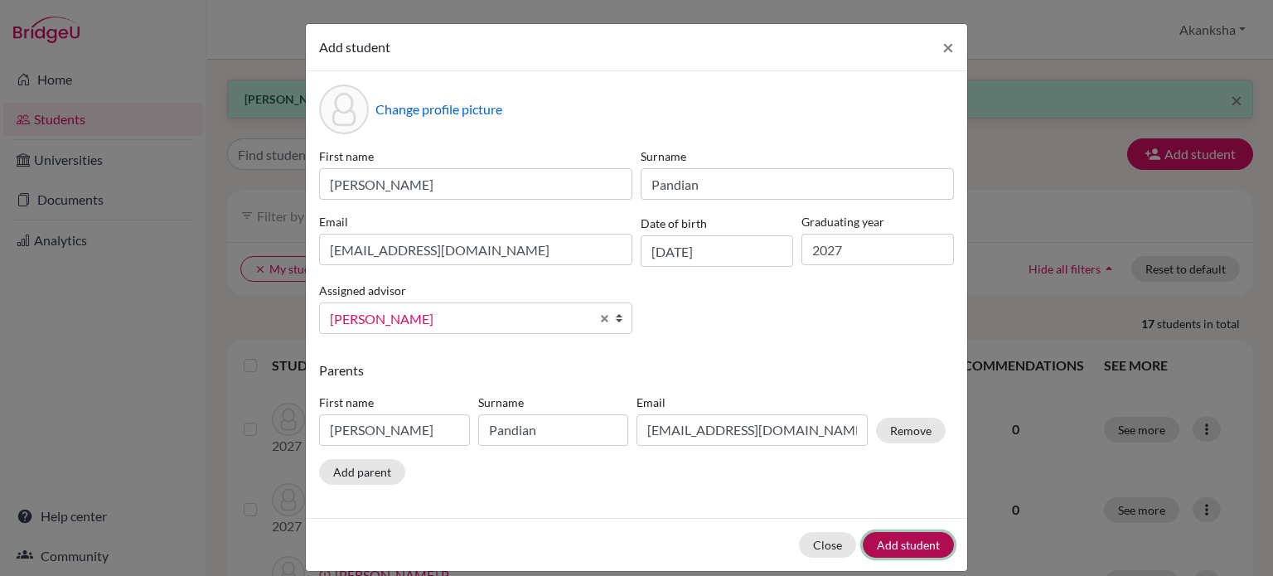
click at [891, 547] on button "Add student" at bounding box center [908, 545] width 91 height 26
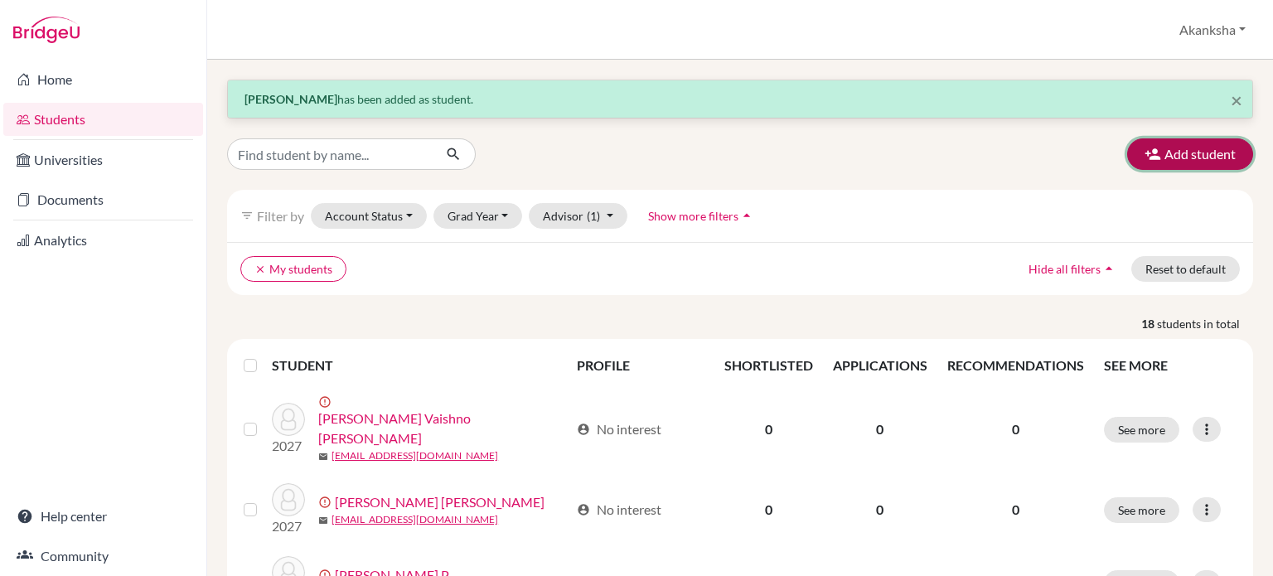
click at [1196, 159] on button "Add student" at bounding box center [1191, 154] width 126 height 32
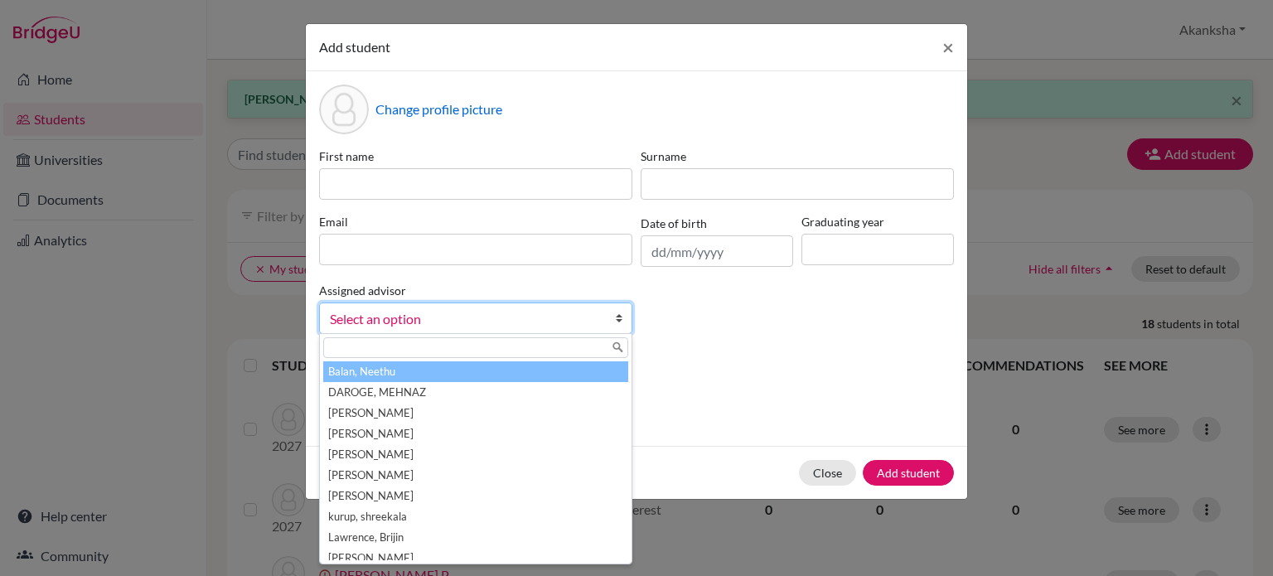
click at [573, 321] on span "Select an option" at bounding box center [465, 319] width 270 height 22
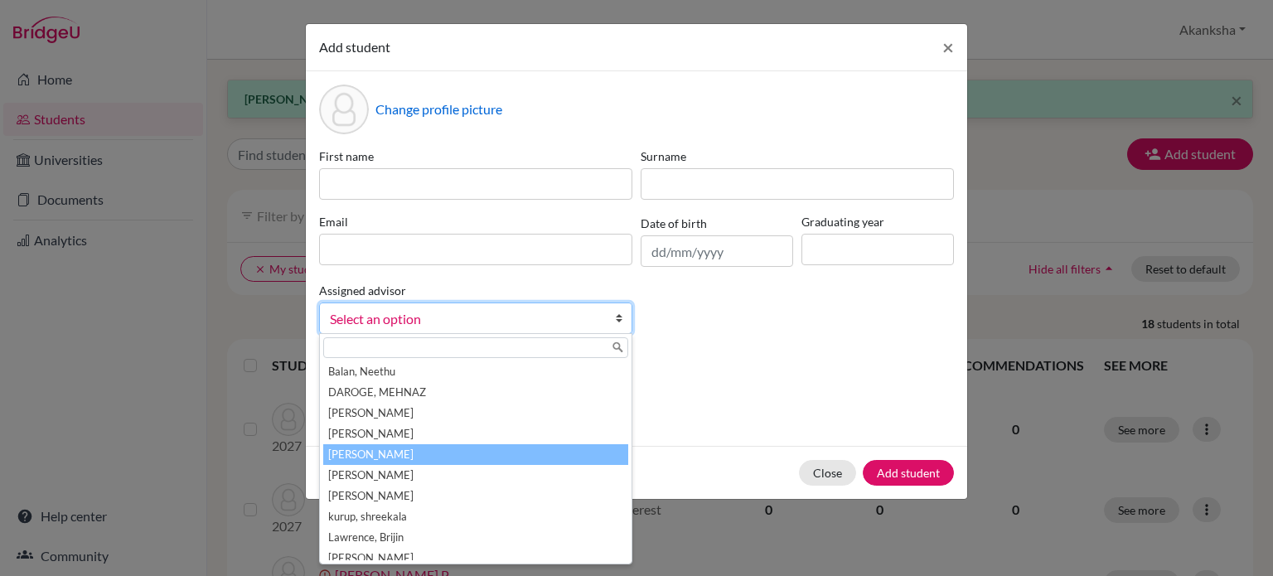
scroll to position [70, 0]
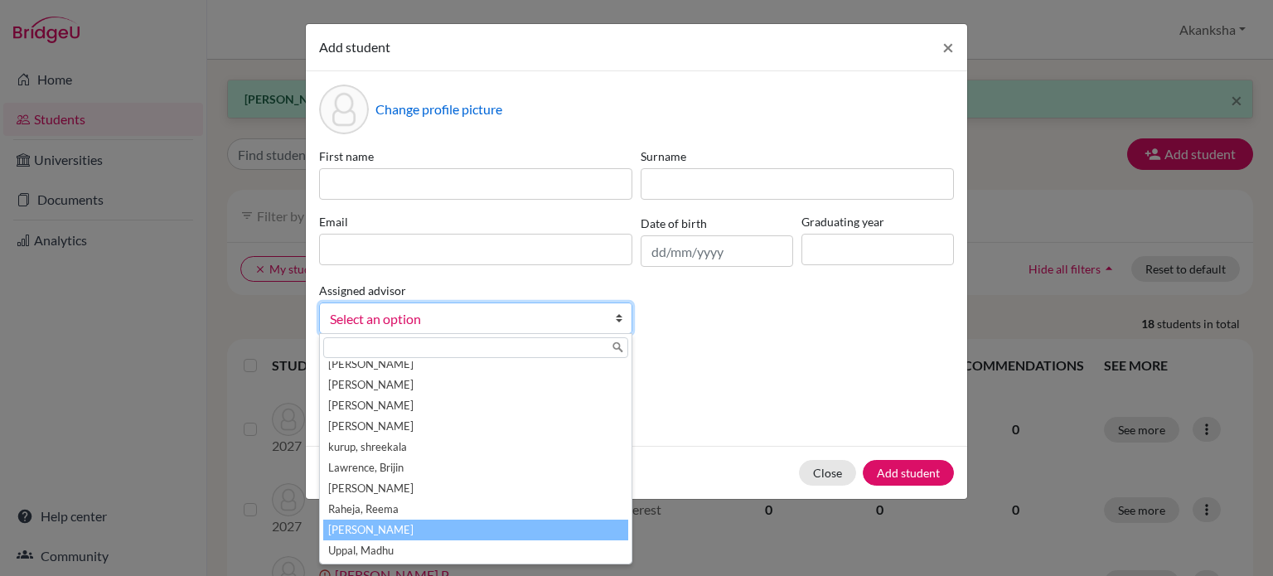
click at [461, 521] on li "[PERSON_NAME]" at bounding box center [475, 530] width 305 height 21
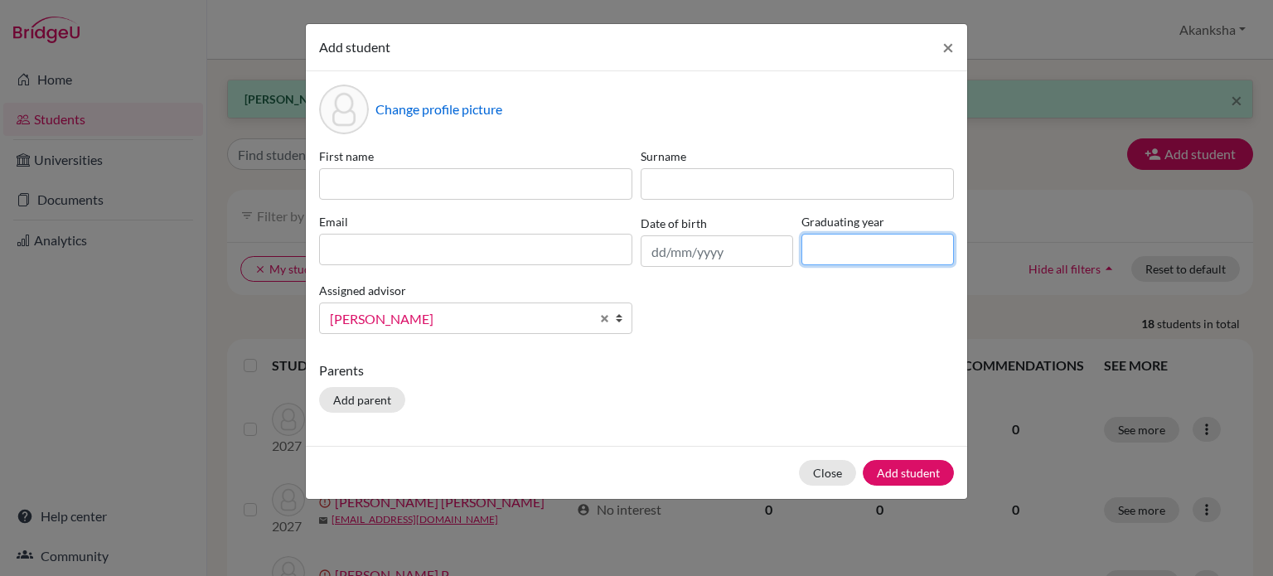
click at [876, 255] on input at bounding box center [878, 250] width 153 height 32
type input "2027"
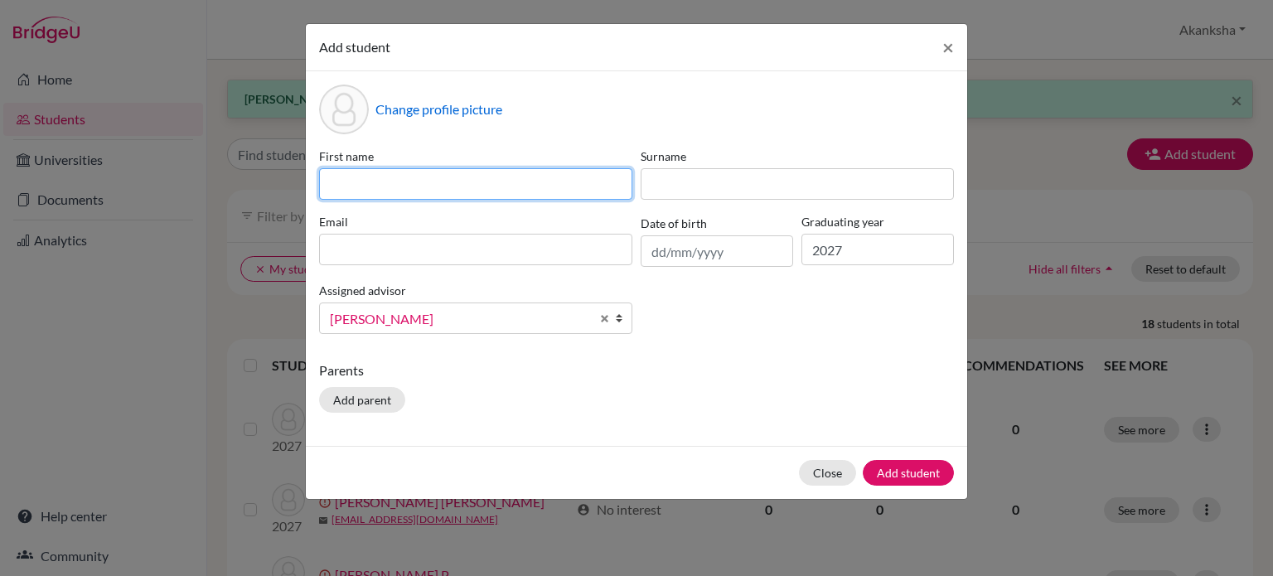
click at [469, 169] on input at bounding box center [475, 184] width 313 height 32
type input "y"
type input "Yashikasharon"
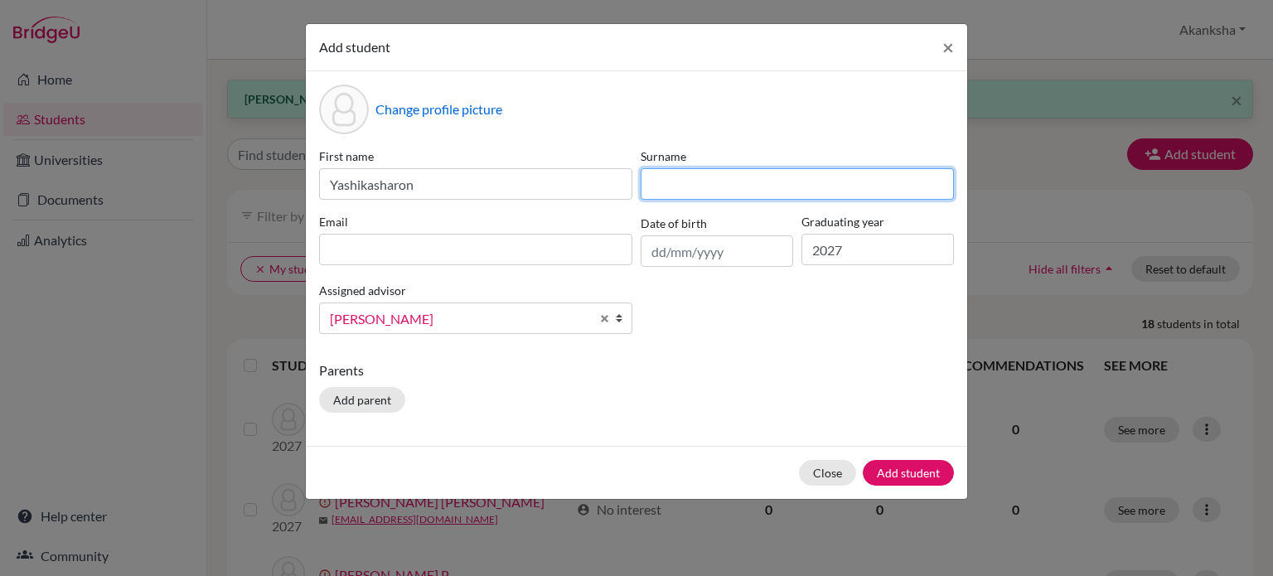
click at [696, 182] on input at bounding box center [797, 184] width 313 height 32
type input "k"
type input "[PERSON_NAME]"
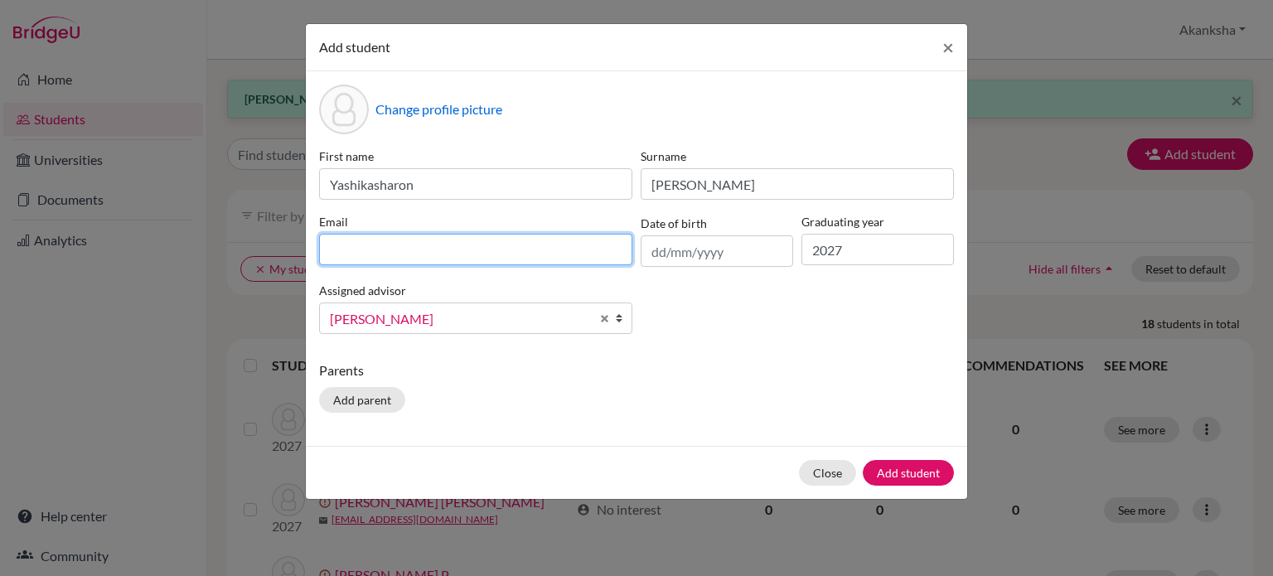
click at [525, 257] on input at bounding box center [475, 250] width 313 height 32
type input "[EMAIL_ADDRESS][DOMAIN_NAME]"
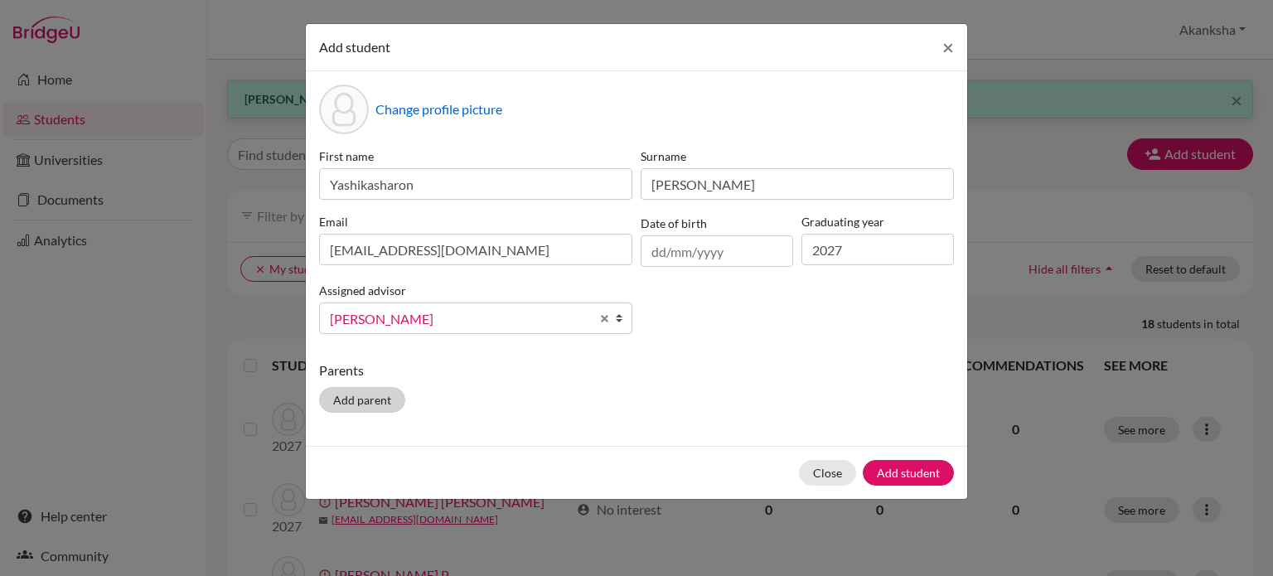
drag, startPoint x: 401, startPoint y: 410, endPoint x: 381, endPoint y: 400, distance: 22.6
click at [381, 400] on div "Parents Add parent" at bounding box center [636, 390] width 635 height 59
click at [381, 400] on button "Add parent" at bounding box center [362, 400] width 86 height 26
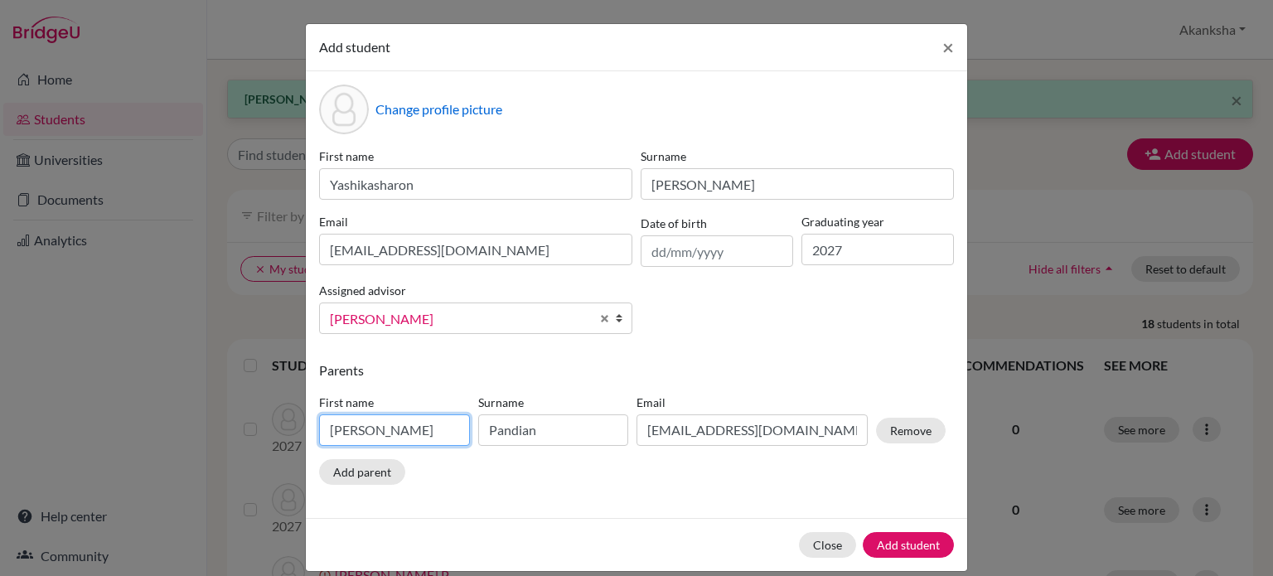
drag, startPoint x: 400, startPoint y: 416, endPoint x: 398, endPoint y: 439, distance: 22.5
click at [398, 439] on input "[PERSON_NAME]" at bounding box center [394, 431] width 151 height 32
type input "A"
type input "[PERSON_NAME]"
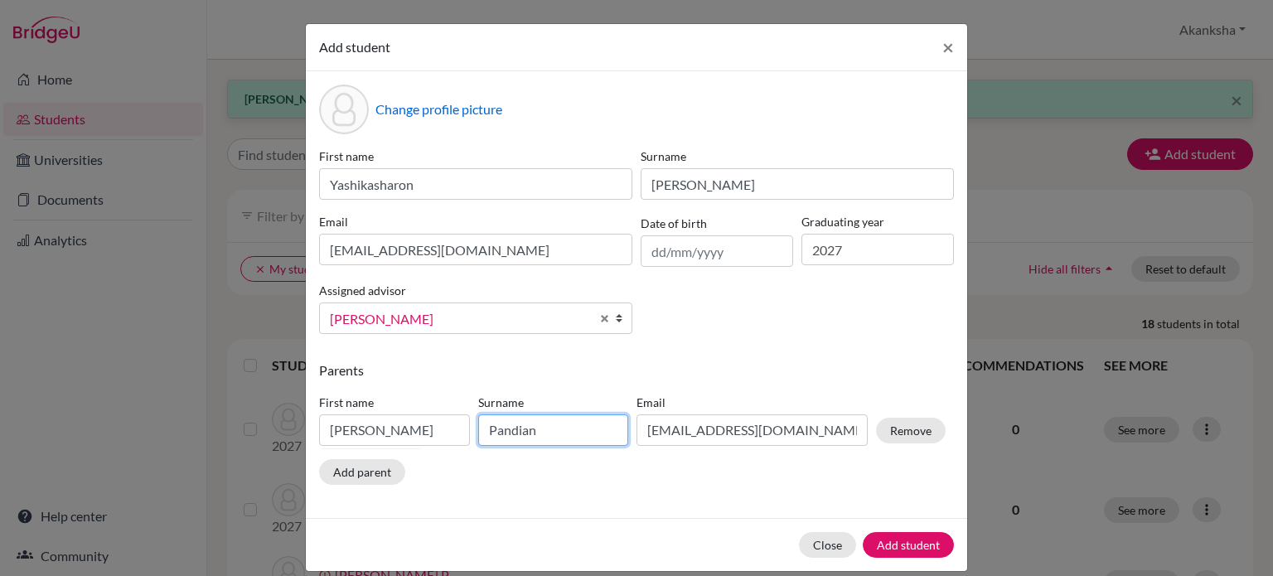
click at [528, 435] on input "Pandian" at bounding box center [553, 431] width 151 height 32
type input "P"
type input "[PERSON_NAME]"
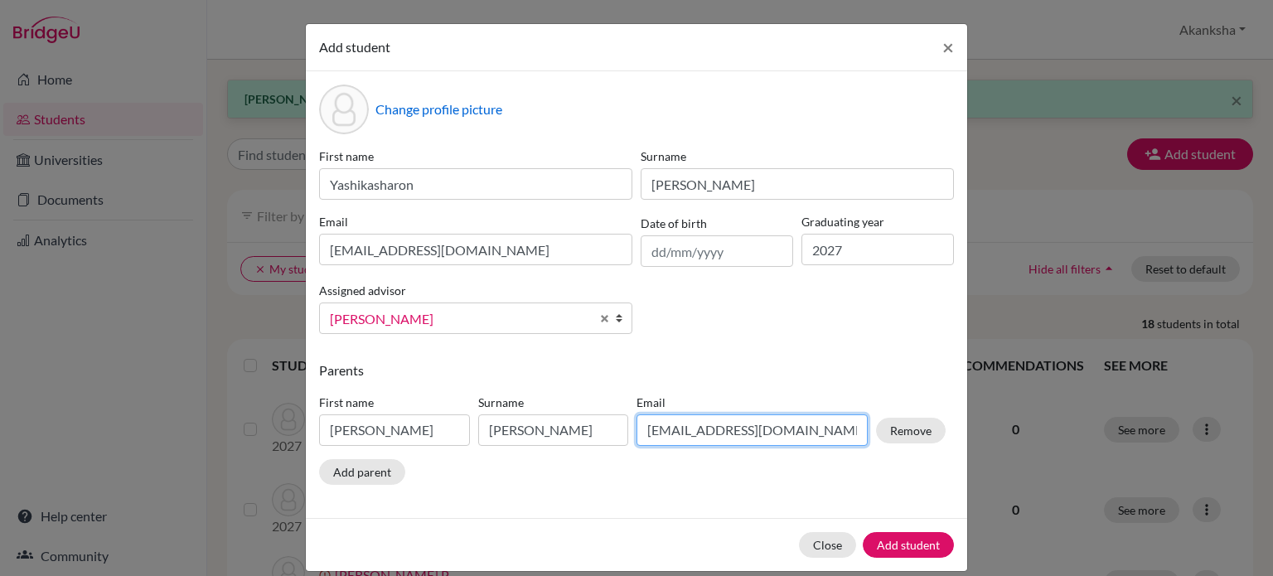
click at [839, 432] on input "[EMAIL_ADDRESS][DOMAIN_NAME]" at bounding box center [752, 431] width 231 height 32
drag, startPoint x: 839, startPoint y: 432, endPoint x: 583, endPoint y: 438, distance: 256.3
click at [583, 438] on div "First name [PERSON_NAME] Surname [PERSON_NAME] Email [EMAIL_ADDRESS][DOMAIN_NAM…" at bounding box center [632, 423] width 635 height 72
type input "[EMAIL_ADDRESS][DOMAIN_NAME]"
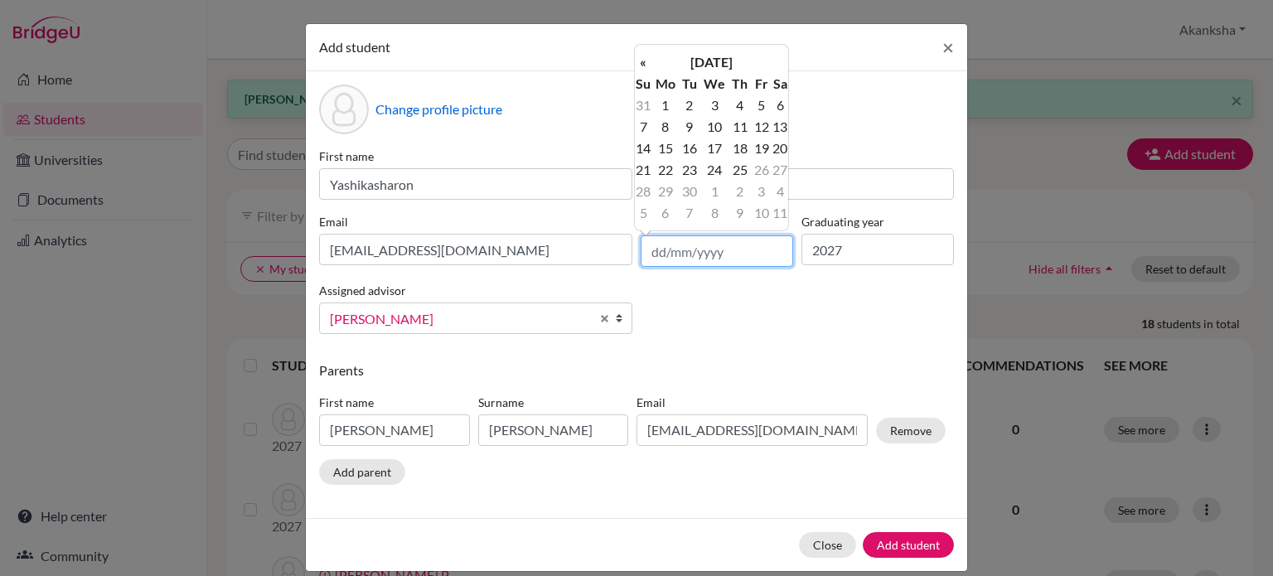
click at [653, 254] on input "text" at bounding box center [717, 251] width 153 height 32
click at [645, 65] on th "«" at bounding box center [643, 62] width 17 height 22
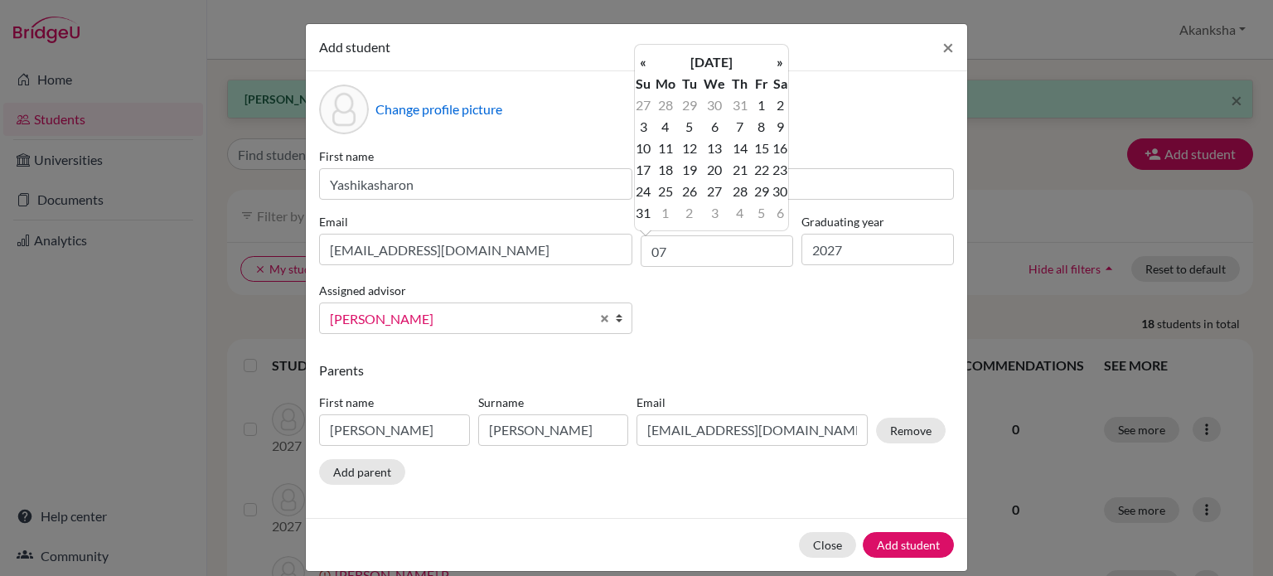
click at [645, 65] on th "«" at bounding box center [643, 62] width 17 height 22
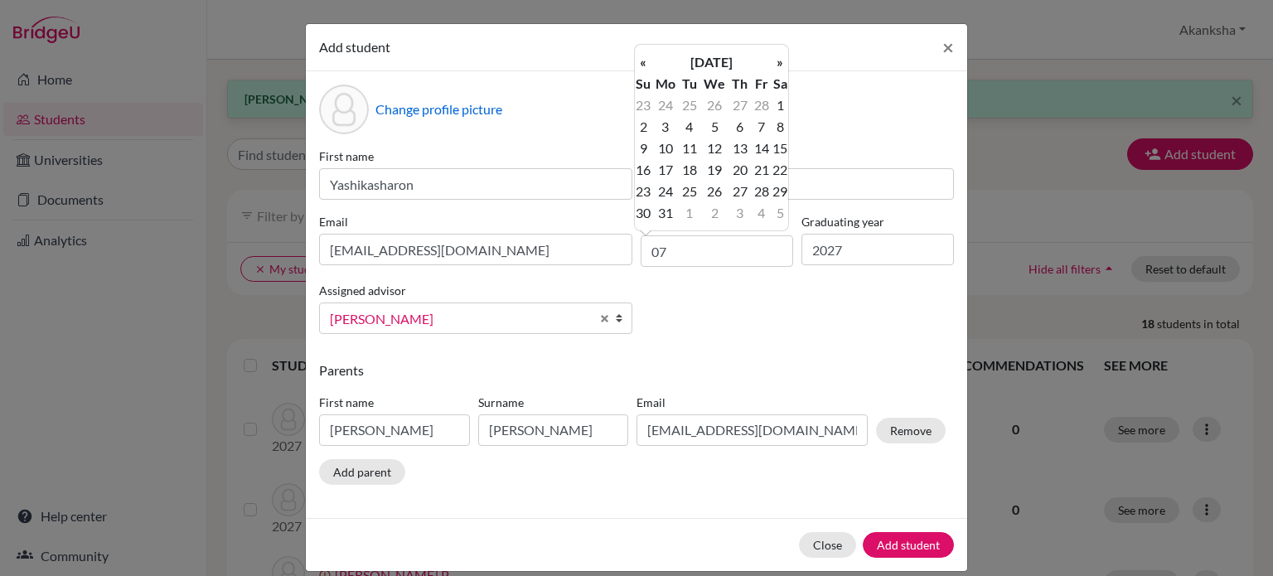
click at [645, 65] on th "«" at bounding box center [643, 62] width 17 height 22
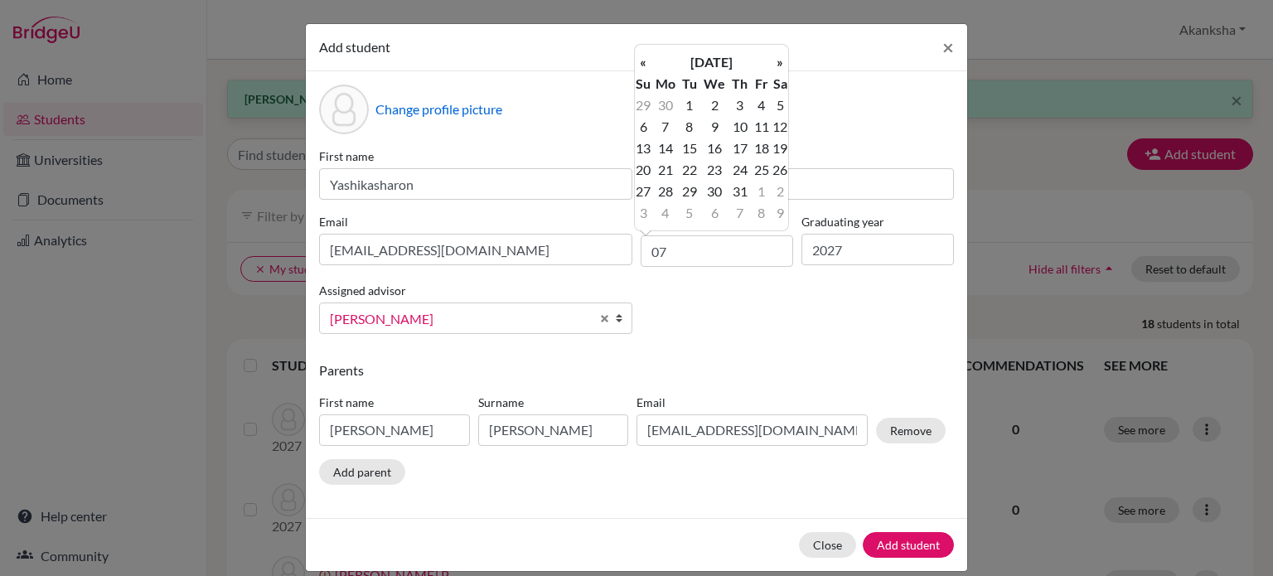
click at [645, 65] on th "«" at bounding box center [643, 62] width 17 height 22
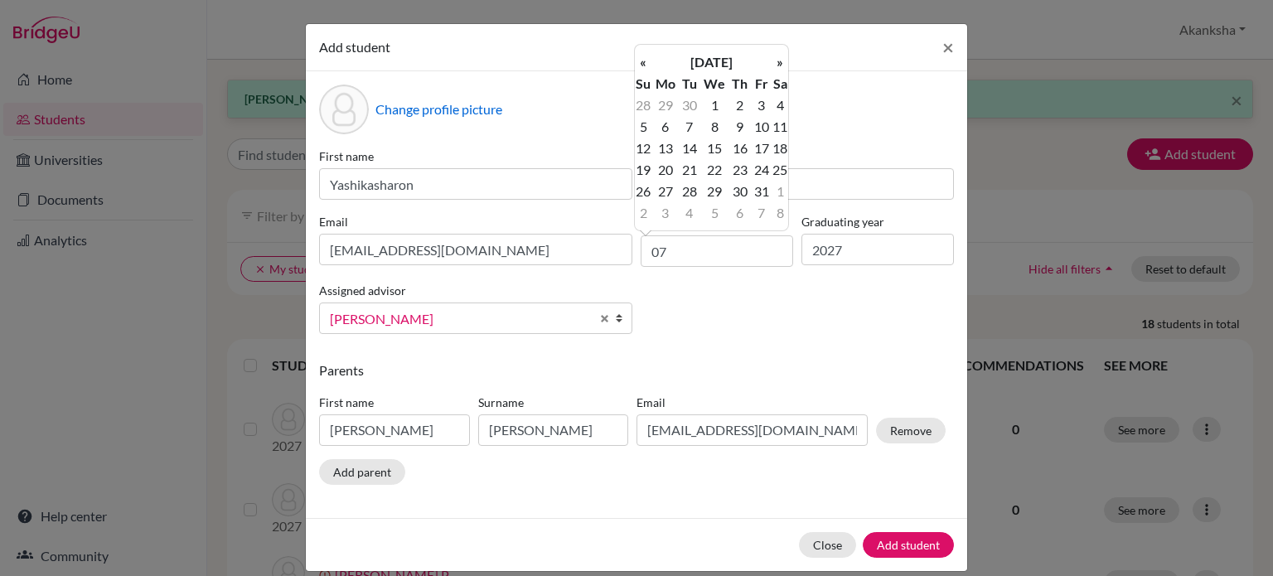
click at [645, 65] on th "«" at bounding box center [643, 62] width 17 height 22
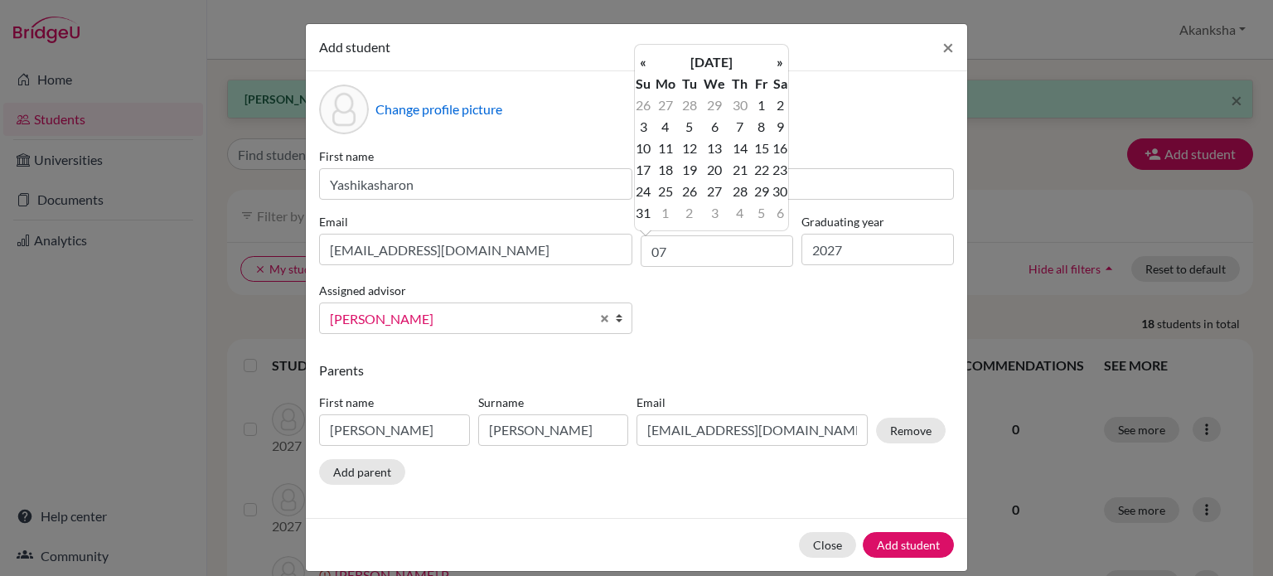
click at [645, 65] on th "«" at bounding box center [643, 62] width 17 height 22
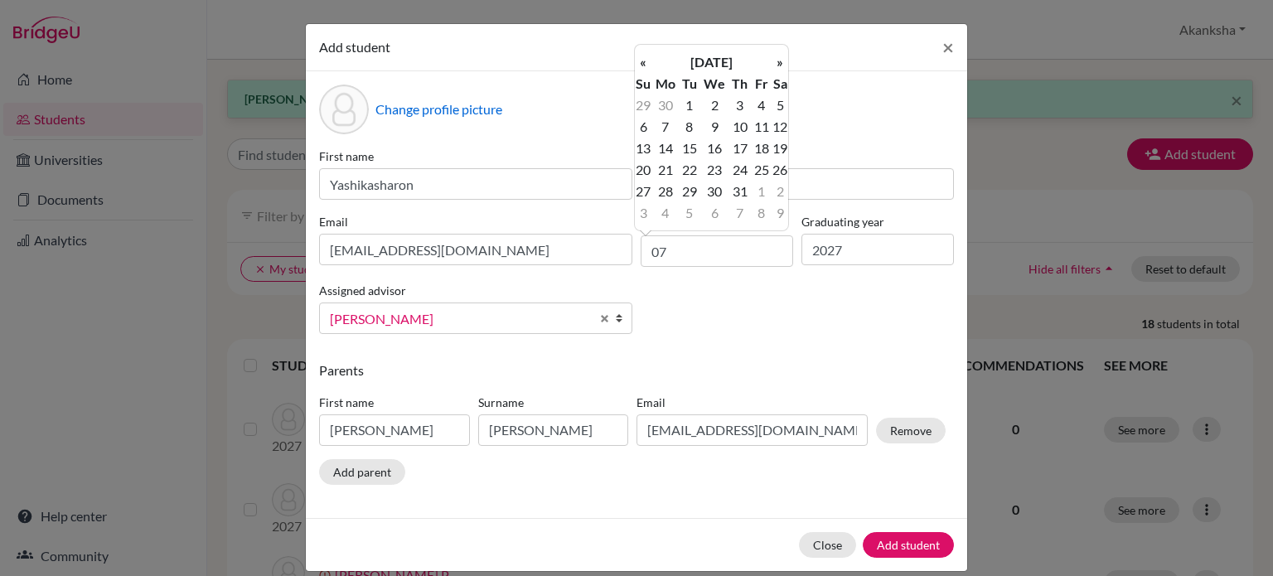
click at [645, 65] on th "«" at bounding box center [643, 62] width 17 height 22
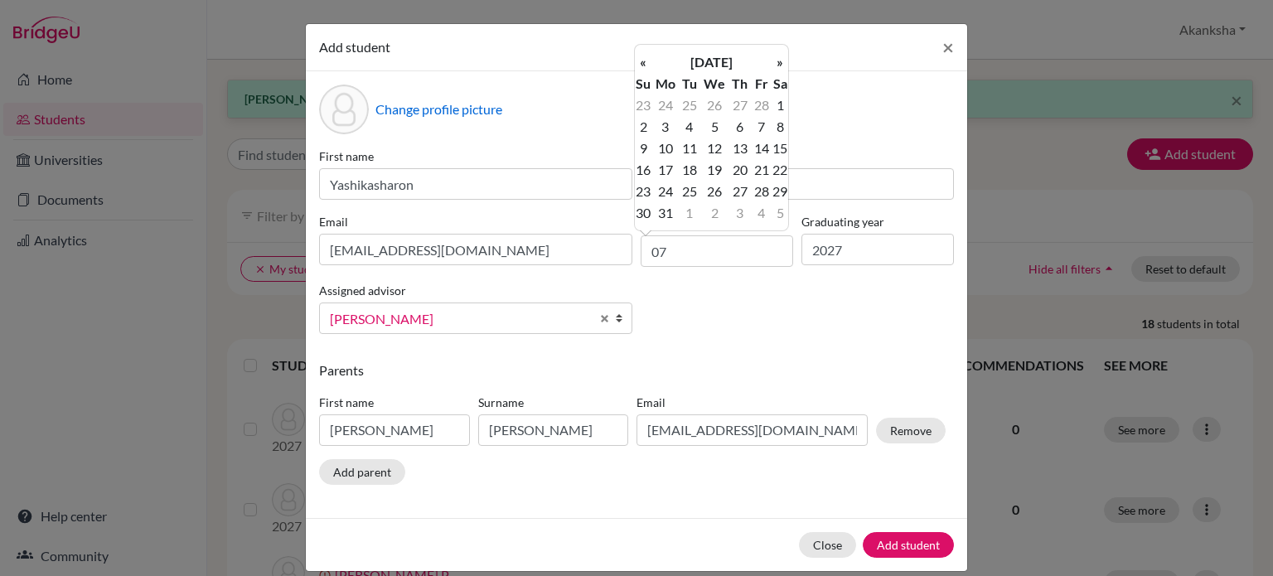
click at [645, 65] on th "«" at bounding box center [643, 62] width 17 height 22
click at [745, 57] on th "[DATE]" at bounding box center [712, 62] width 120 height 22
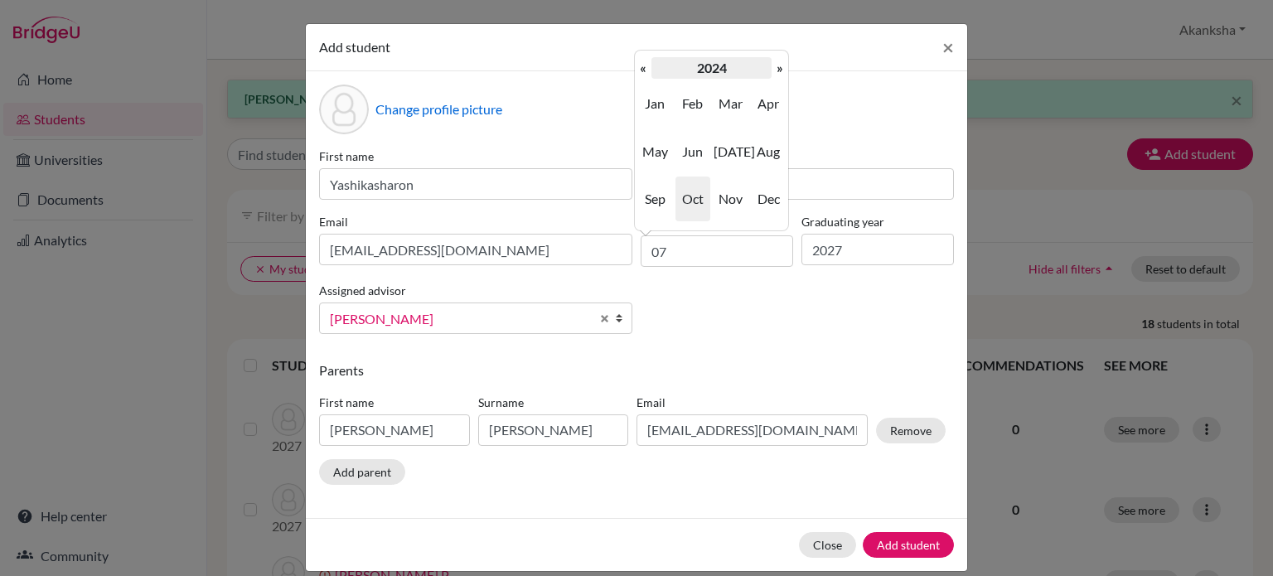
click at [702, 72] on th "2024" at bounding box center [712, 68] width 120 height 22
click at [642, 69] on th "«" at bounding box center [643, 68] width 17 height 22
click at [725, 206] on span "2009" at bounding box center [731, 199] width 35 height 45
click at [686, 156] on span "Jun" at bounding box center [693, 151] width 35 height 45
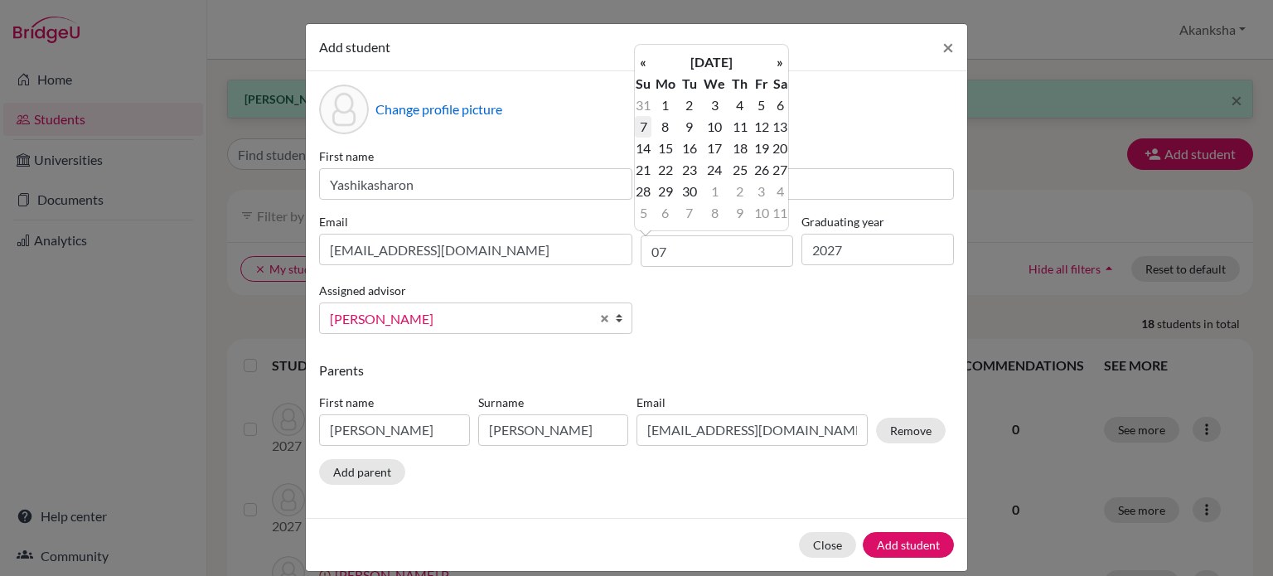
click at [646, 125] on td "7" at bounding box center [643, 127] width 17 height 22
type input "[DATE]"
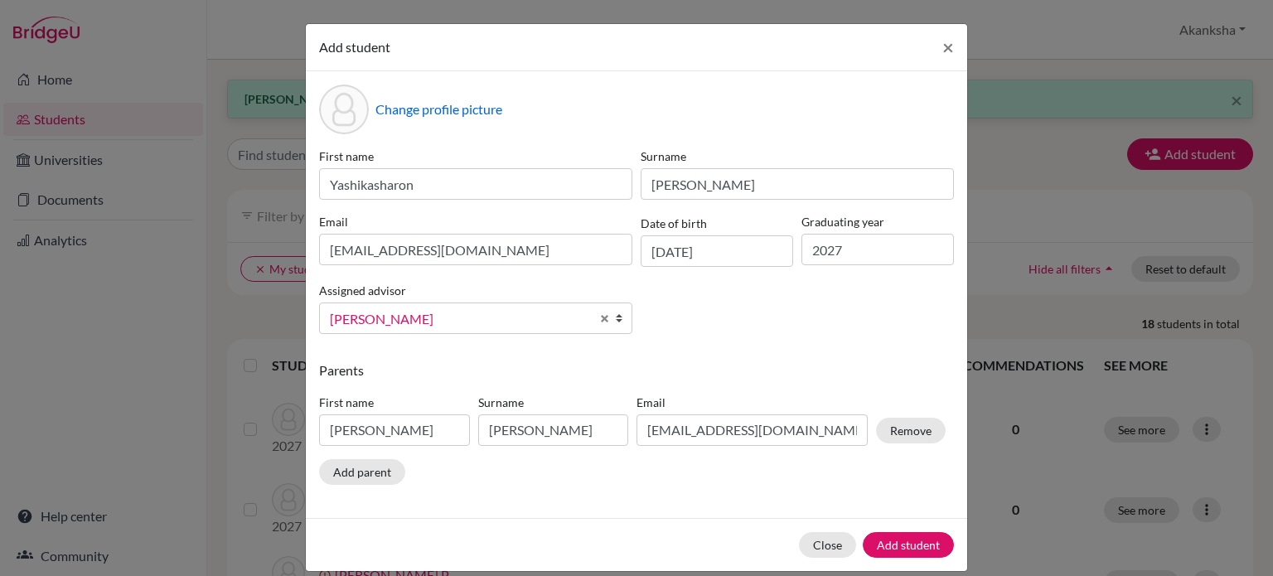
click at [726, 293] on div "First name [PERSON_NAME] [PERSON_NAME] Email [EMAIL_ADDRESS][DOMAIN_NAME] Date …" at bounding box center [636, 248] width 643 height 200
click at [909, 536] on button "Add student" at bounding box center [908, 545] width 91 height 26
